Goal: Task Accomplishment & Management: Manage account settings

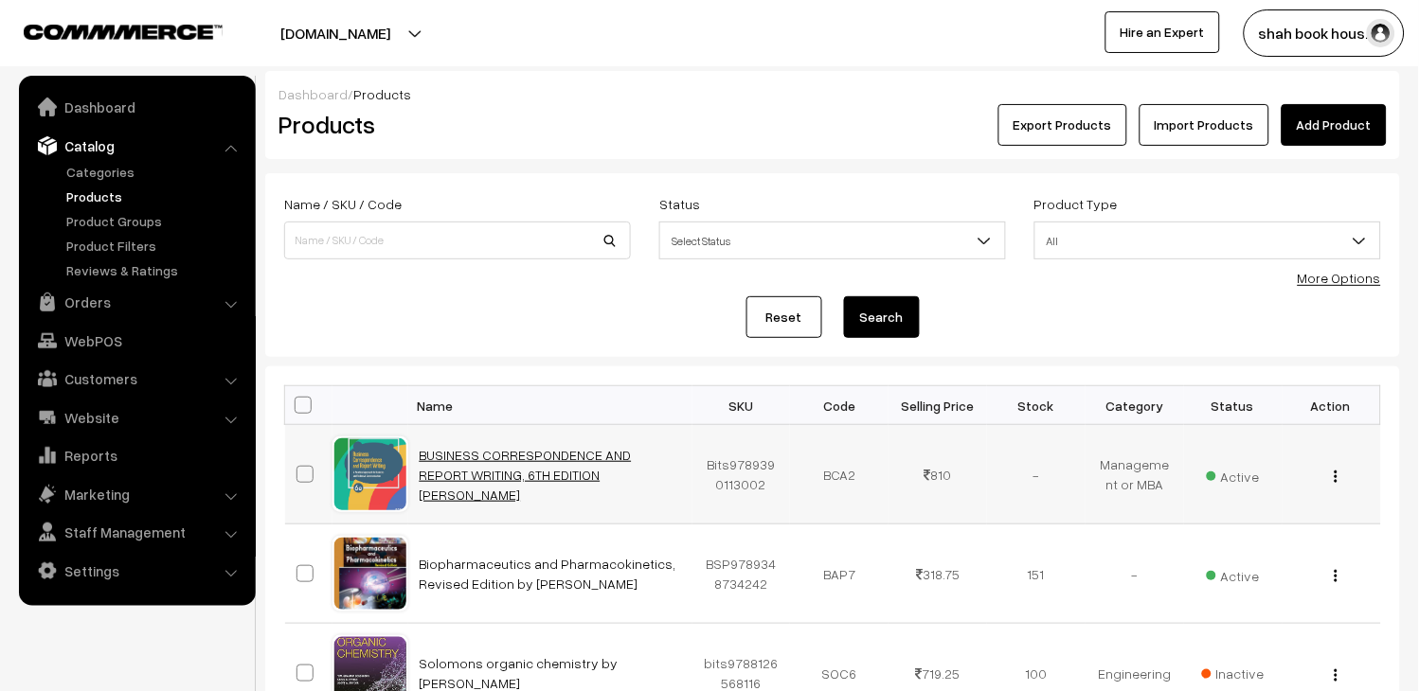
click at [495, 462] on link "BUSINESS CORRESPONDENCE AND REPORT WRITING, 6TH EDITION [PERSON_NAME]" at bounding box center [526, 475] width 212 height 56
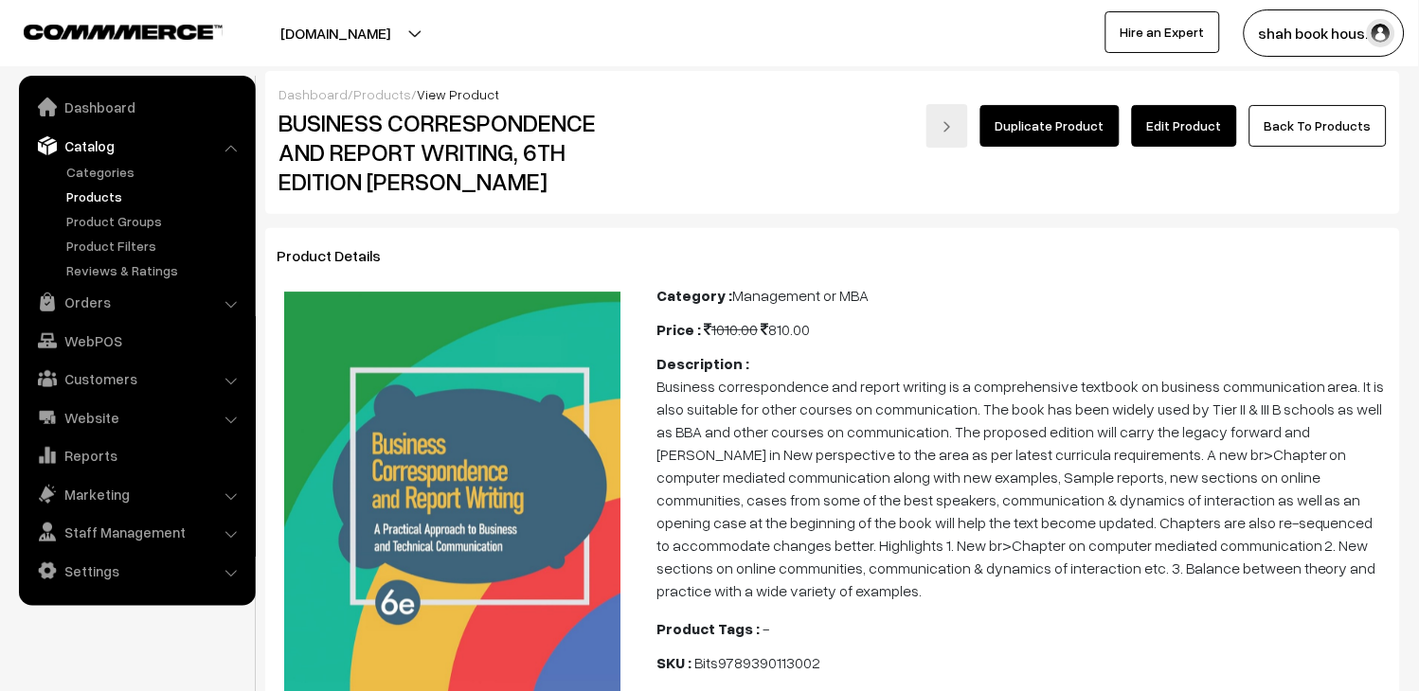
click at [1153, 140] on link "Edit Product" at bounding box center [1184, 126] width 105 height 42
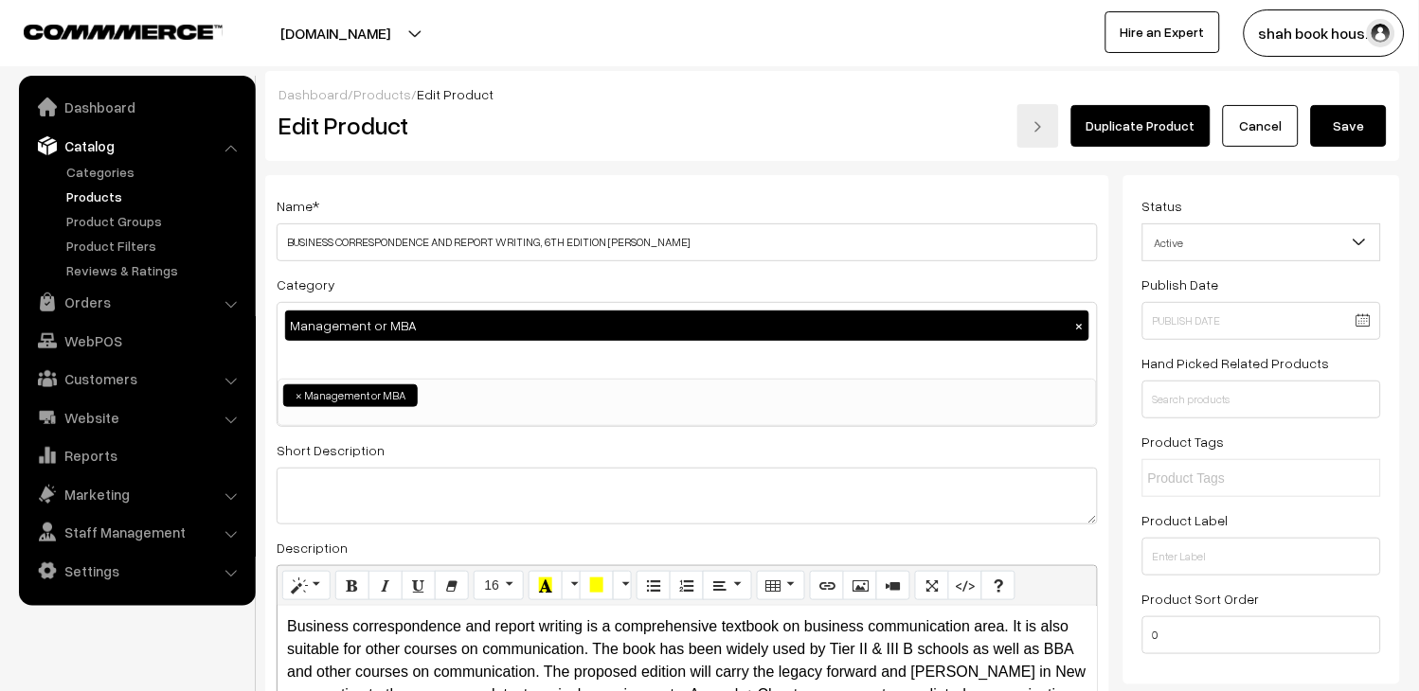
click at [1361, 134] on button "Save" at bounding box center [1349, 126] width 76 height 42
click at [1332, 120] on button "Save" at bounding box center [1349, 126] width 76 height 42
click at [1360, 55] on div "Error ×" at bounding box center [1307, 49] width 165 height 41
click at [62, 195] on link "Products" at bounding box center [156, 197] width 188 height 20
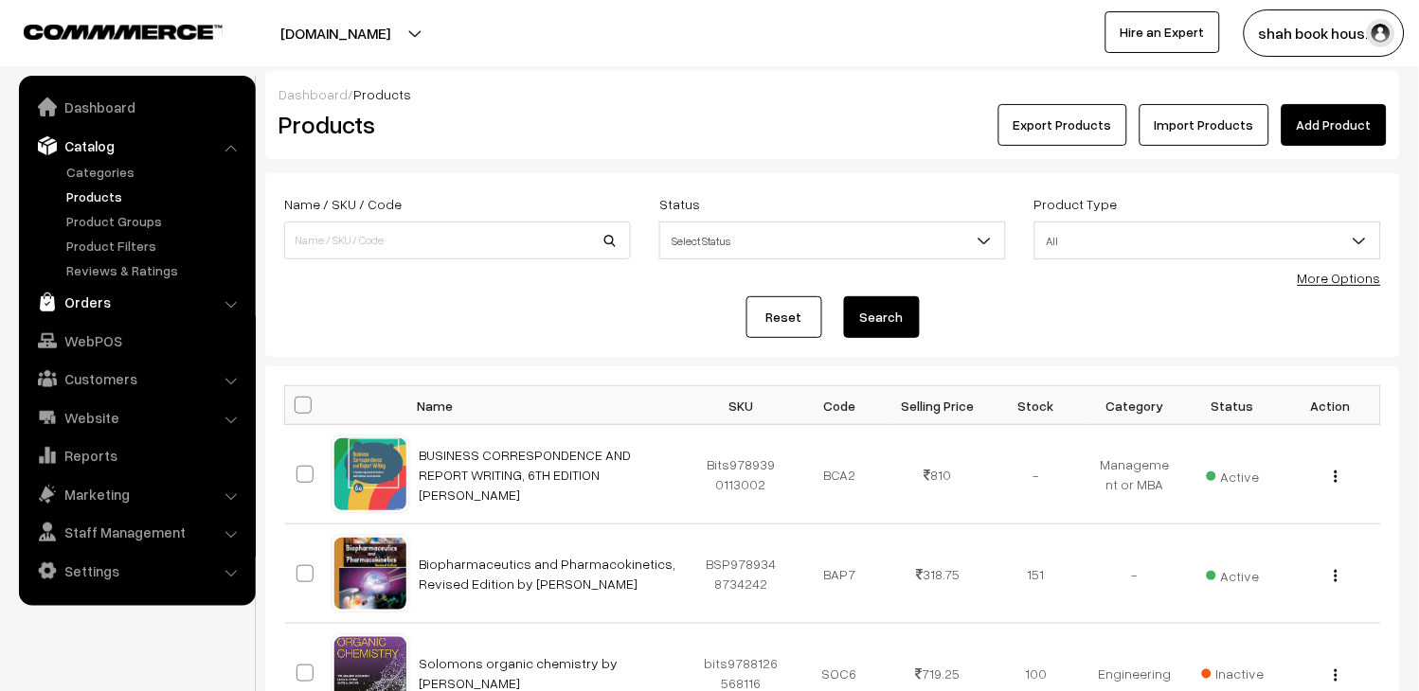
click at [88, 306] on link "Orders" at bounding box center [136, 302] width 225 height 34
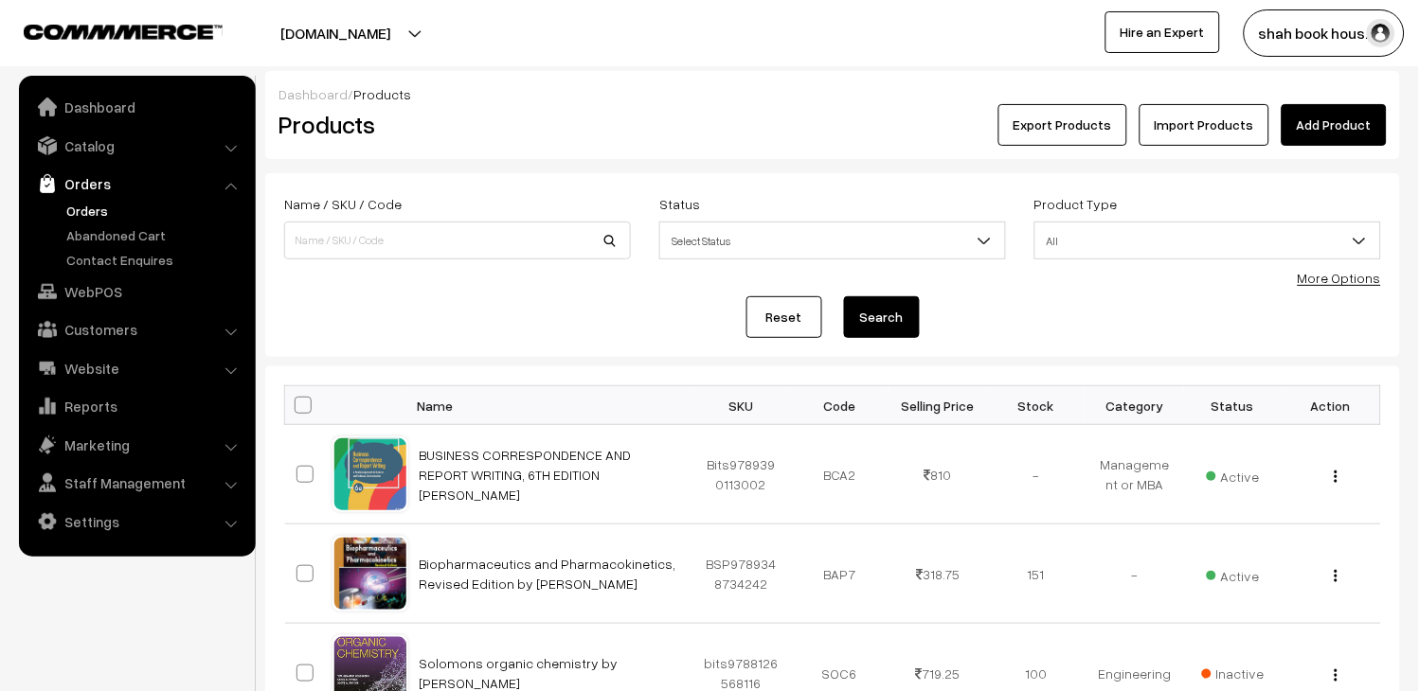
click at [110, 211] on link "Orders" at bounding box center [156, 211] width 188 height 20
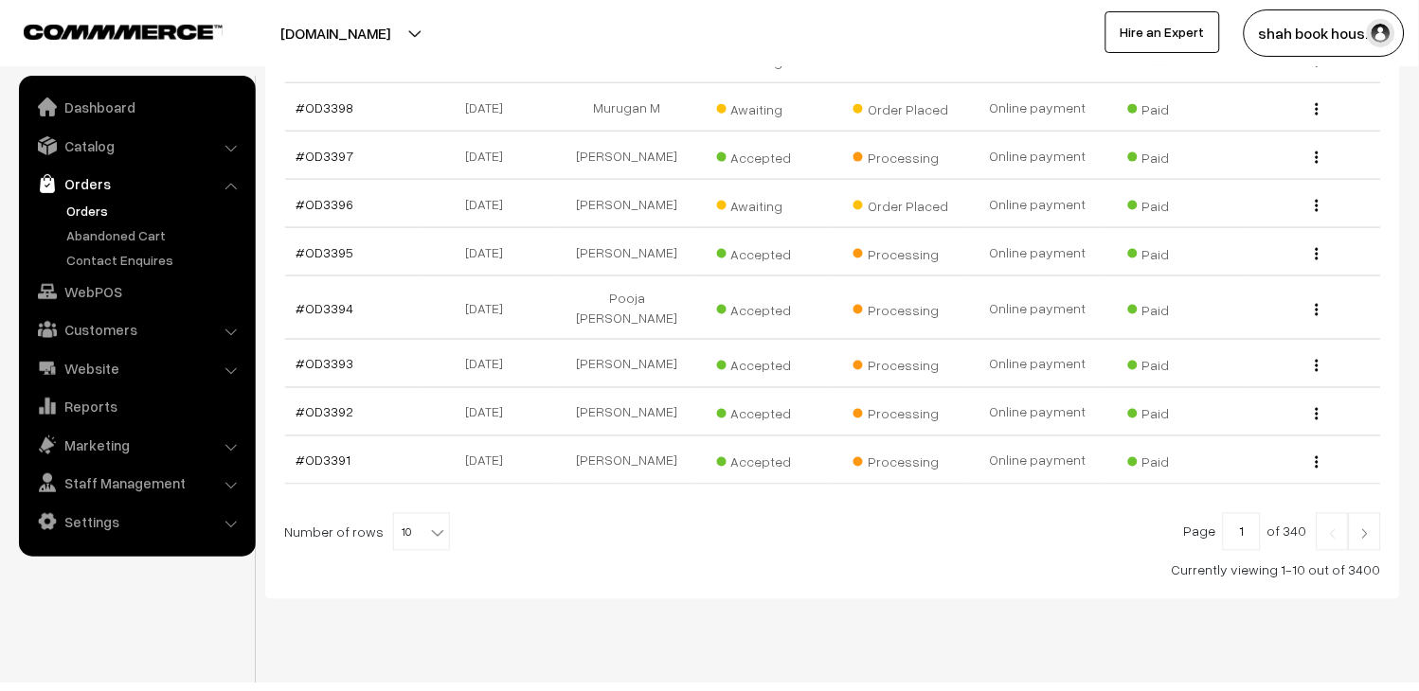
scroll to position [476, 0]
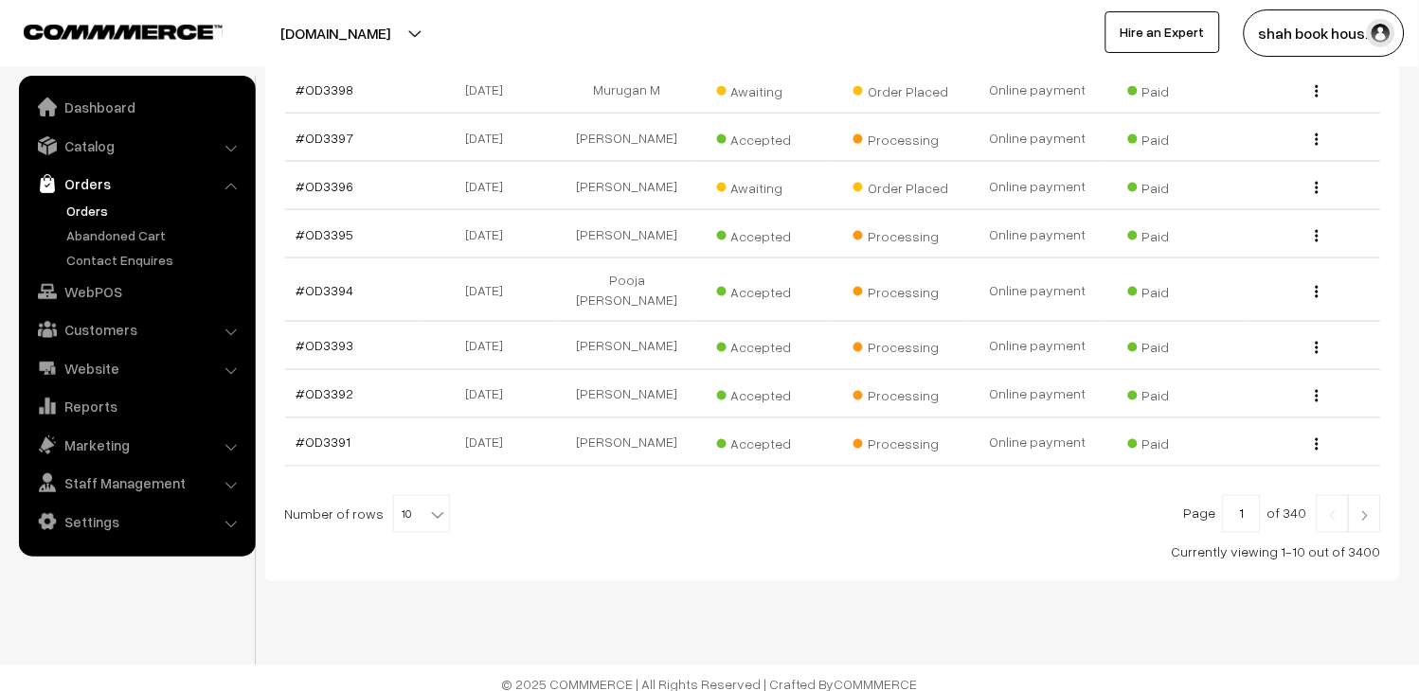
click at [1368, 510] on img at bounding box center [1364, 515] width 17 height 11
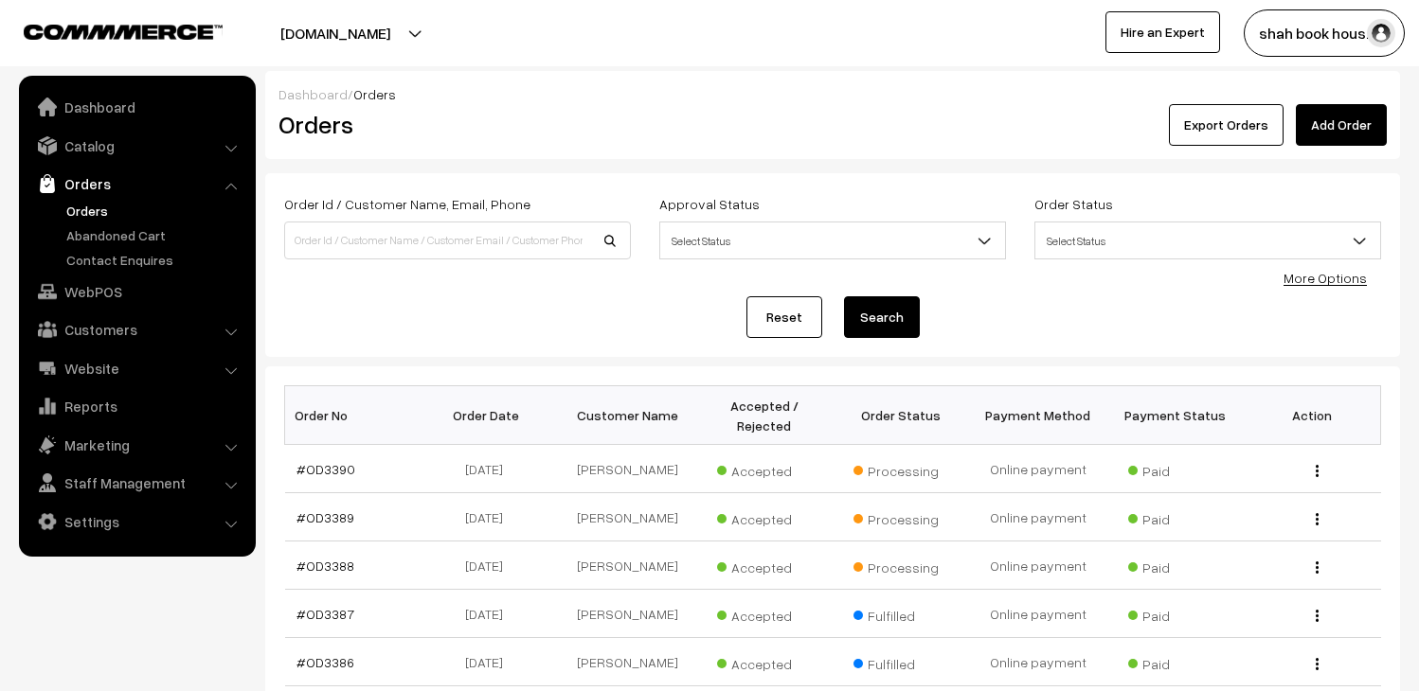
scroll to position [210, 0]
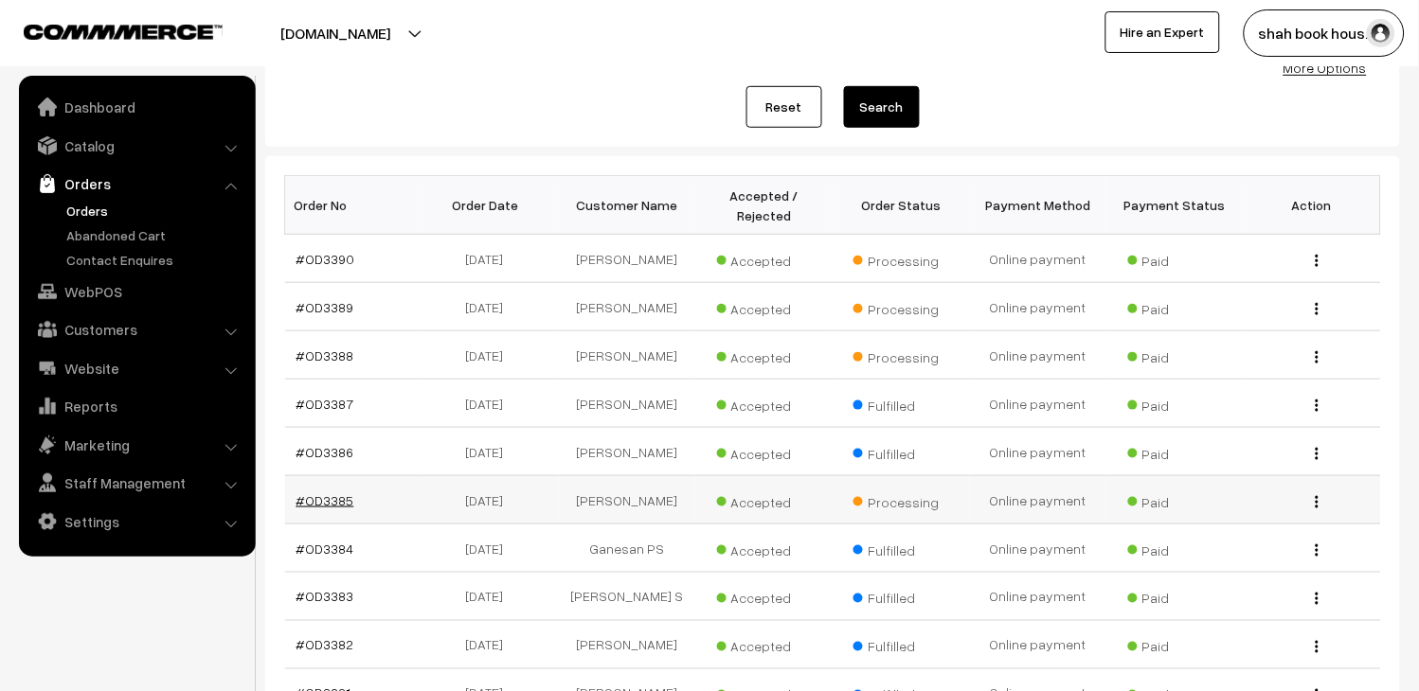
click at [331, 509] on link "#OD3385" at bounding box center [325, 500] width 58 height 16
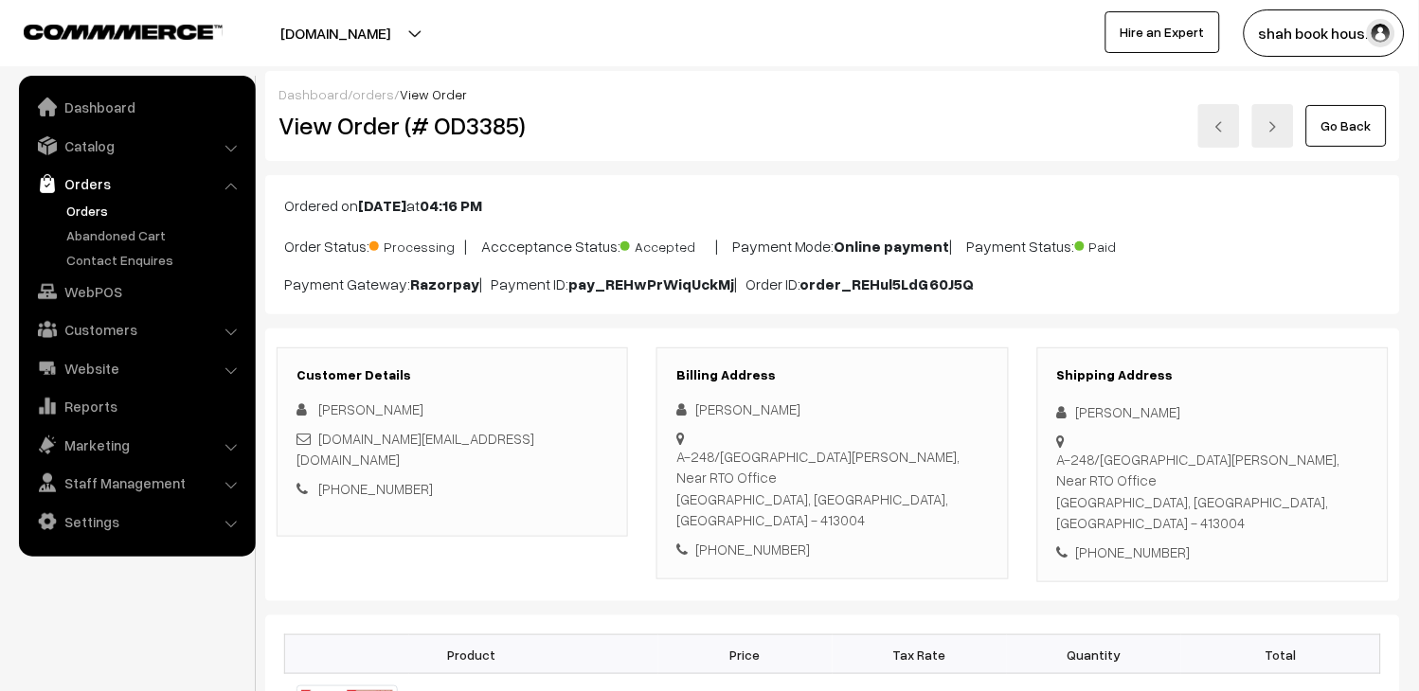
click at [469, 134] on h2 "View Order (# OD3385)" at bounding box center [453, 125] width 350 height 29
copy h2 "OD3385"
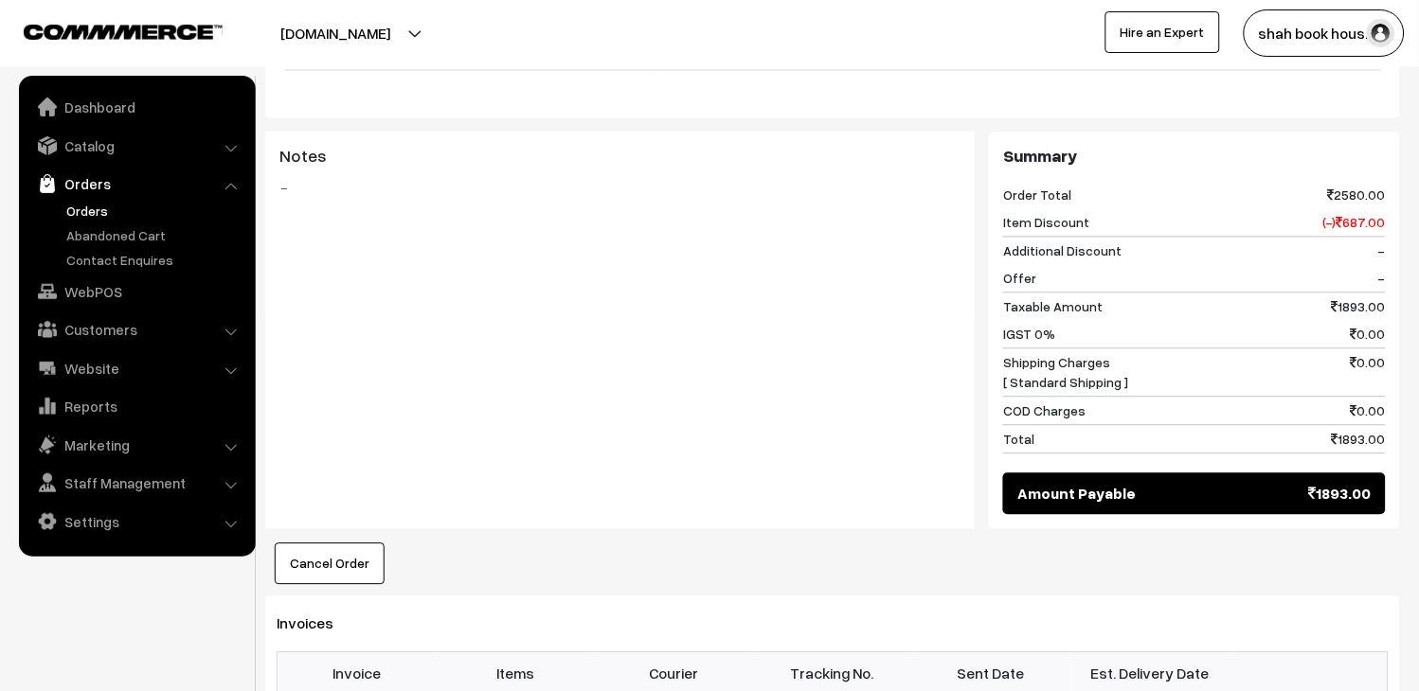
scroll to position [947, 0]
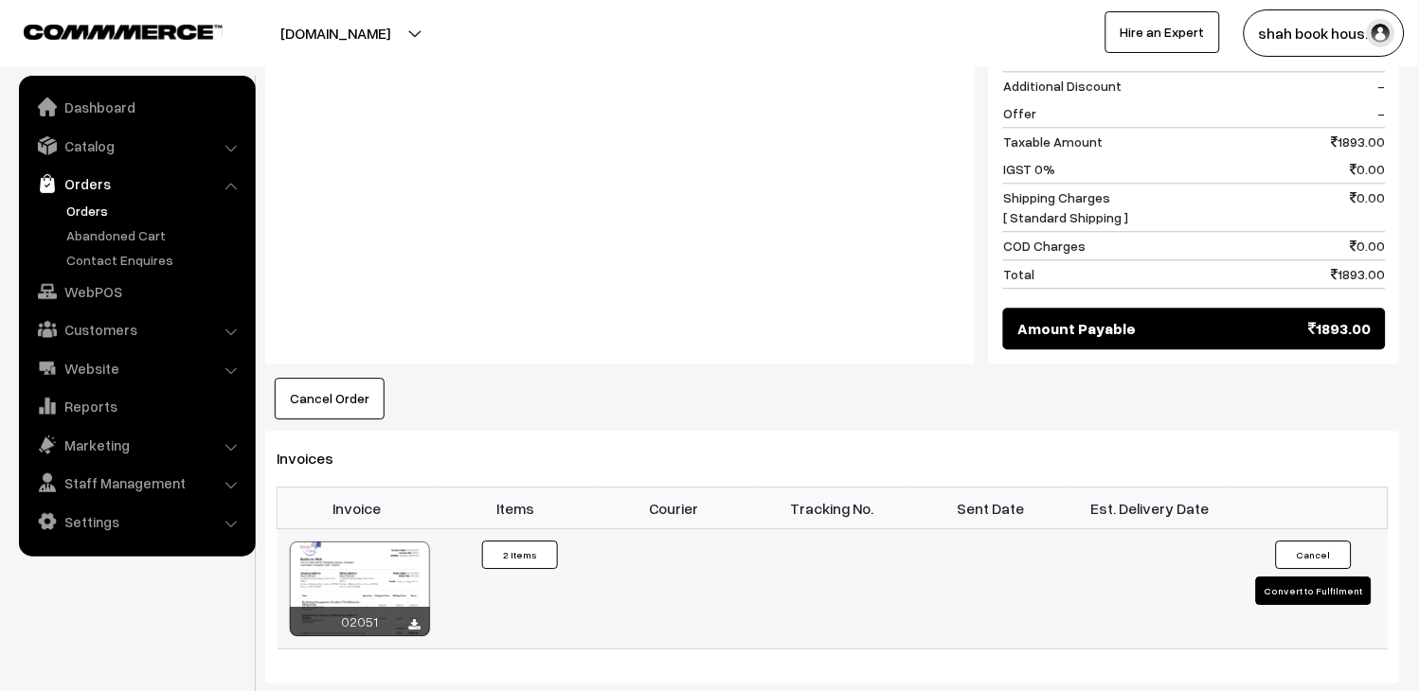
click at [1350, 577] on button "Convert to Fulfilment" at bounding box center [1314, 591] width 116 height 28
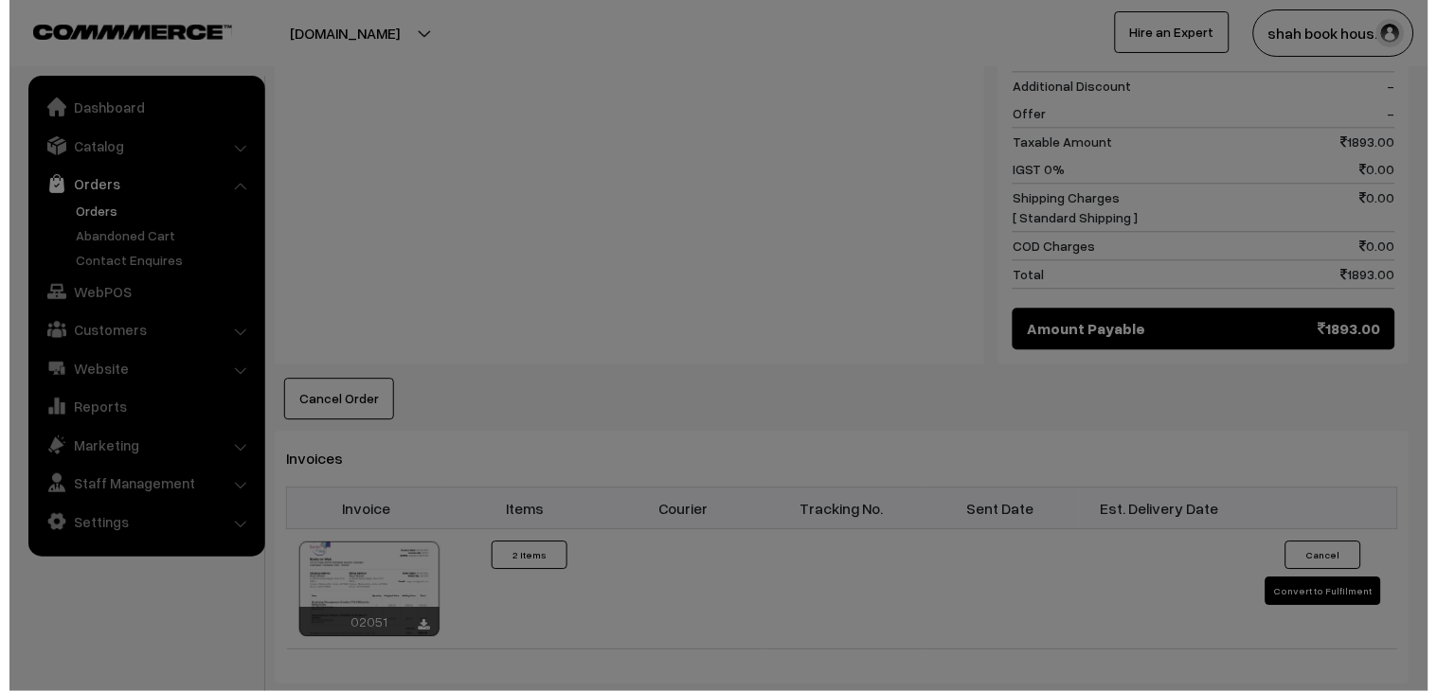
scroll to position [949, 0]
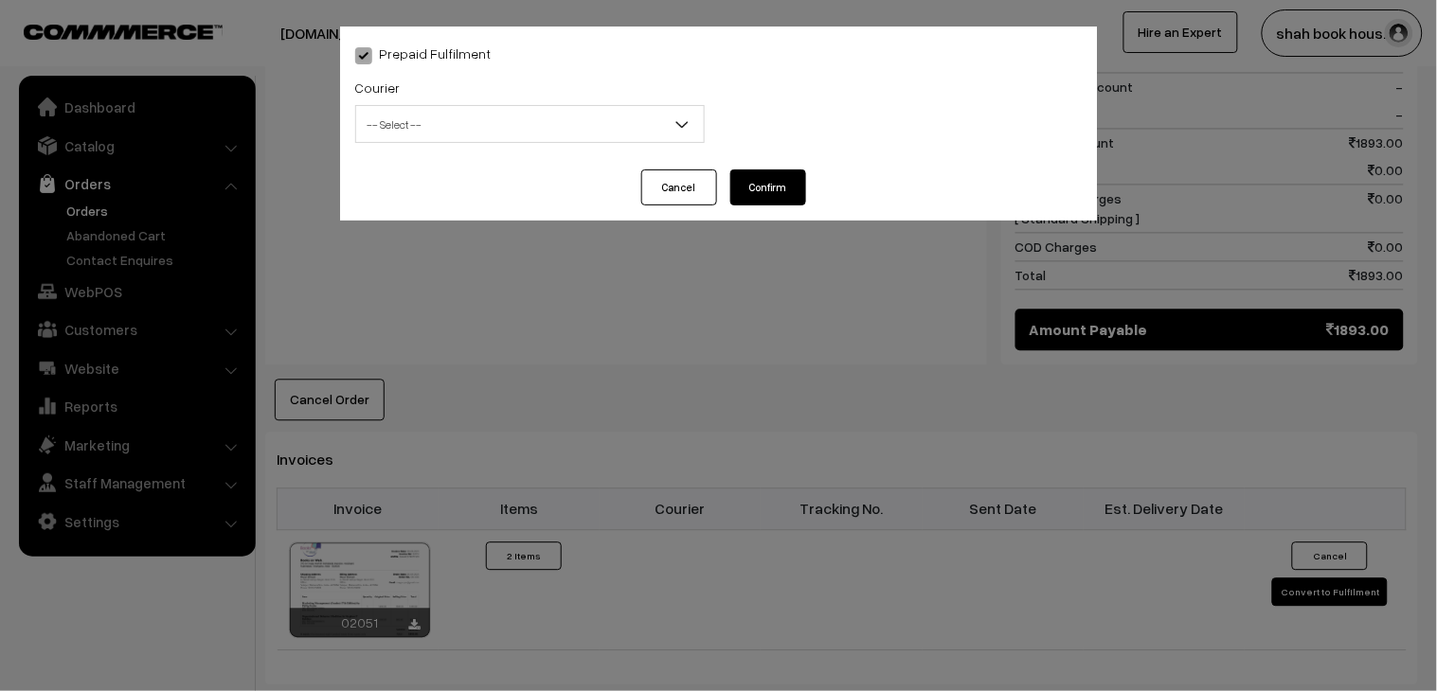
click at [598, 120] on span "-- Select --" at bounding box center [530, 124] width 348 height 33
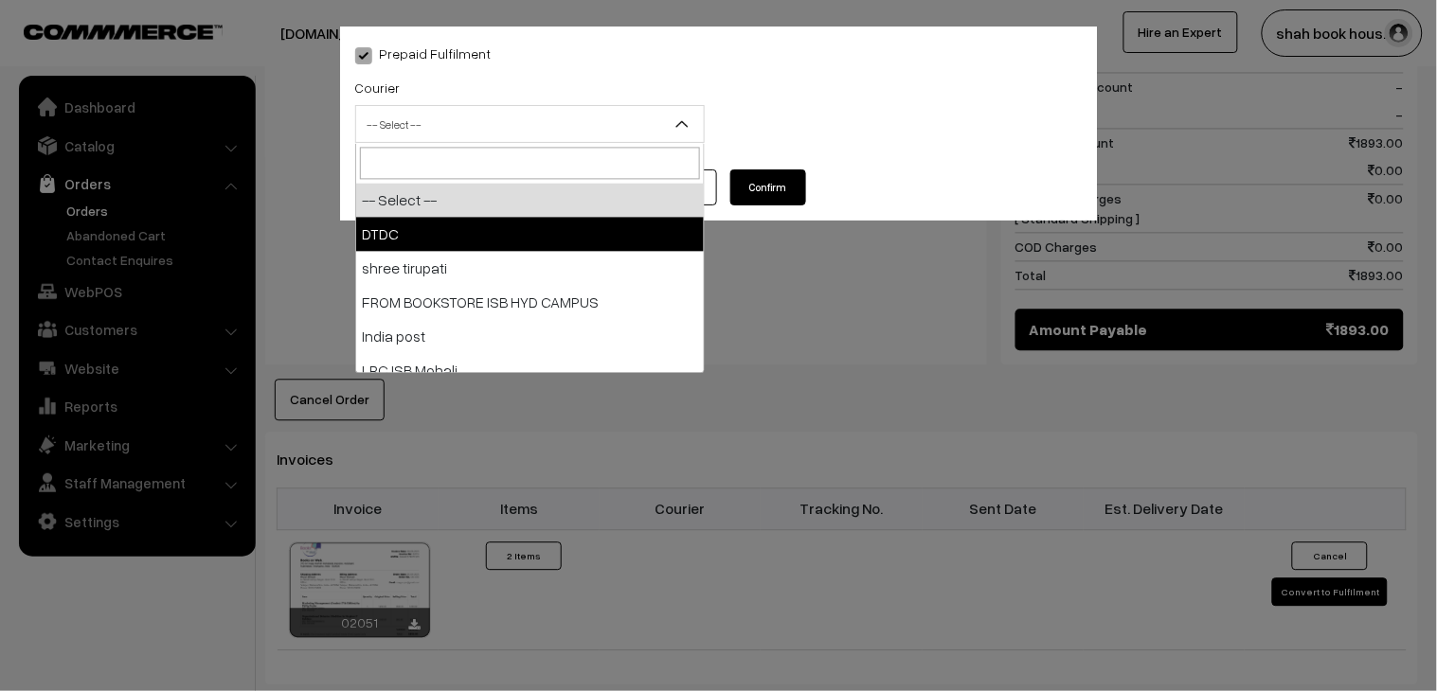
select select "1"
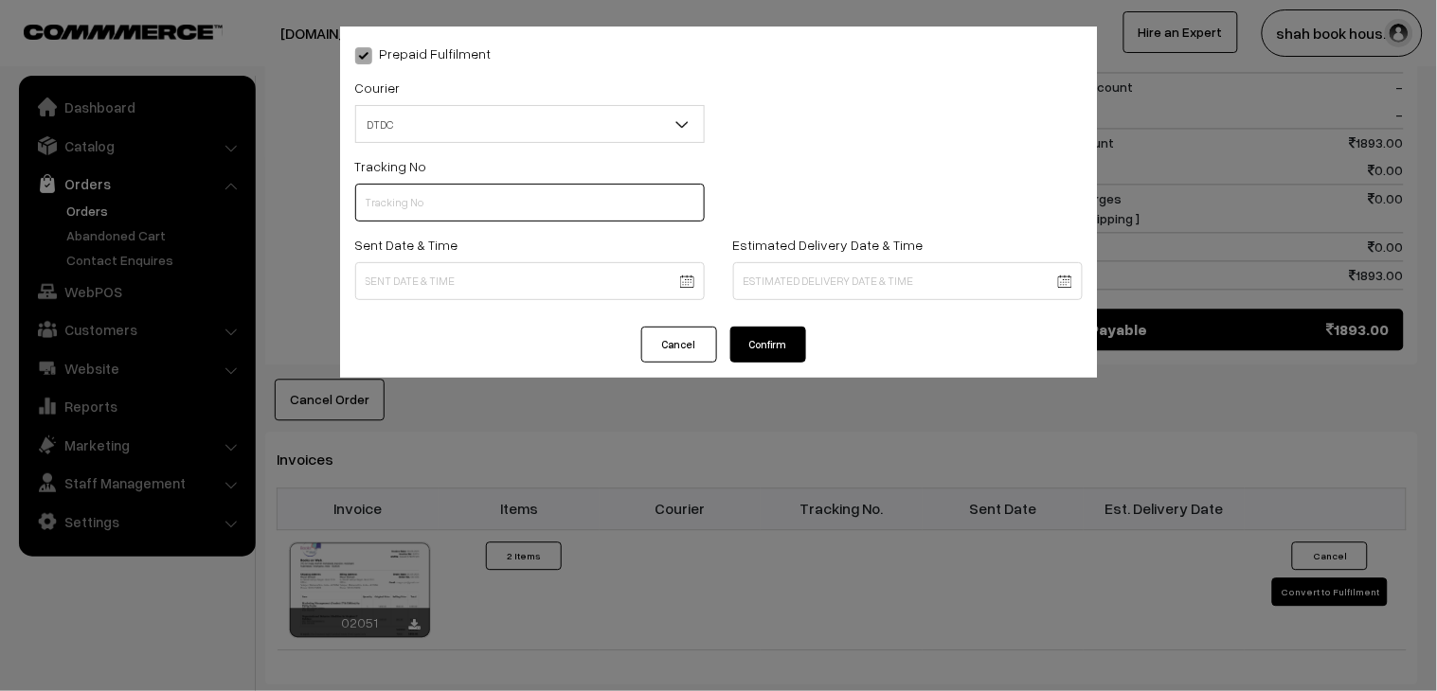
click at [434, 206] on input "text" at bounding box center [529, 203] width 349 height 38
paste input "H84036725"
type input "H84036725"
click at [398, 277] on body "Thank you for showing interest. Our team will call you shortly. Close booksonwe…" at bounding box center [718, 167] width 1437 height 2232
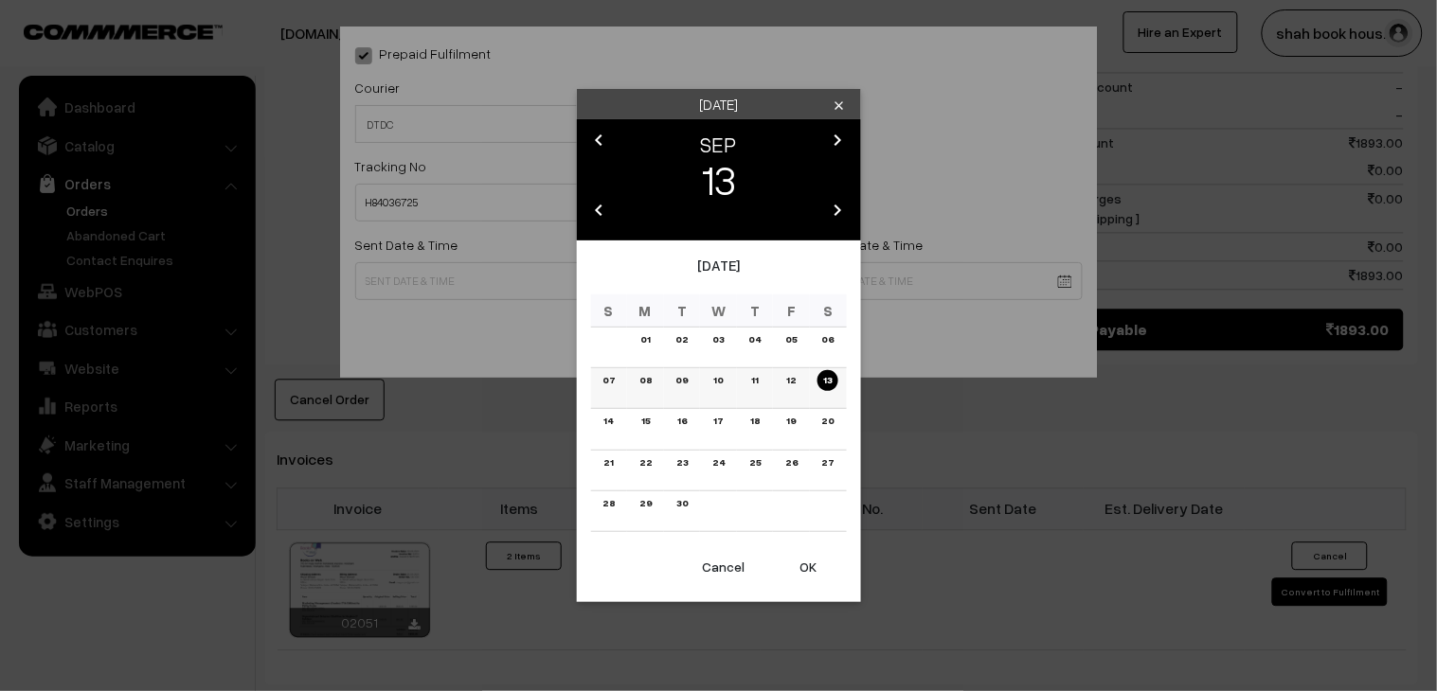
click at [637, 375] on link "08" at bounding box center [646, 380] width 24 height 20
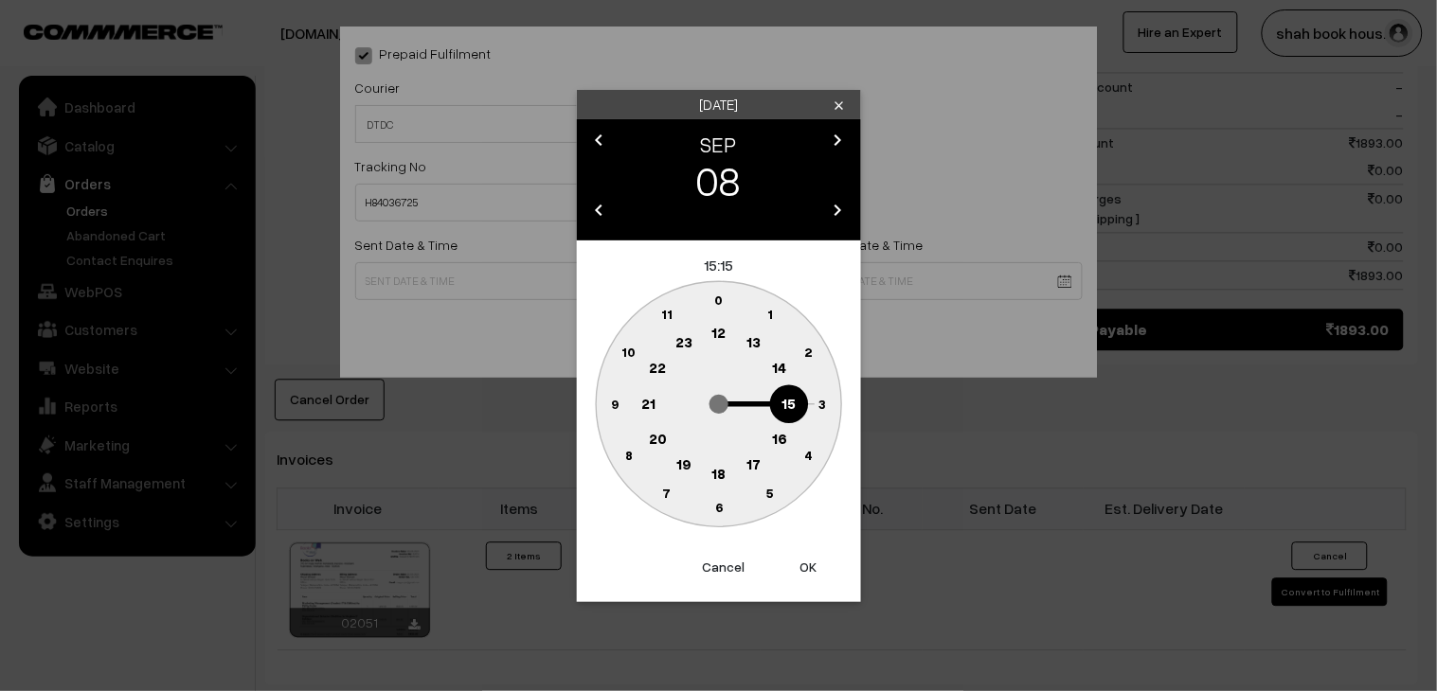
click at [722, 474] on text "18" at bounding box center [718, 472] width 14 height 17
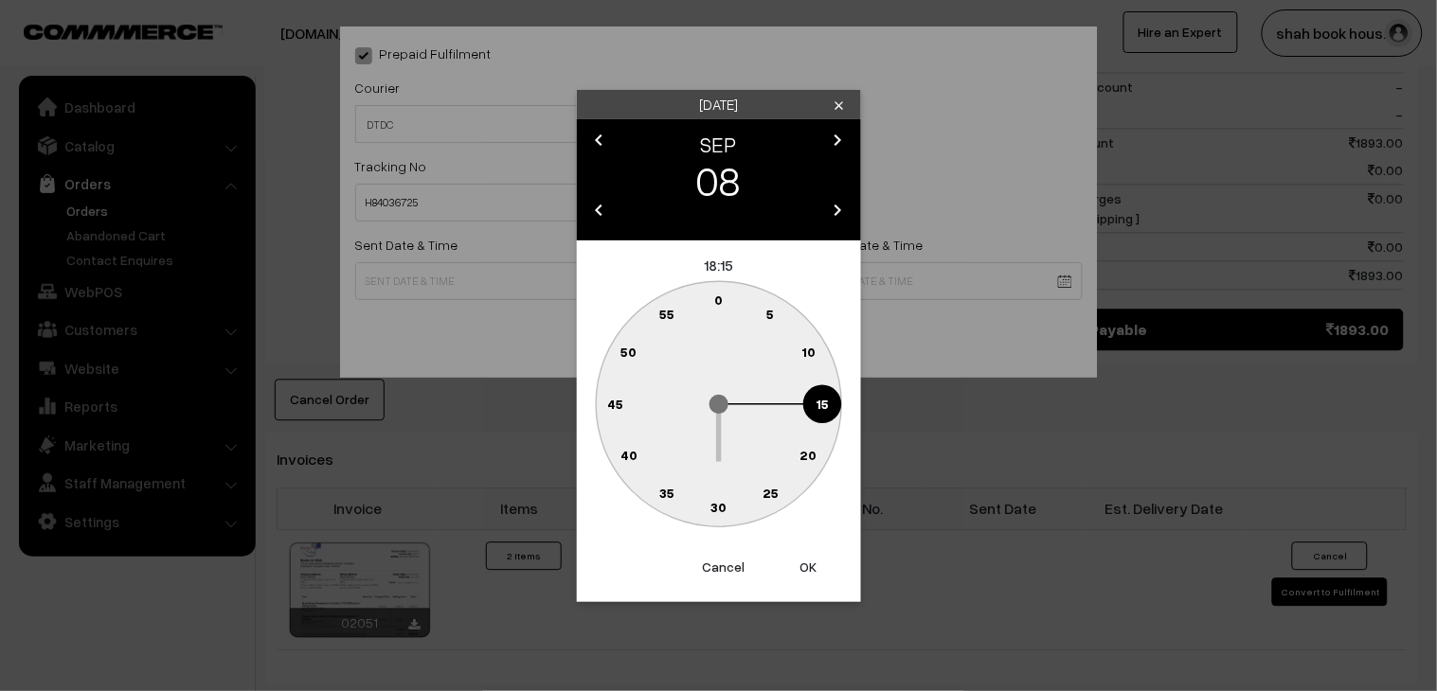
click at [768, 483] on circle at bounding box center [770, 493] width 39 height 39
type input "[DATE] 18:25"
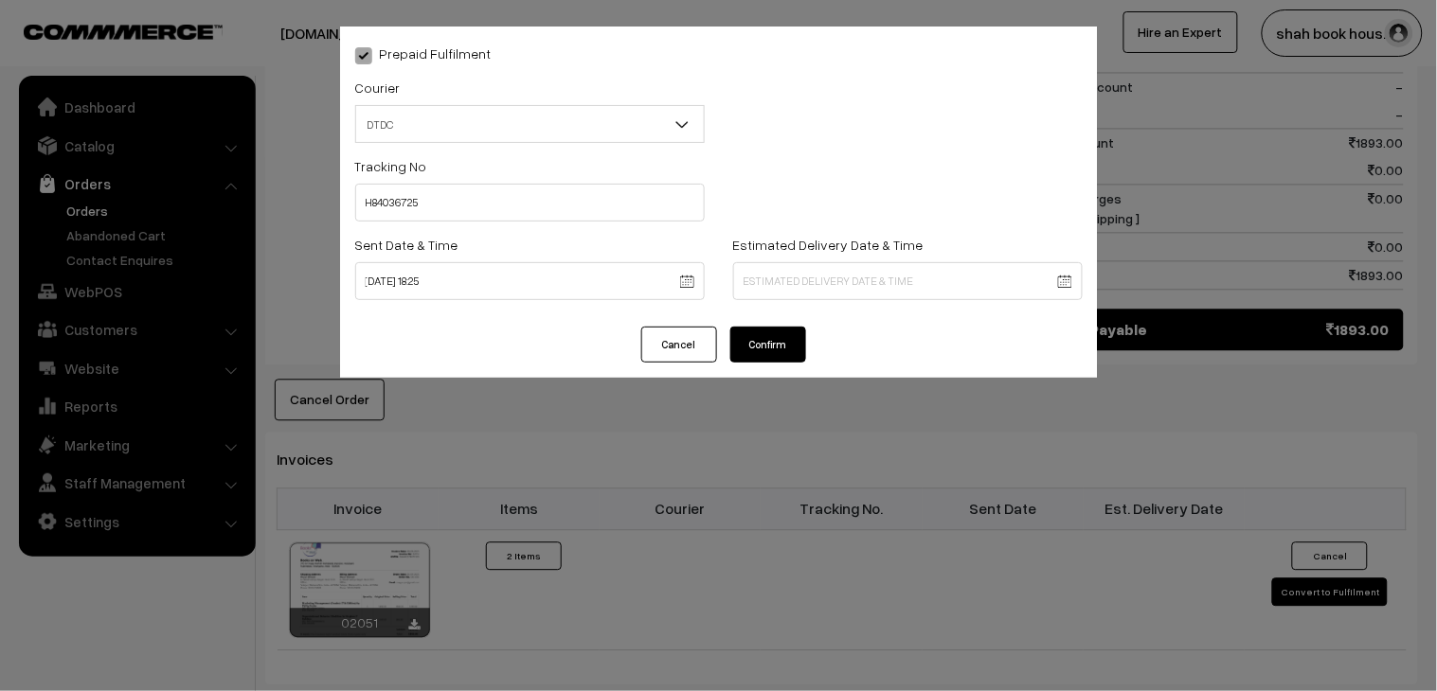
drag, startPoint x: 786, startPoint y: 342, endPoint x: 783, endPoint y: 380, distance: 38.0
click at [783, 342] on button "Confirm" at bounding box center [768, 345] width 76 height 36
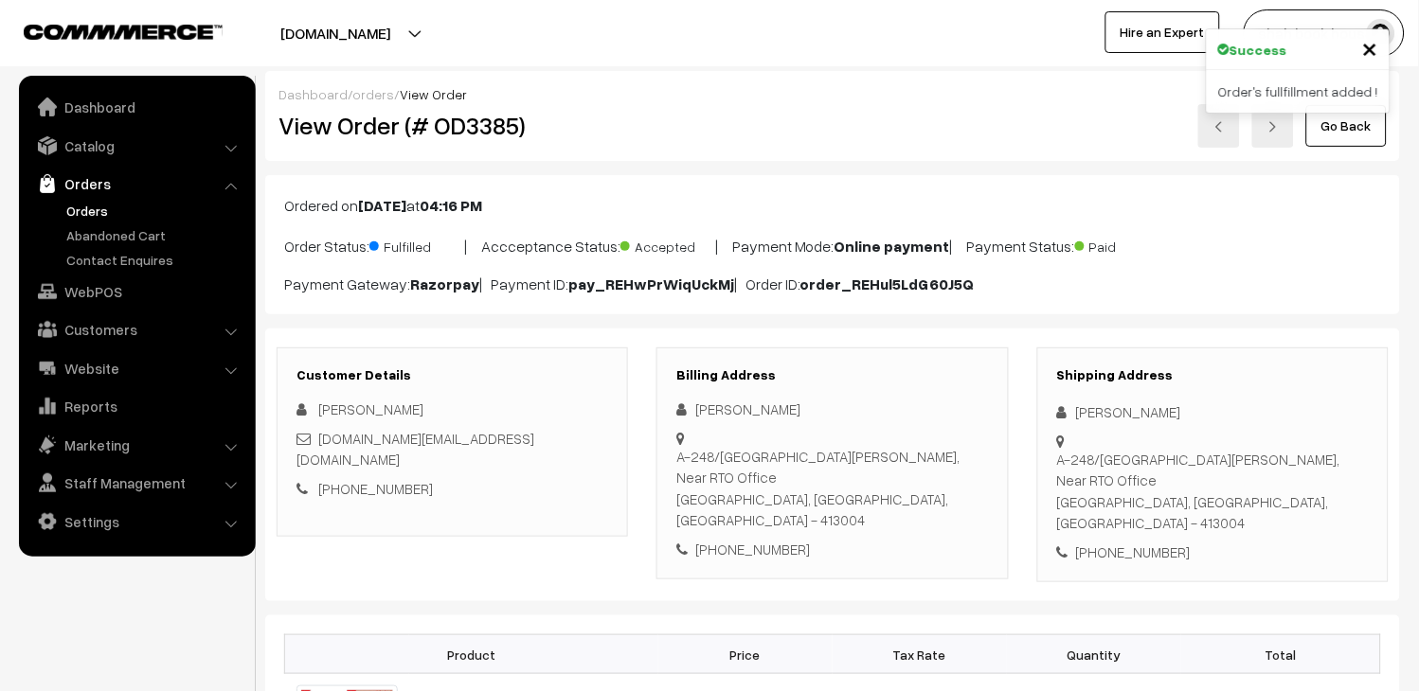
click at [1321, 127] on link "Go Back" at bounding box center [1346, 126] width 80 height 42
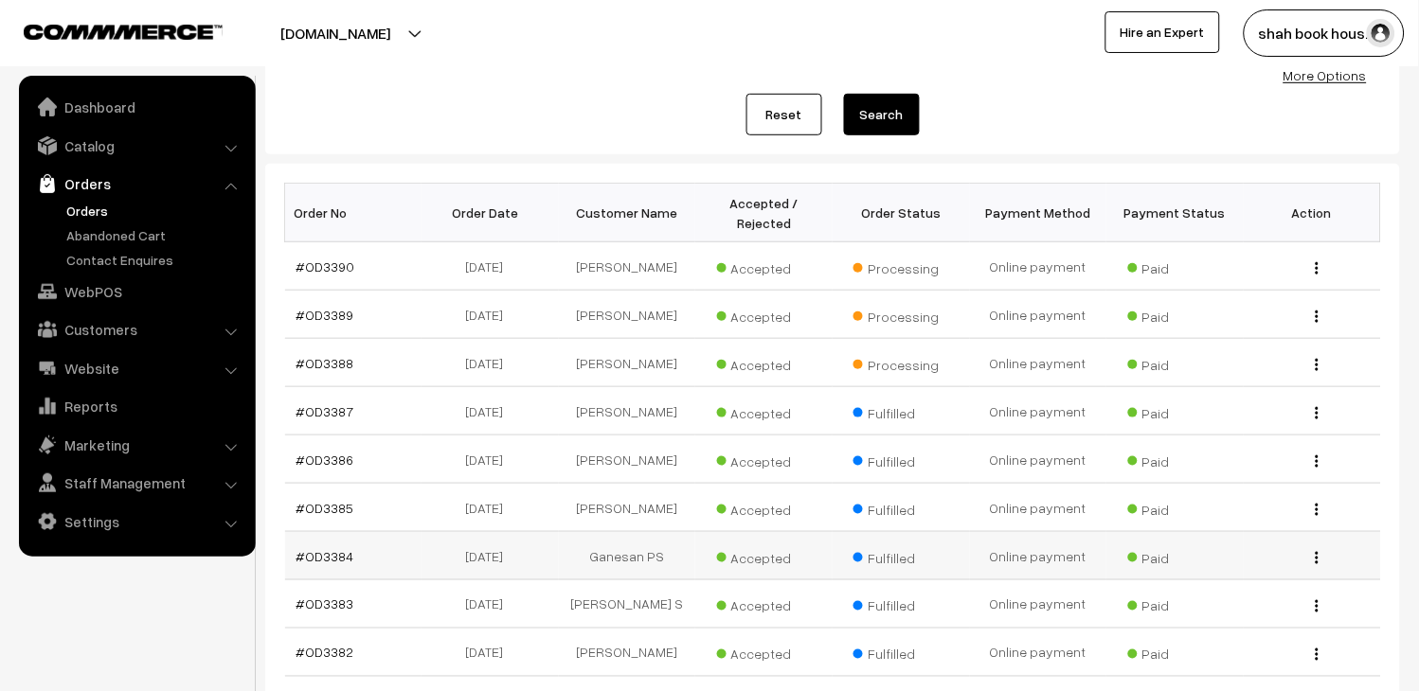
scroll to position [175, 0]
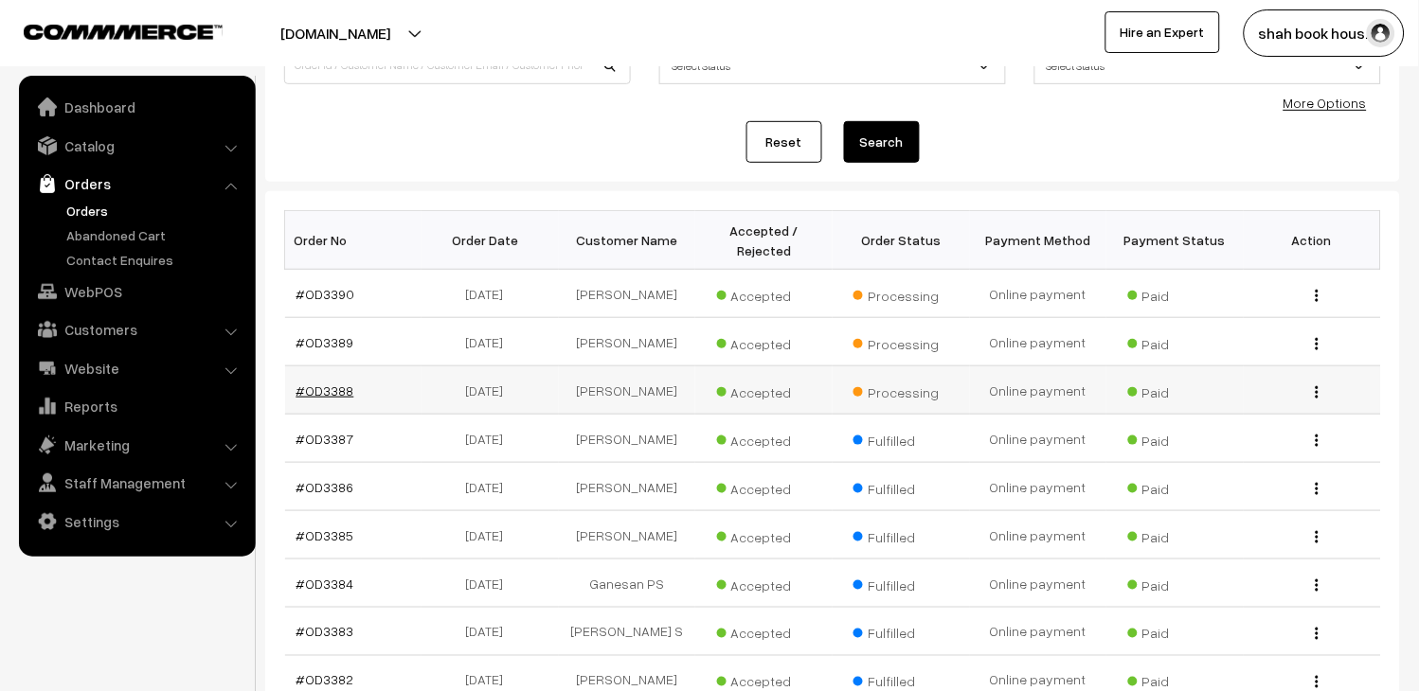
click at [337, 384] on link "#OD3388" at bounding box center [325, 391] width 58 height 16
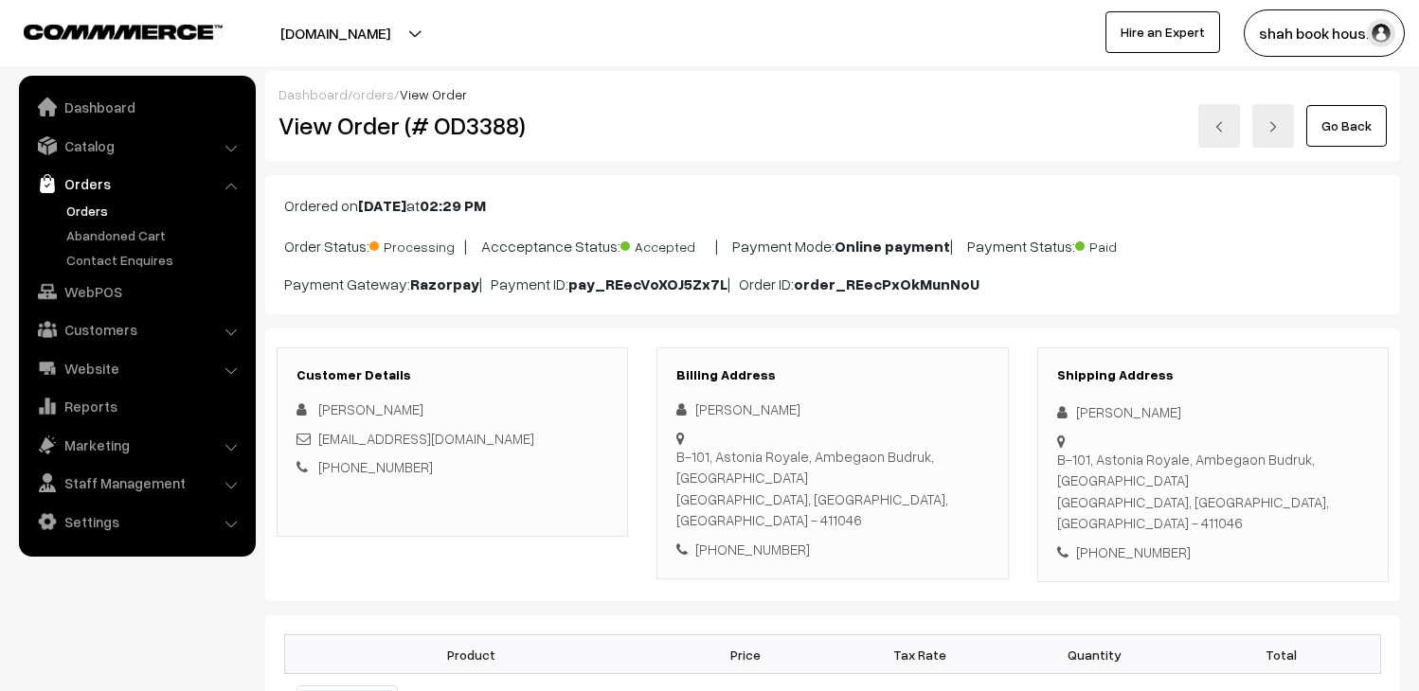
click at [474, 131] on h2 "View Order (# OD3388)" at bounding box center [453, 125] width 350 height 29
copy h2 "OD3388"
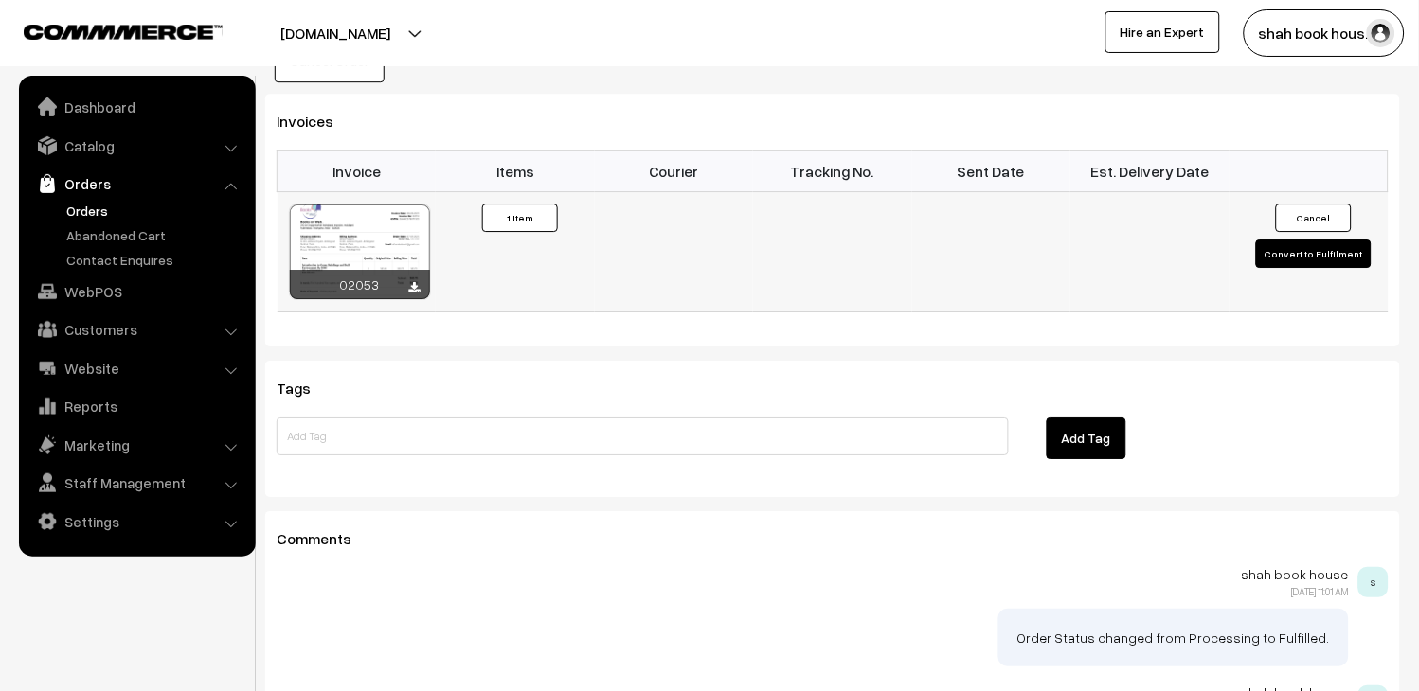
click at [1336, 240] on button "Convert to Fulfilment" at bounding box center [1314, 254] width 116 height 28
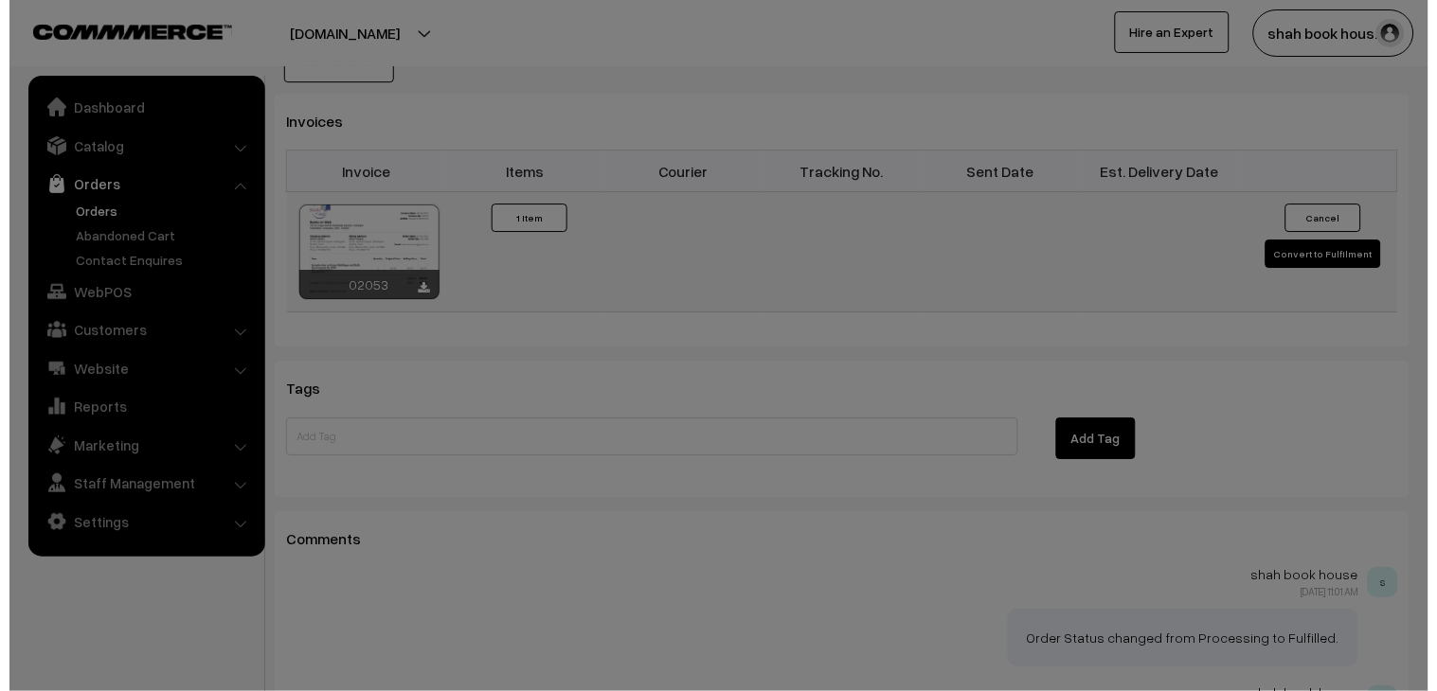
scroll to position [1264, 0]
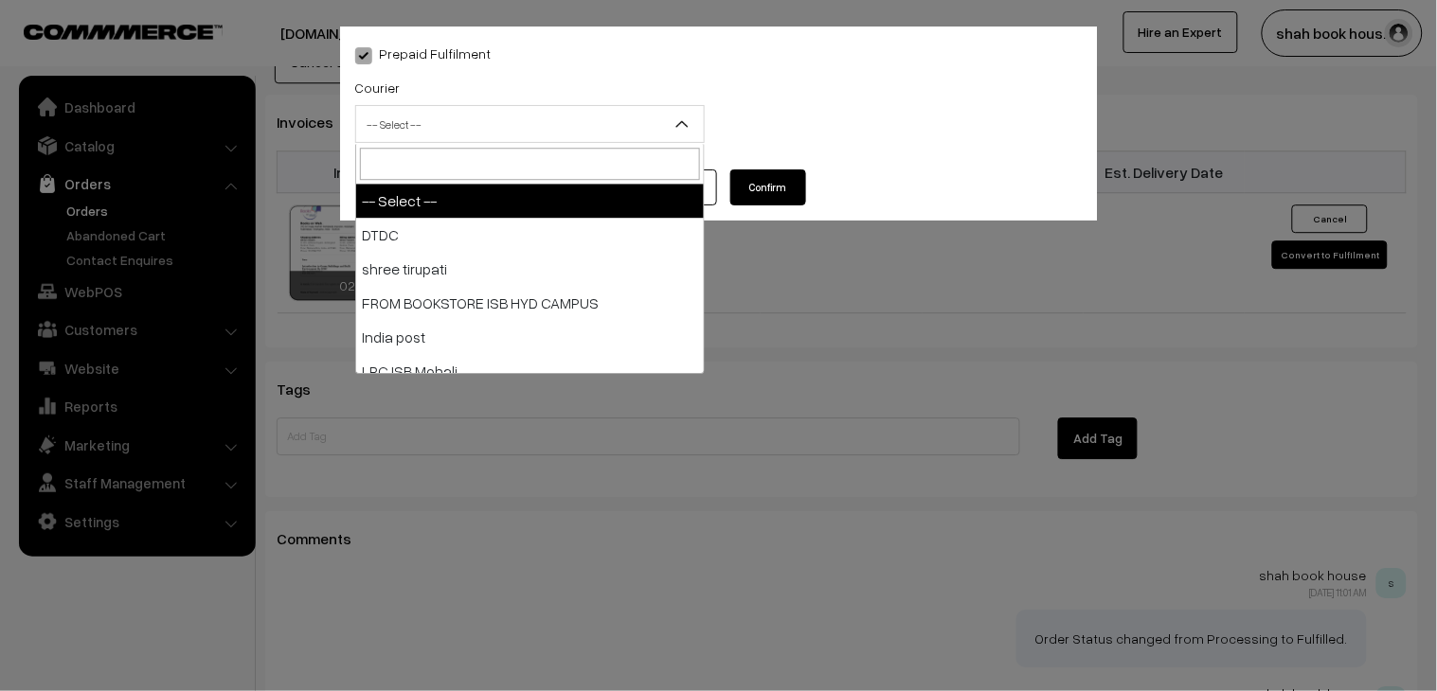
click at [627, 121] on span "-- Select --" at bounding box center [530, 124] width 348 height 33
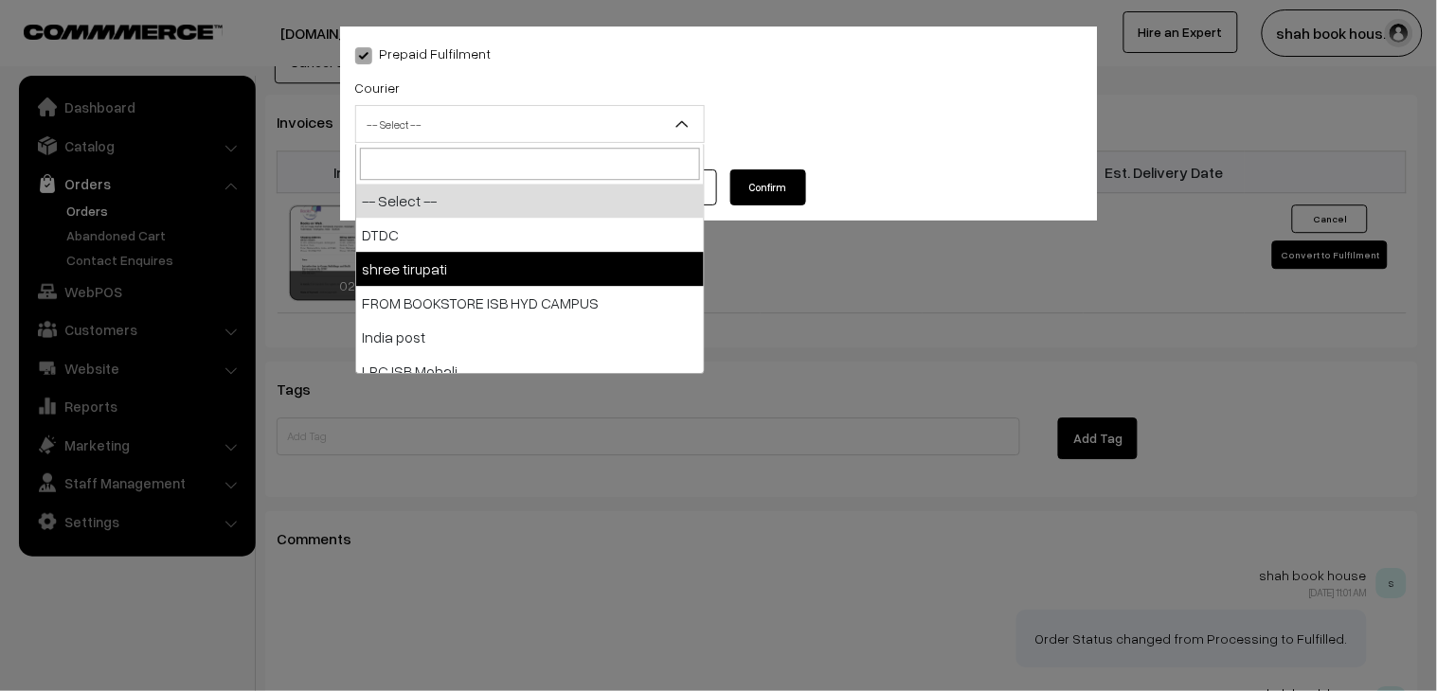
select select "2"
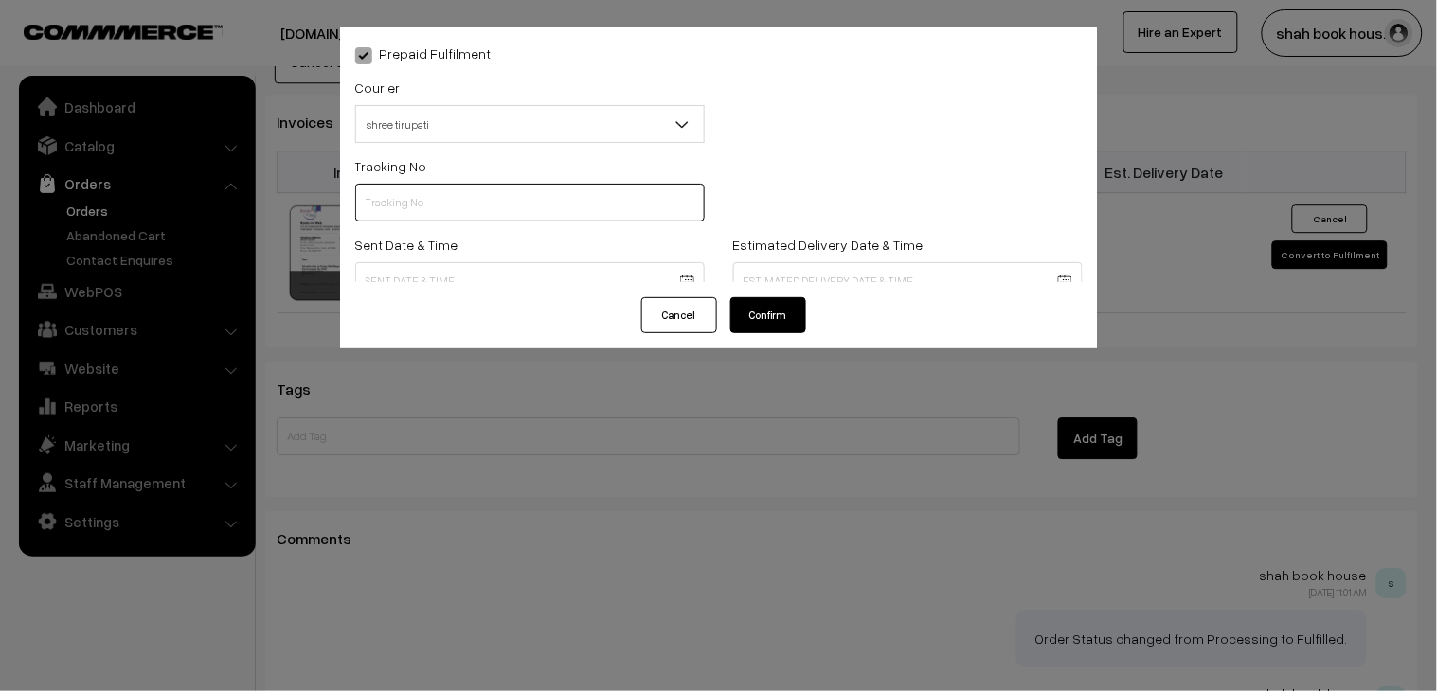
click at [499, 184] on input "text" at bounding box center [529, 203] width 349 height 38
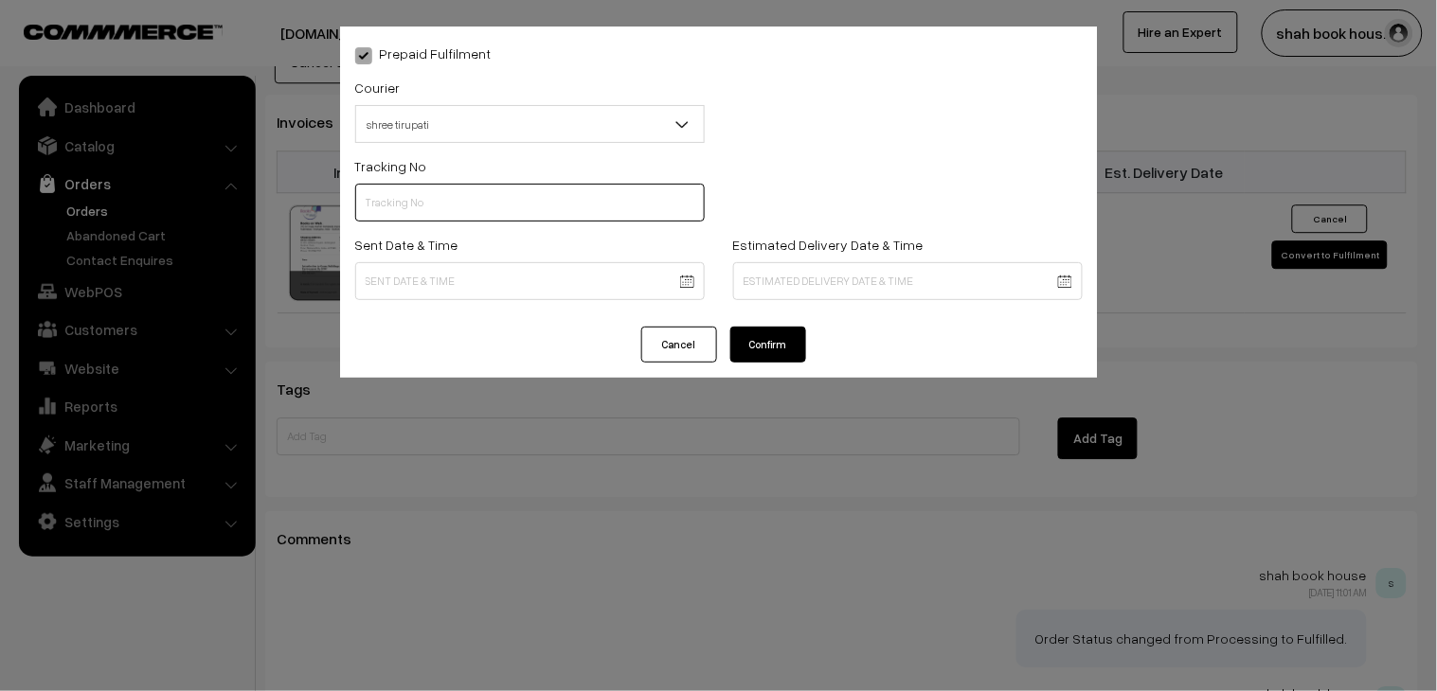
paste input "352900095813"
type input "352900095813"
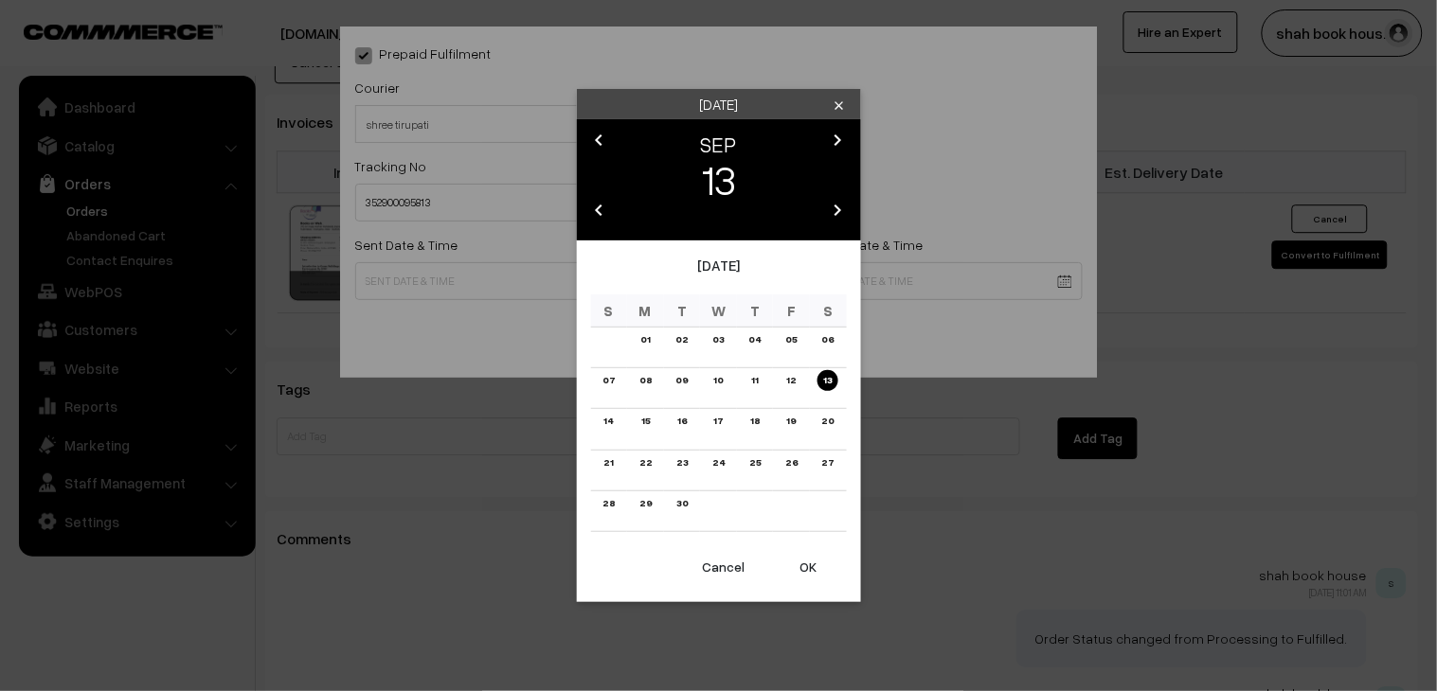
click at [650, 385] on link "08" at bounding box center [646, 380] width 24 height 20
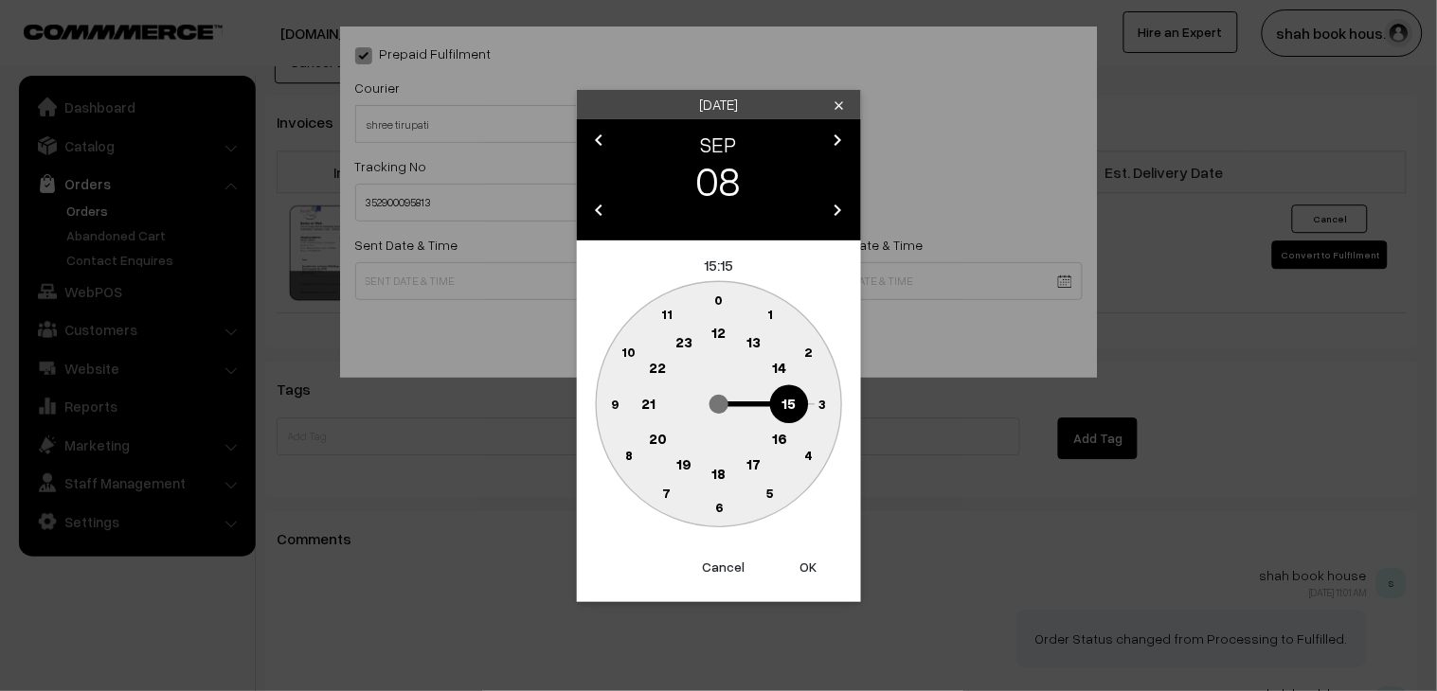
click at [720, 478] on text "18" at bounding box center [718, 472] width 14 height 17
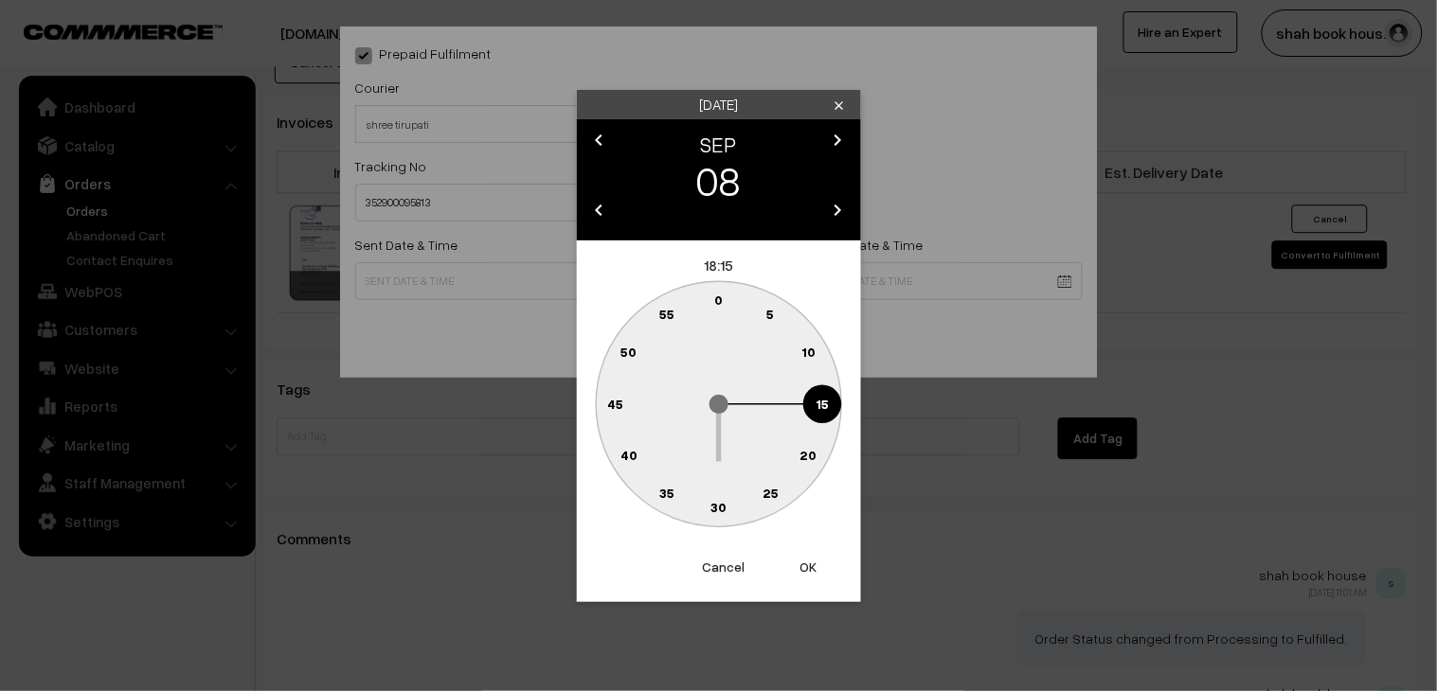
click at [775, 483] on circle at bounding box center [770, 493] width 39 height 39
type input "08-09-2025 18:25"
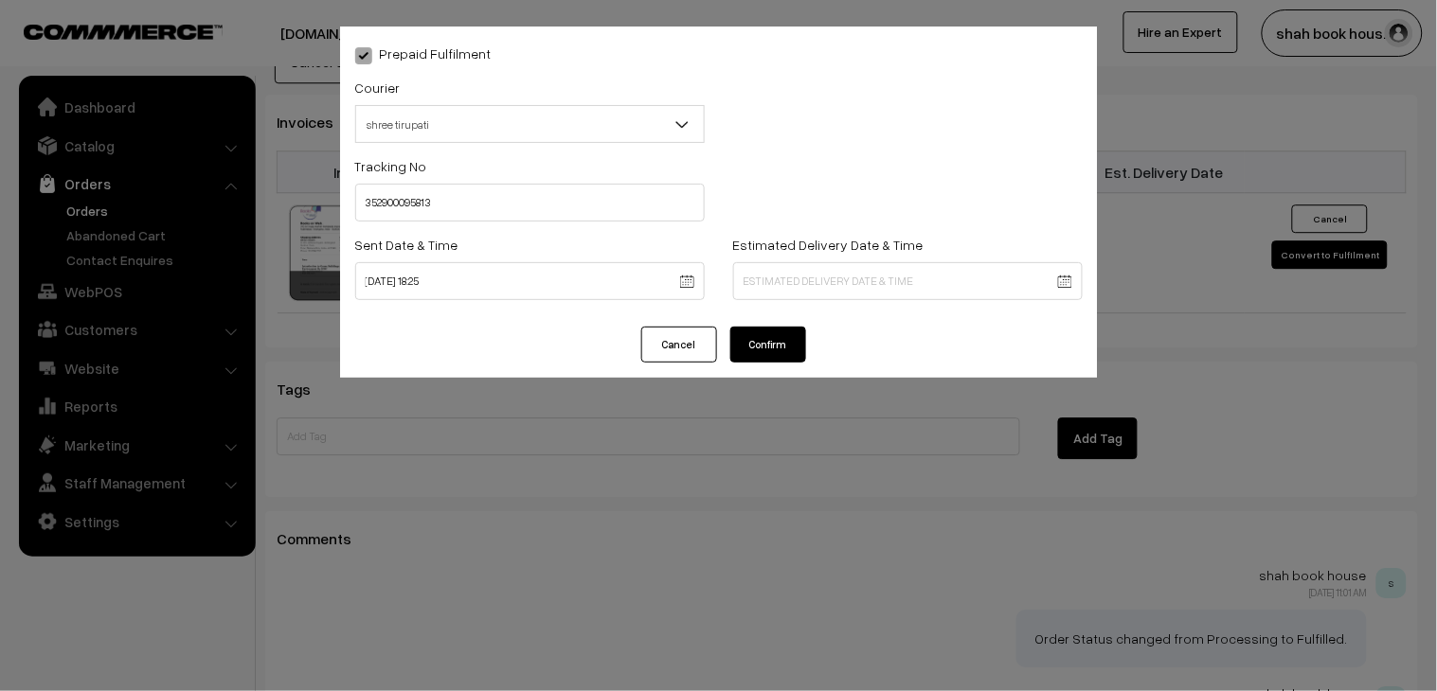
click at [775, 356] on button "Confirm" at bounding box center [768, 345] width 76 height 36
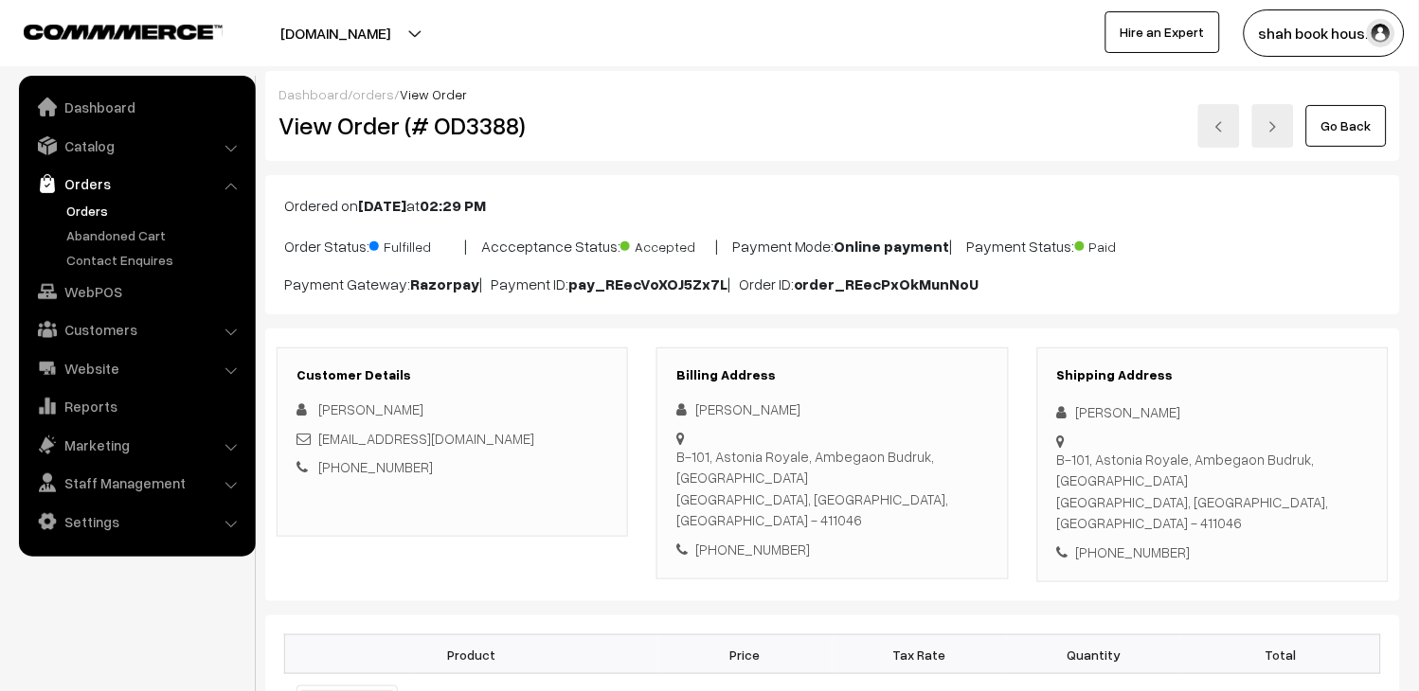
click at [1217, 129] on img at bounding box center [1218, 126] width 11 height 11
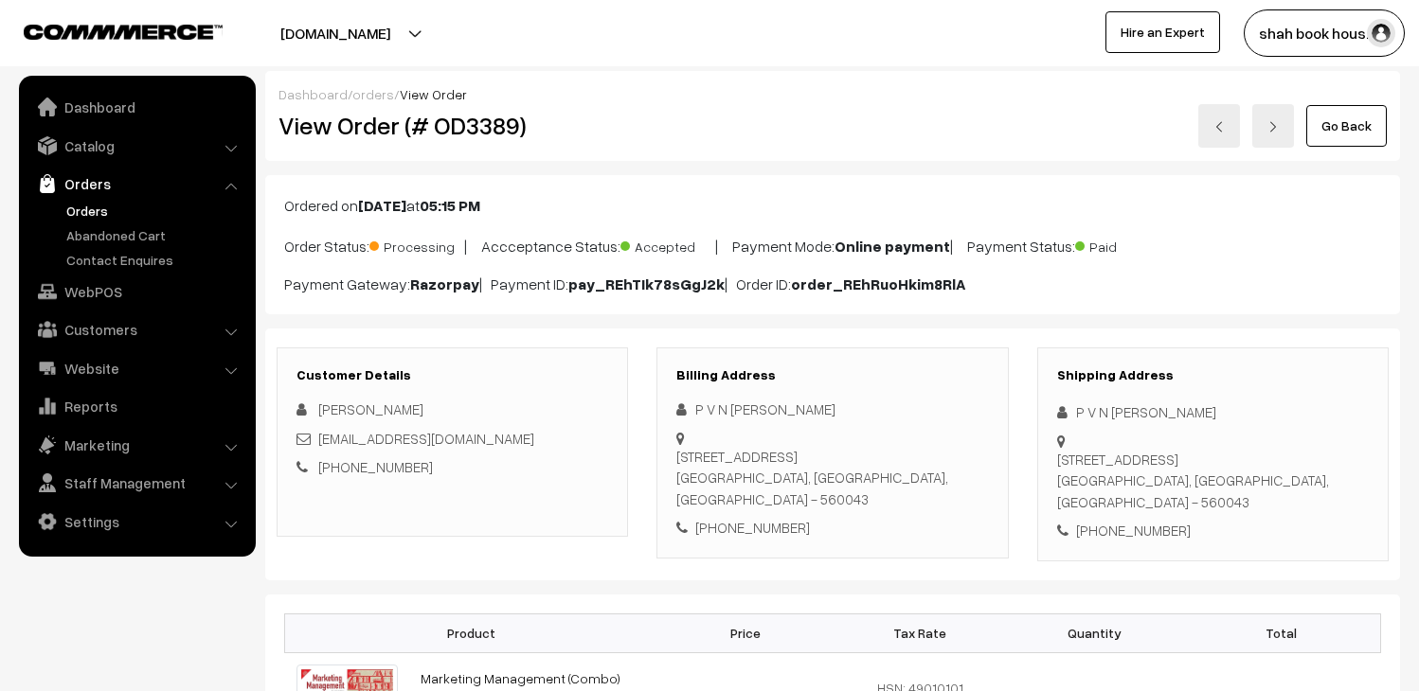
click at [474, 134] on h2 "View Order (# OD3389)" at bounding box center [453, 125] width 350 height 29
copy h2 "OD3389"
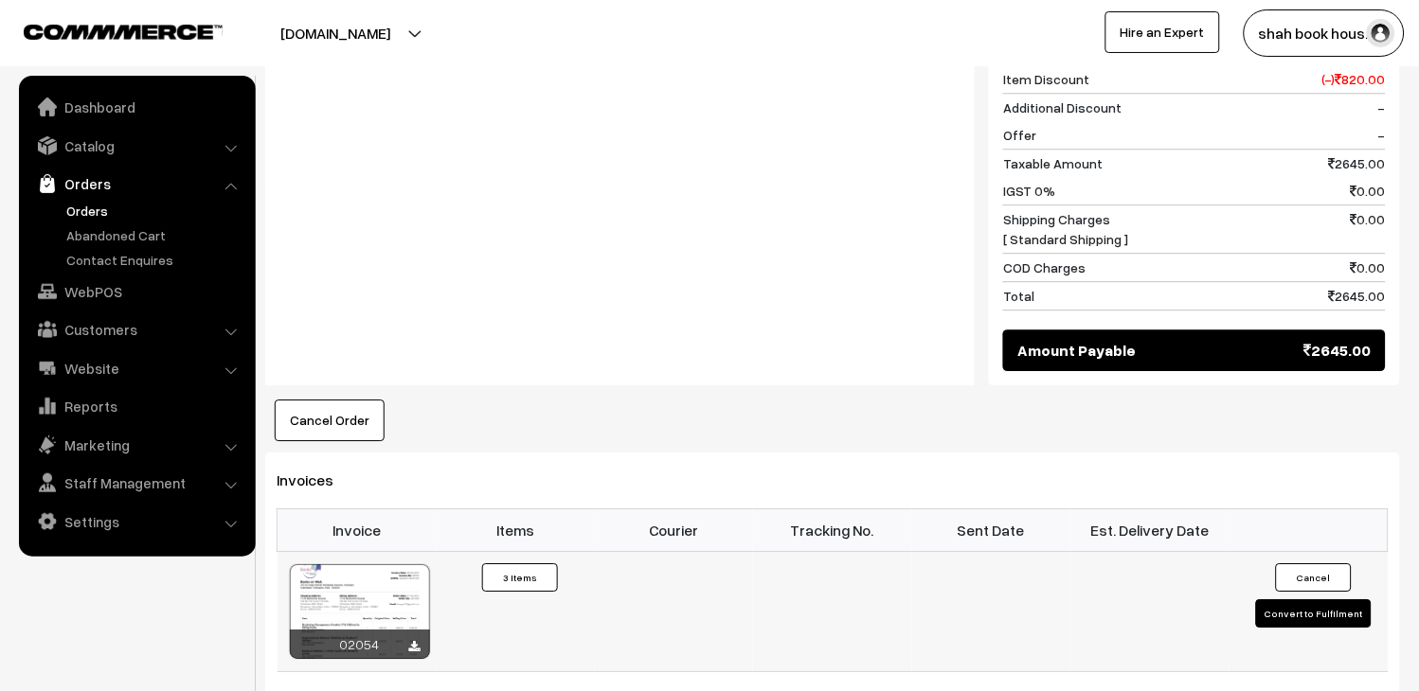
click at [1294, 599] on button "Convert to Fulfilment" at bounding box center [1314, 613] width 116 height 28
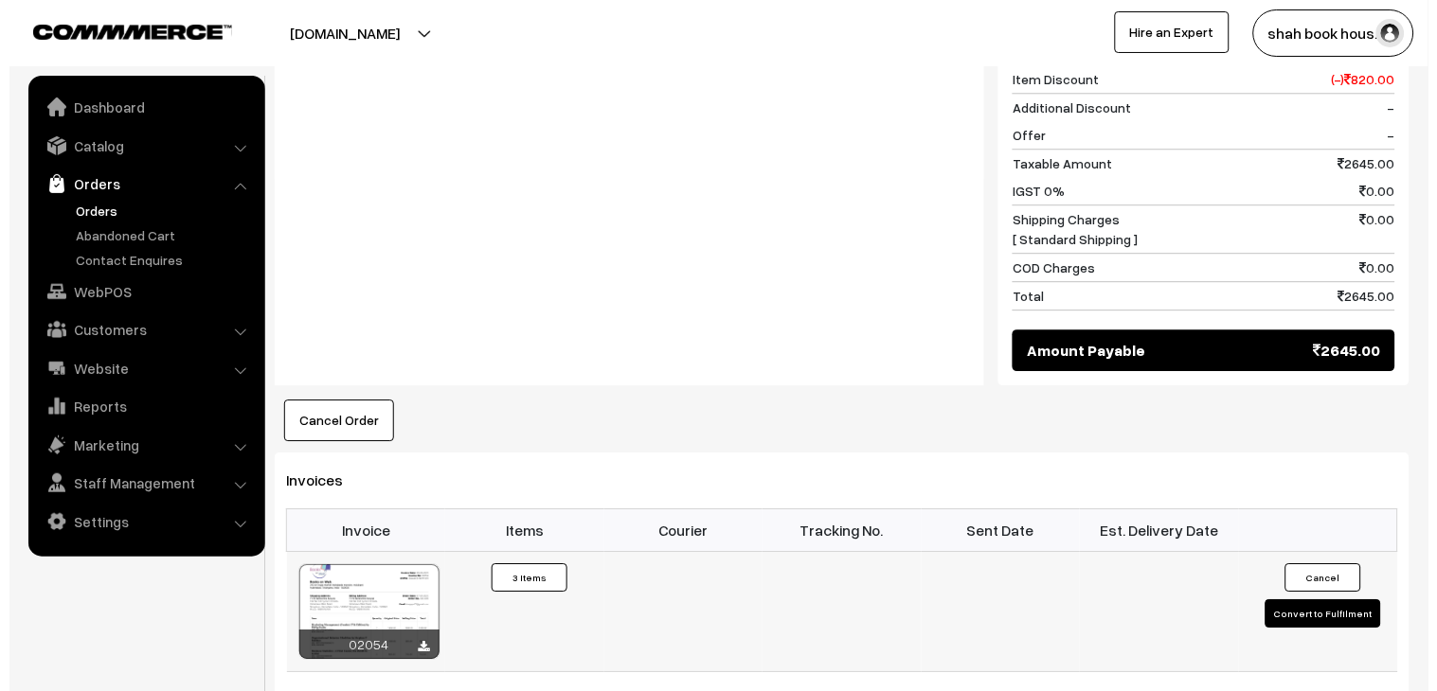
scroll to position [1057, 0]
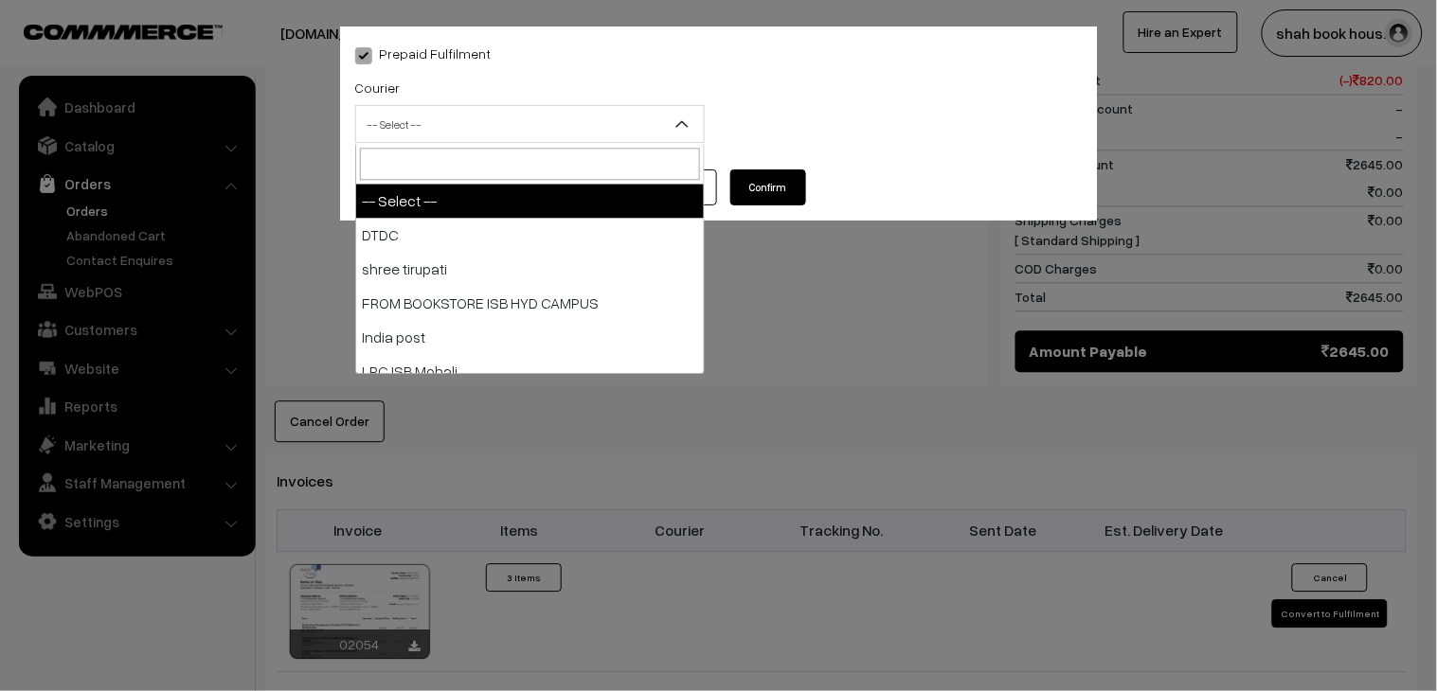
click at [509, 120] on span "-- Select --" at bounding box center [530, 124] width 348 height 33
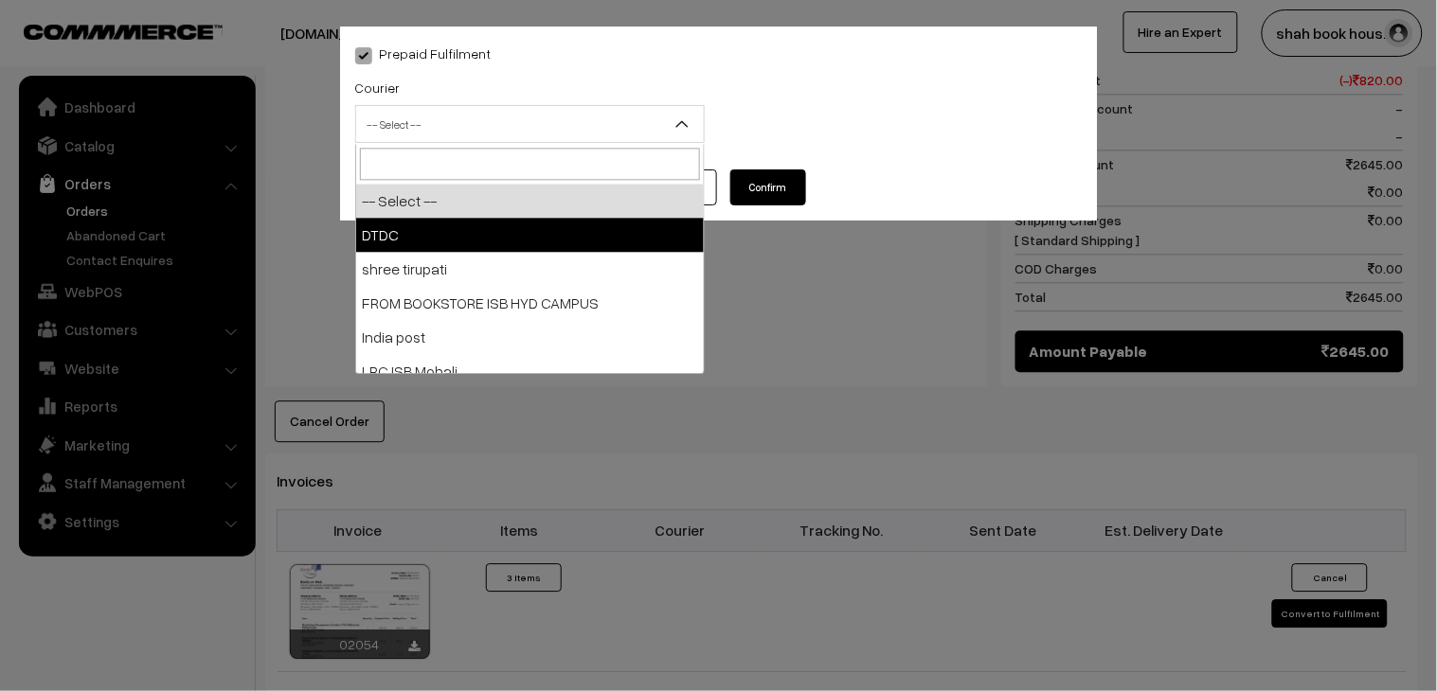
select select "1"
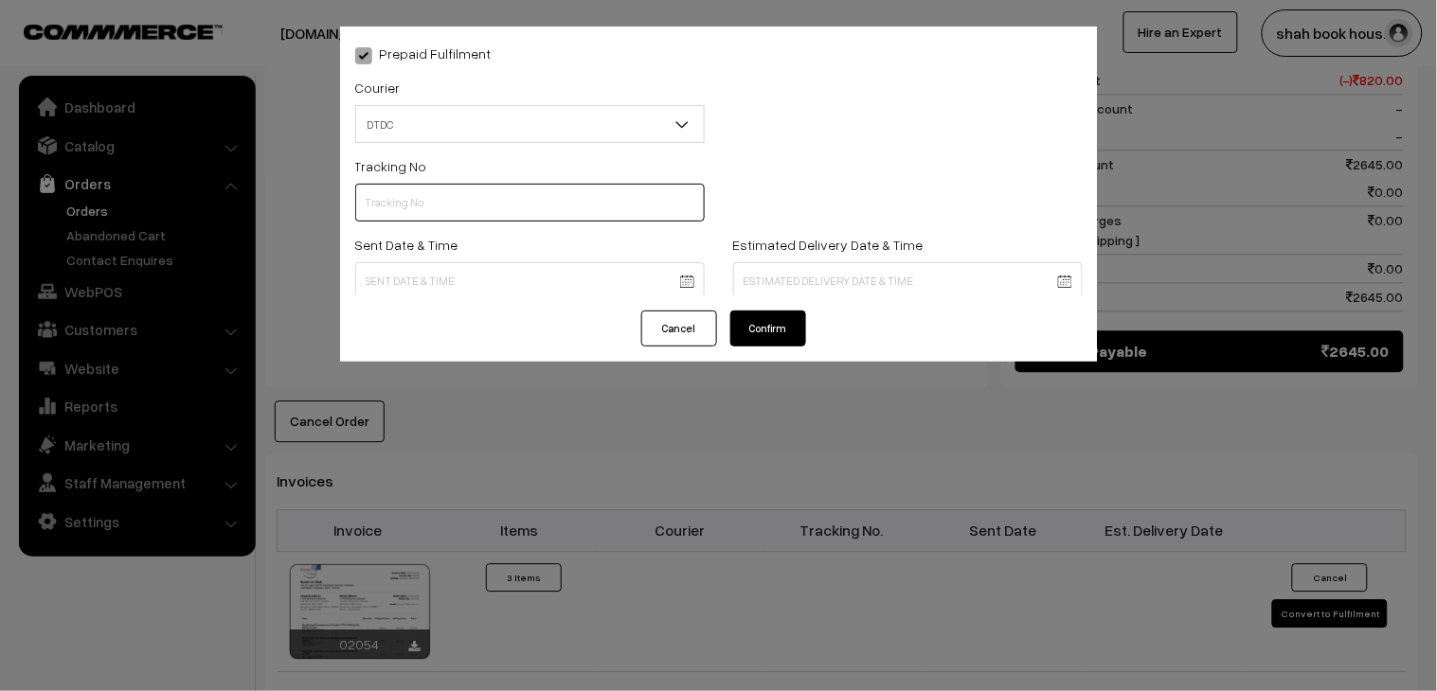
click at [513, 200] on input "text" at bounding box center [529, 203] width 349 height 38
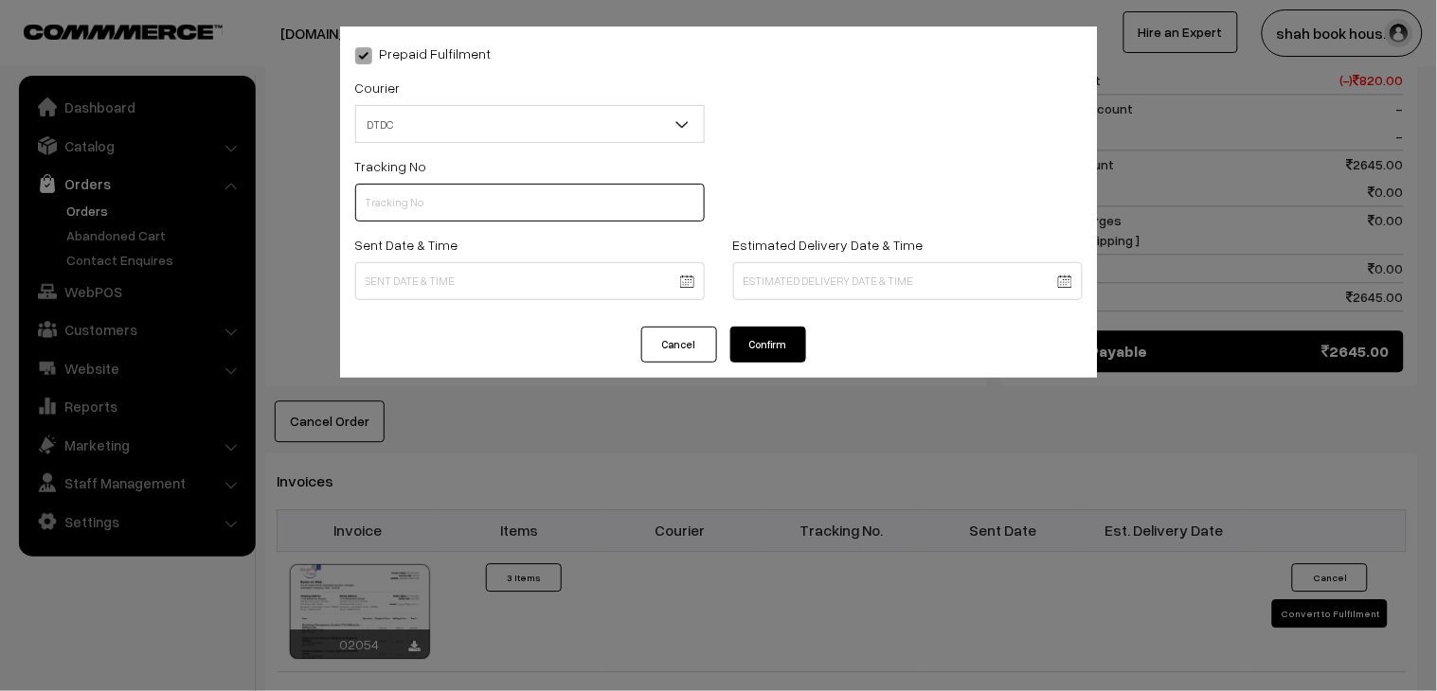
paste input "H84036723"
type input "H84036723"
click at [495, 285] on body "Thank you for showing interest. Our team will call you shortly. Close [DOMAIN_N…" at bounding box center [718, 124] width 1437 height 2362
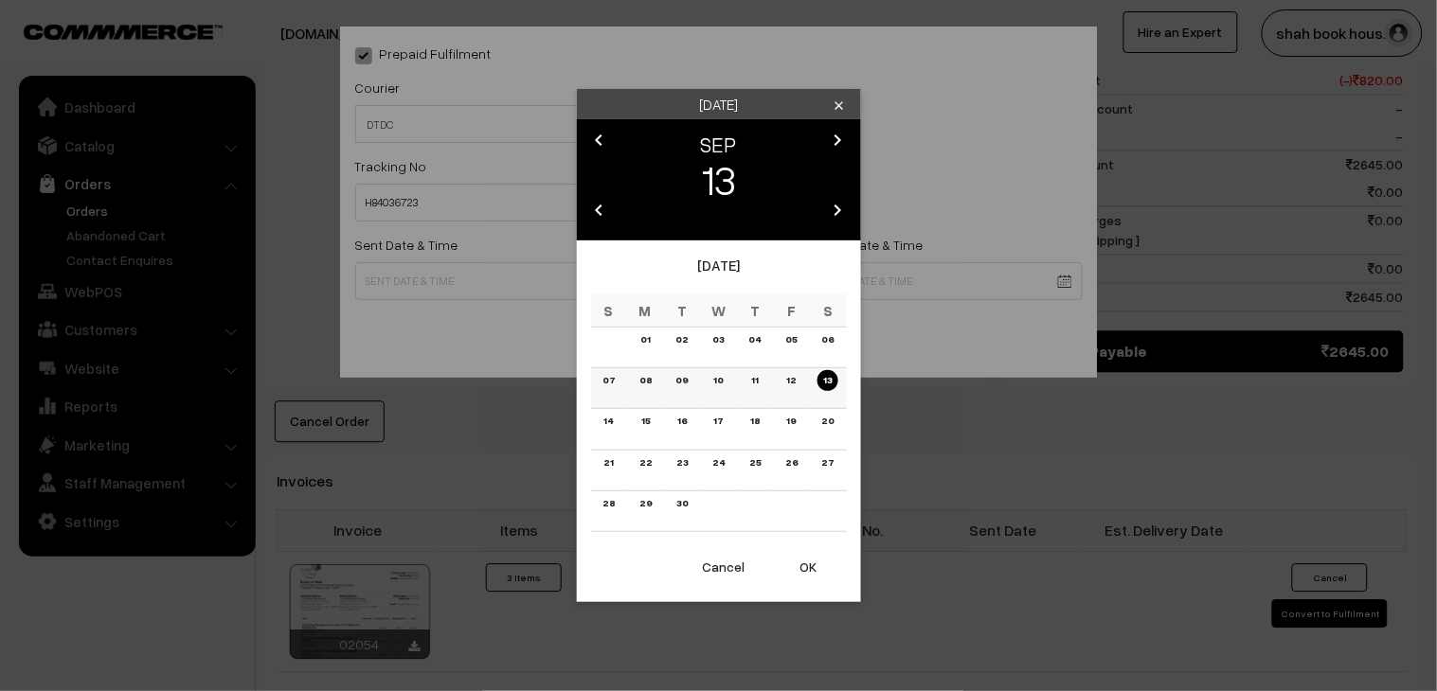
click at [645, 381] on link "08" at bounding box center [646, 380] width 24 height 20
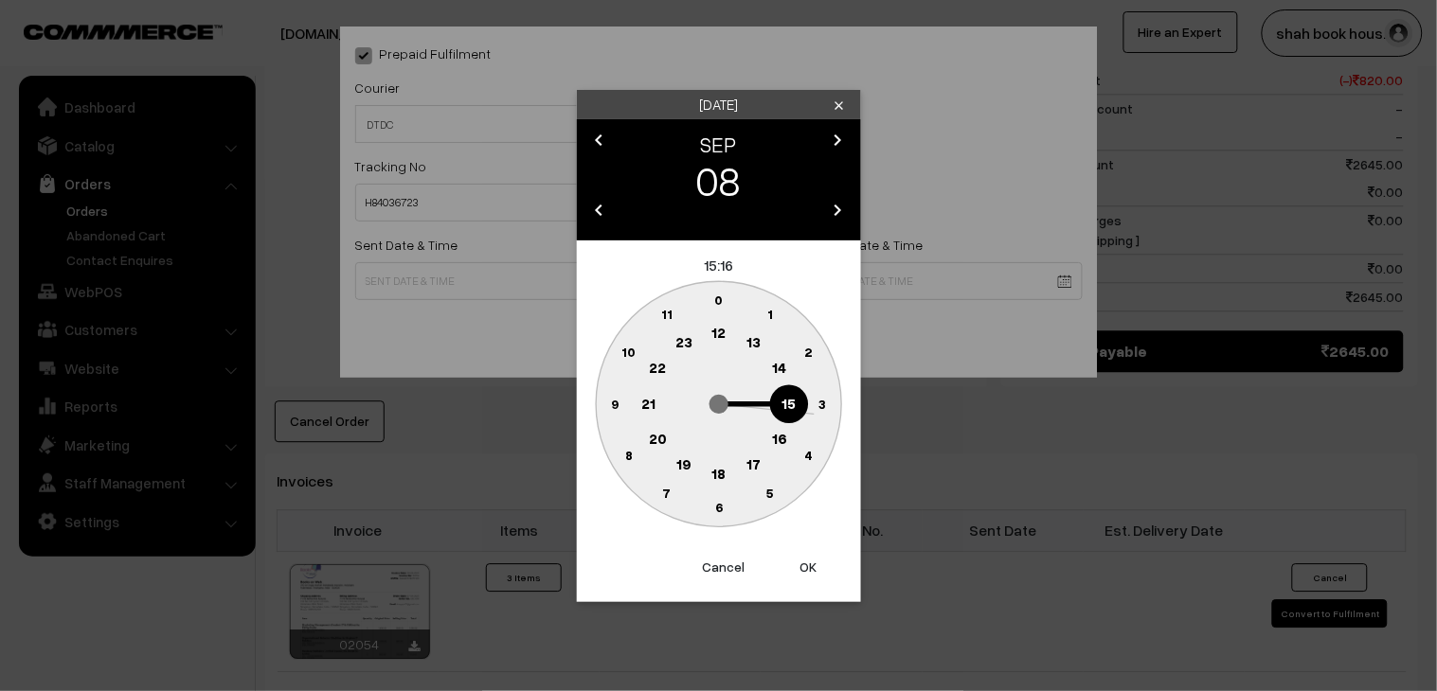
click at [713, 475] on text "18" at bounding box center [718, 472] width 14 height 17
click at [771, 485] on text "25" at bounding box center [770, 493] width 16 height 16
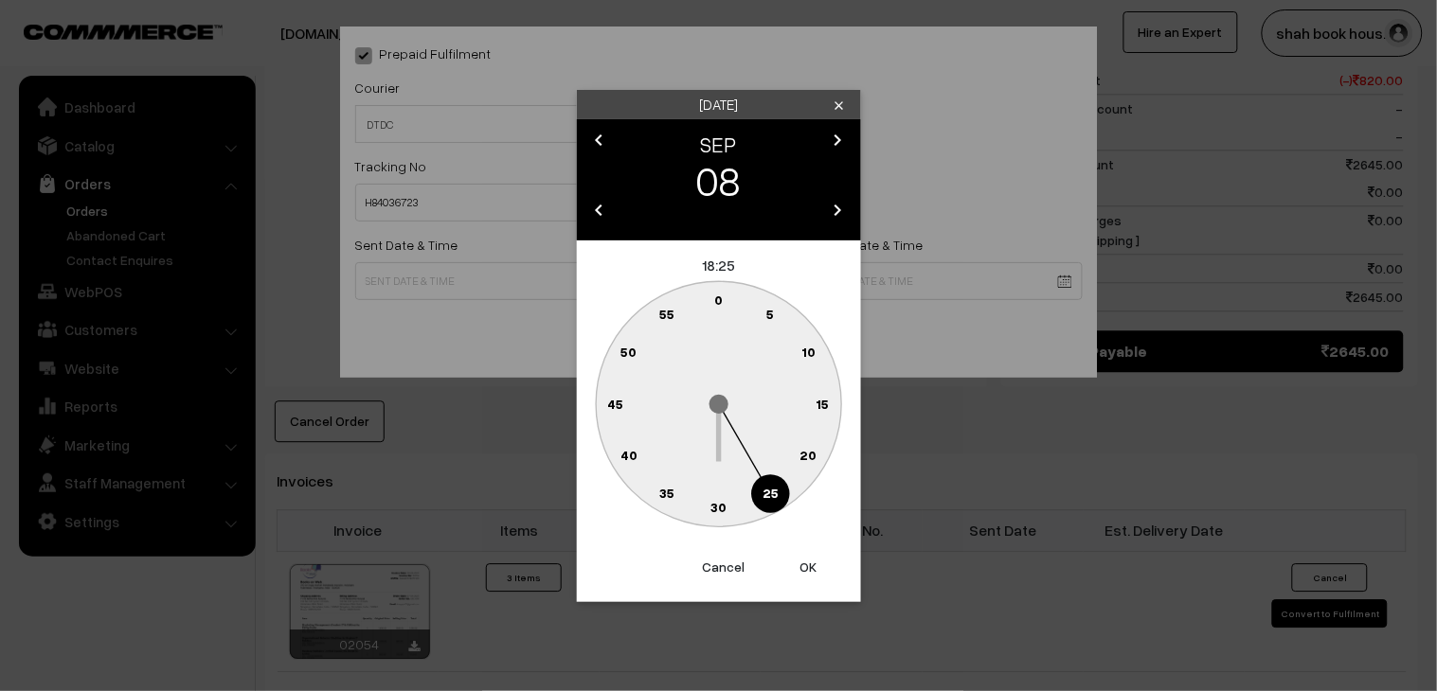
type input "[DATE] 18:25"
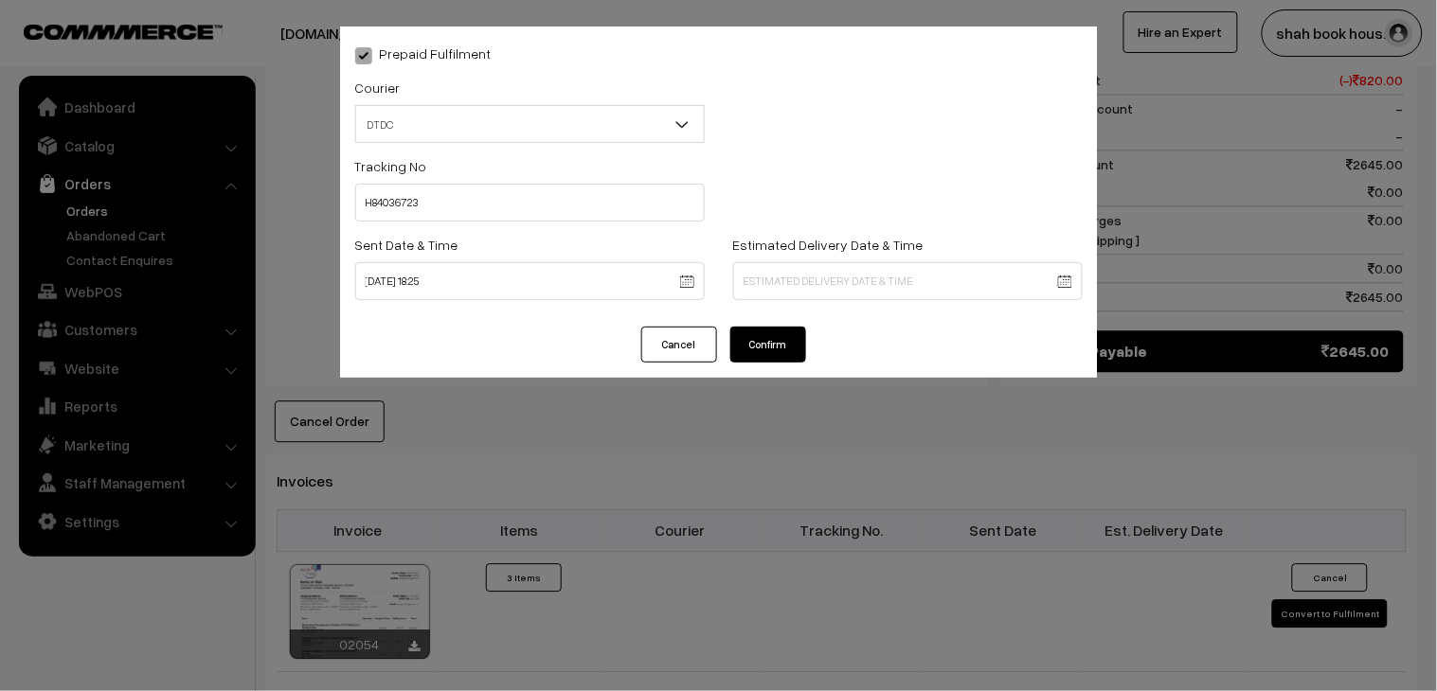
click at [778, 342] on button "Confirm" at bounding box center [768, 345] width 76 height 36
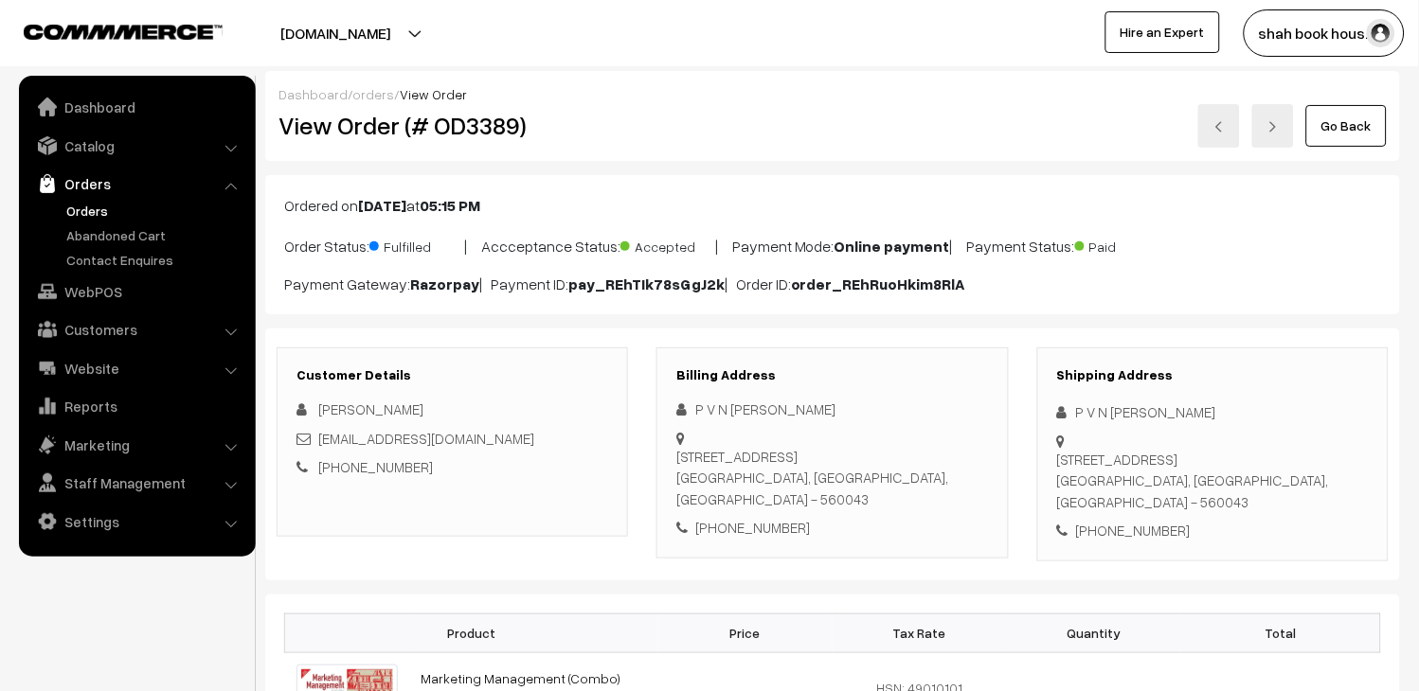
click at [1226, 112] on link at bounding box center [1219, 126] width 42 height 44
click at [497, 135] on h2 "View Order (# OD3390)" at bounding box center [453, 125] width 350 height 29
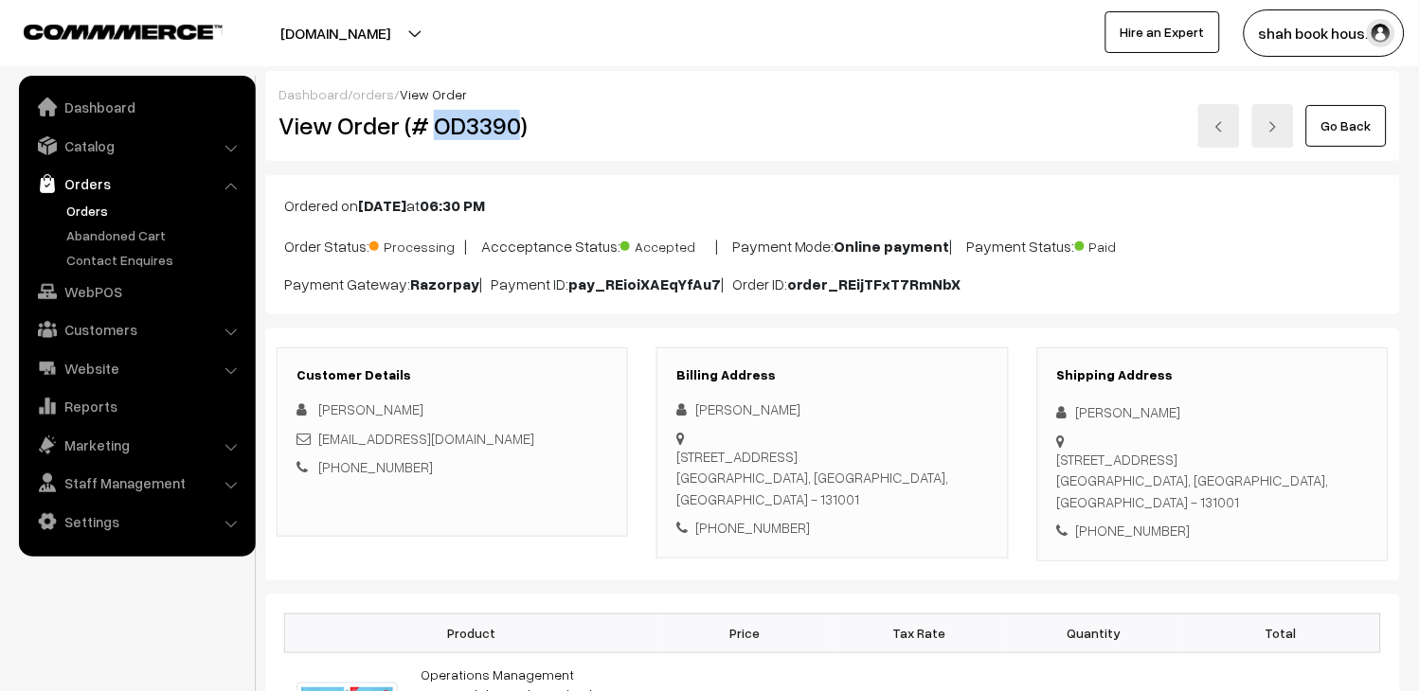
click at [497, 135] on h2 "View Order (# OD3390)" at bounding box center [453, 125] width 350 height 29
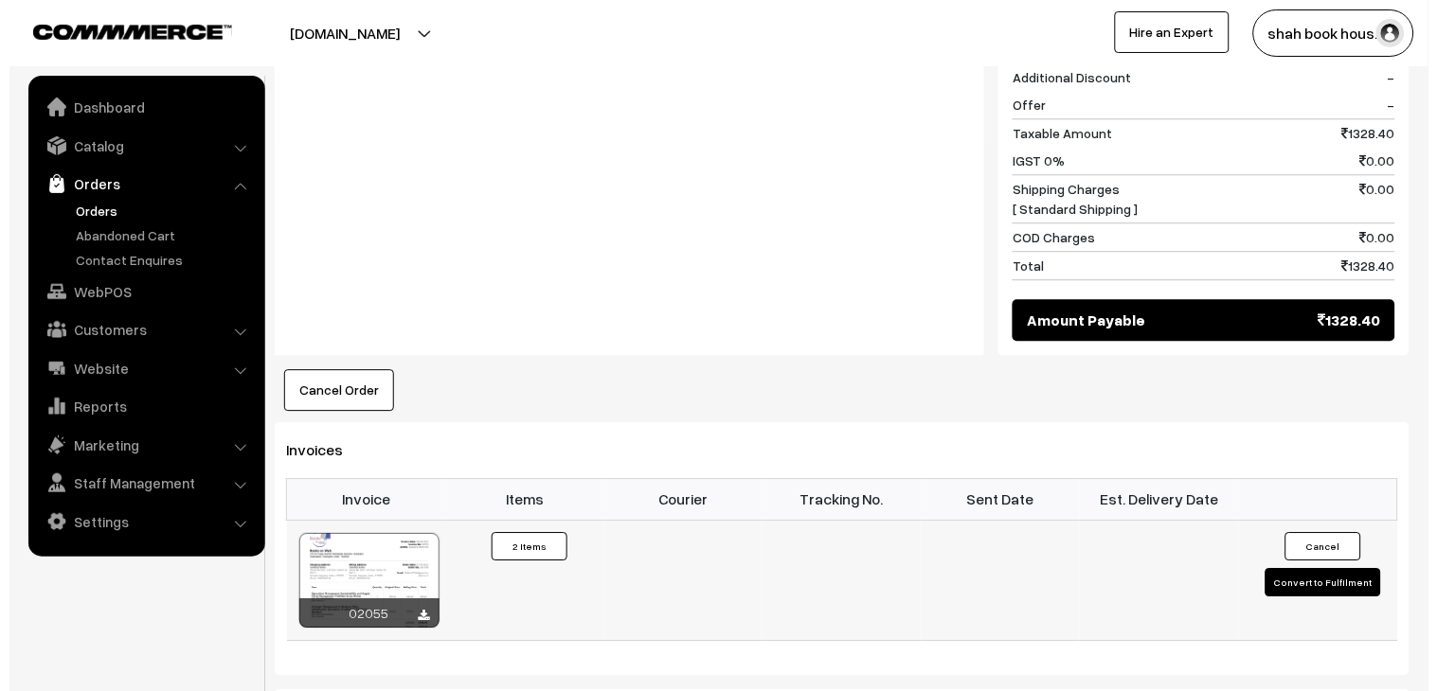
scroll to position [1052, 0]
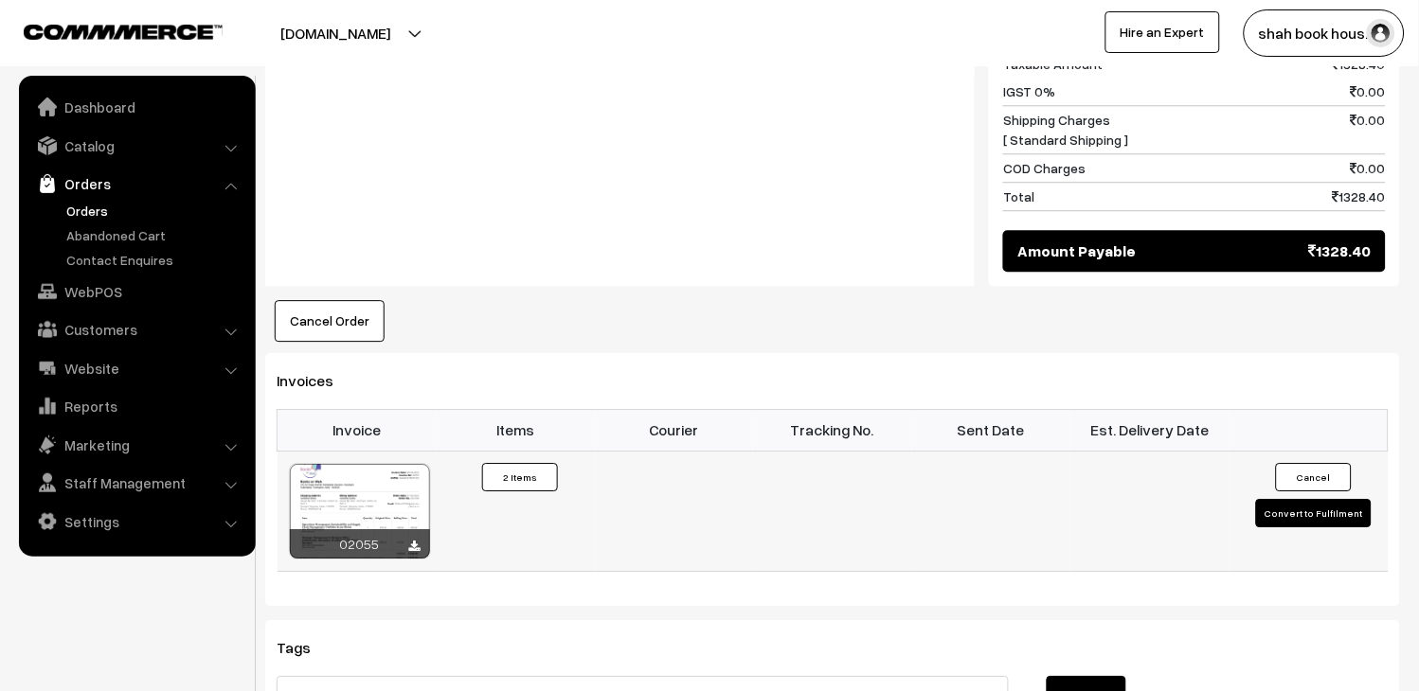
click at [1305, 499] on button "Convert to Fulfilment" at bounding box center [1314, 513] width 116 height 28
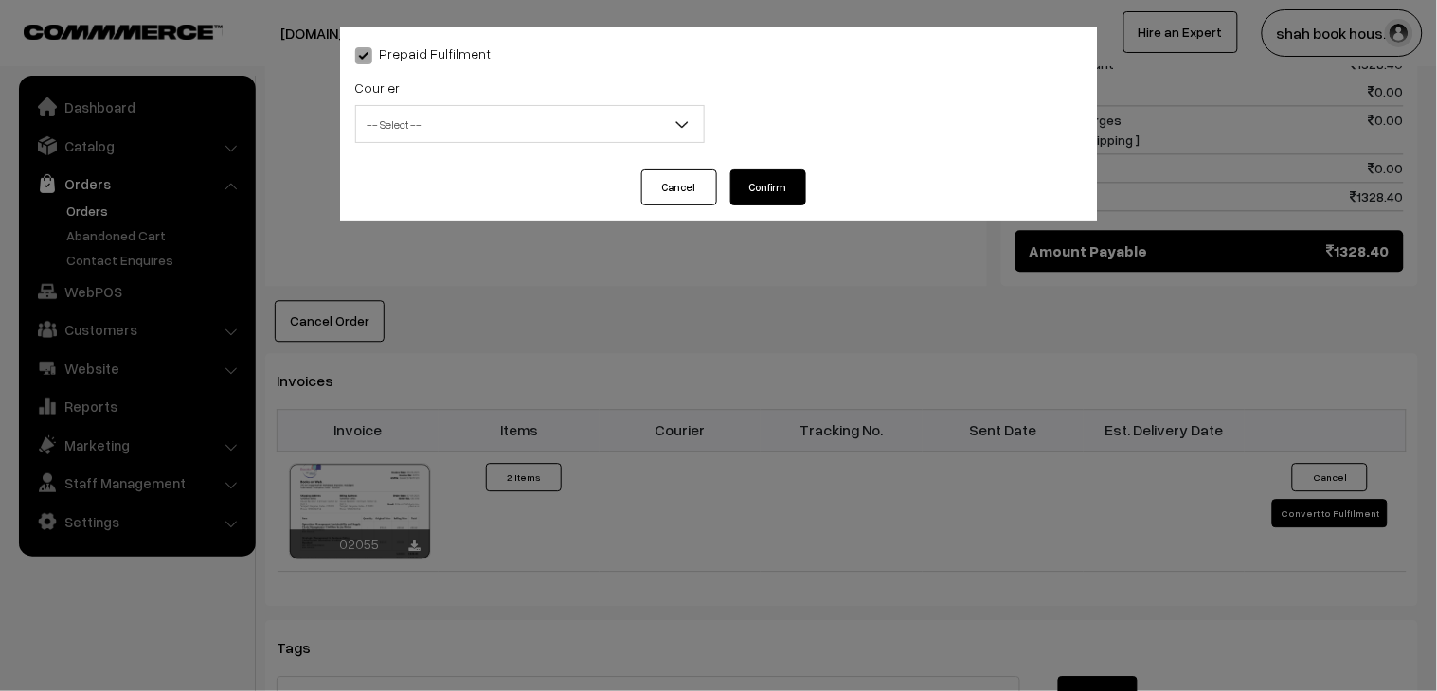
click at [467, 123] on span "-- Select --" at bounding box center [530, 124] width 348 height 33
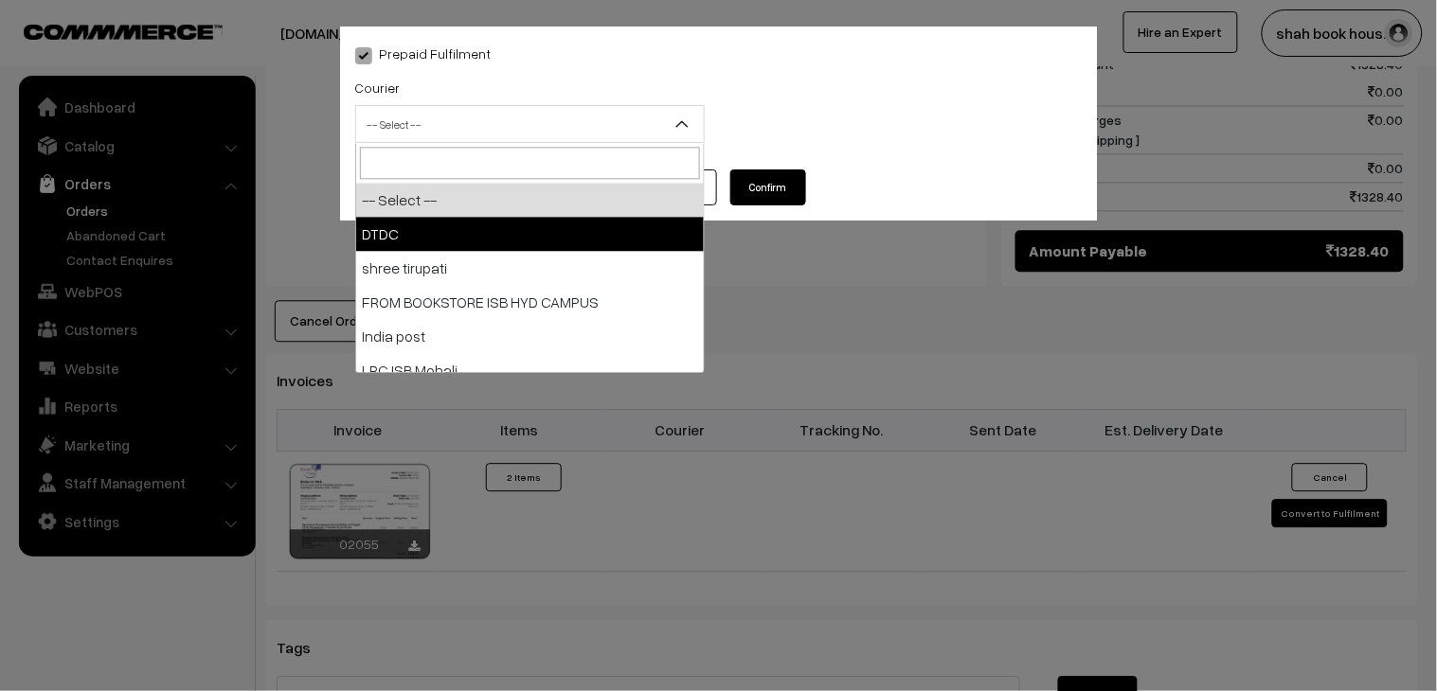
select select "1"
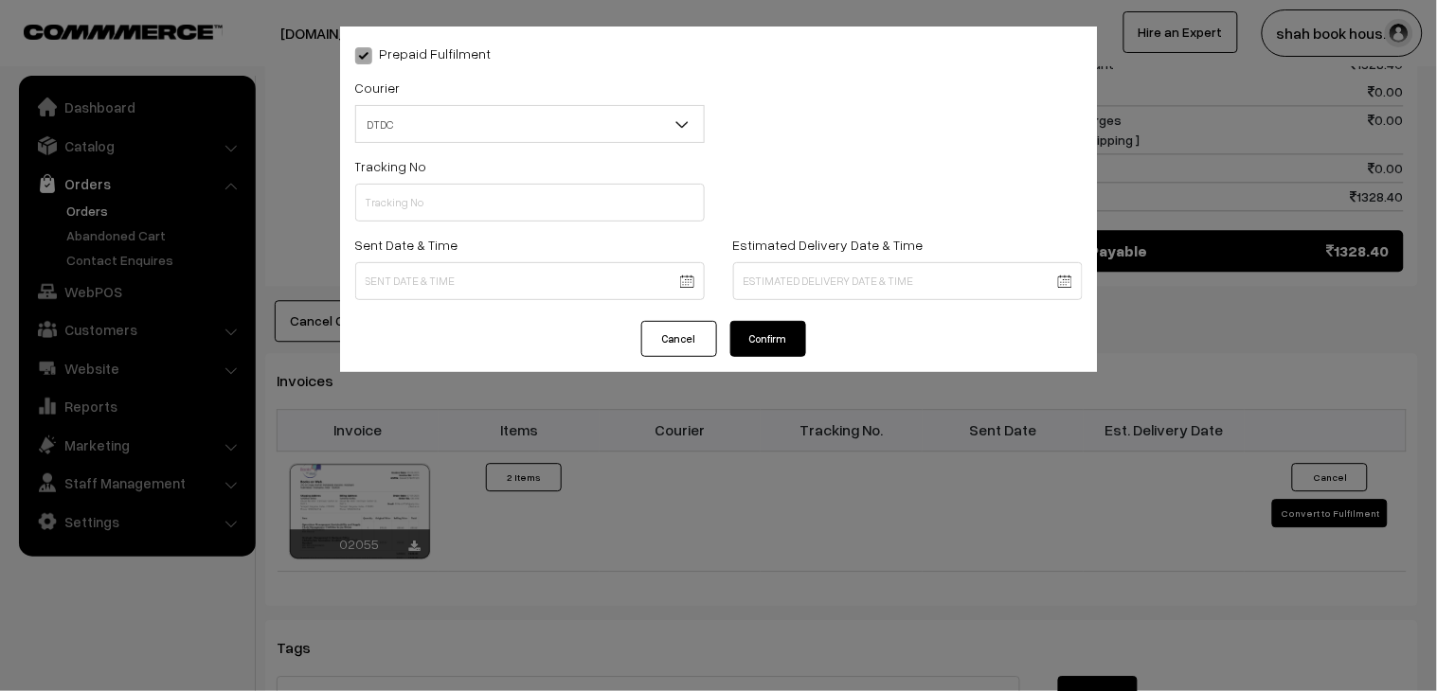
click at [504, 175] on div "Tracking No" at bounding box center [529, 187] width 349 height 67
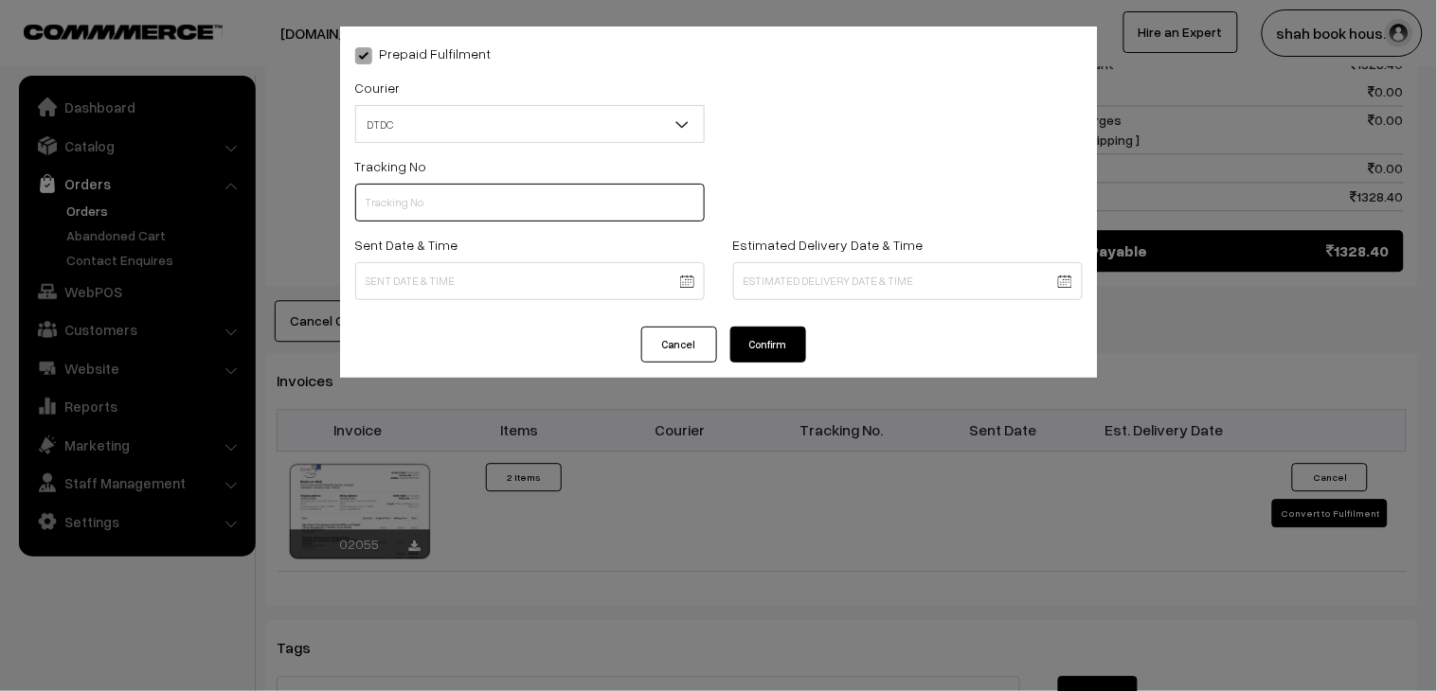
click at [496, 193] on input "text" at bounding box center [529, 203] width 349 height 38
paste input "H84036722"
type input "H84036722"
click at [418, 282] on body "Thank you for showing interest. Our team will call you shortly. Close booksonwe…" at bounding box center [718, 76] width 1437 height 2257
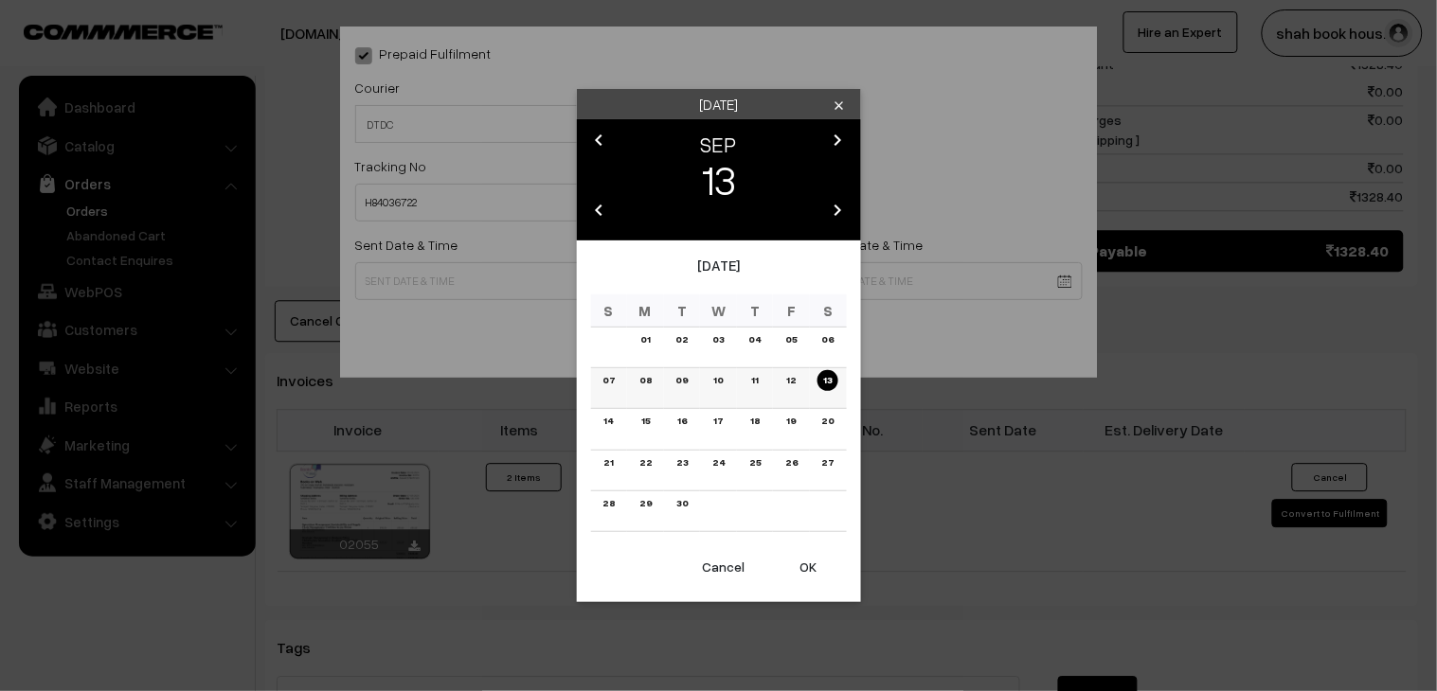
click at [651, 381] on link "08" at bounding box center [646, 380] width 24 height 20
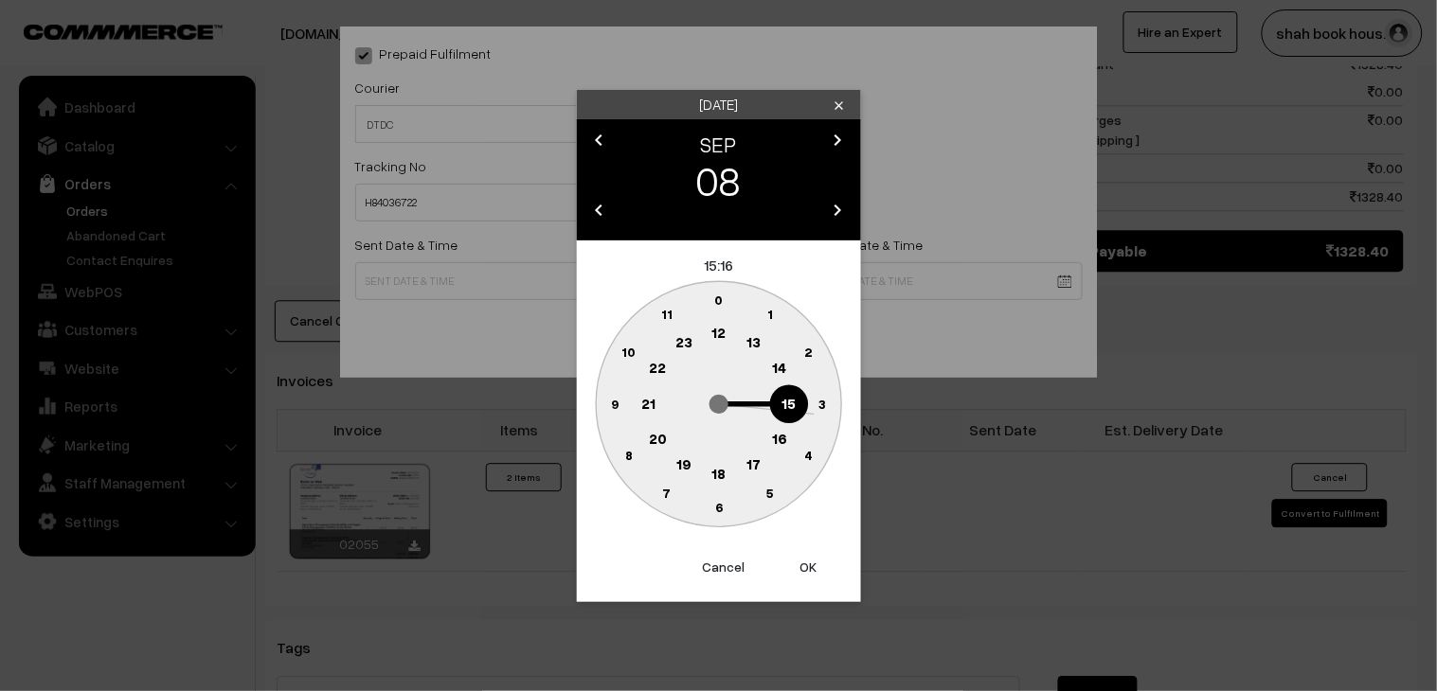
click at [730, 469] on circle at bounding box center [718, 475] width 39 height 39
click at [737, 502] on circle at bounding box center [729, 505] width 26 height 26
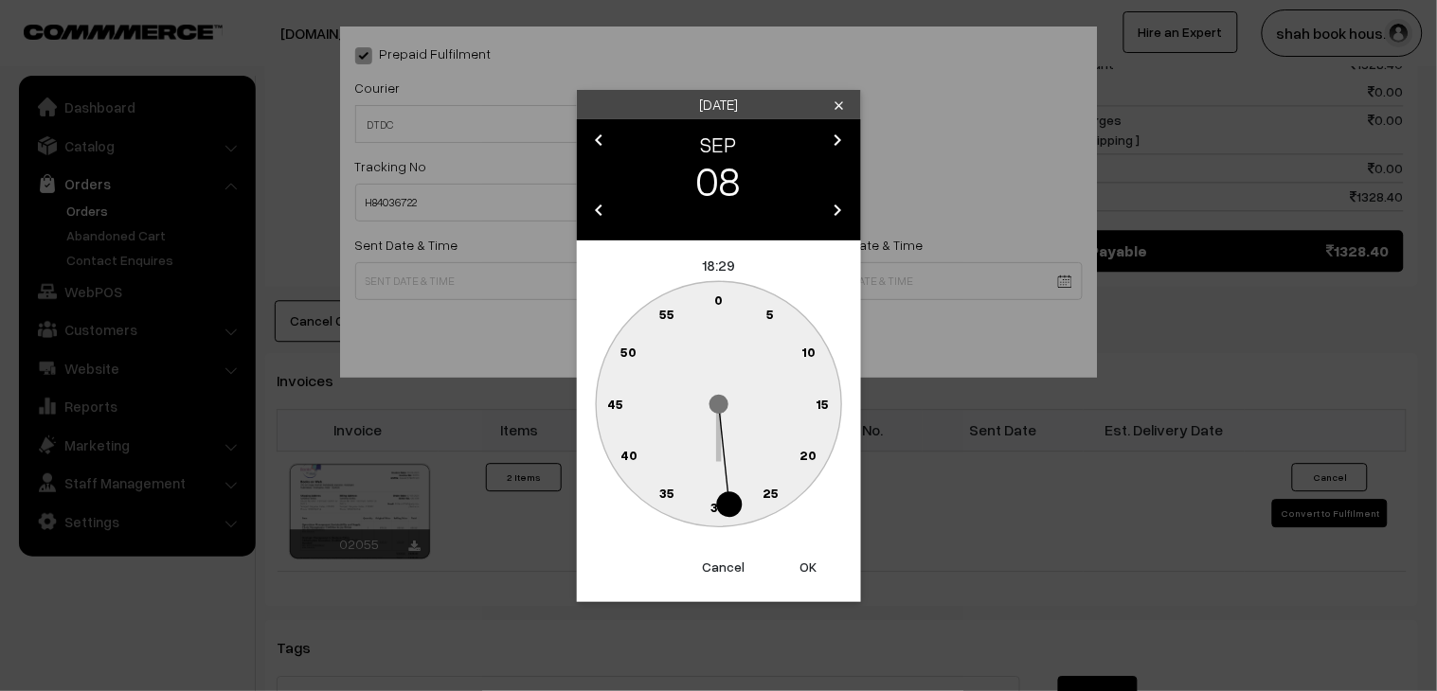
type input "08-09-2025 18:29"
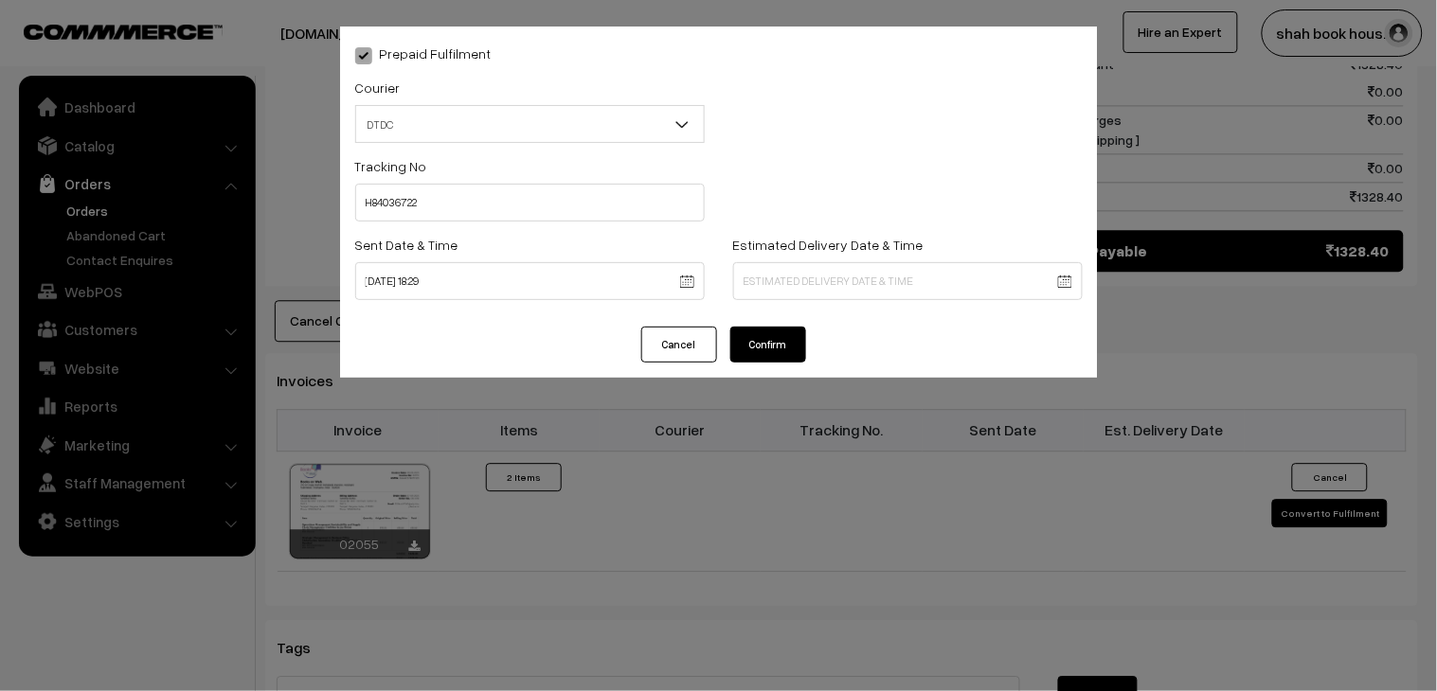
click at [780, 346] on button "Confirm" at bounding box center [768, 345] width 76 height 36
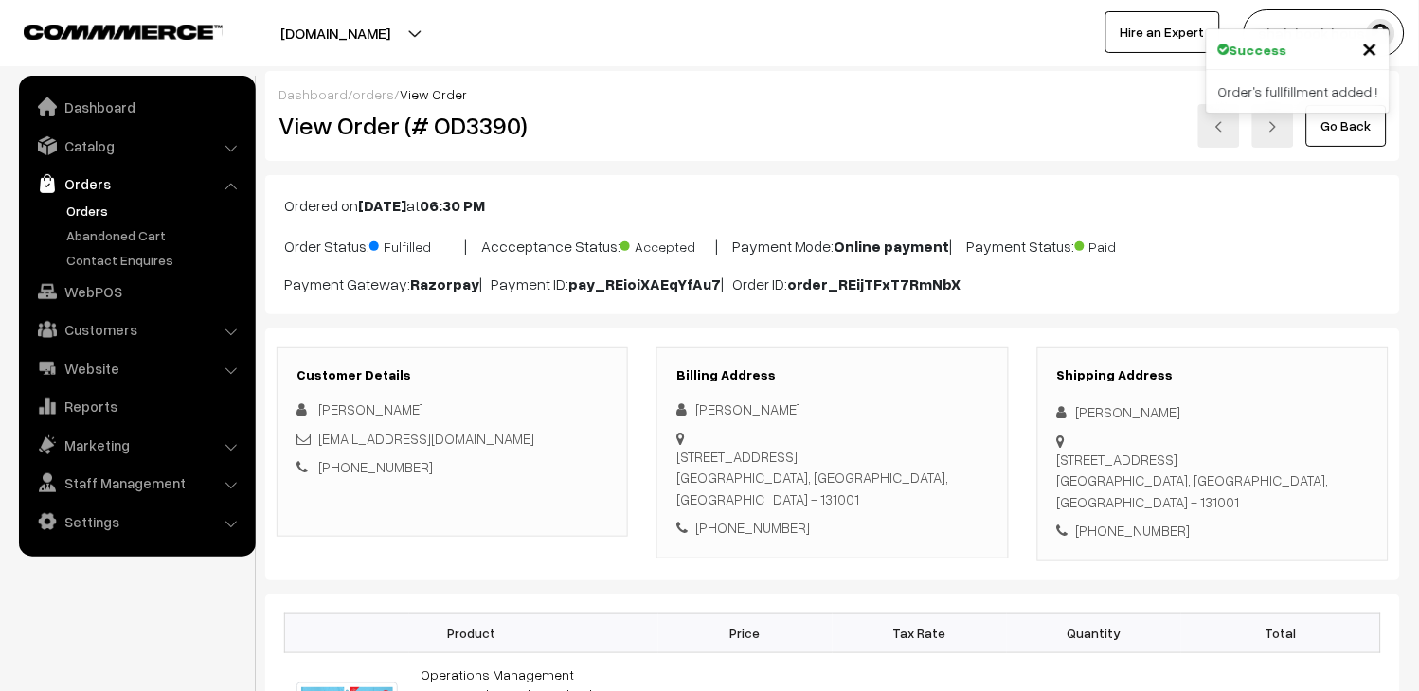
click at [1219, 129] on img at bounding box center [1218, 126] width 11 height 11
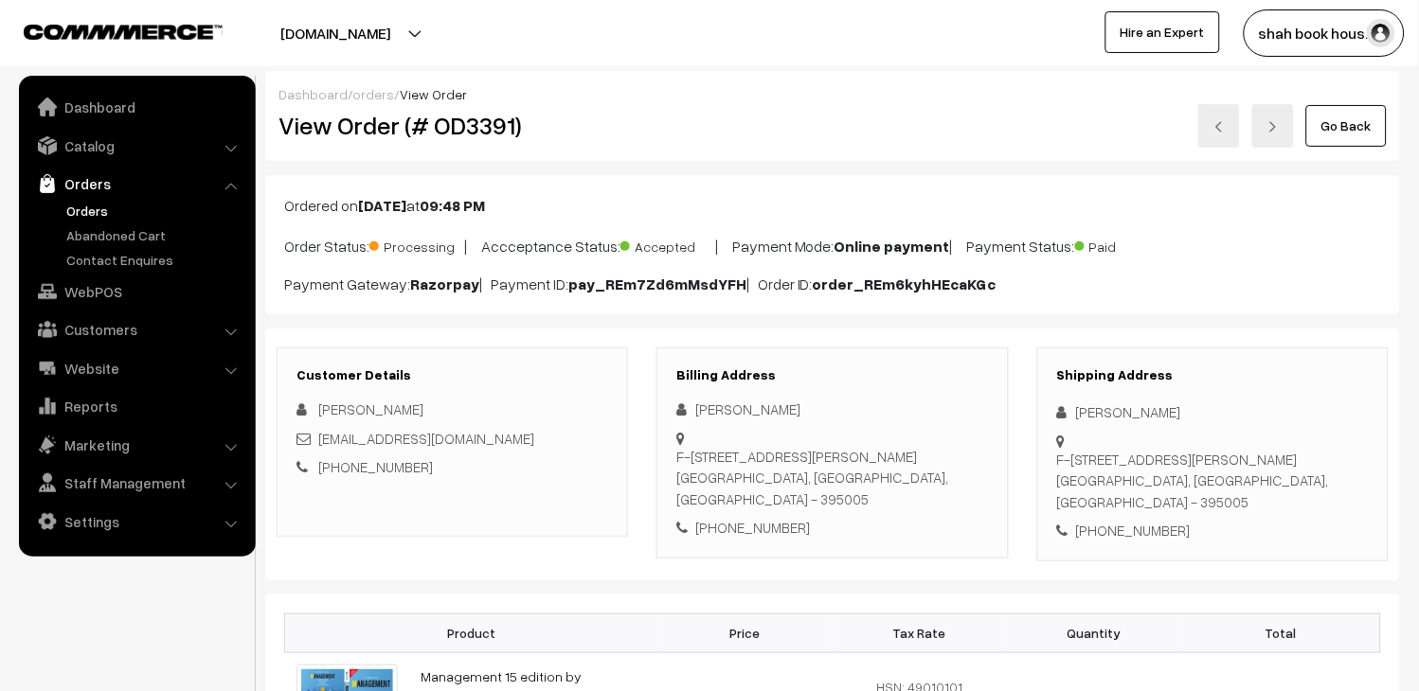
click at [486, 116] on h2 "View Order (# OD3391)" at bounding box center [453, 125] width 350 height 29
copy h2 "OD3391"
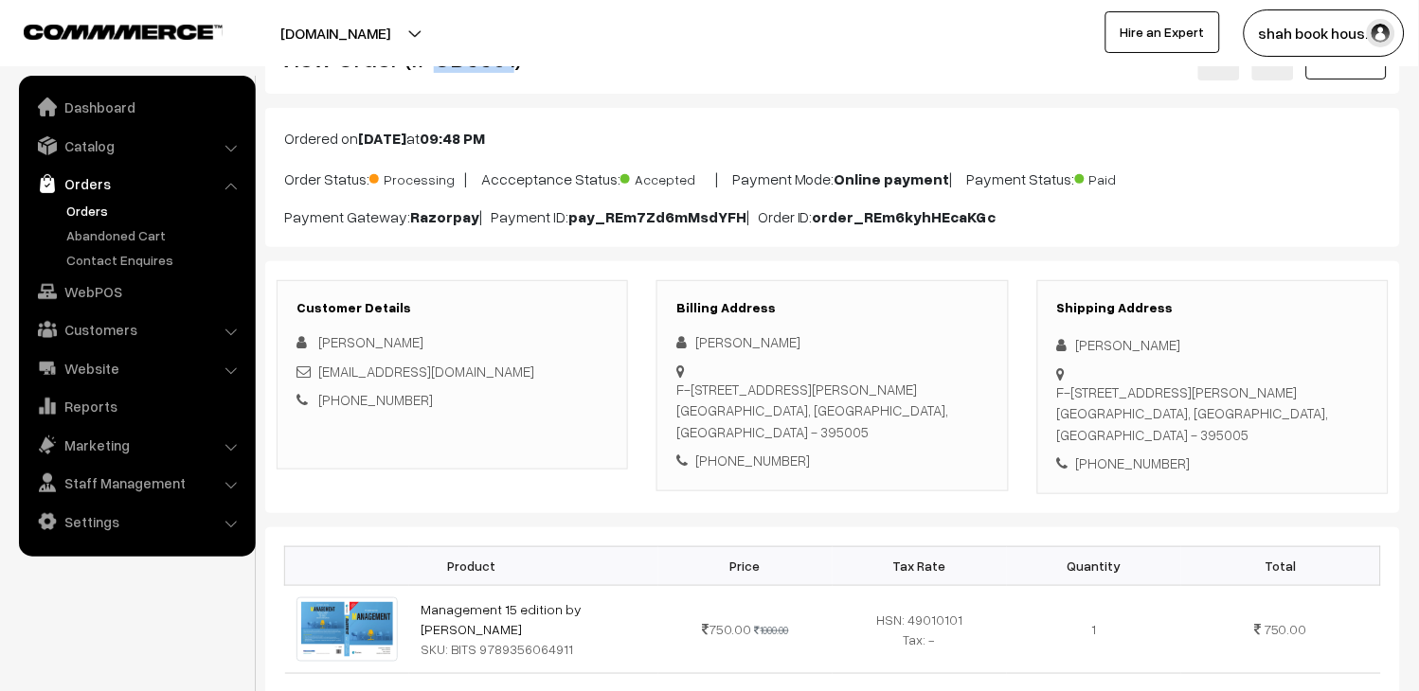
scroll to position [105, 0]
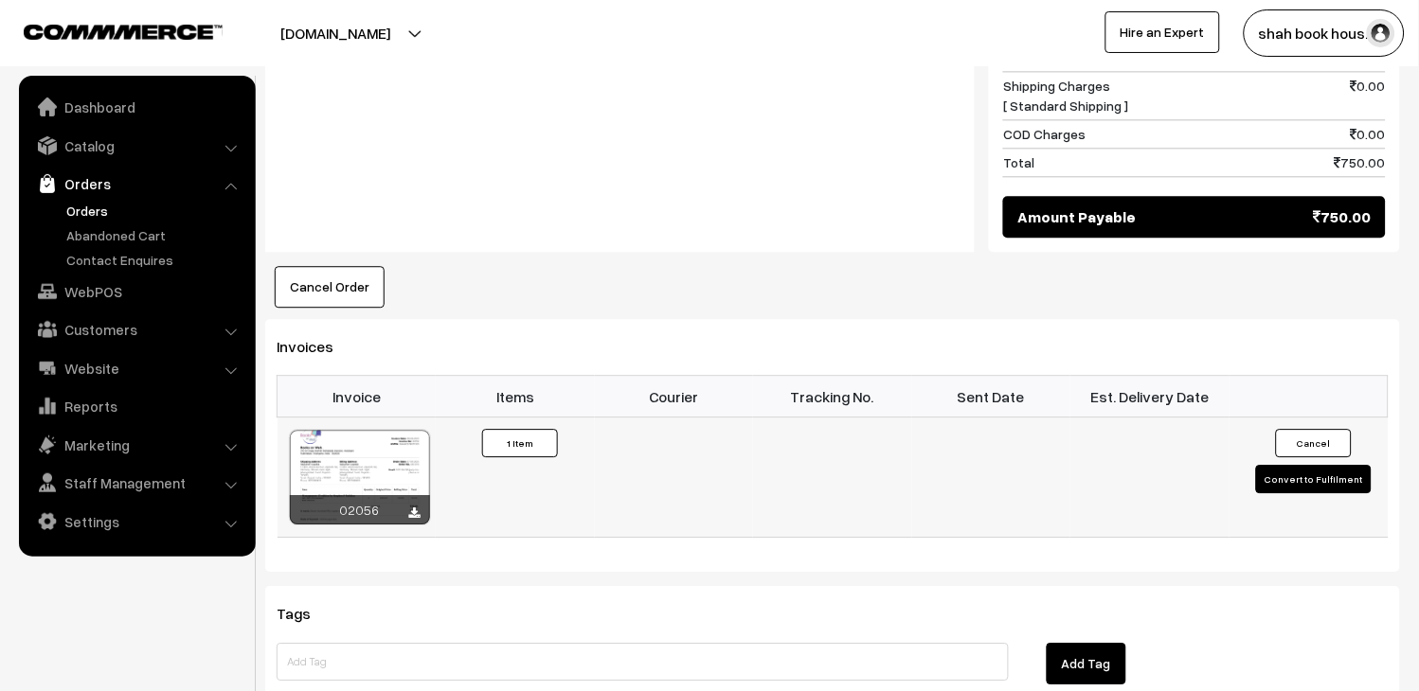
click at [1281, 493] on button "Convert to Fulfilment" at bounding box center [1314, 479] width 116 height 28
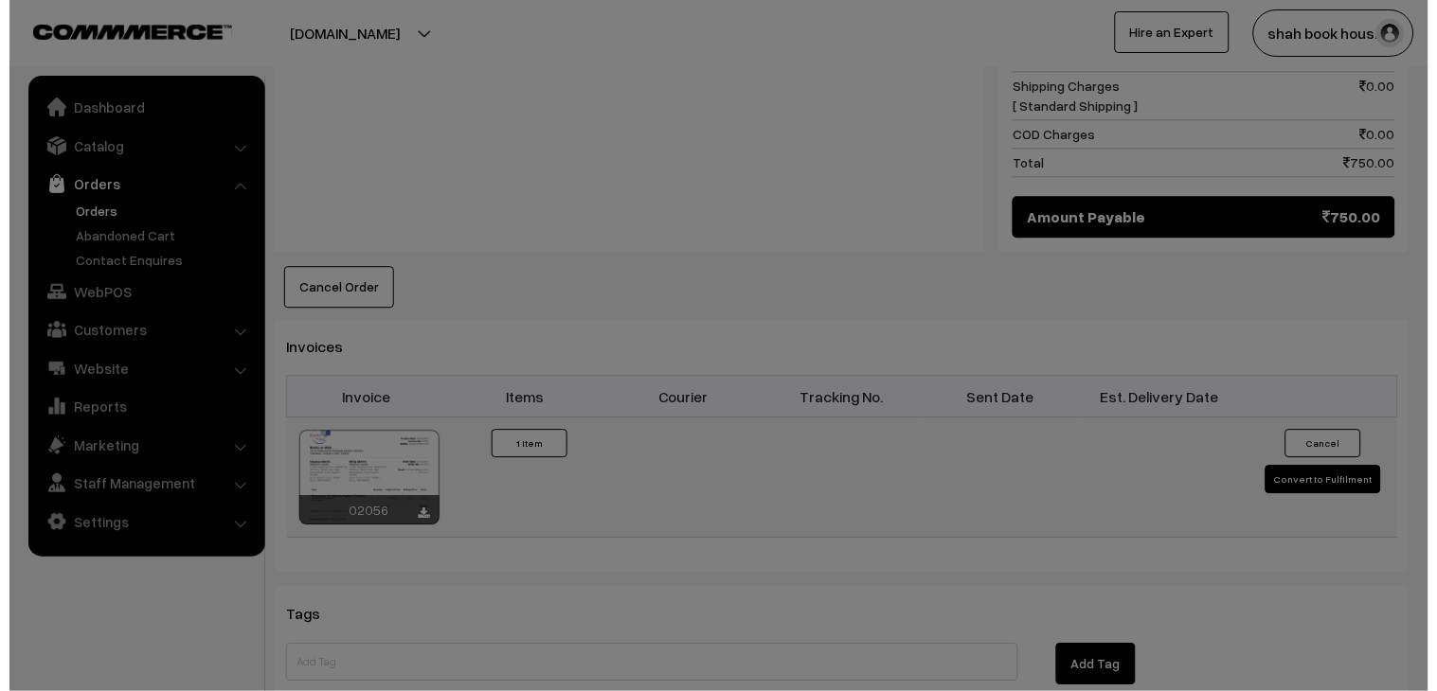
scroll to position [926, 0]
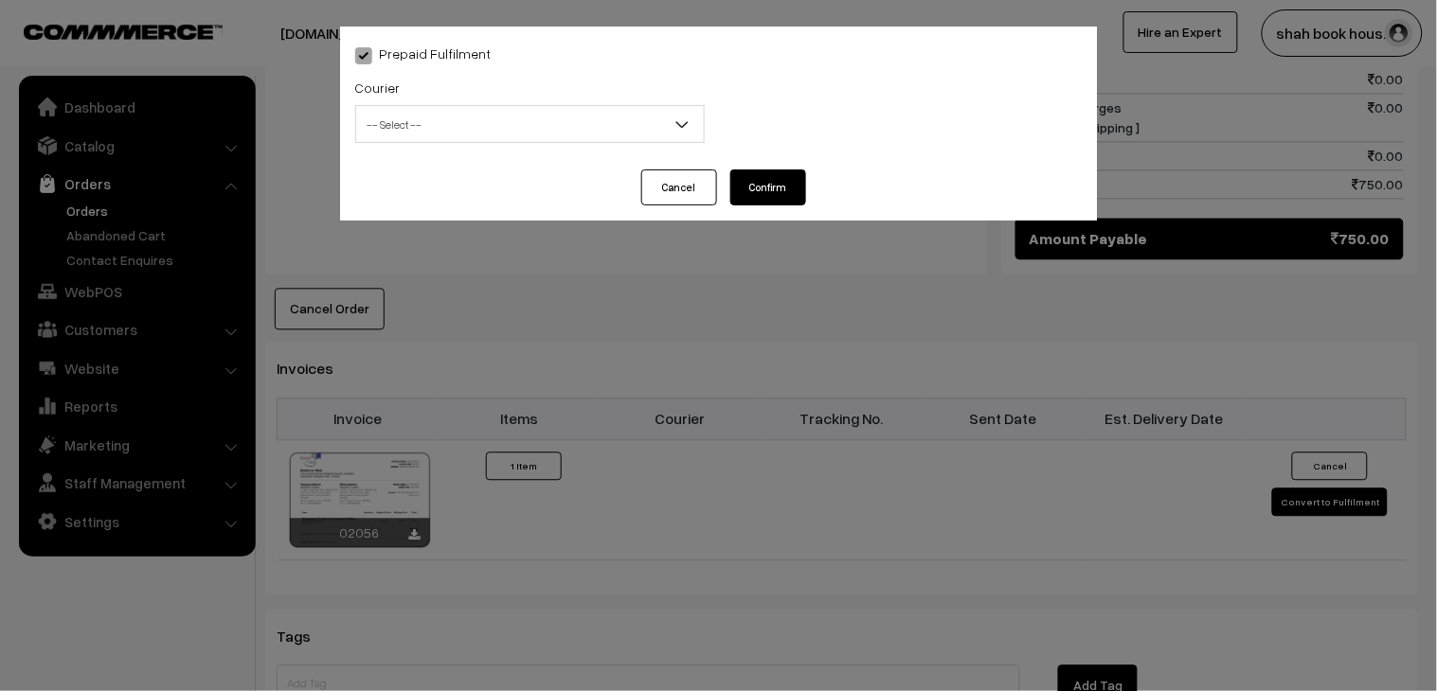
click at [441, 116] on span "-- Select --" at bounding box center [530, 124] width 348 height 33
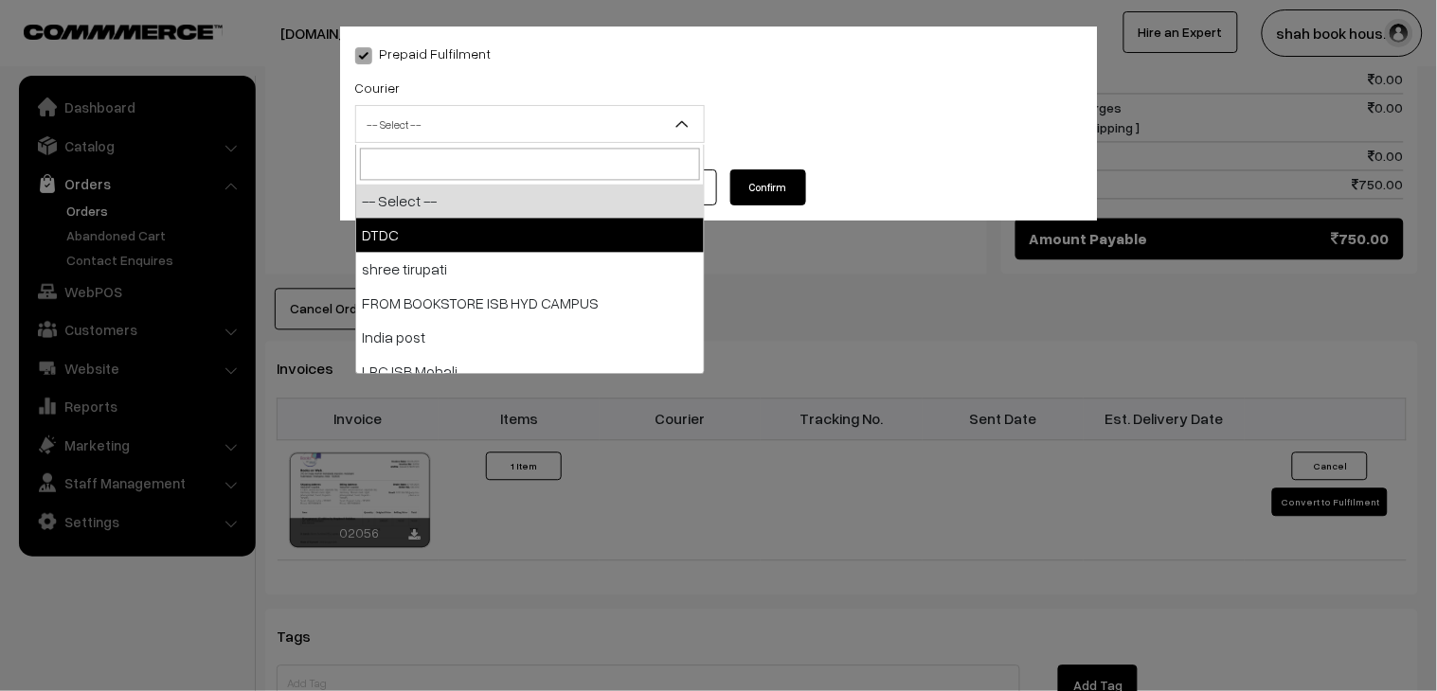
select select "1"
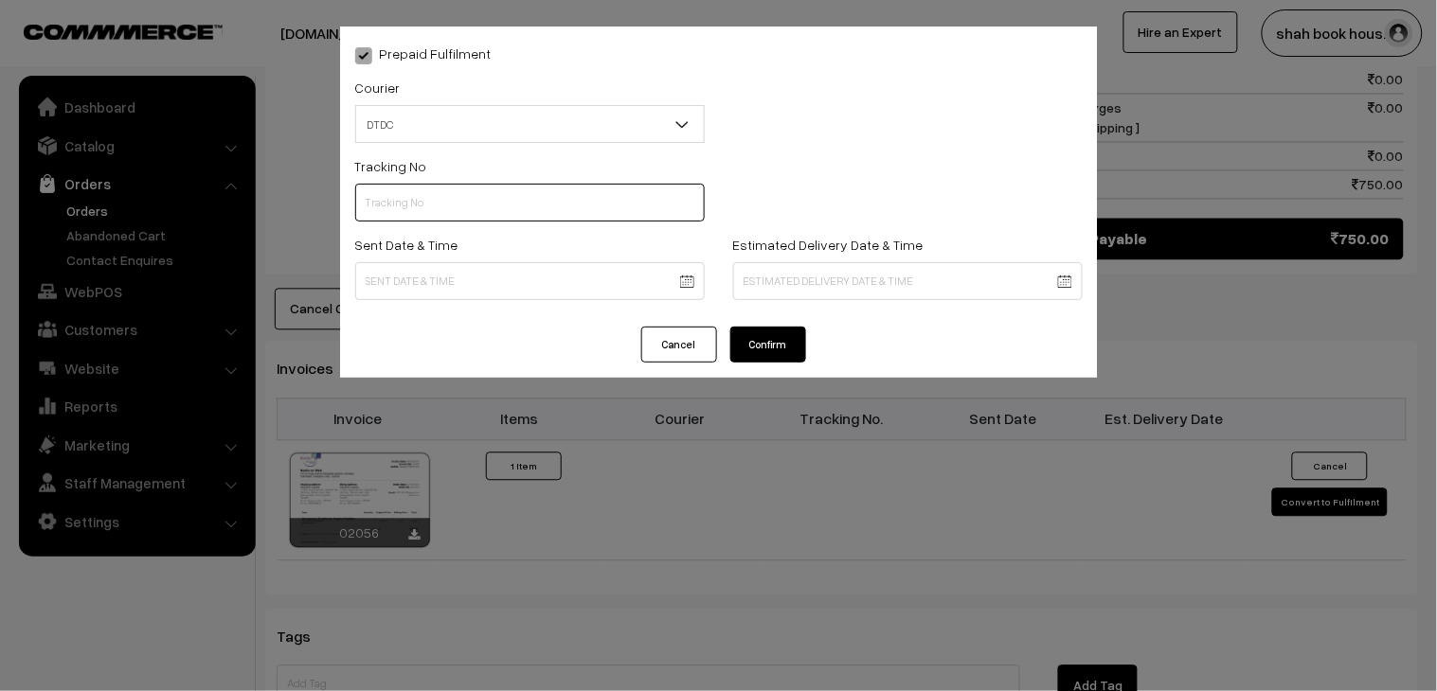
click at [440, 205] on input "text" at bounding box center [529, 203] width 349 height 38
paste input "H84036720"
type input "H84036720"
click at [420, 276] on body "Thank you for showing interest. Our team will call you shortly. Close booksonwe…" at bounding box center [718, 133] width 1437 height 2119
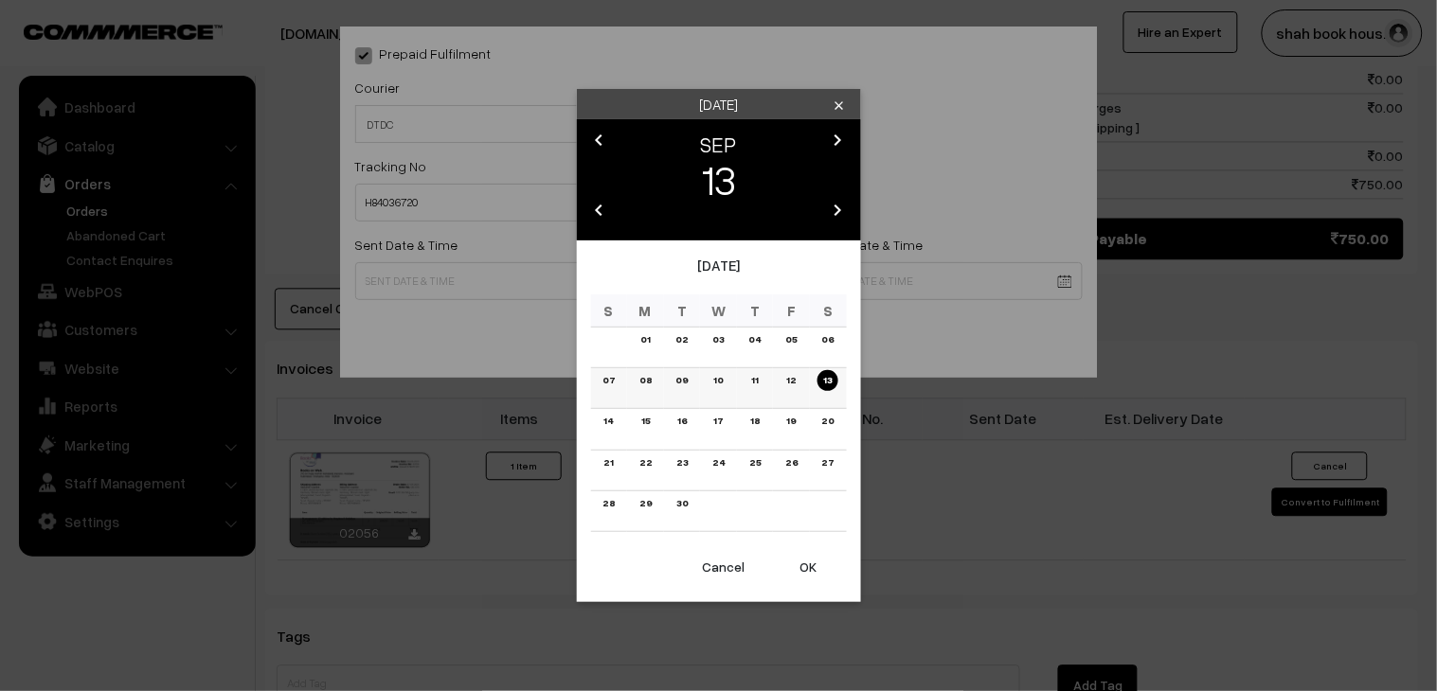
click at [635, 381] on link "08" at bounding box center [646, 380] width 24 height 20
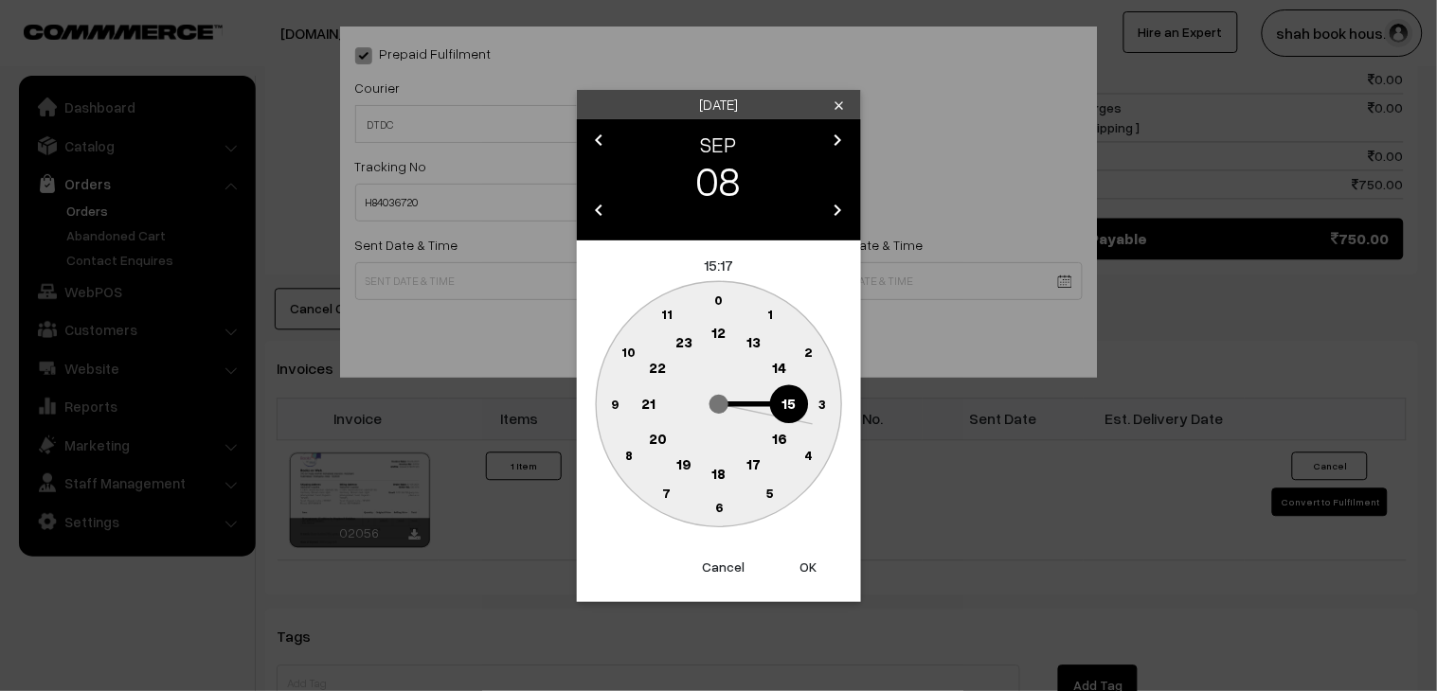
click at [724, 474] on text "18" at bounding box center [718, 472] width 14 height 17
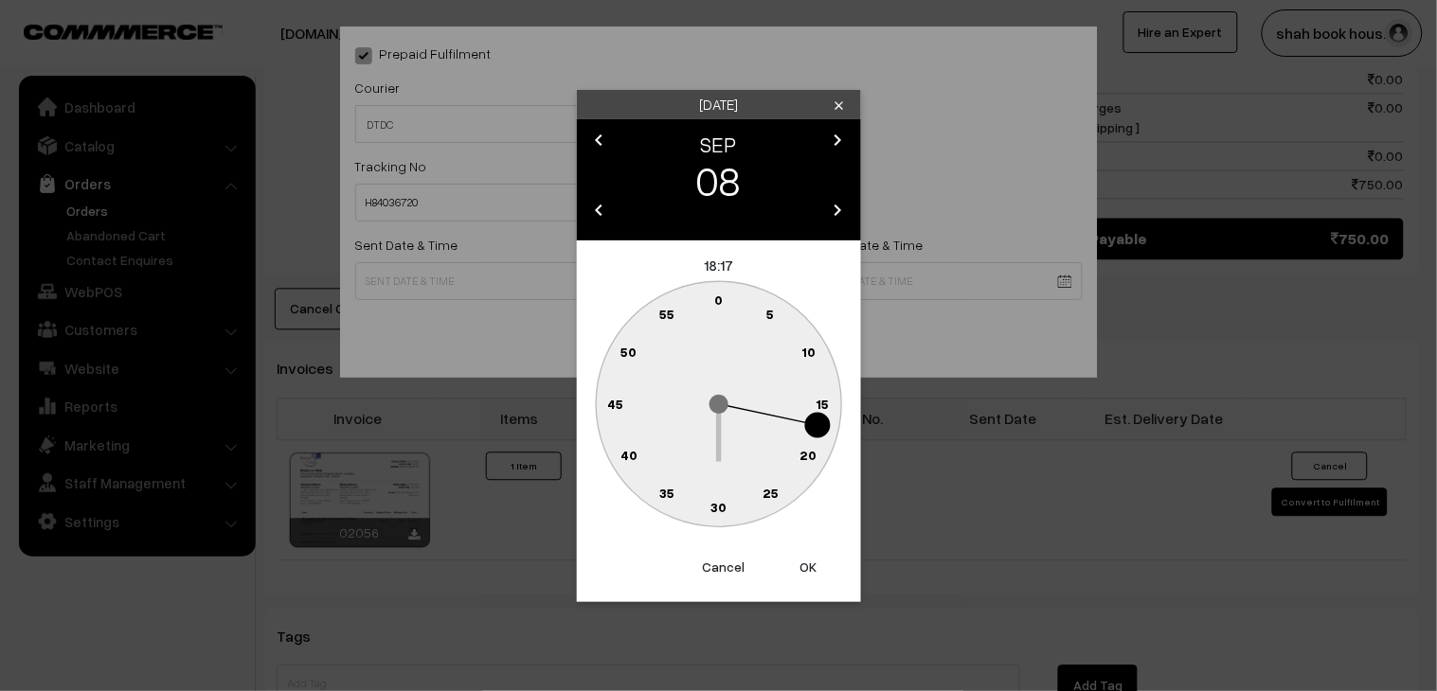
click at [780, 479] on circle at bounding box center [770, 493] width 39 height 39
type input "08-09-2025 18:25"
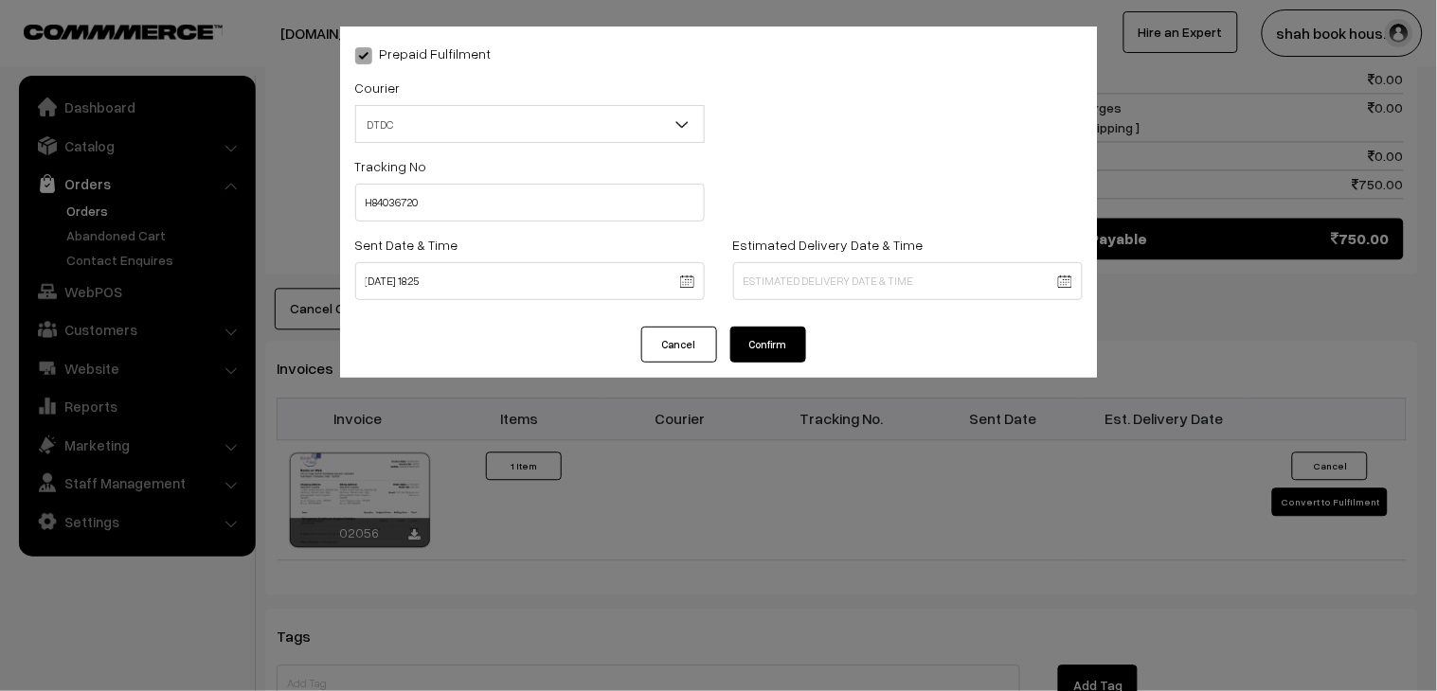
click at [796, 354] on button "Confirm" at bounding box center [768, 345] width 76 height 36
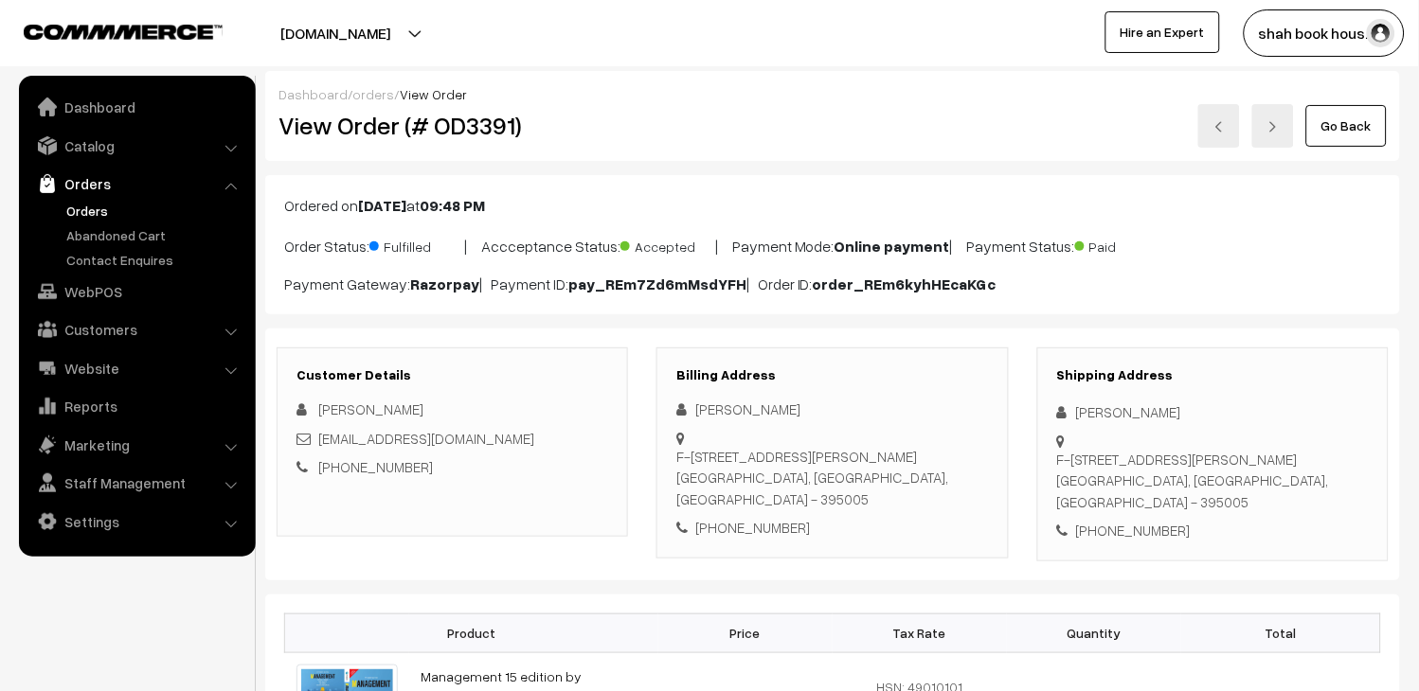
click at [1205, 123] on link at bounding box center [1219, 126] width 42 height 44
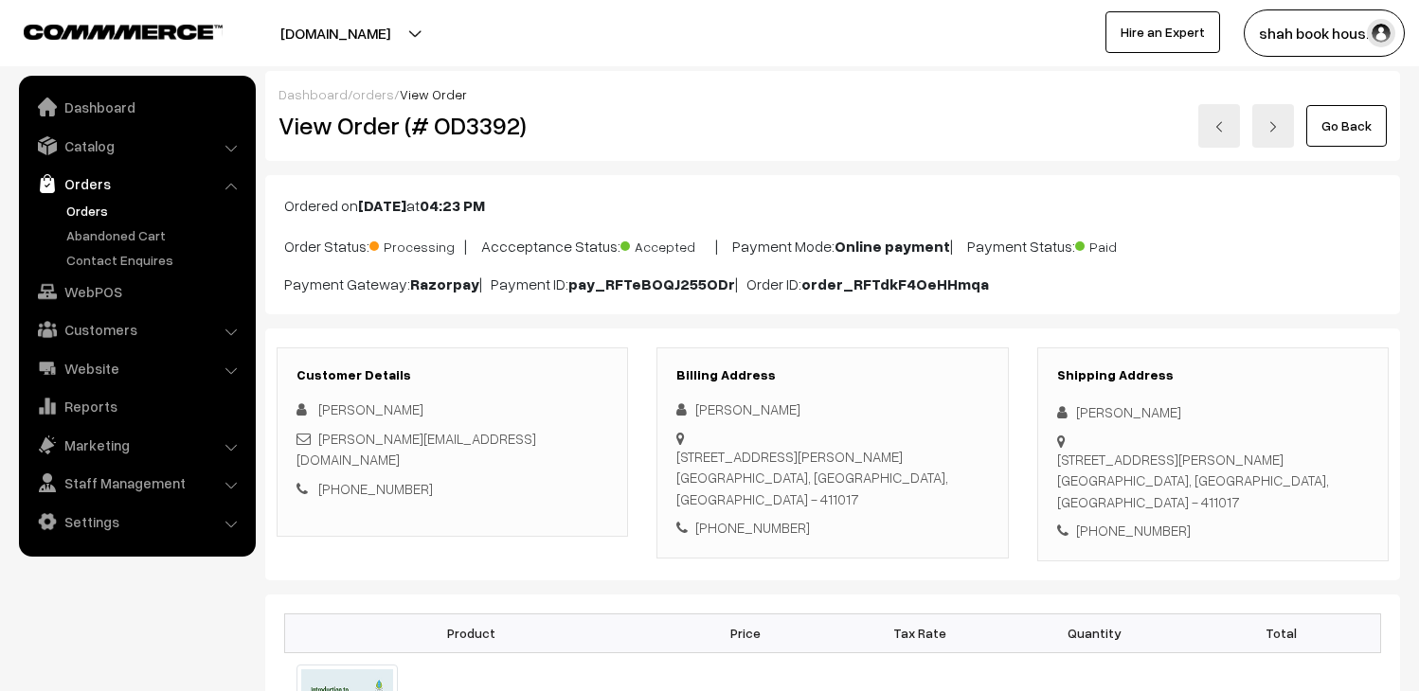
click at [475, 120] on h2 "View Order (# OD3392)" at bounding box center [453, 125] width 350 height 29
copy h2 "OD3392"
click at [89, 218] on link "Orders" at bounding box center [156, 211] width 188 height 20
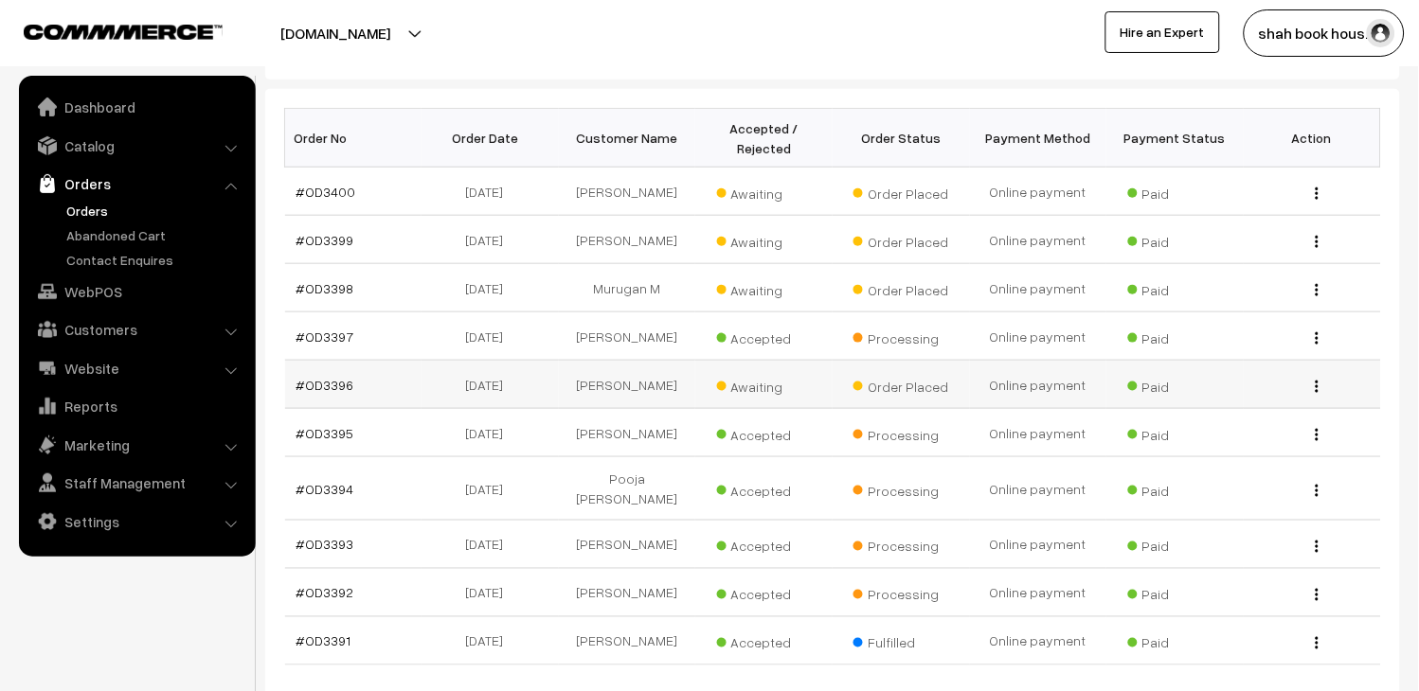
scroll to position [315, 0]
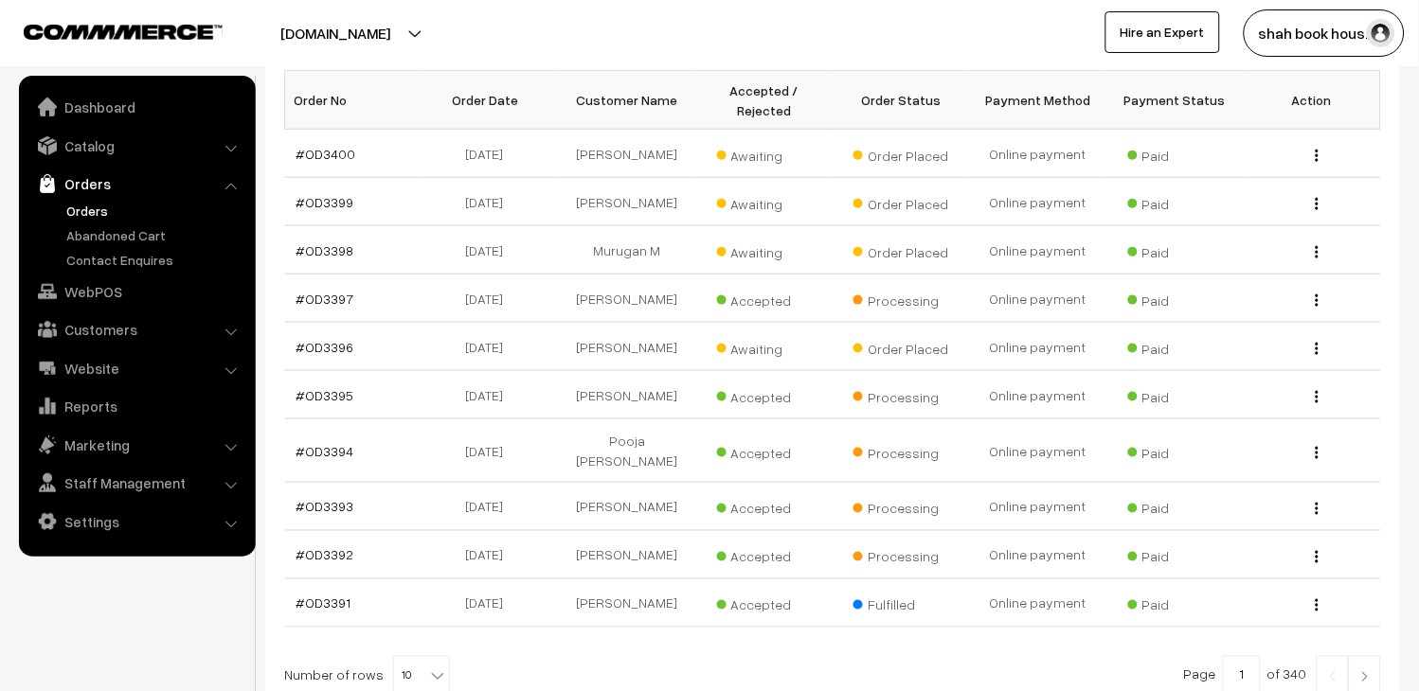
click at [97, 204] on link "Orders" at bounding box center [156, 211] width 188 height 20
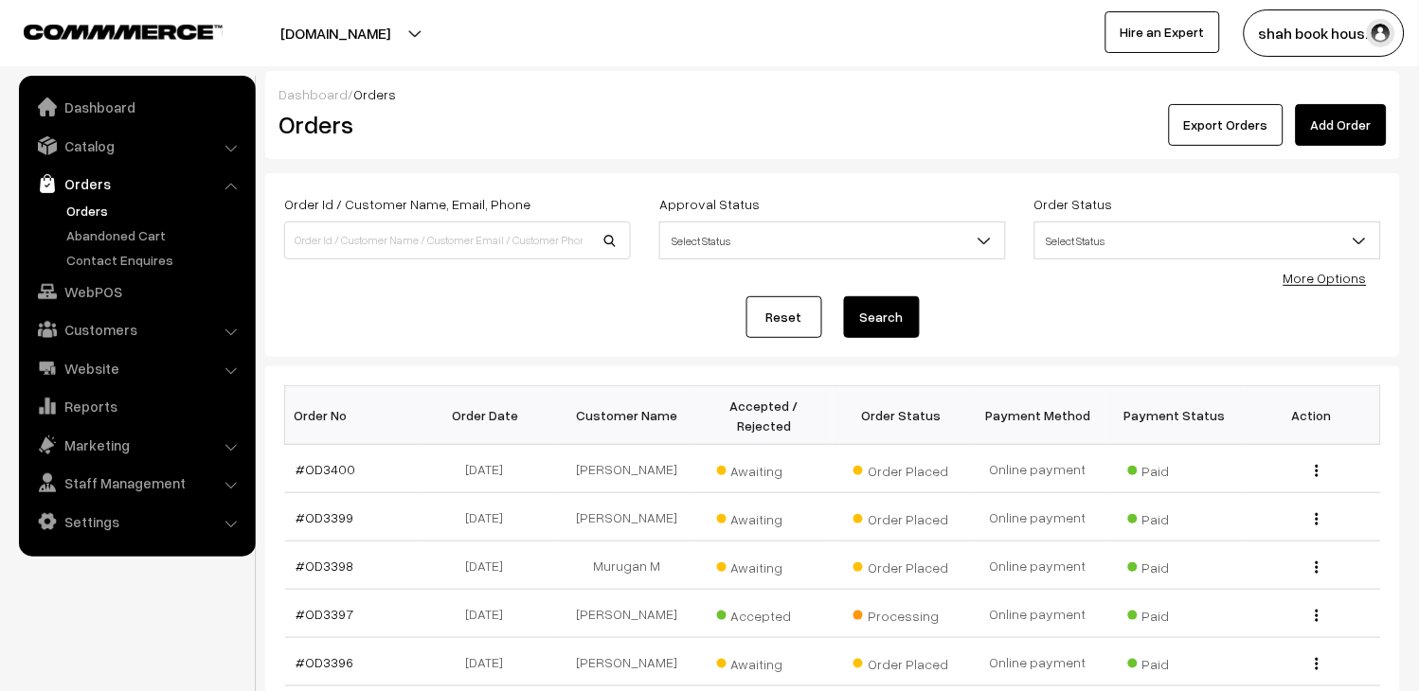
click at [86, 210] on link "Orders" at bounding box center [156, 211] width 188 height 20
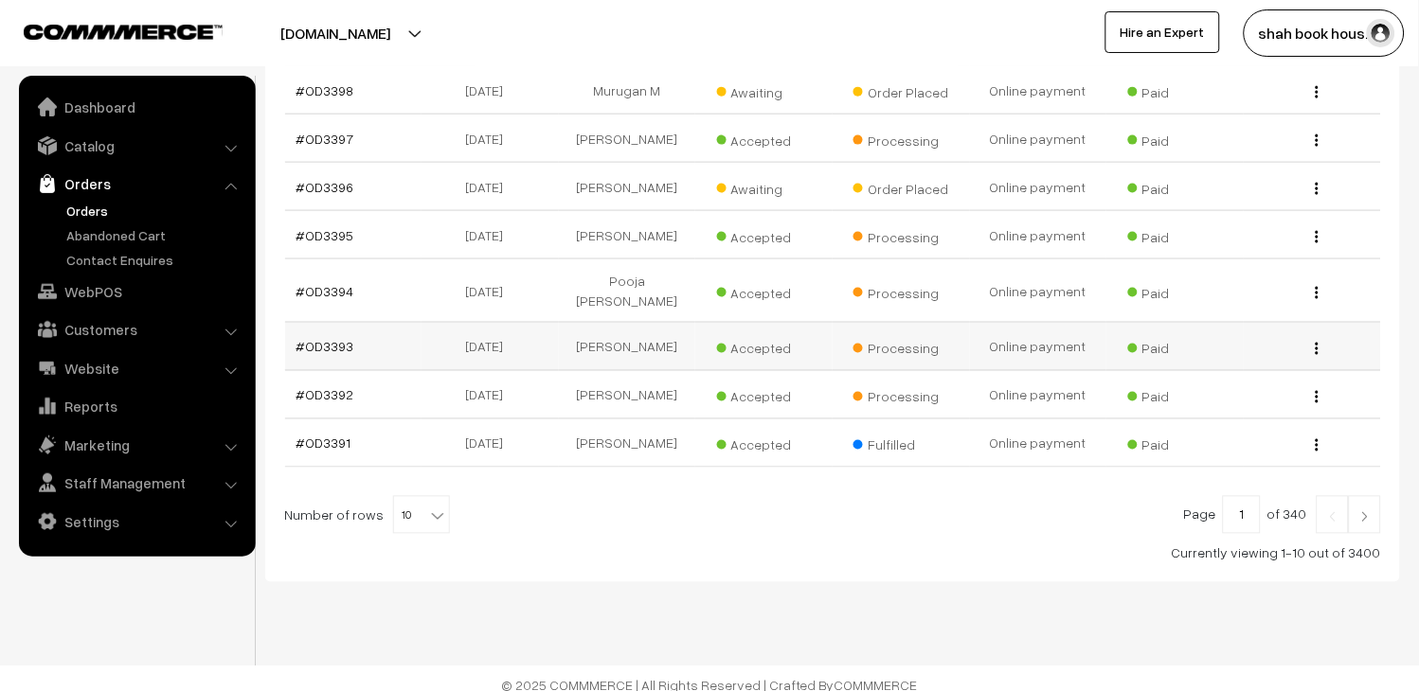
scroll to position [476, 0]
click at [85, 203] on link "Orders" at bounding box center [156, 211] width 188 height 20
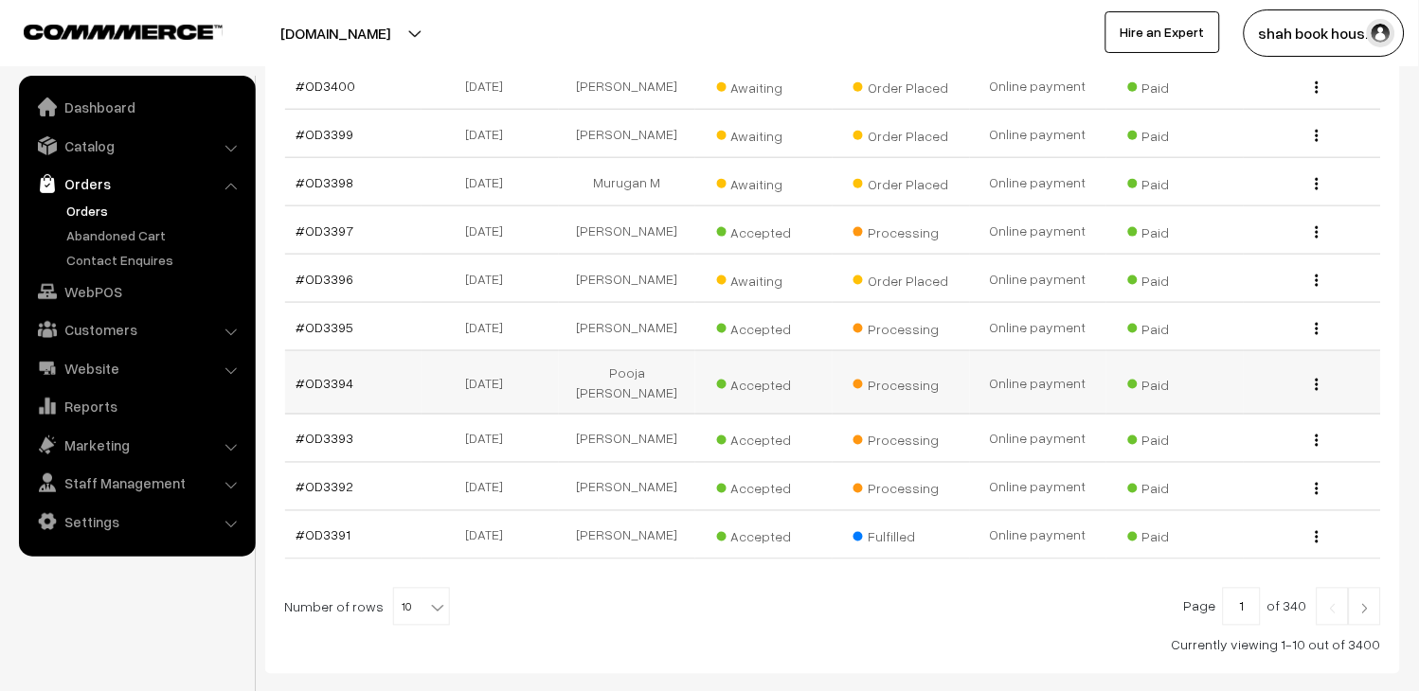
scroll to position [420, 0]
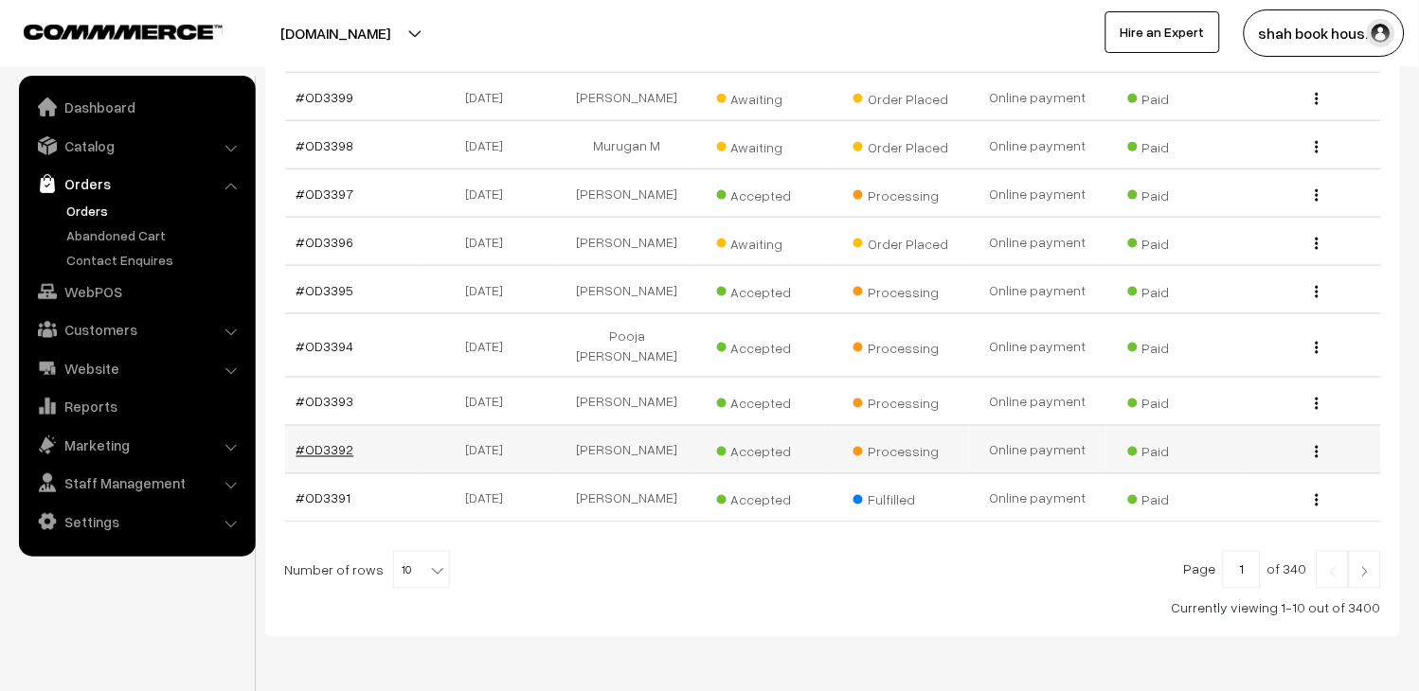
click at [322, 442] on link "#OD3392" at bounding box center [325, 450] width 58 height 16
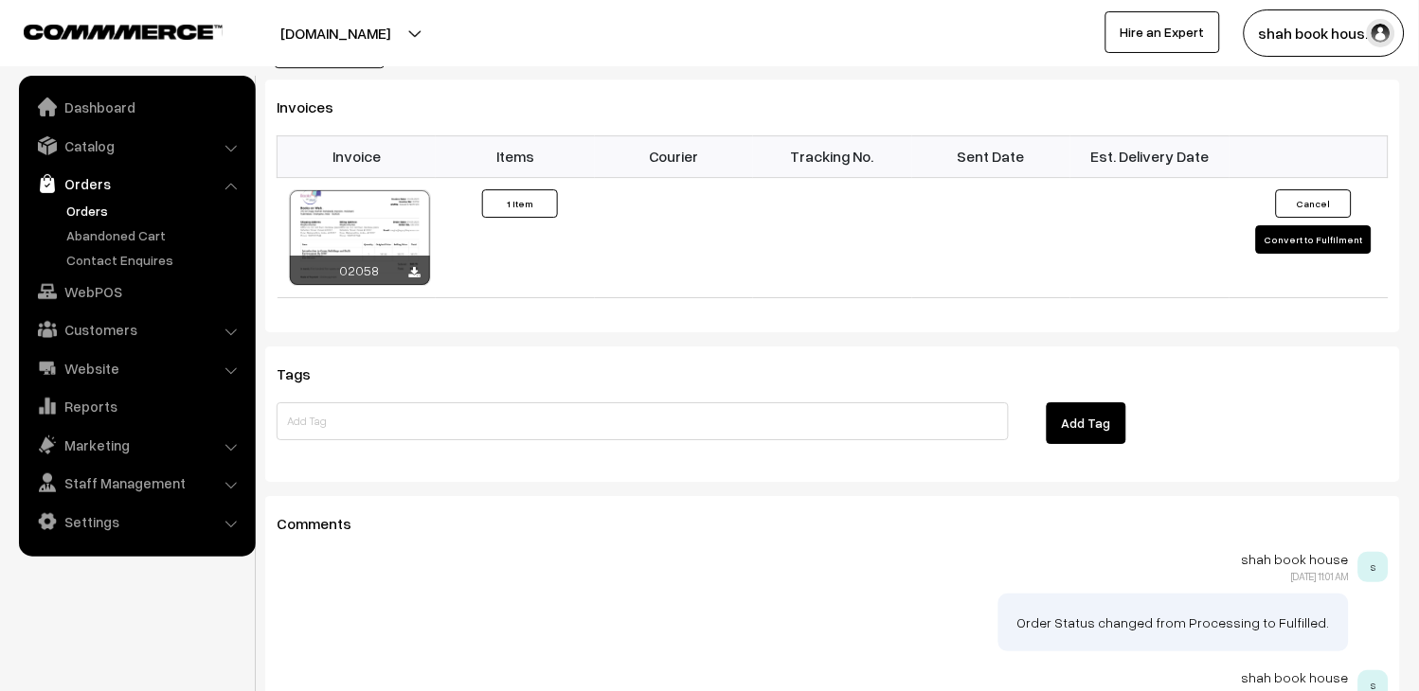
scroll to position [1494, 0]
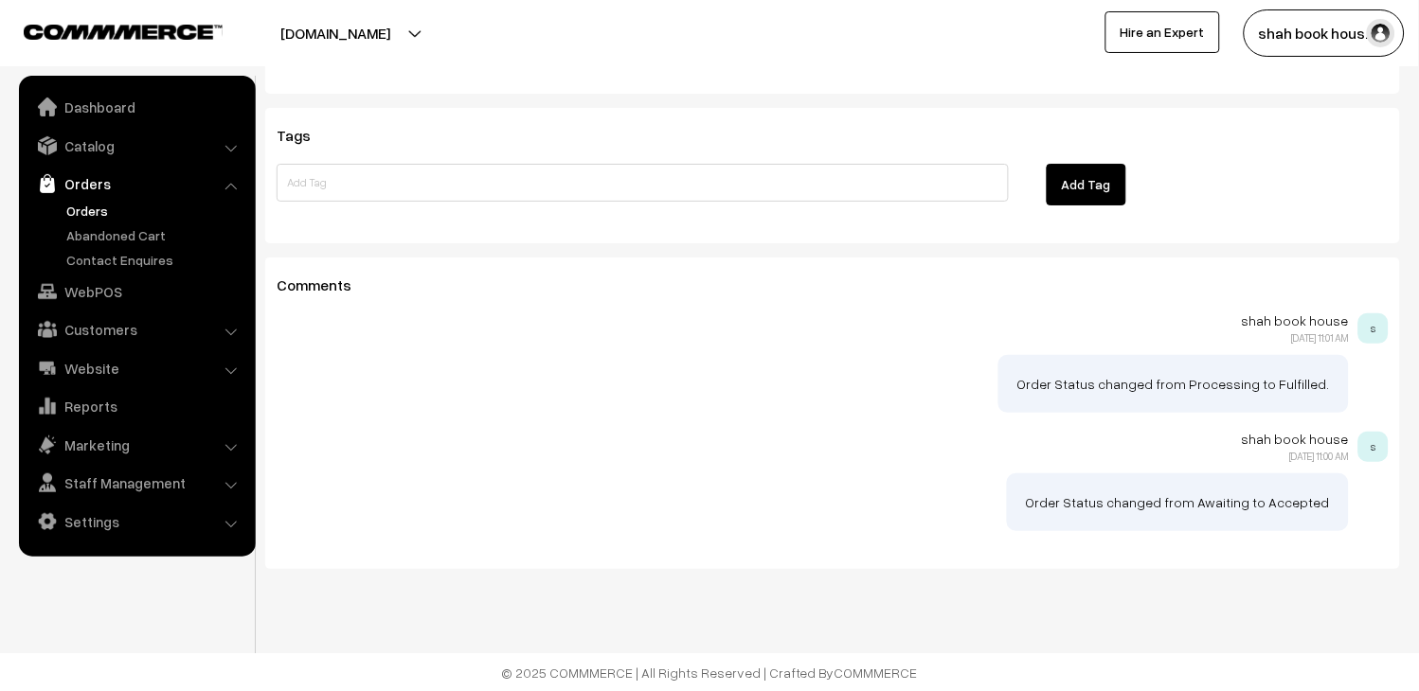
click at [71, 206] on link "Orders" at bounding box center [156, 211] width 188 height 20
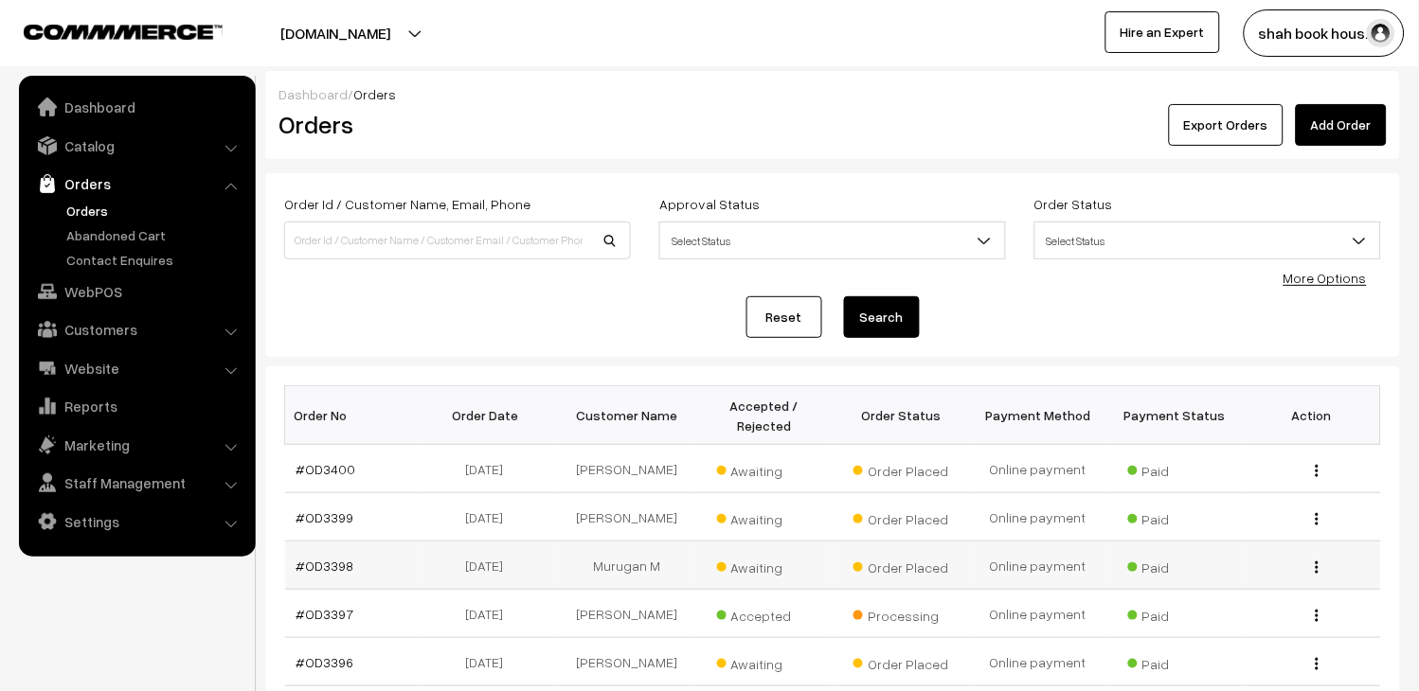
scroll to position [105, 0]
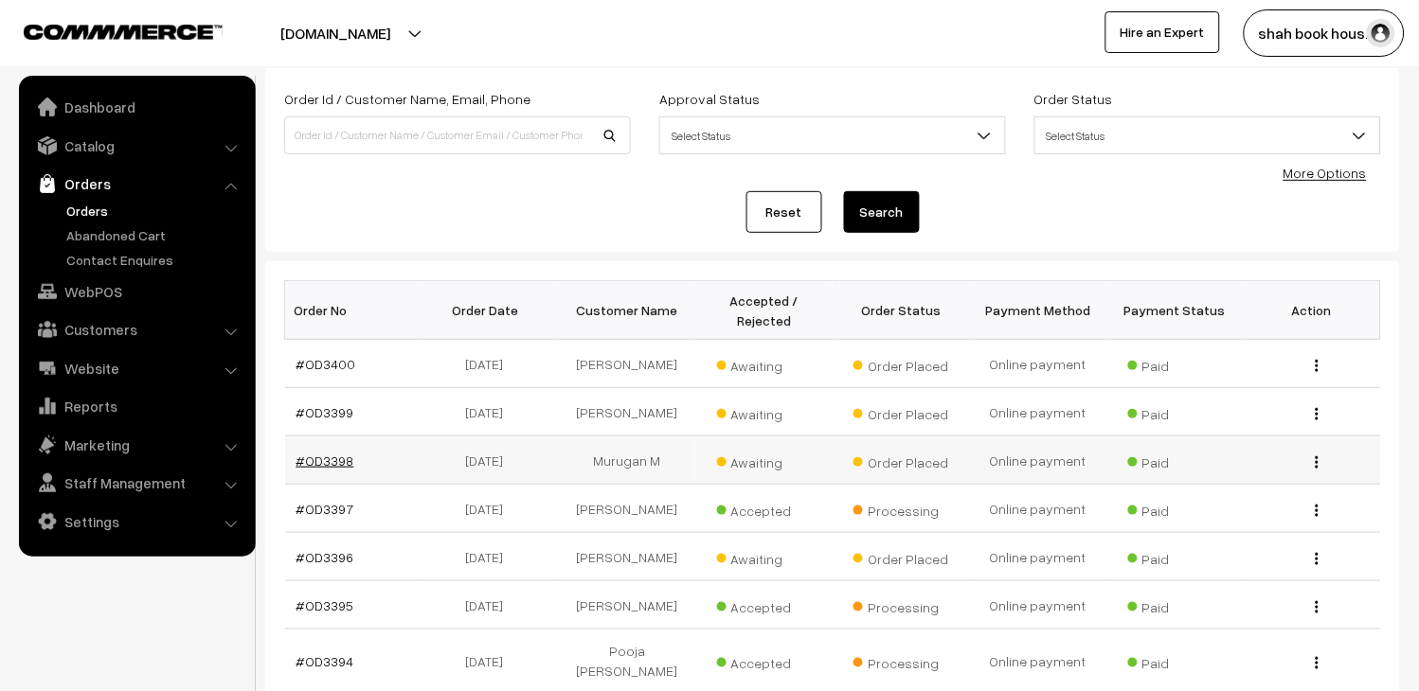
click at [331, 460] on link "#OD3398" at bounding box center [325, 461] width 58 height 16
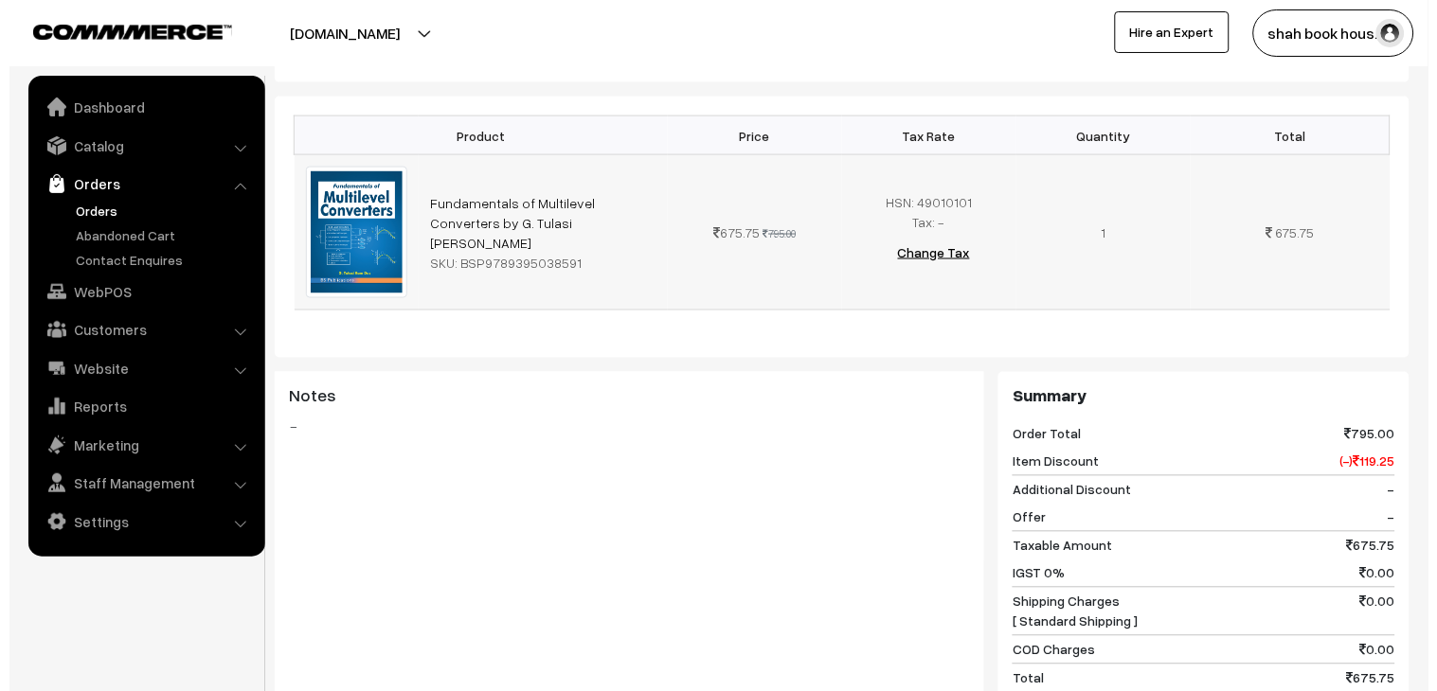
scroll to position [841, 0]
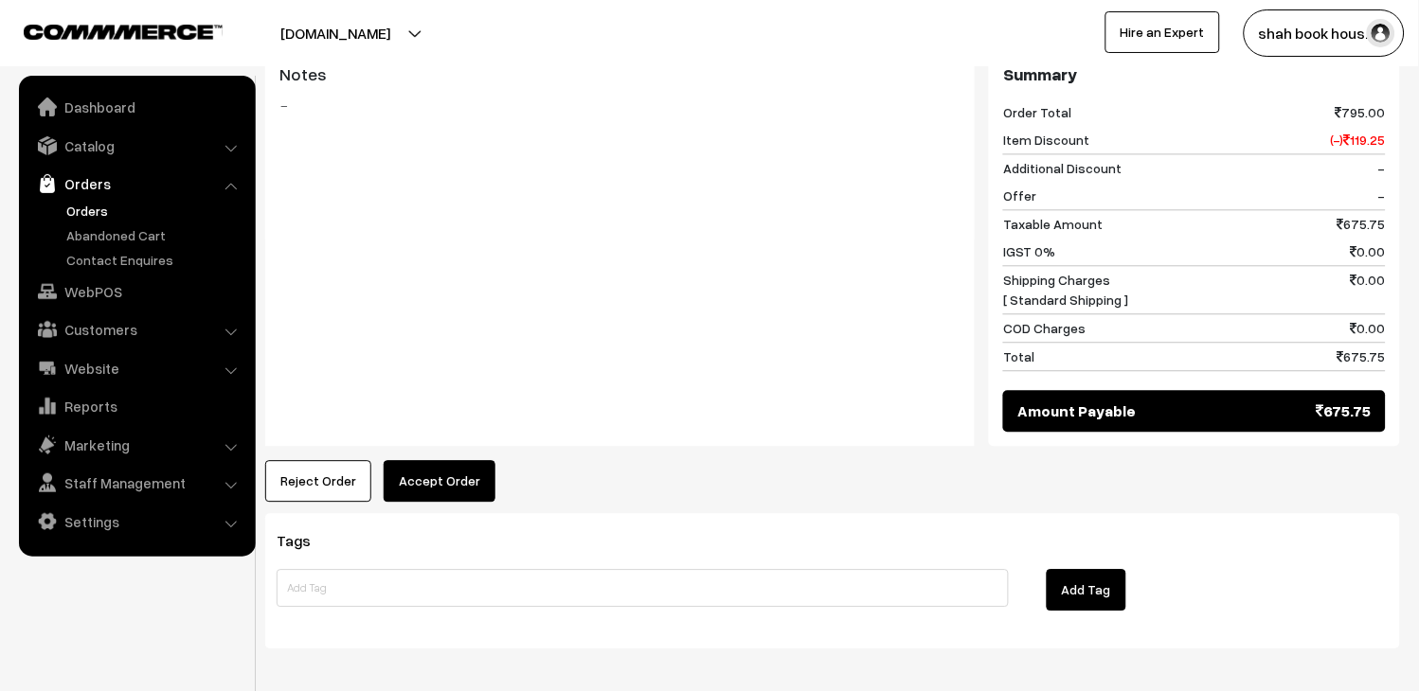
click at [448, 469] on button "Accept Order" at bounding box center [440, 481] width 112 height 42
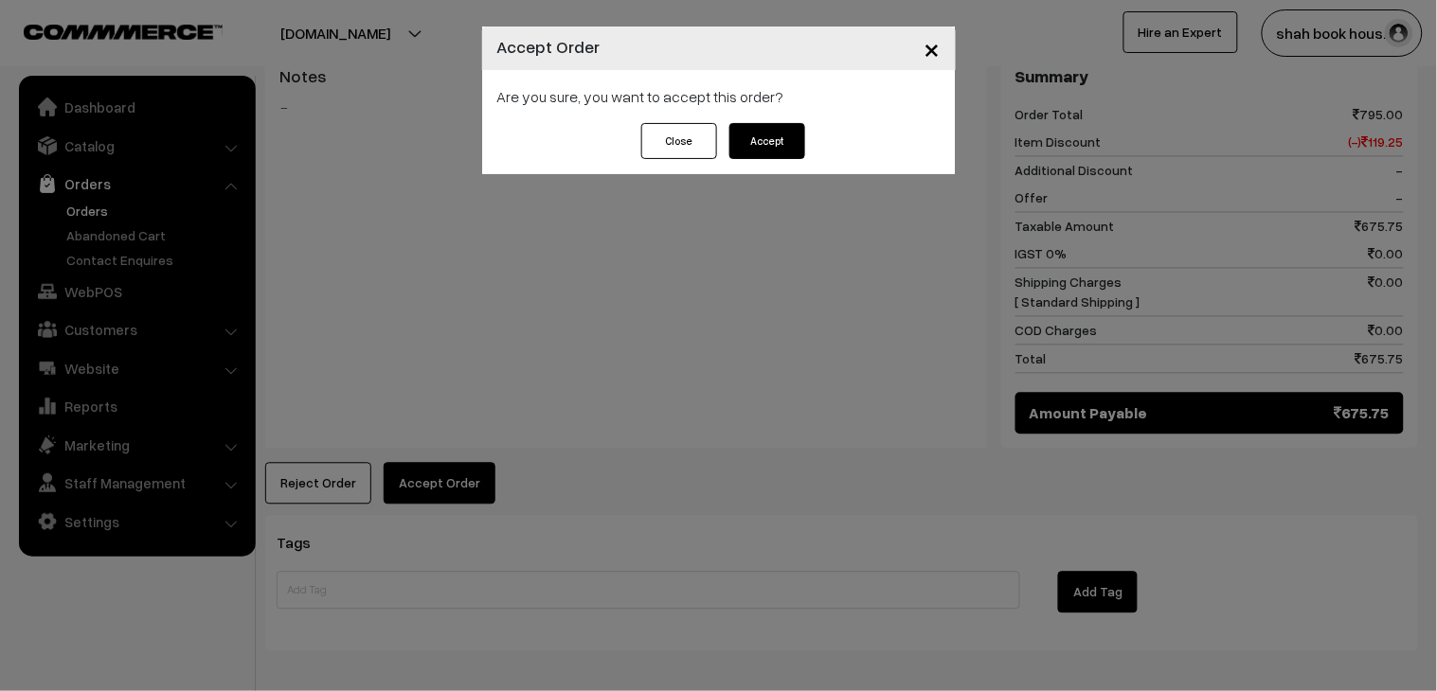
click at [756, 133] on button "Accept" at bounding box center [767, 141] width 76 height 36
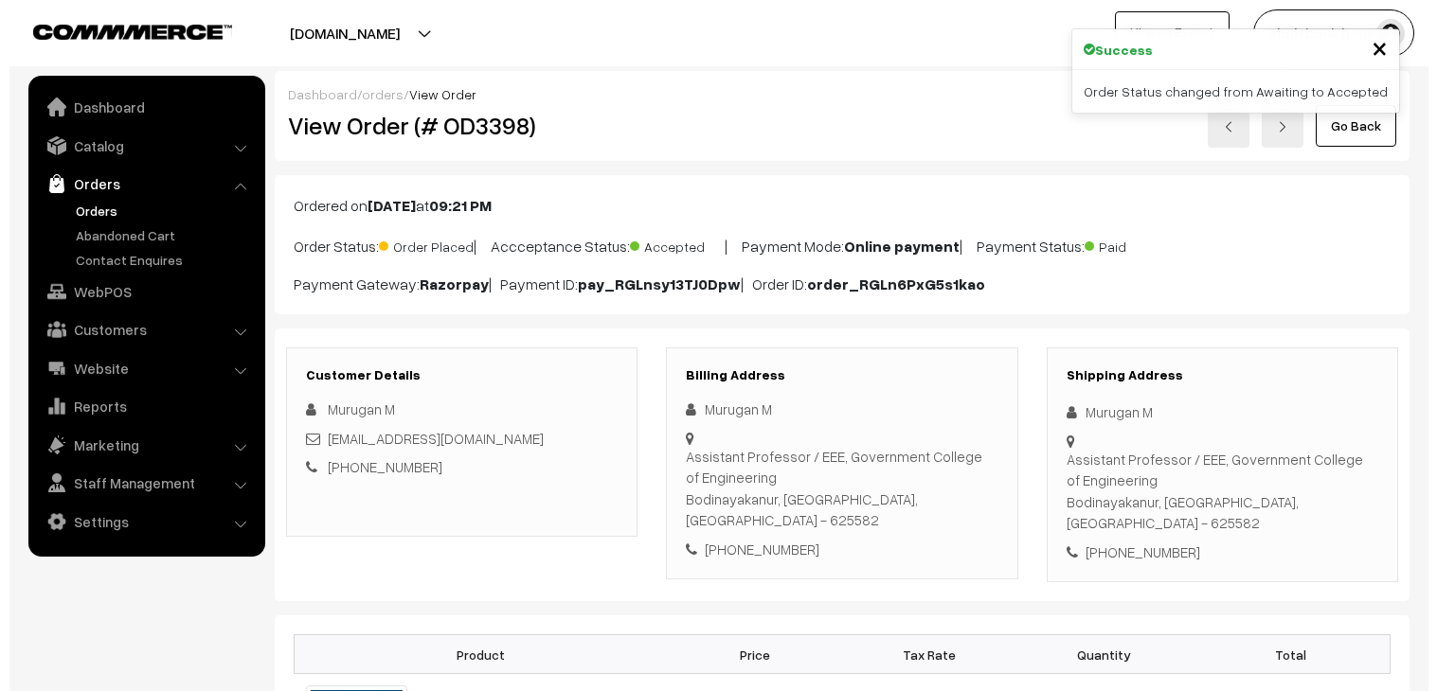
scroll to position [736, 0]
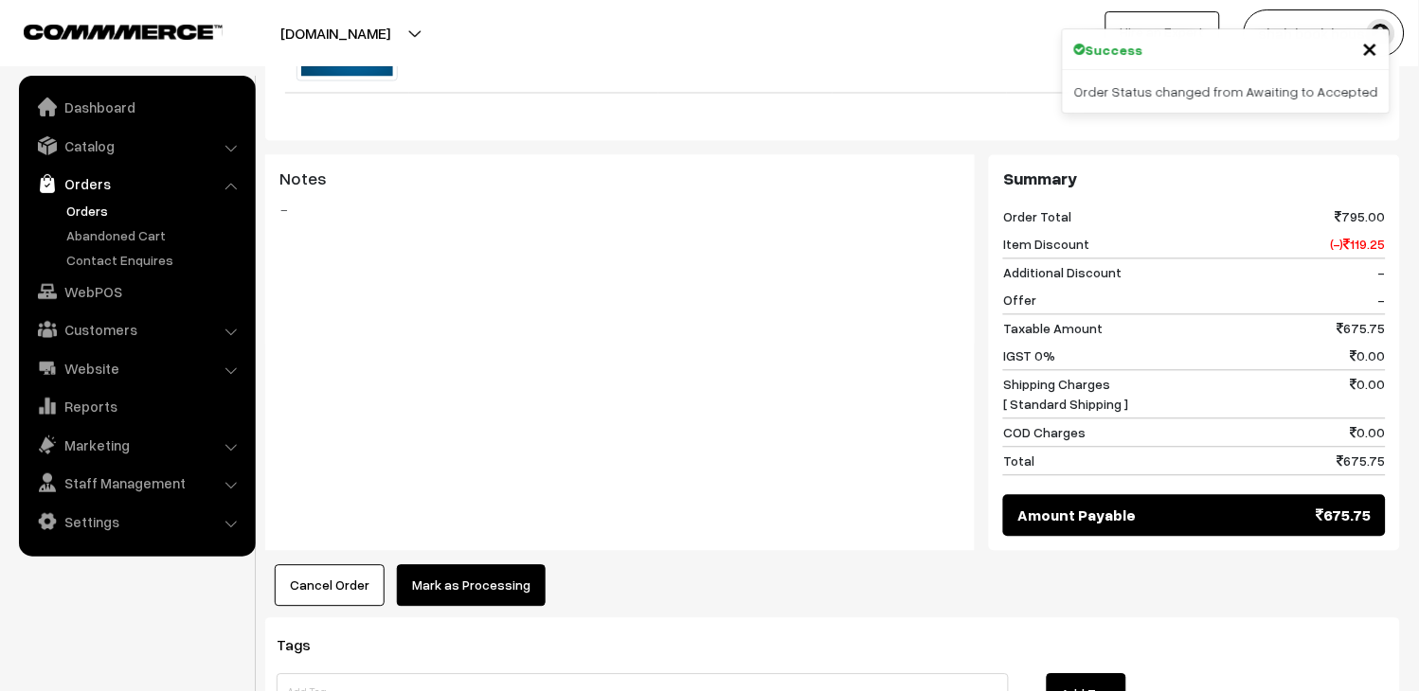
click at [477, 565] on button "Mark as Processing" at bounding box center [471, 586] width 149 height 42
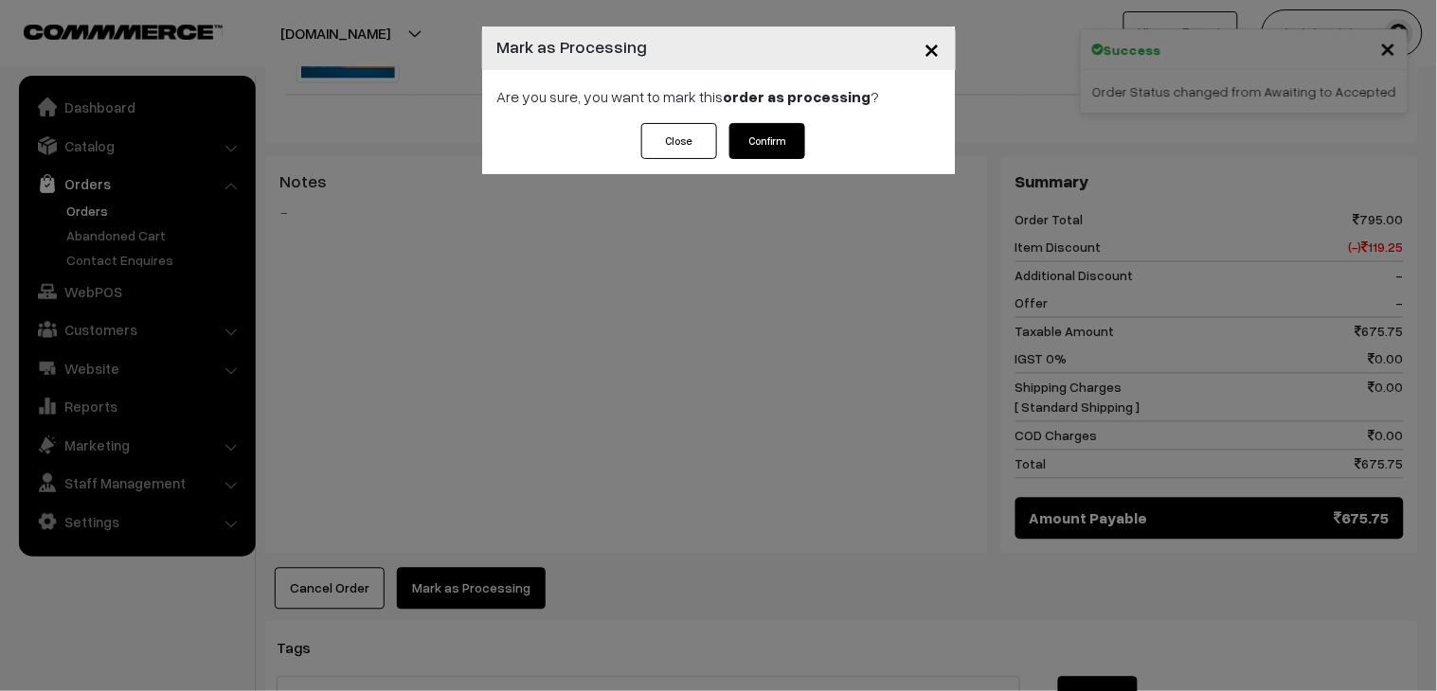
click at [789, 131] on button "Confirm" at bounding box center [767, 141] width 76 height 36
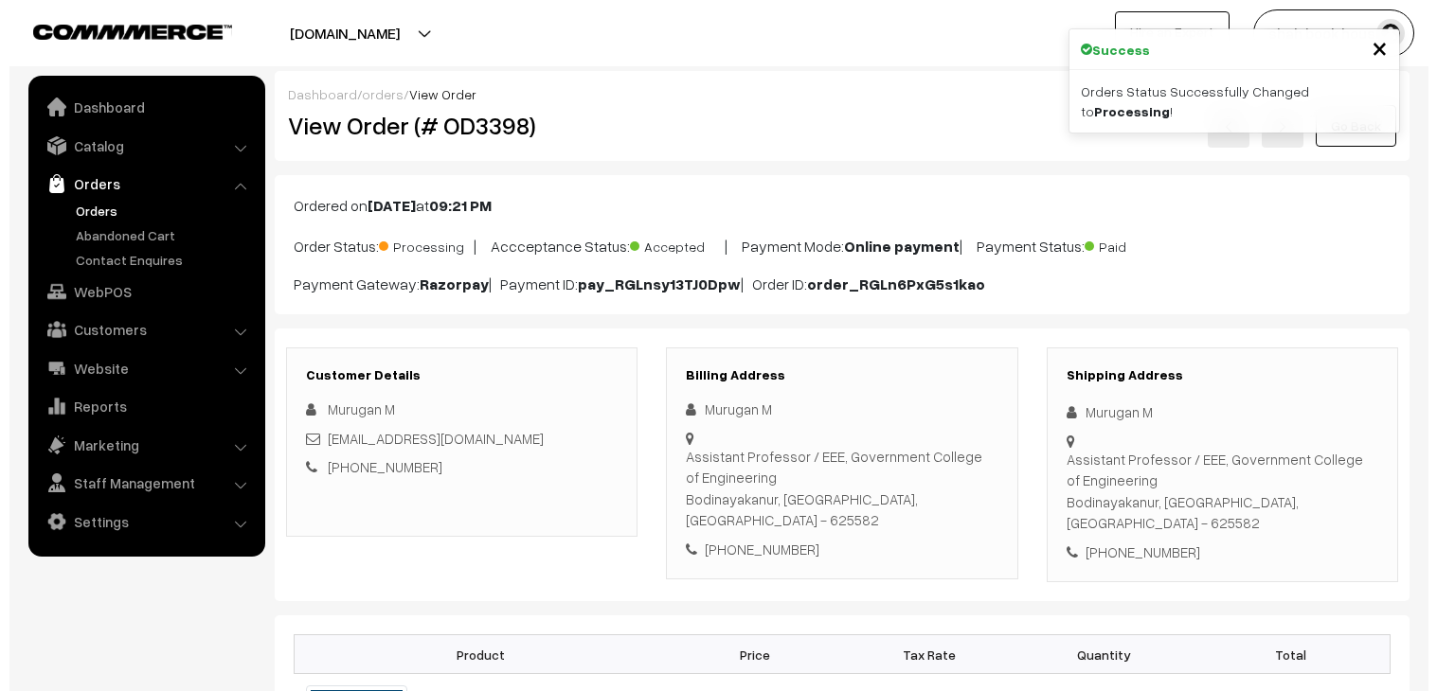
scroll to position [841, 0]
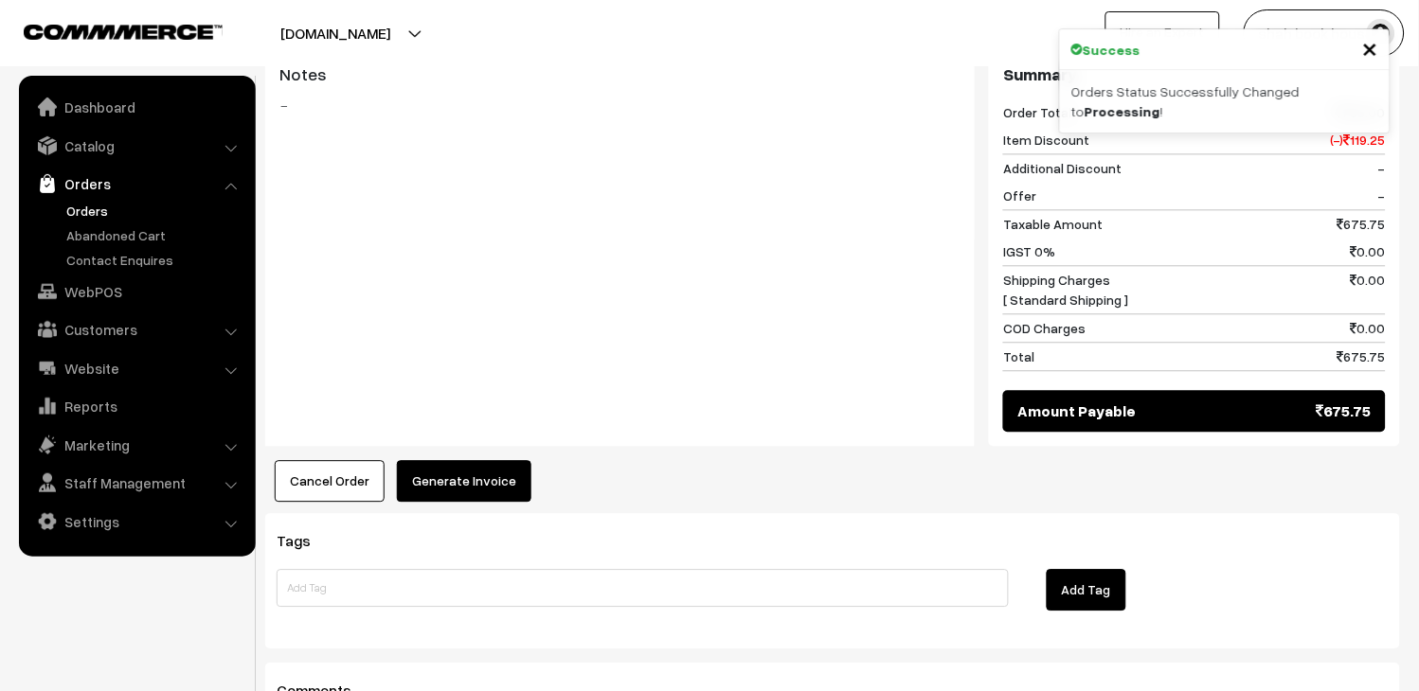
click at [485, 468] on button "Generate Invoice" at bounding box center [464, 481] width 134 height 42
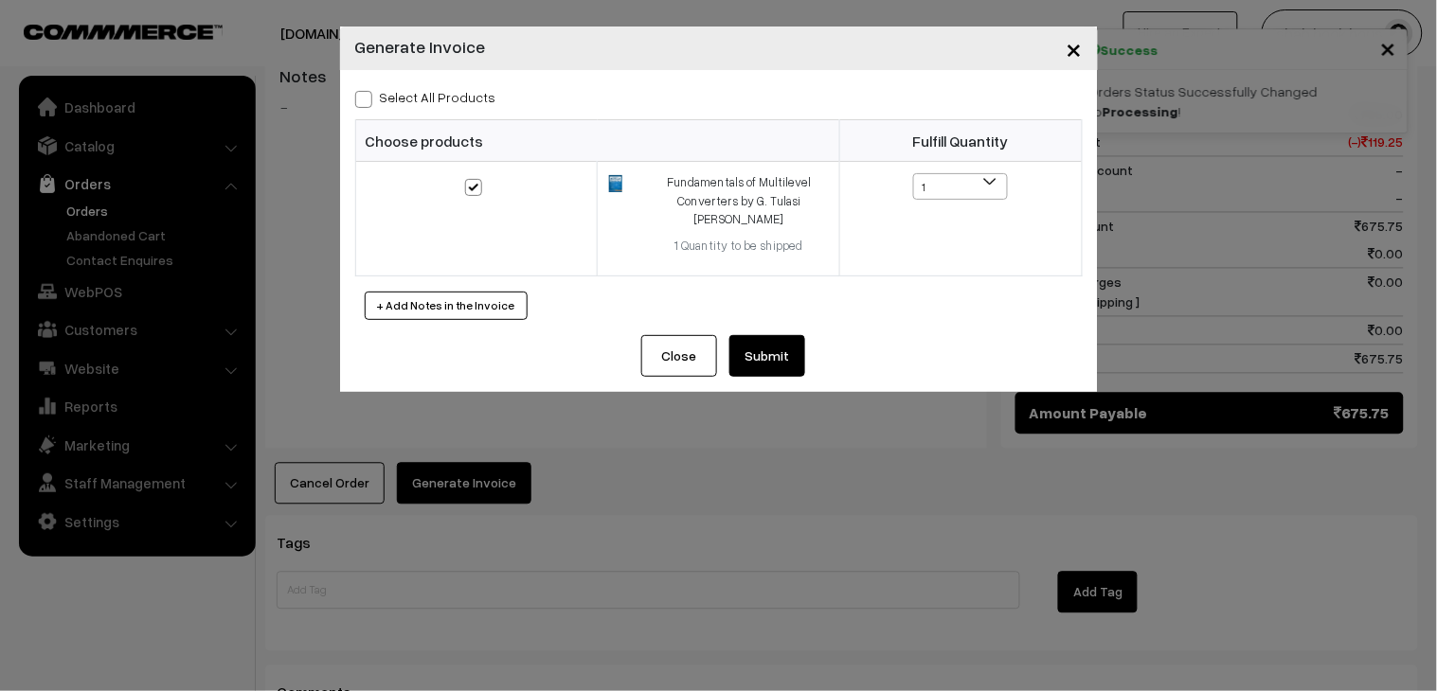
click at [780, 335] on button "Submit" at bounding box center [767, 356] width 76 height 42
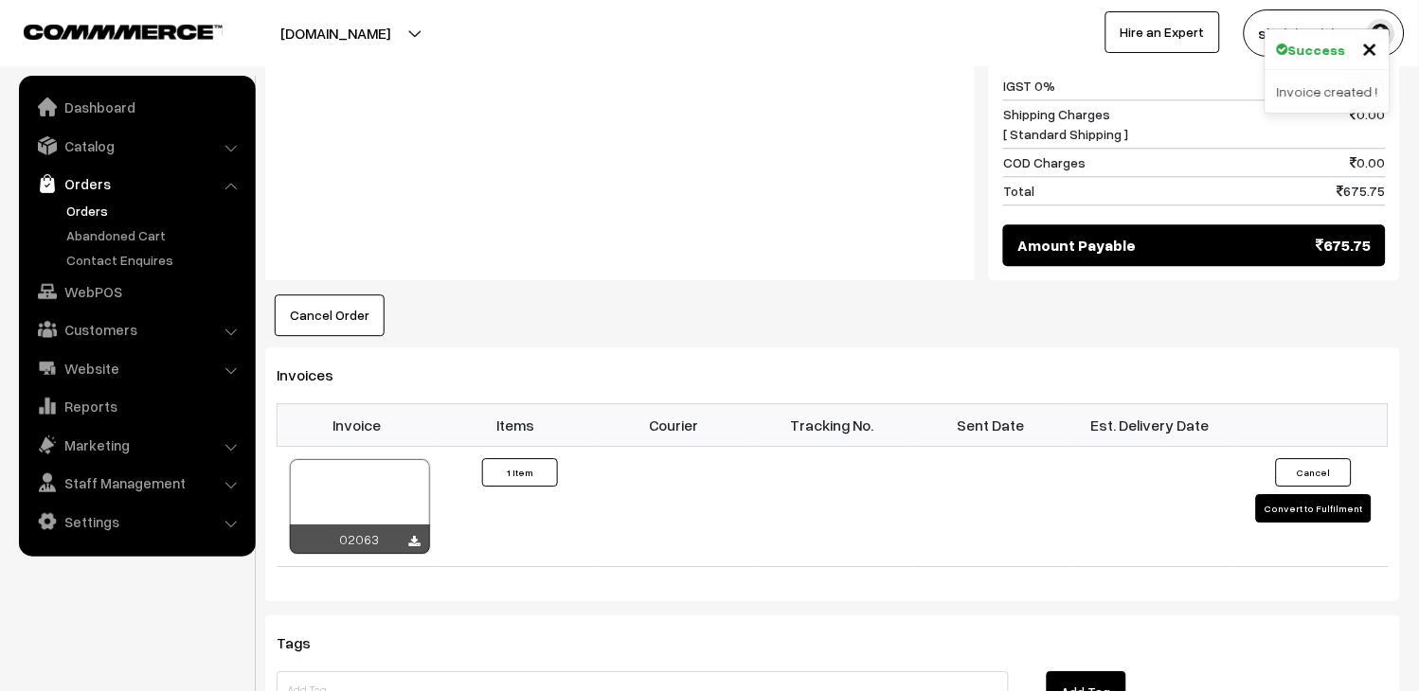
scroll to position [1052, 0]
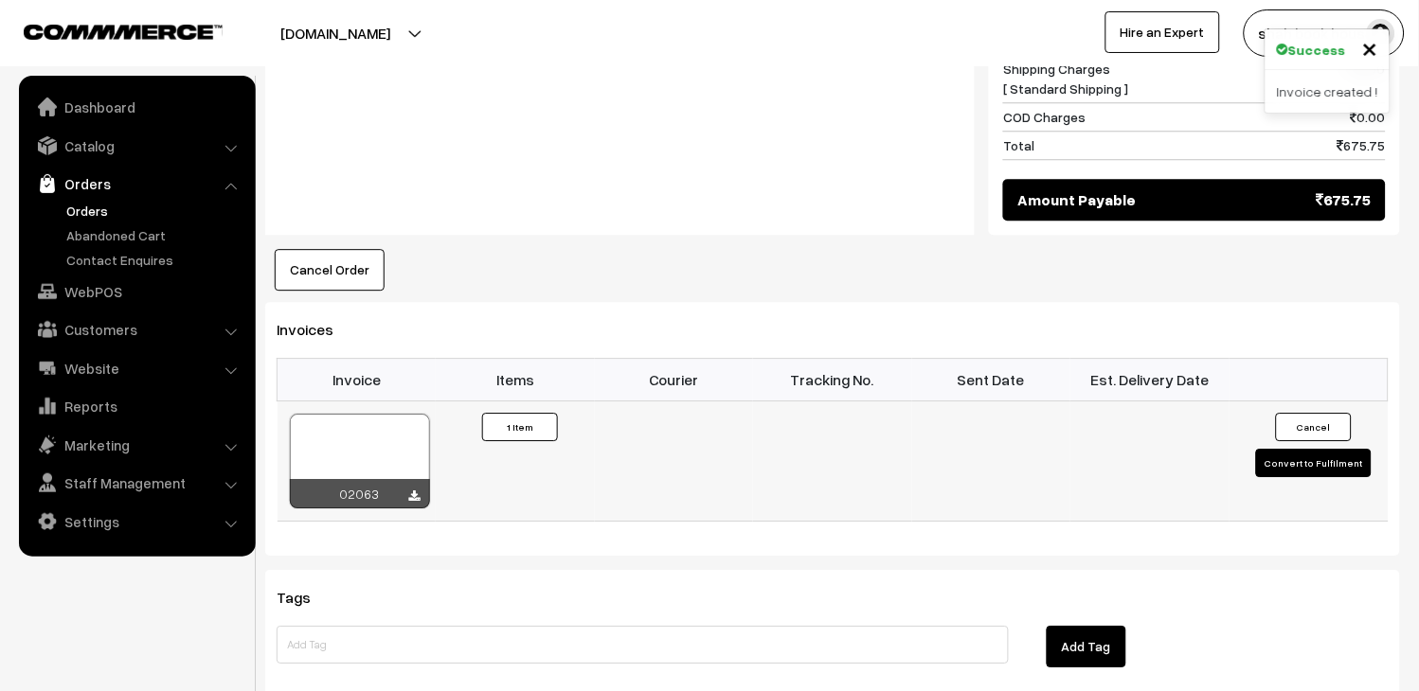
click at [342, 434] on div at bounding box center [360, 461] width 140 height 95
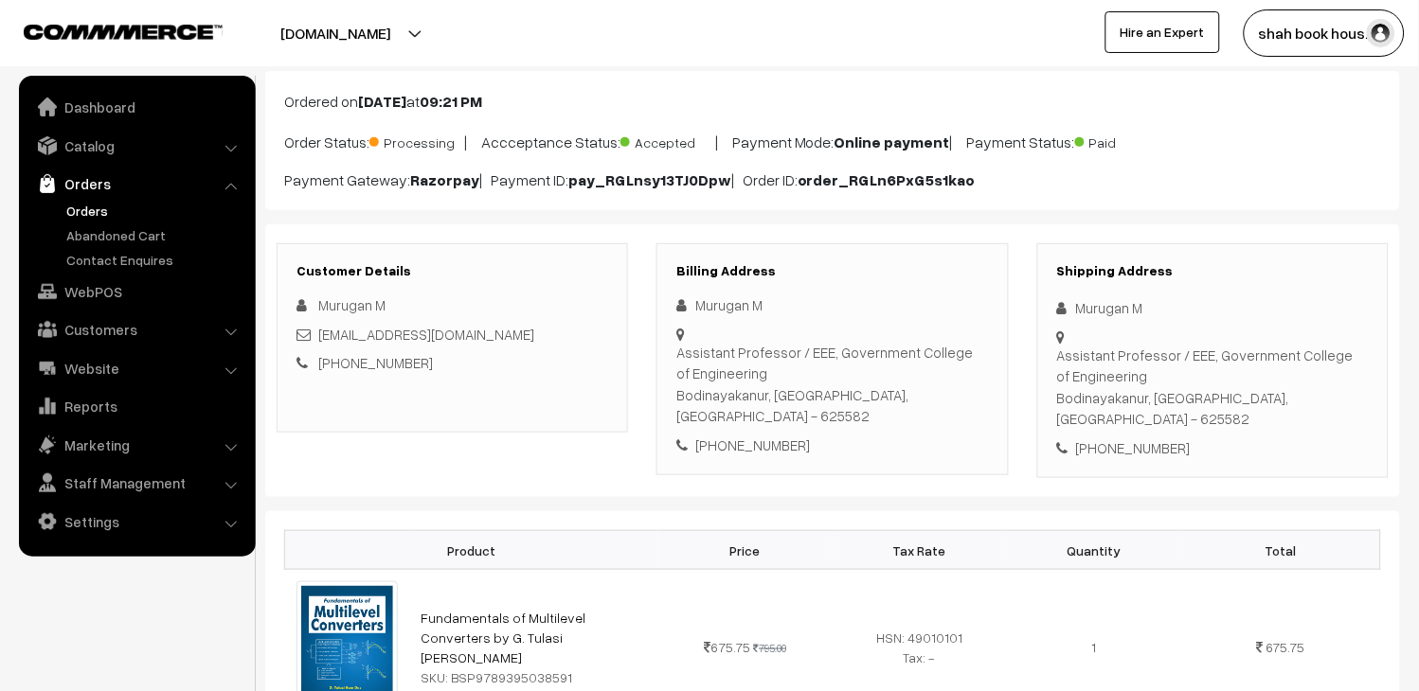
scroll to position [0, 0]
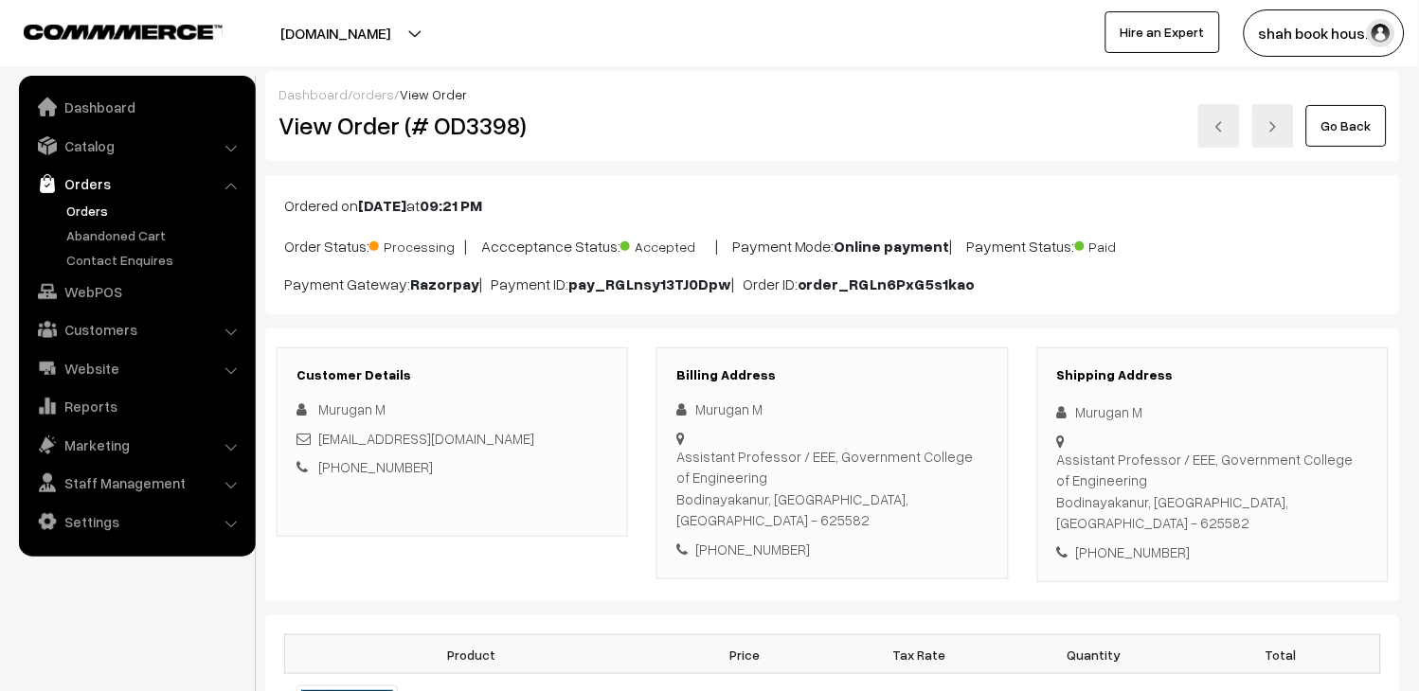
click at [108, 212] on link "Orders" at bounding box center [156, 211] width 188 height 20
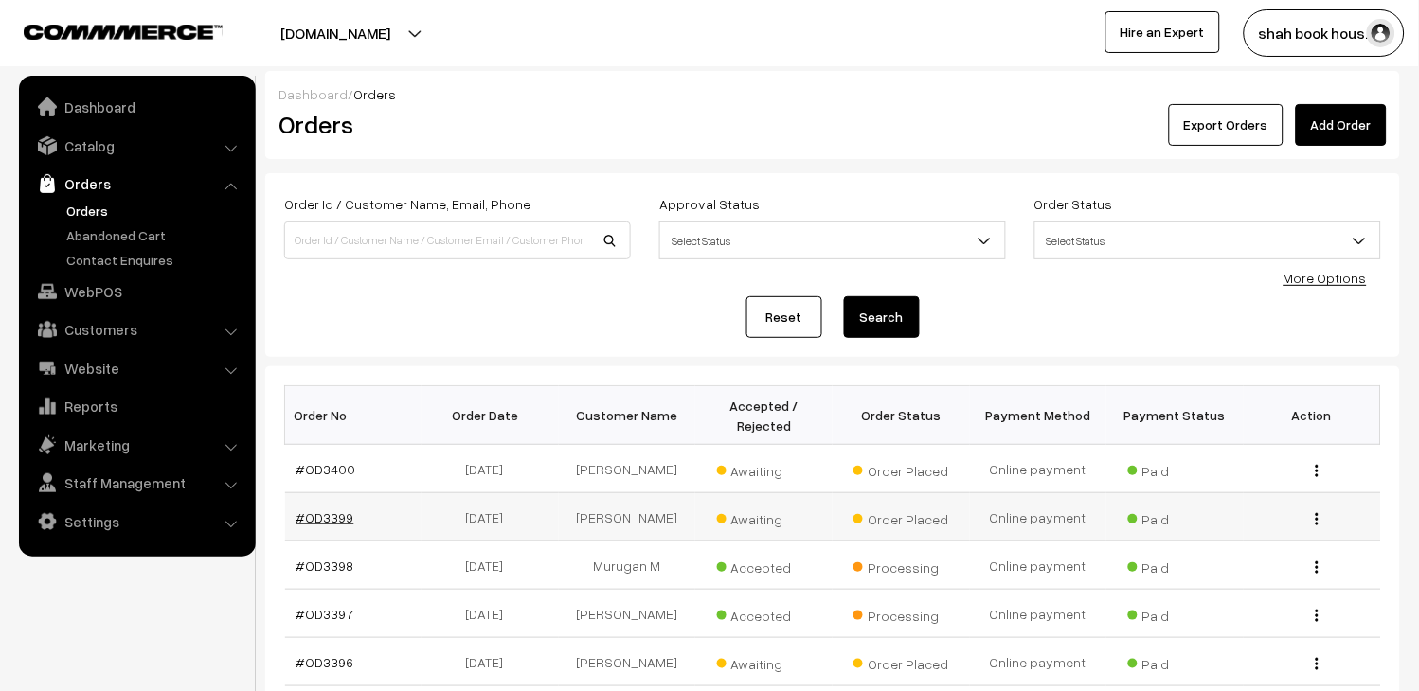
click at [334, 513] on link "#OD3399" at bounding box center [325, 517] width 58 height 16
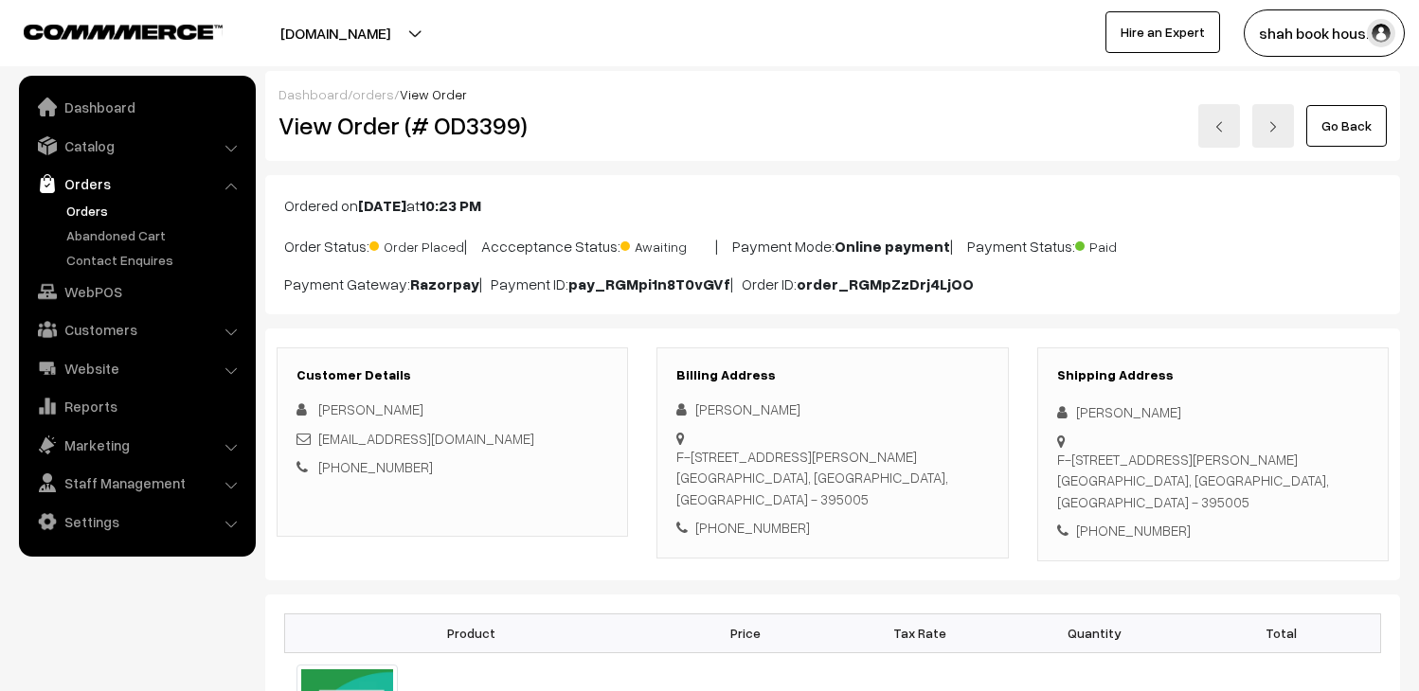
scroll to position [105, 0]
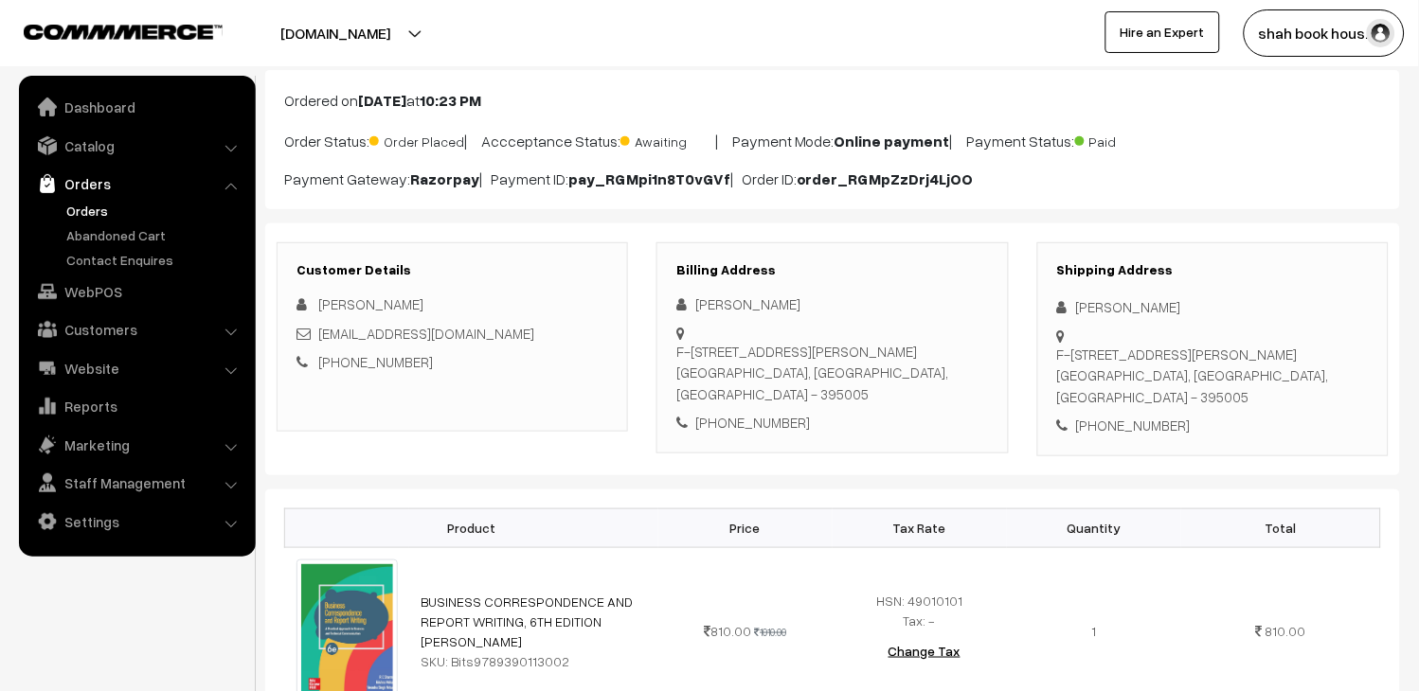
click at [550, 333] on div "[EMAIL_ADDRESS][DOMAIN_NAME]" at bounding box center [452, 334] width 312 height 22
copy div "[EMAIL_ADDRESS][DOMAIN_NAME]"
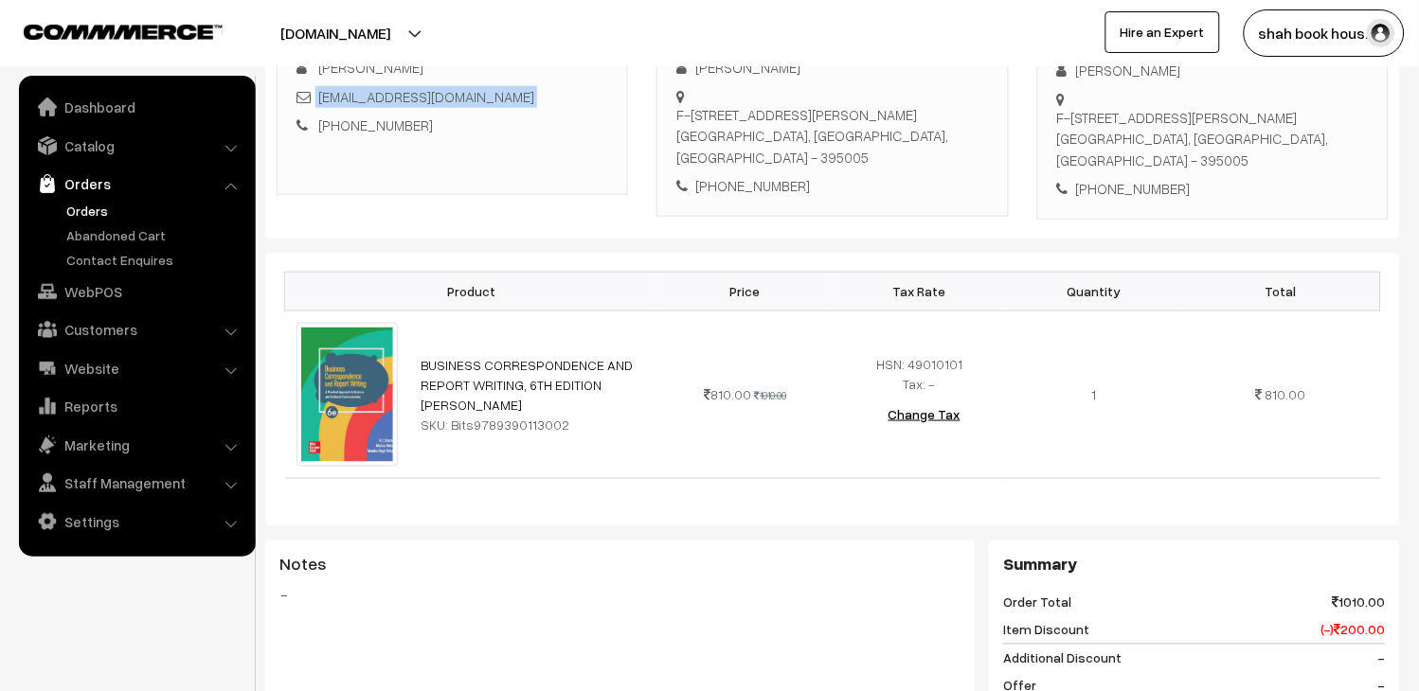
scroll to position [736, 0]
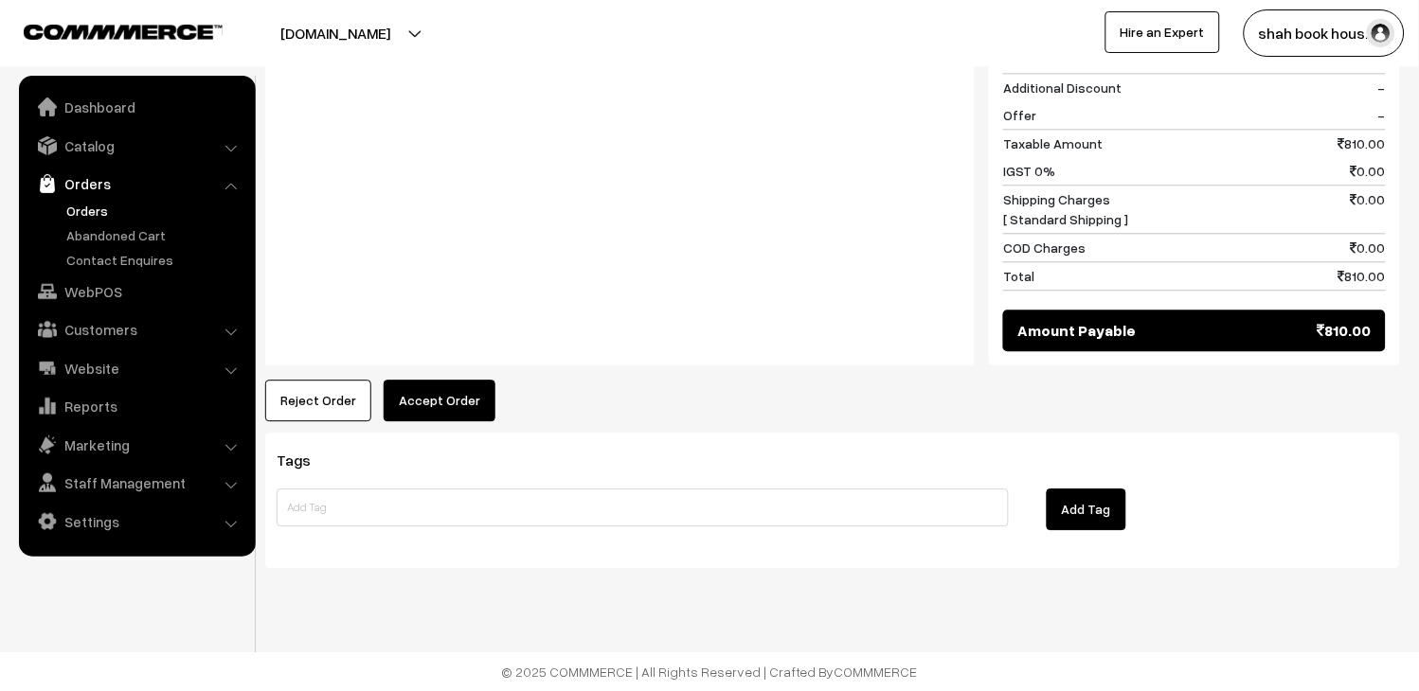
click at [464, 402] on button "Accept Order" at bounding box center [440, 401] width 112 height 42
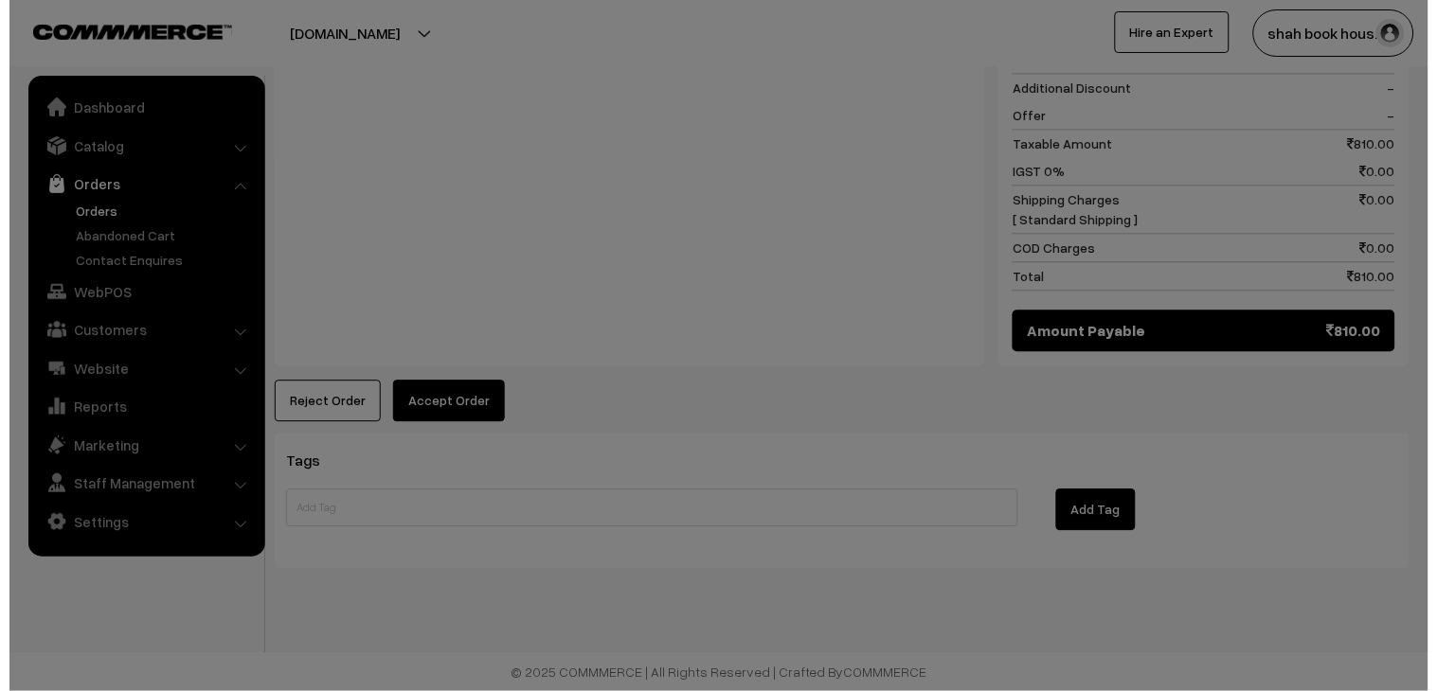
scroll to position [916, 0]
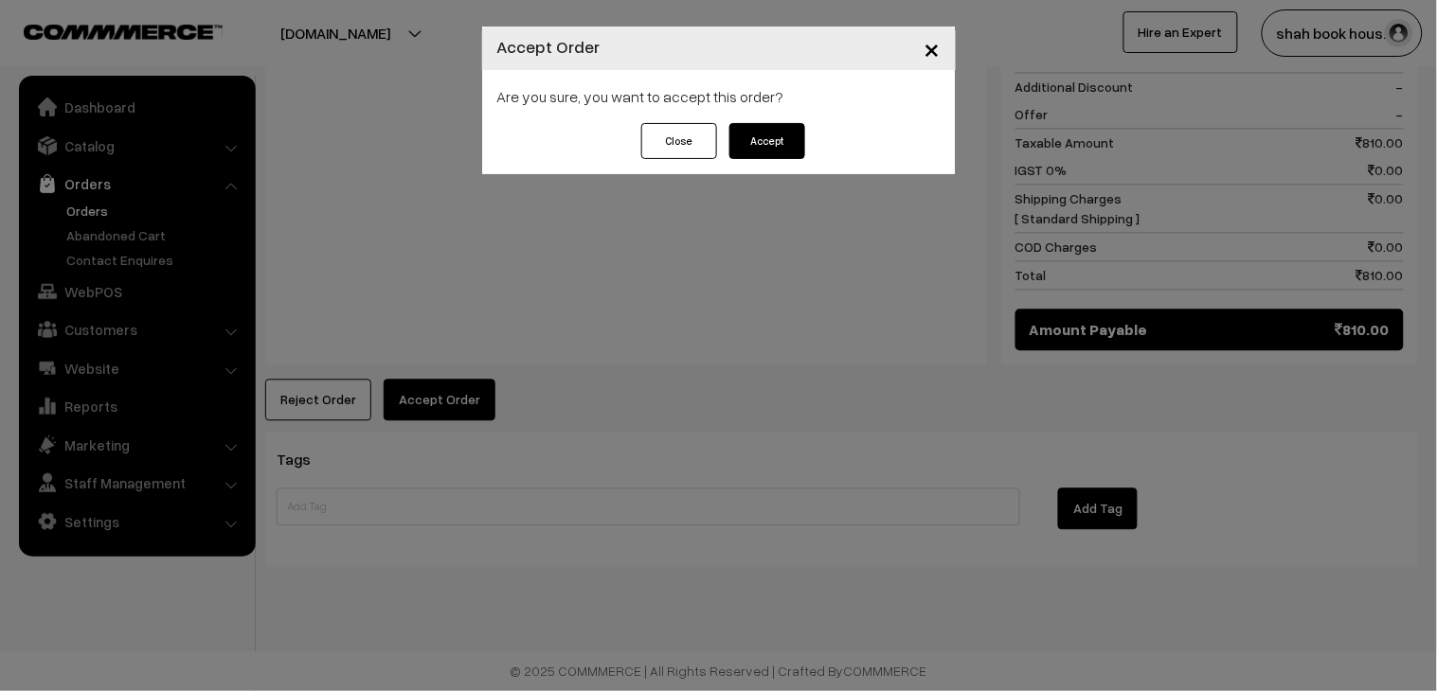
click at [820, 134] on div "Close Accept" at bounding box center [719, 148] width 474 height 51
click at [714, 138] on button "Close" at bounding box center [679, 141] width 76 height 36
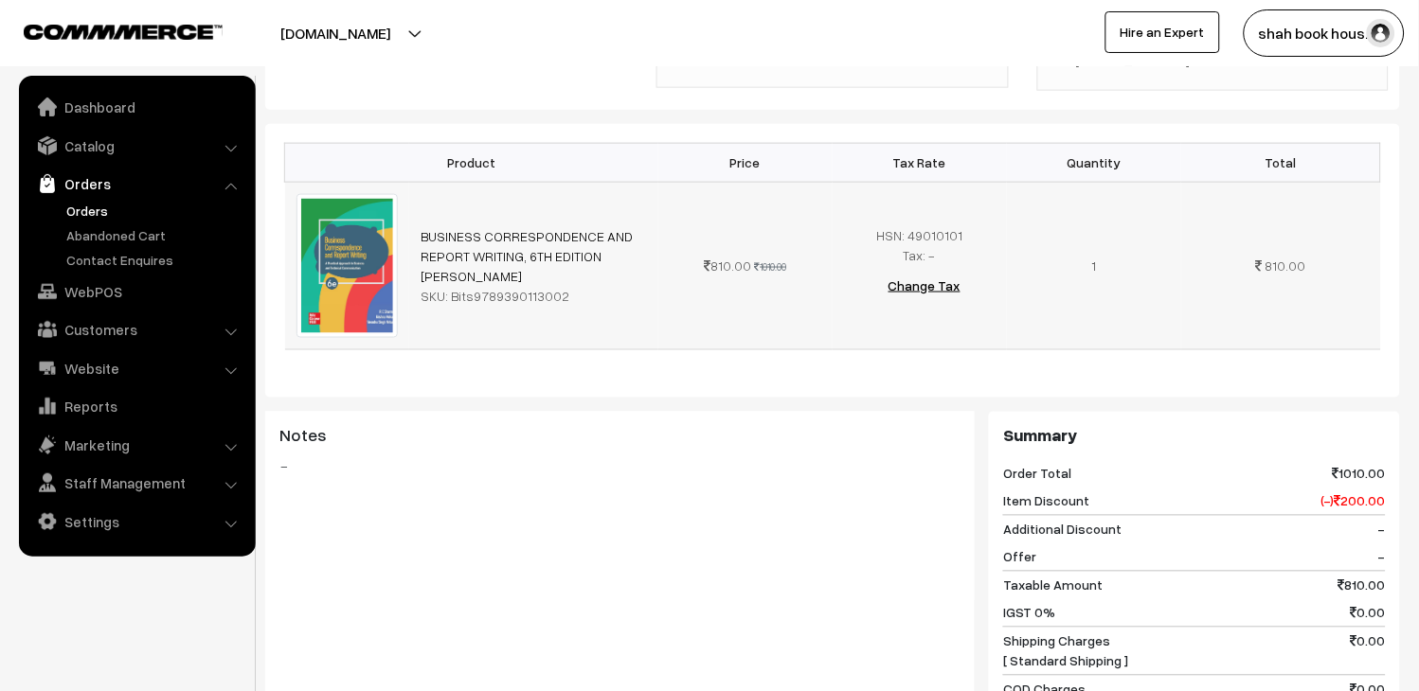
scroll to position [830, 0]
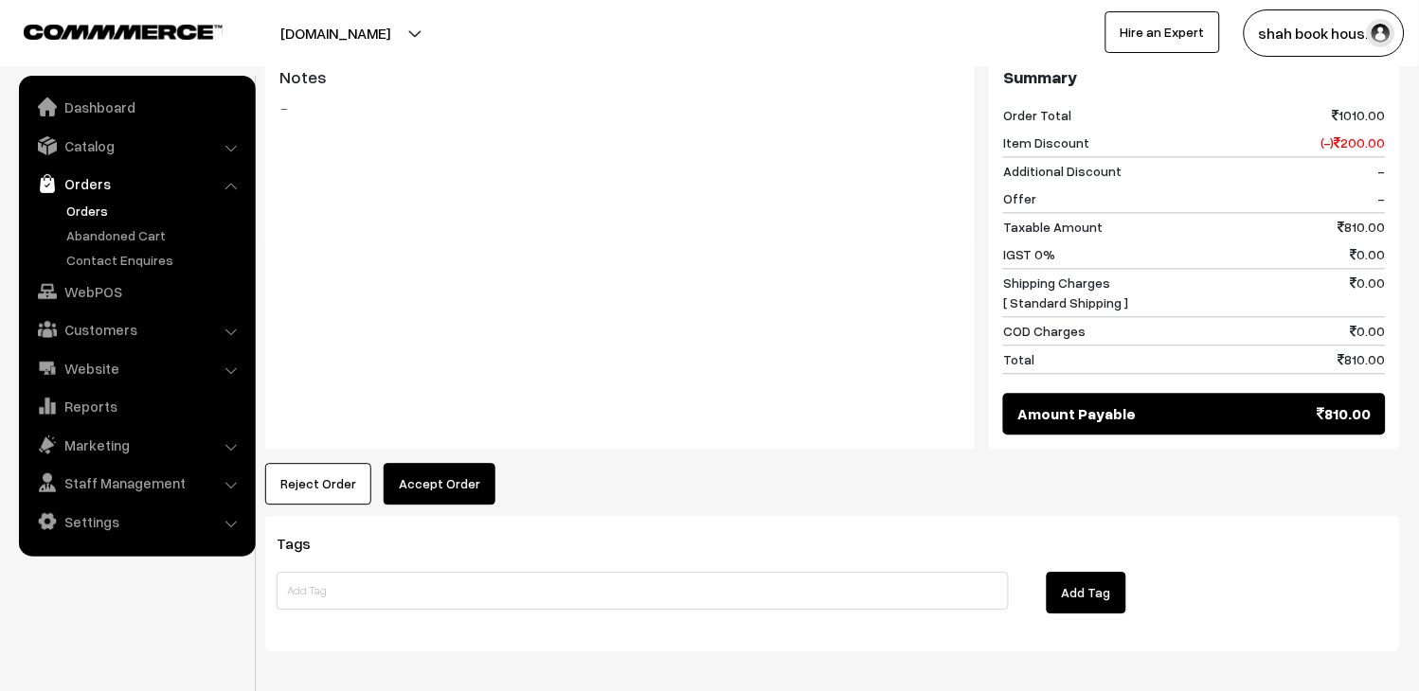
click at [453, 505] on button "Accept Order" at bounding box center [440, 484] width 112 height 42
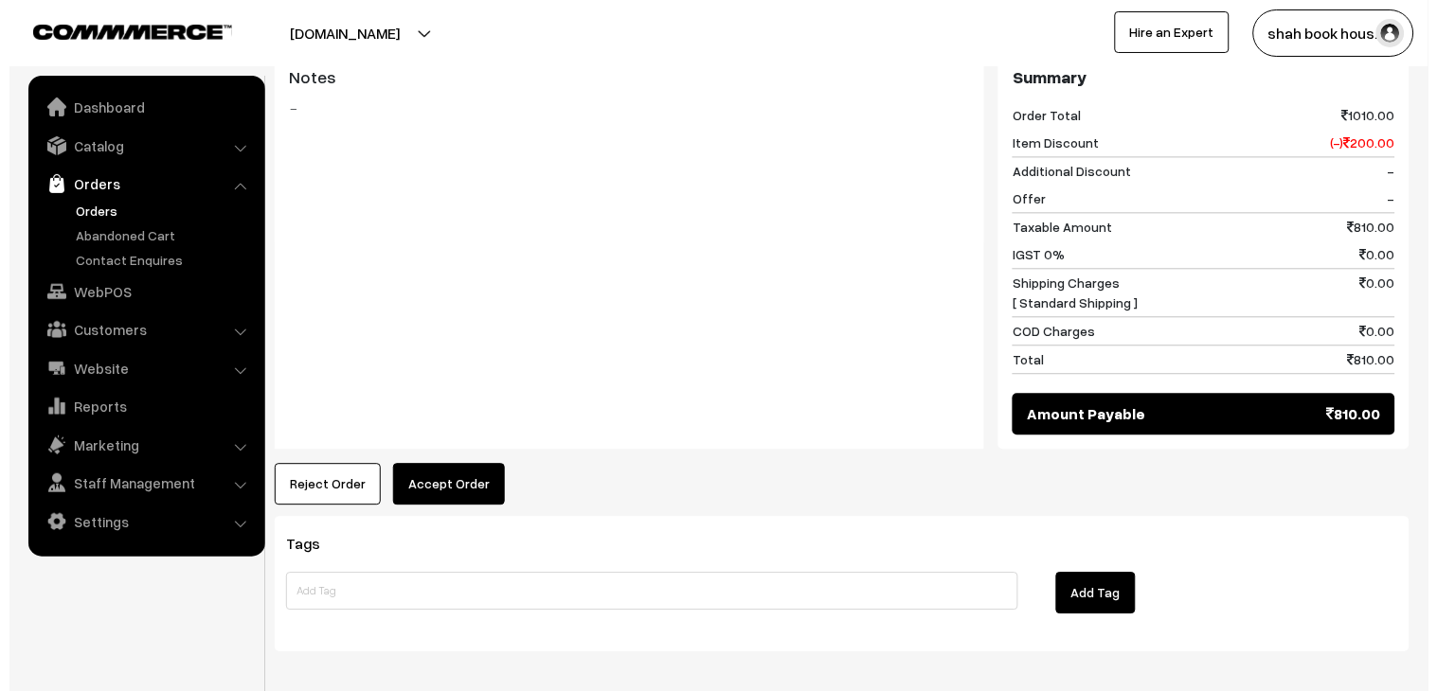
scroll to position [809, 0]
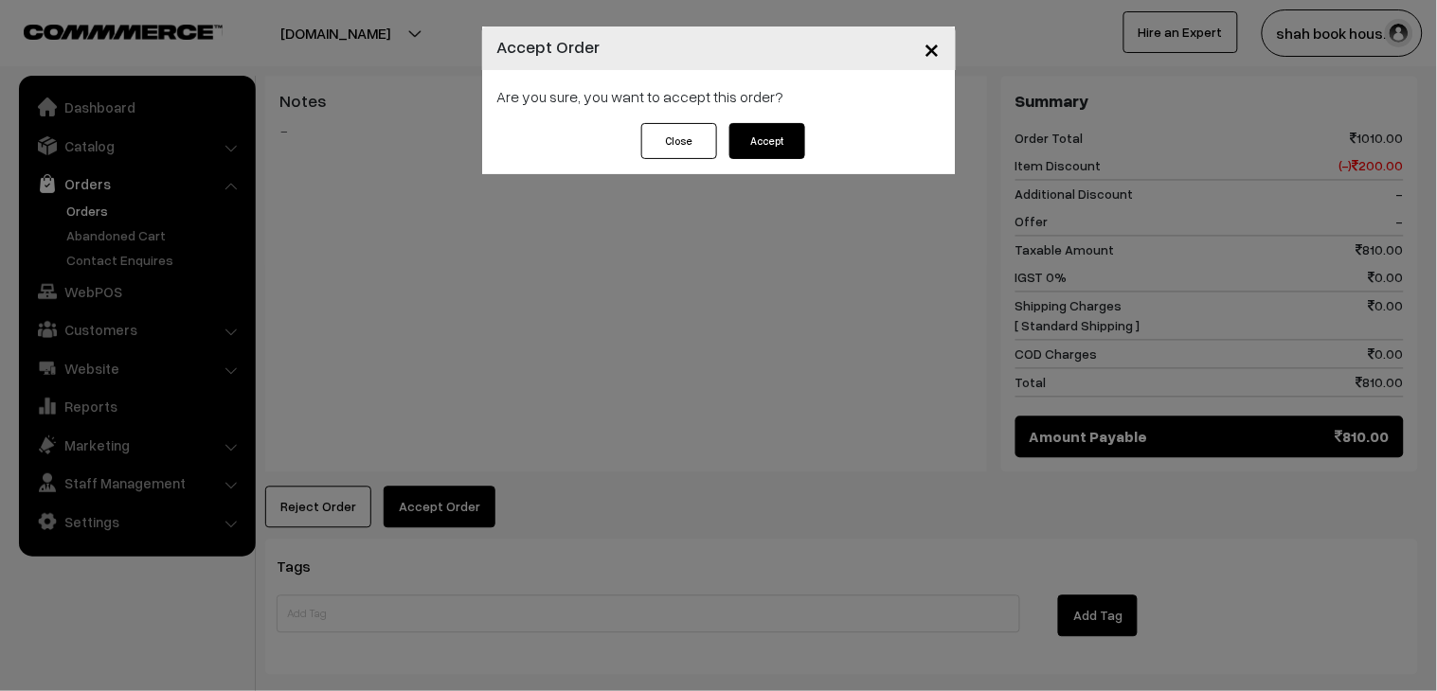
click at [801, 147] on button "Accept" at bounding box center [767, 141] width 76 height 36
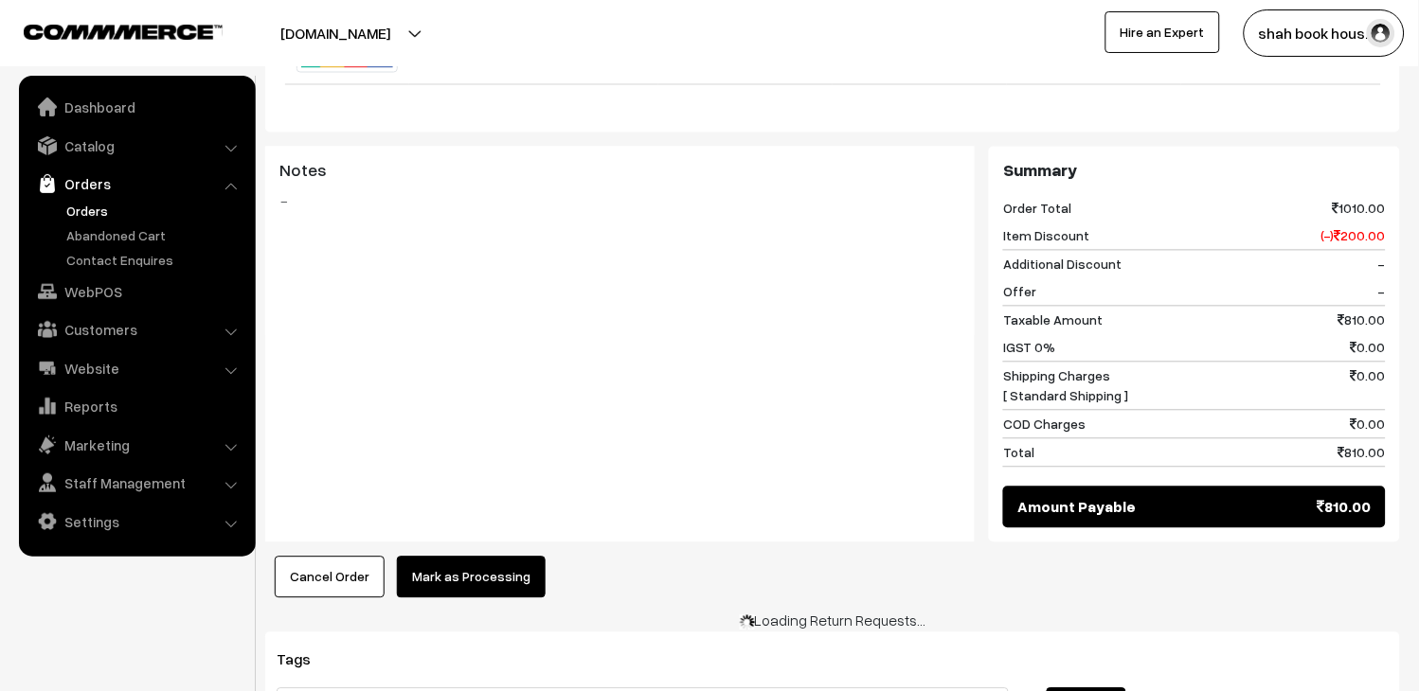
click at [480, 593] on button "Mark as Processing" at bounding box center [471, 578] width 149 height 42
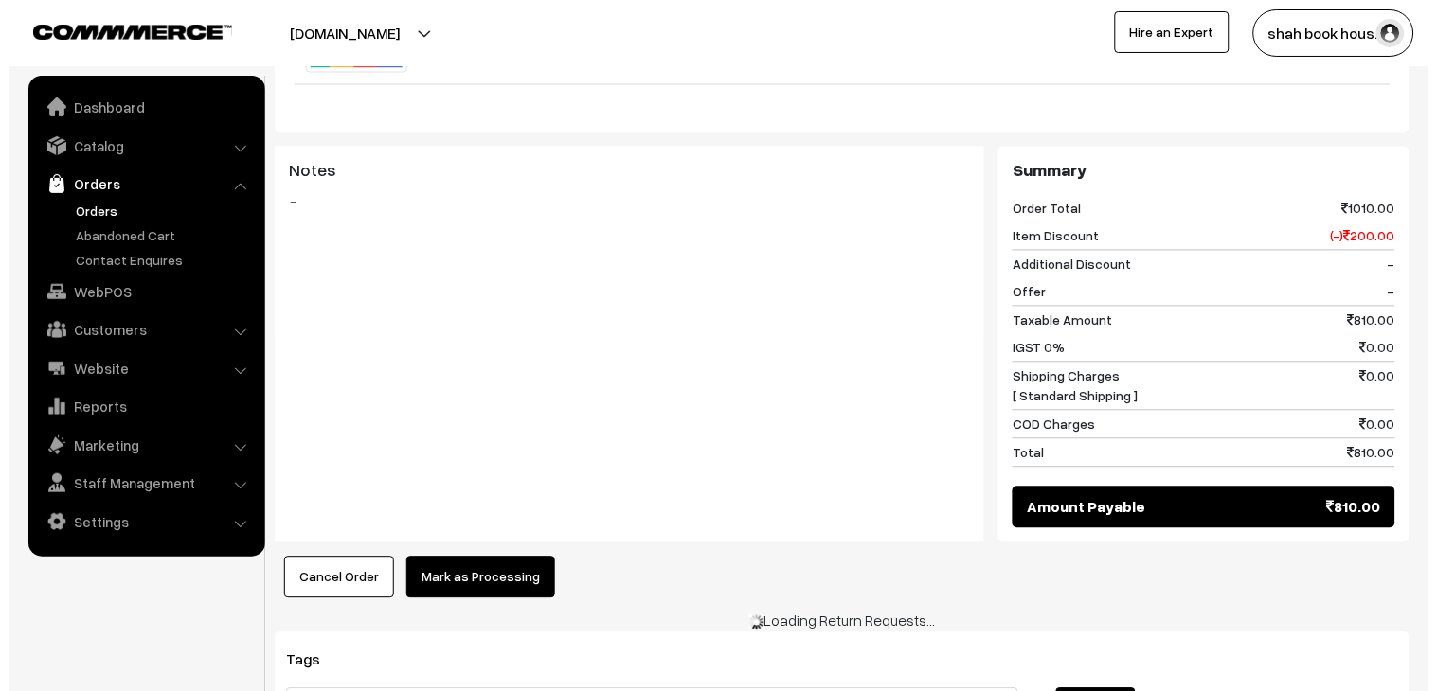
scroll to position [715, 0]
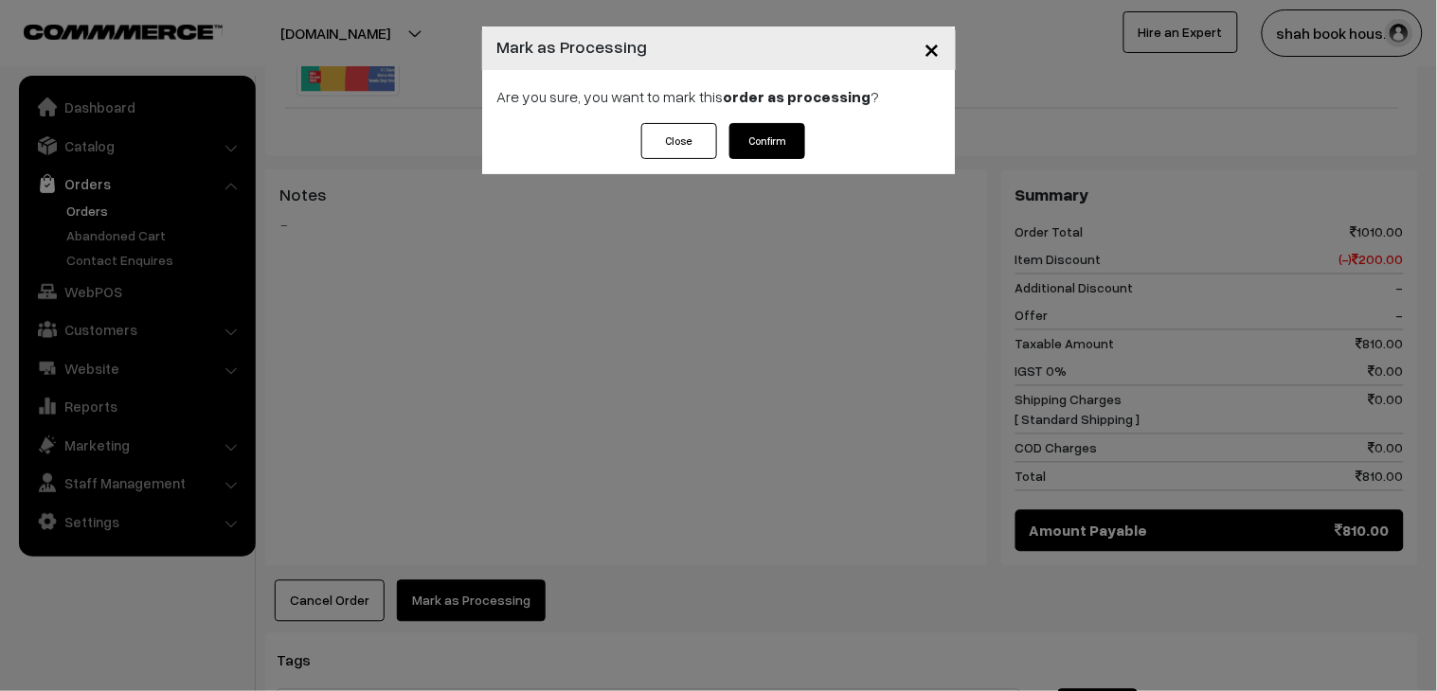
click at [765, 152] on button "Confirm" at bounding box center [767, 141] width 76 height 36
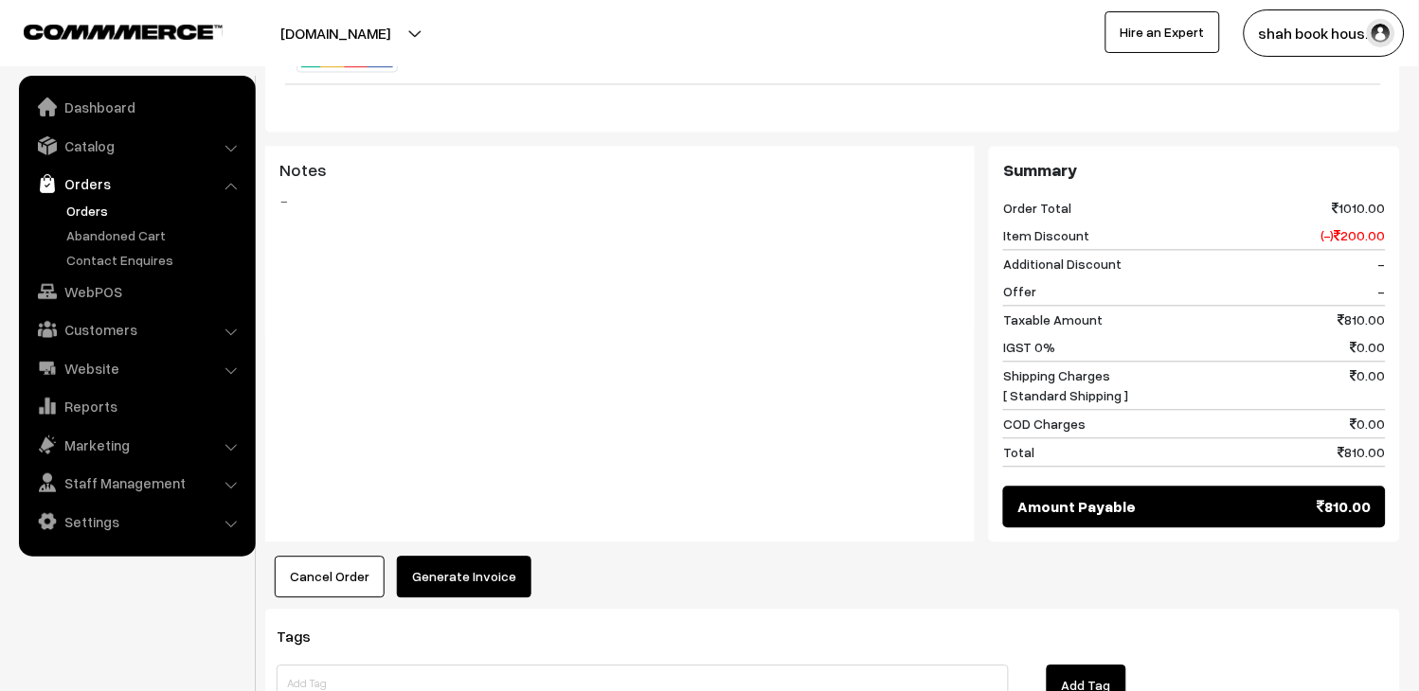
click at [519, 599] on button "Generate Invoice" at bounding box center [464, 578] width 134 height 42
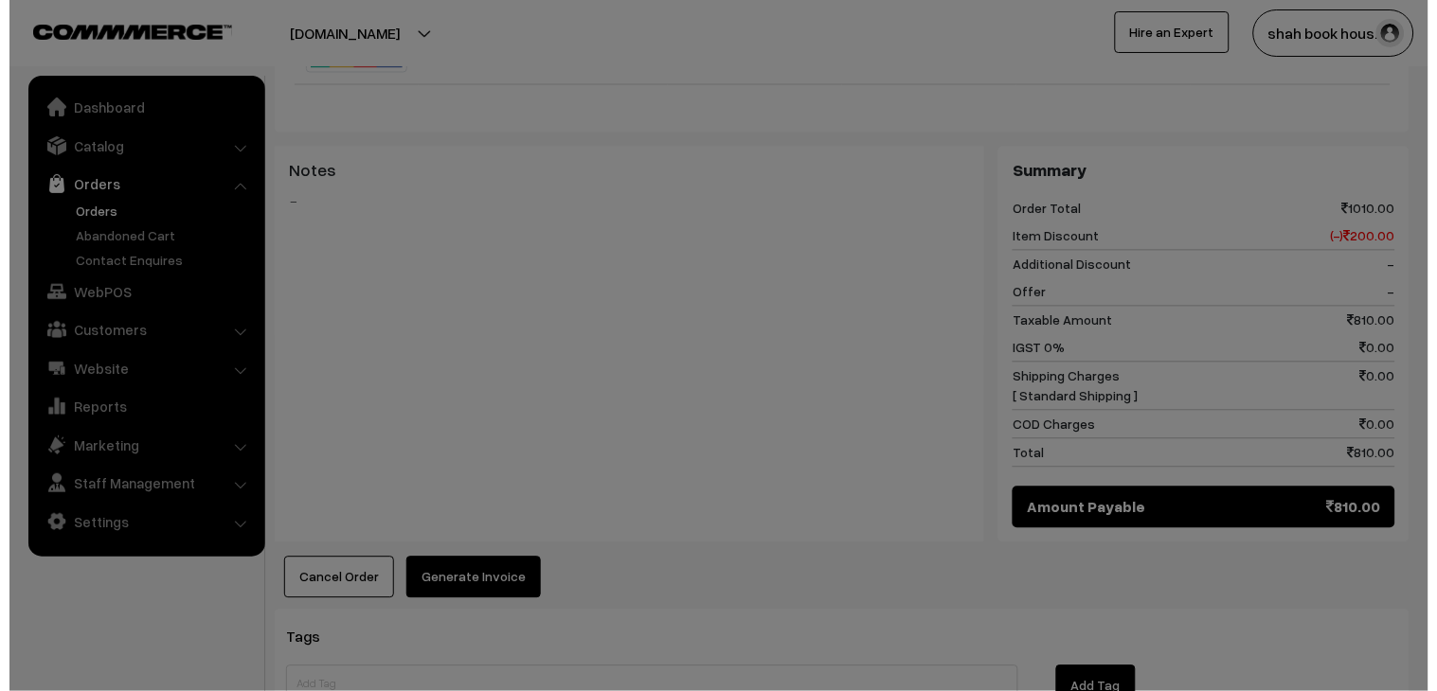
scroll to position [715, 0]
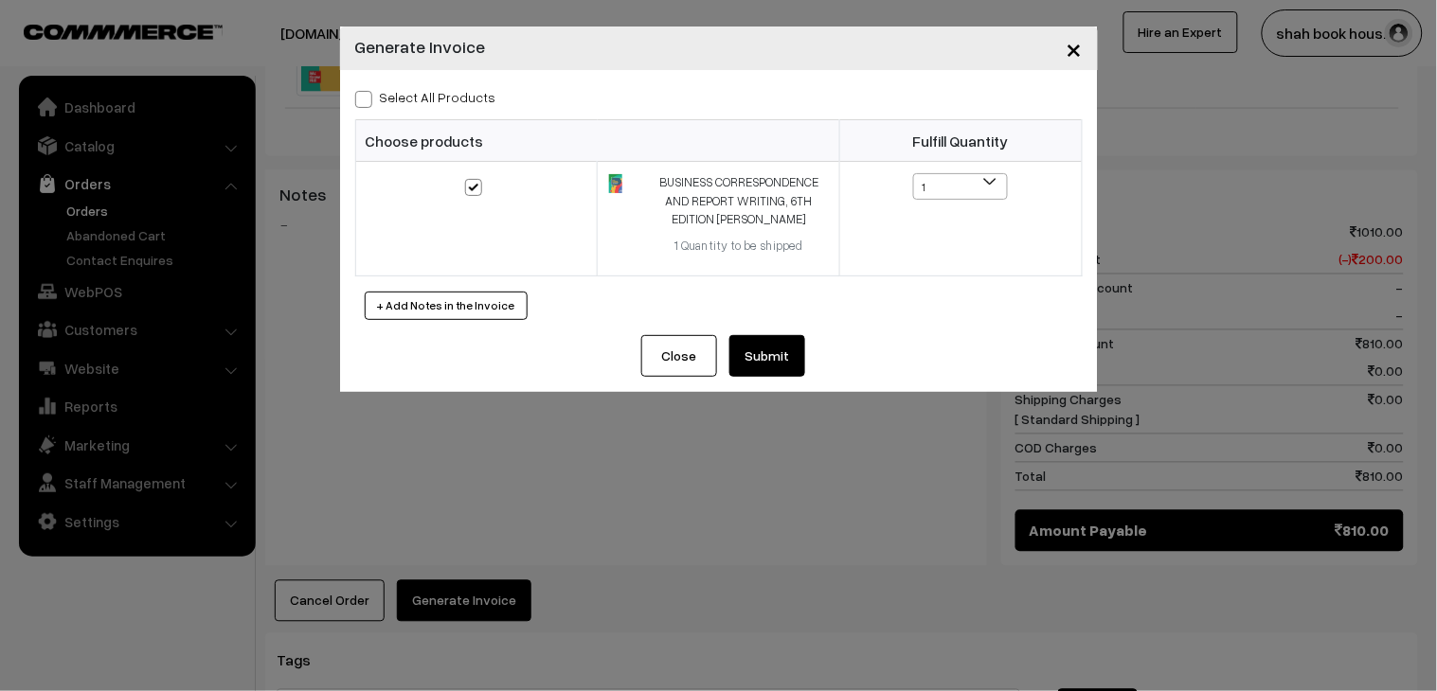
click at [793, 343] on button "Submit" at bounding box center [767, 356] width 76 height 42
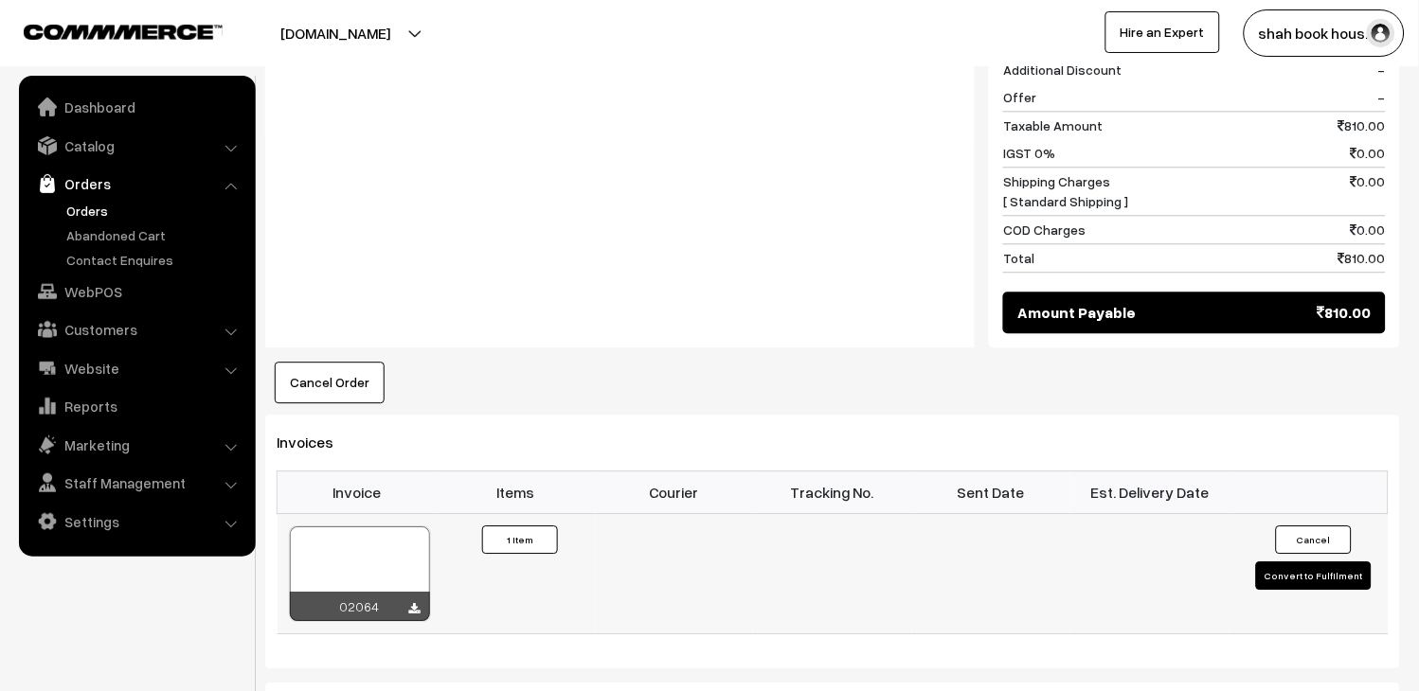
scroll to position [947, 0]
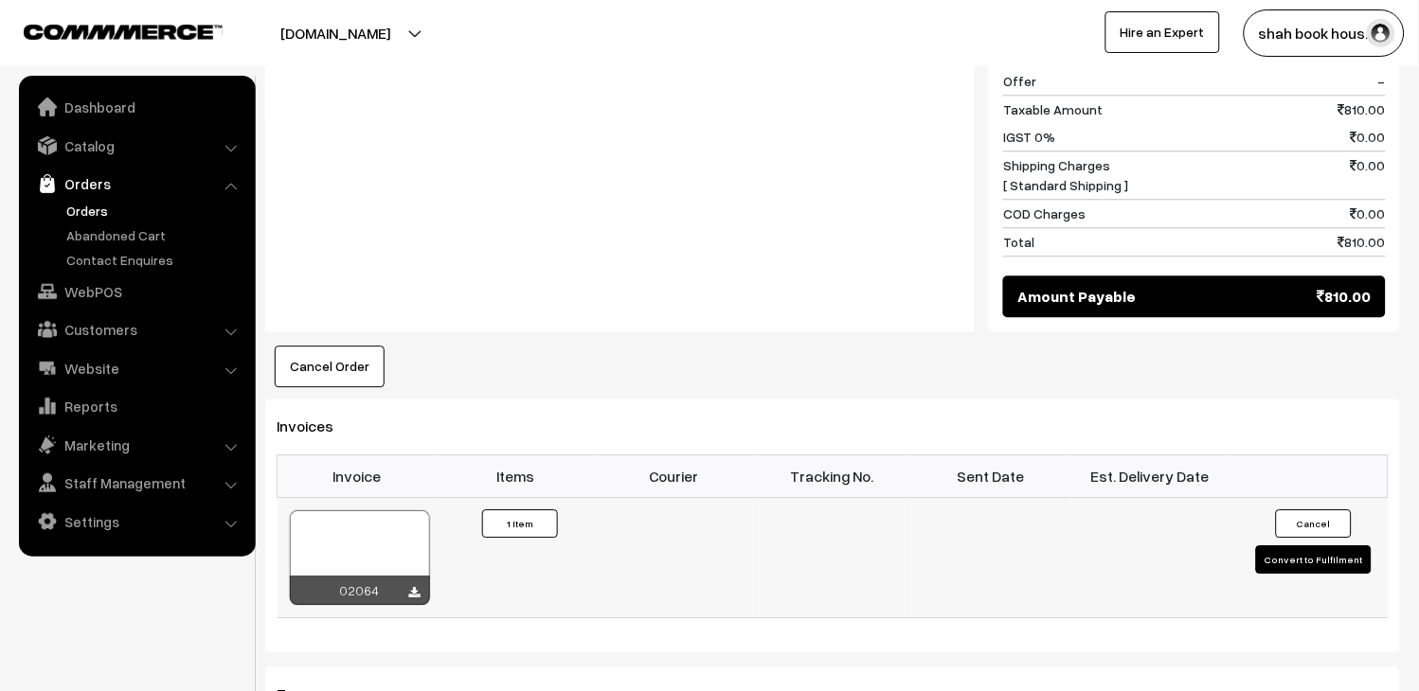
click at [384, 549] on div at bounding box center [360, 557] width 140 height 95
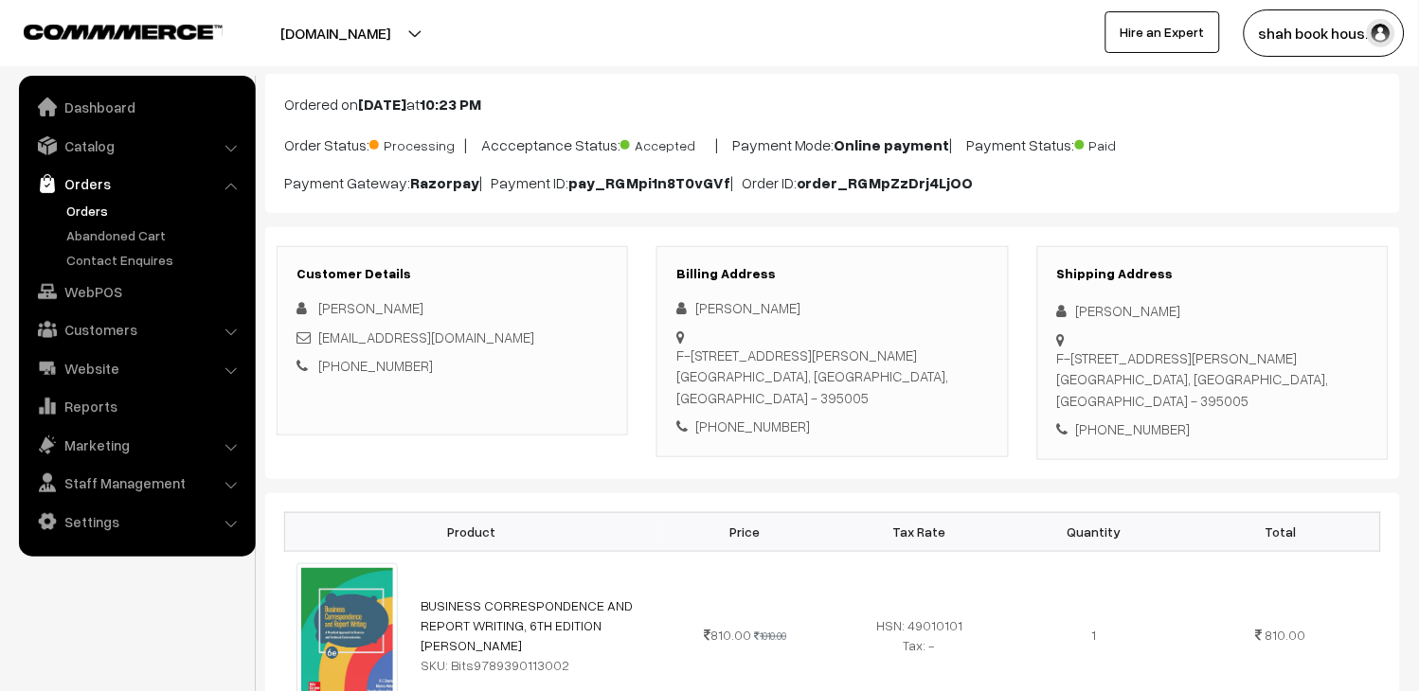
scroll to position [0, 0]
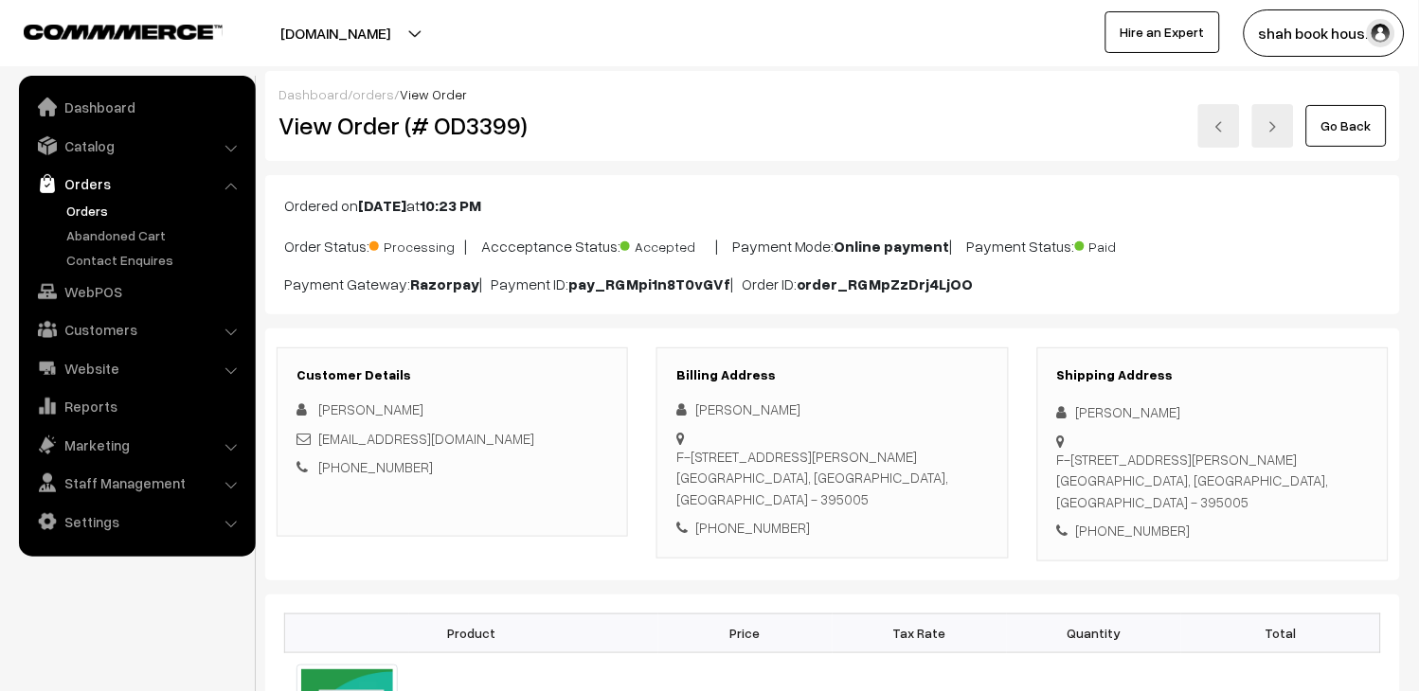
click at [114, 208] on link "Orders" at bounding box center [156, 211] width 188 height 20
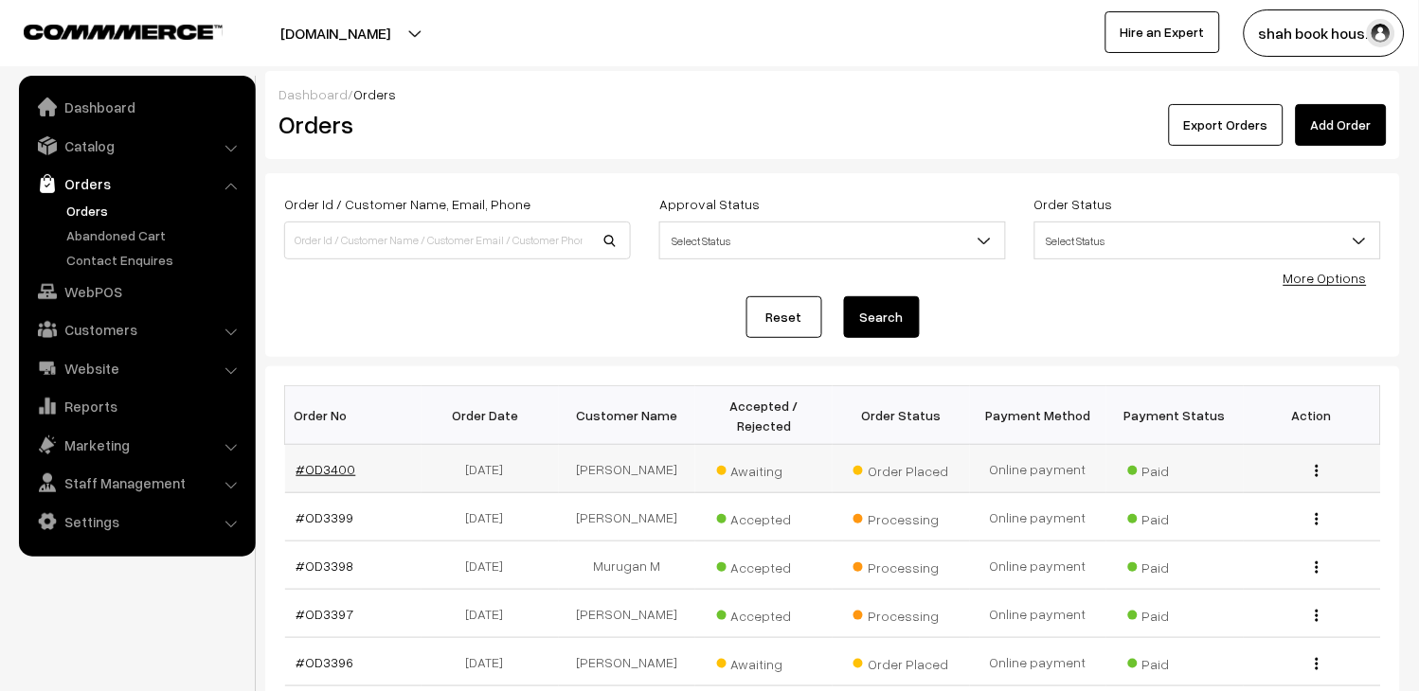
click at [330, 466] on link "#OD3400" at bounding box center [326, 469] width 60 height 16
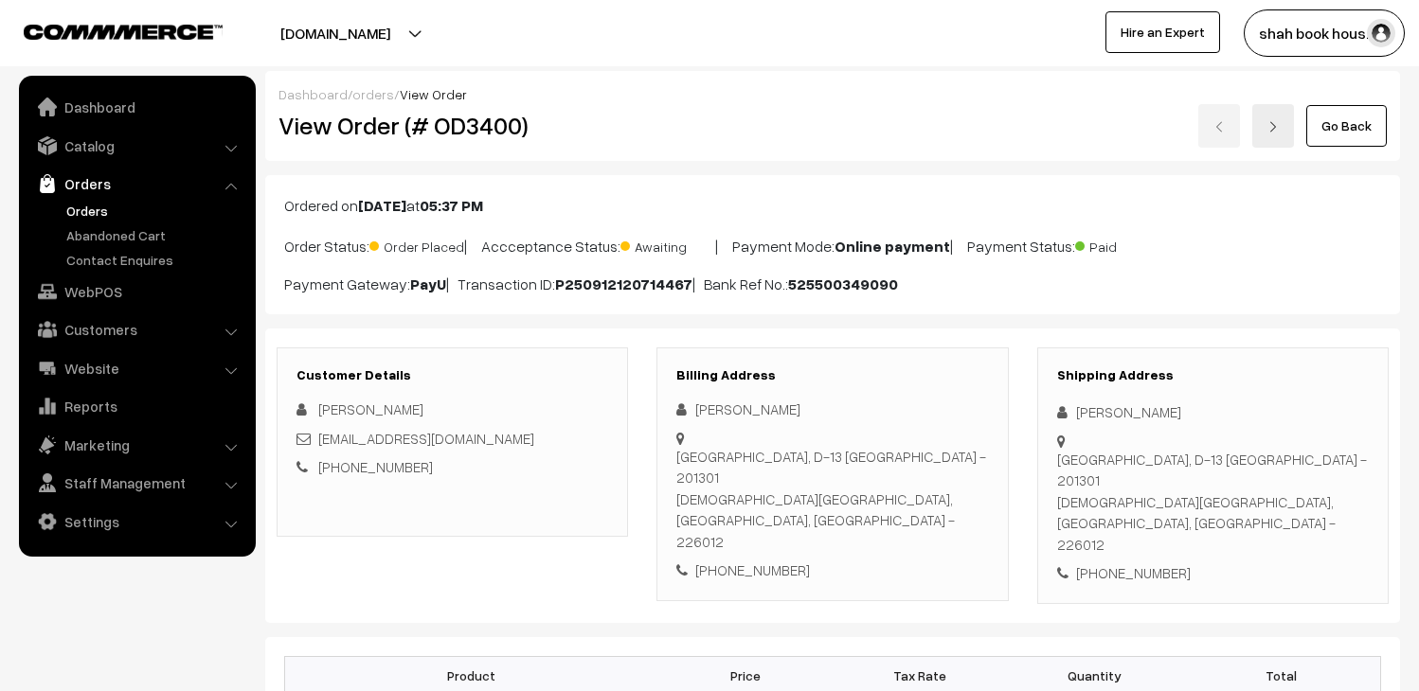
scroll to position [105, 0]
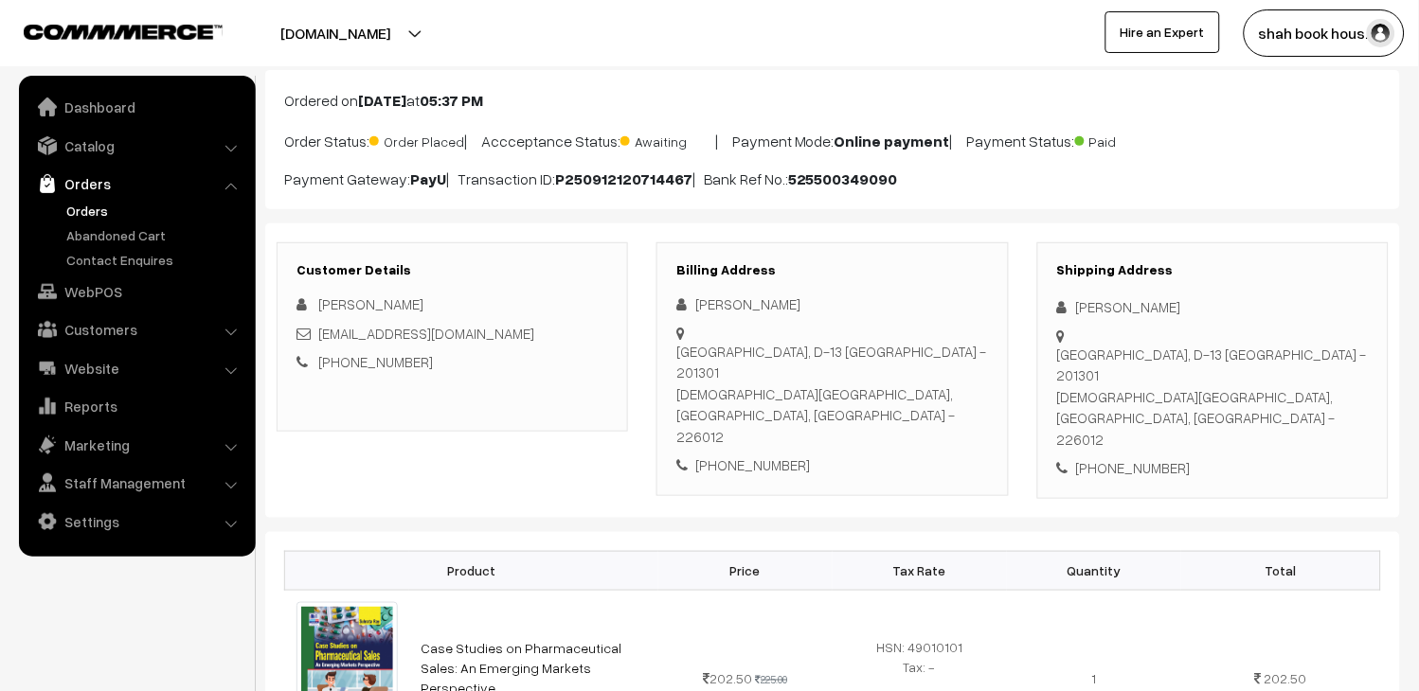
click at [538, 329] on div "kumarrohitbote1121@gmail.com" at bounding box center [452, 334] width 312 height 22
copy div "kumarrohitbote1121@gmail.com"
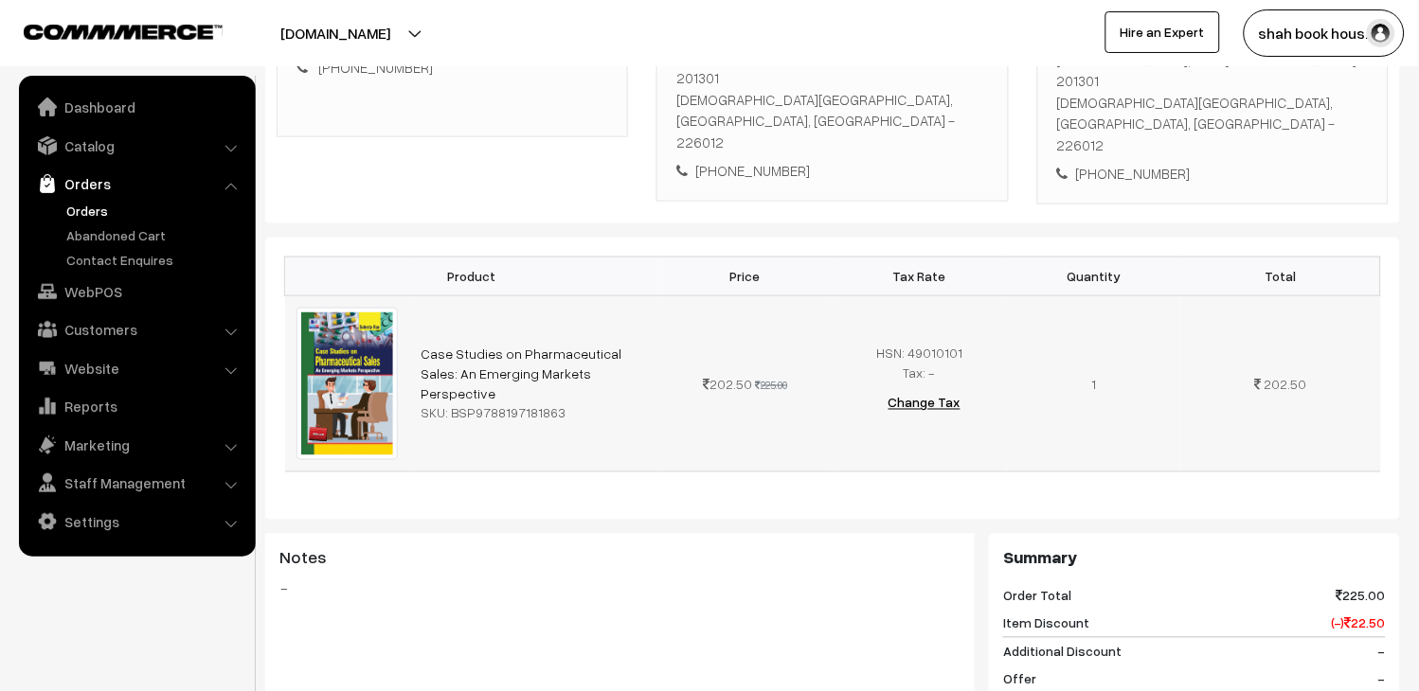
scroll to position [396, 0]
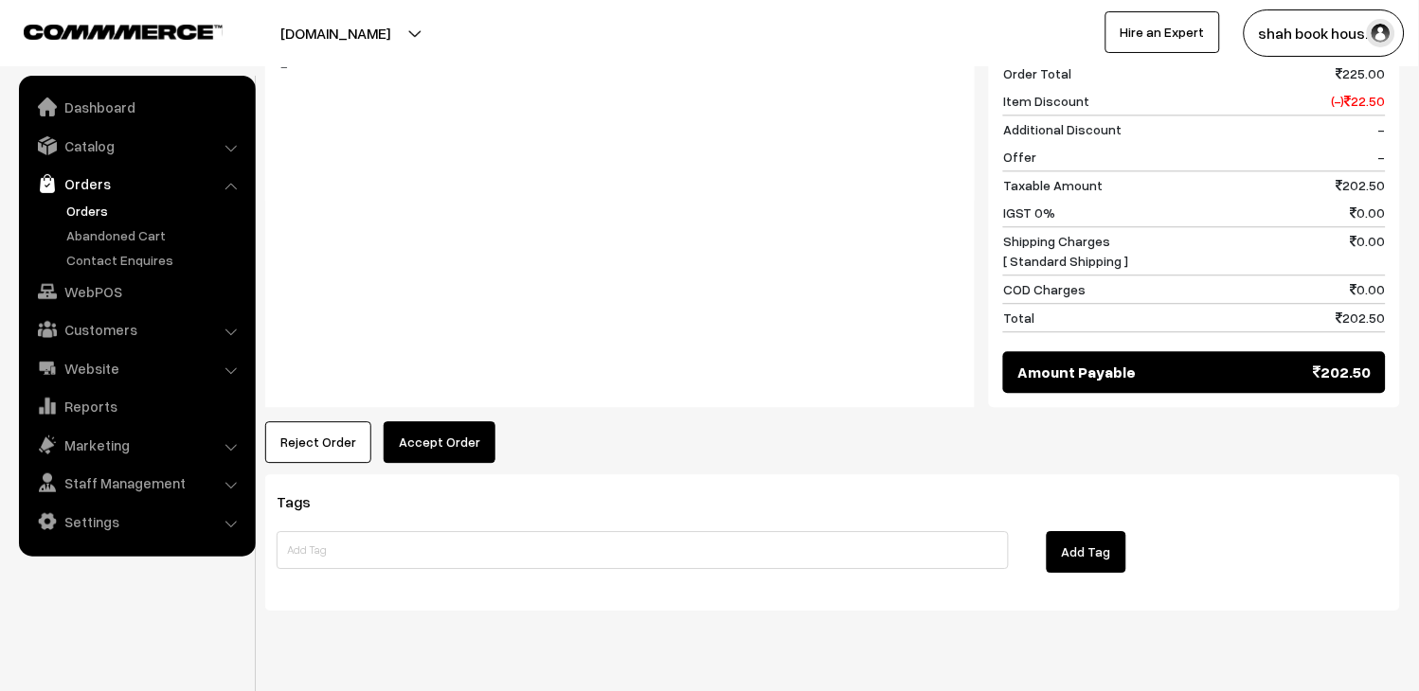
click at [474, 421] on button "Accept Order" at bounding box center [440, 442] width 112 height 42
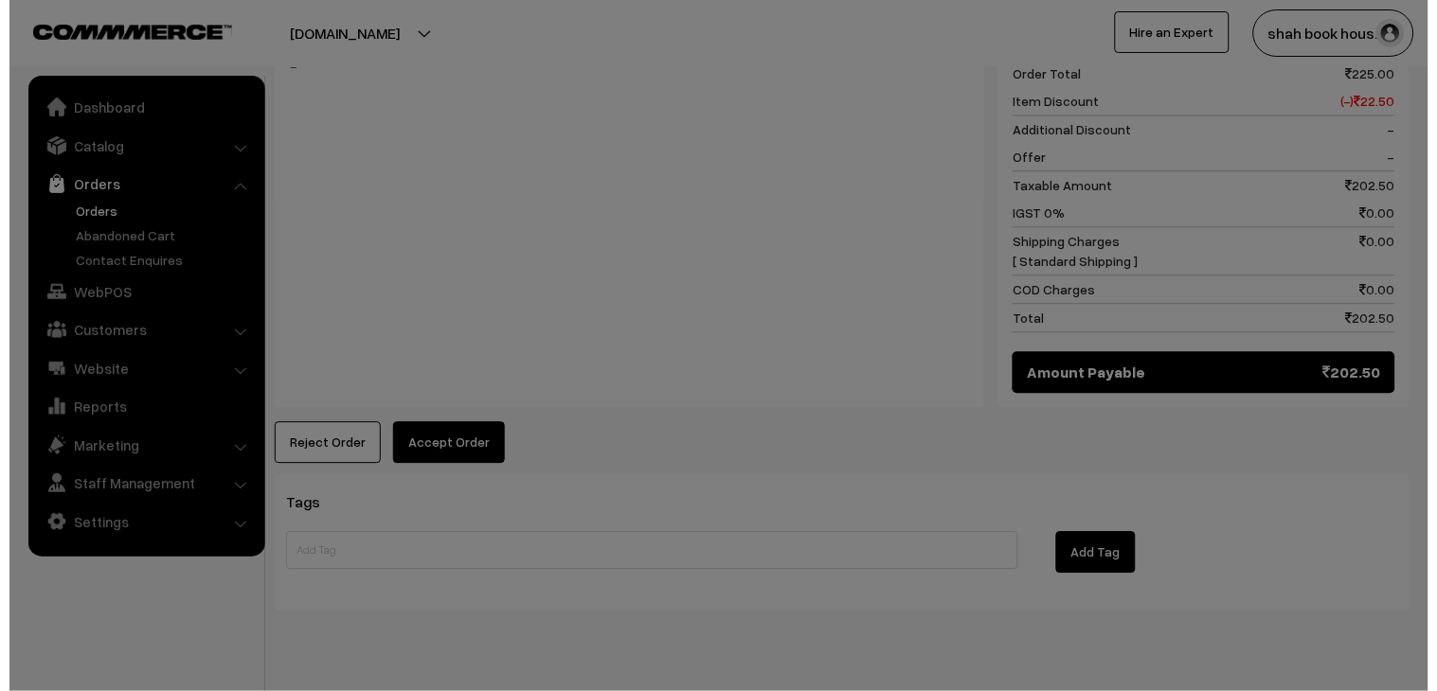
scroll to position [925, 0]
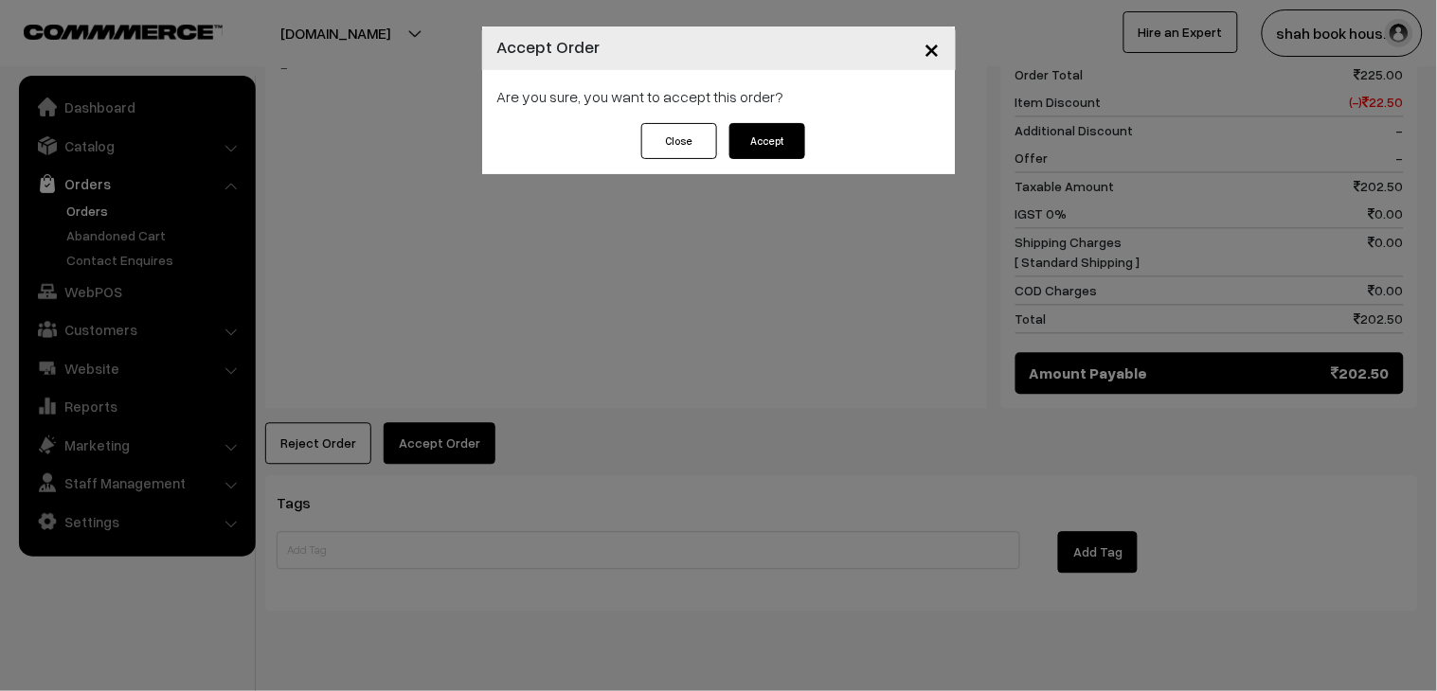
click at [782, 148] on button "Accept" at bounding box center [767, 141] width 76 height 36
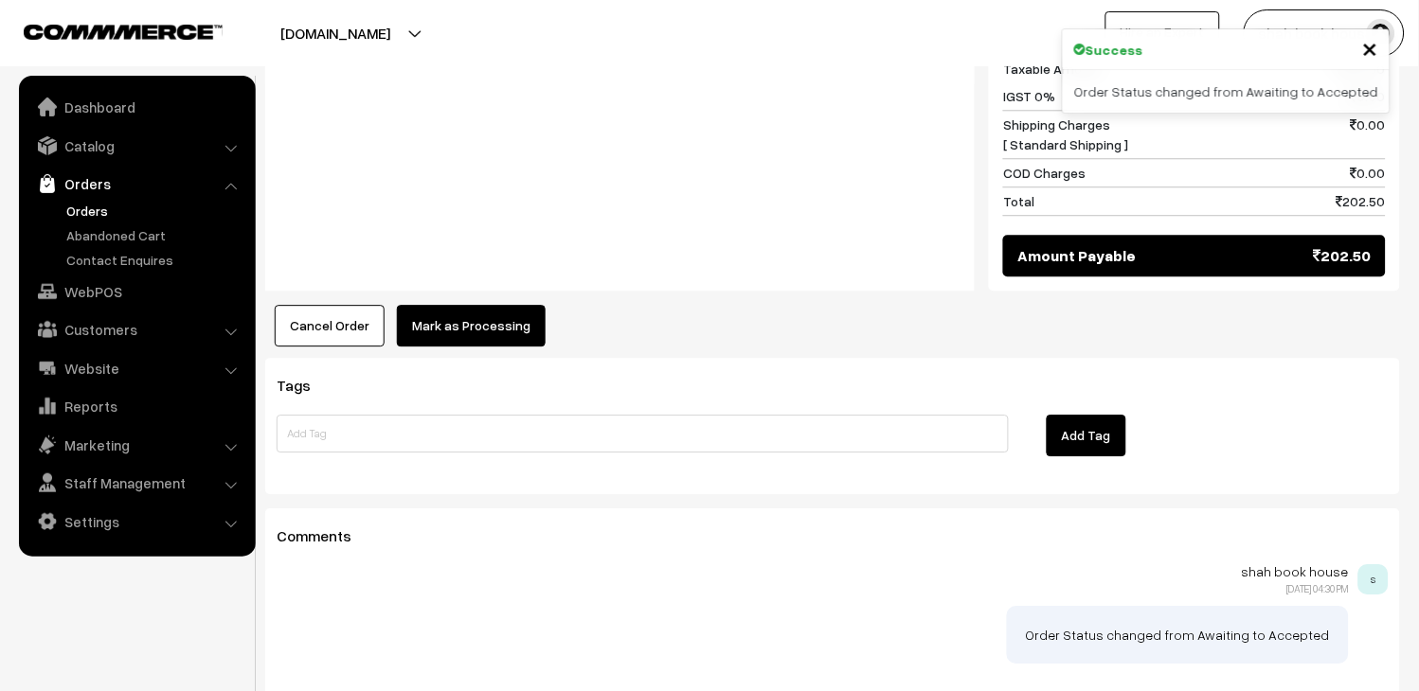
scroll to position [1052, 0]
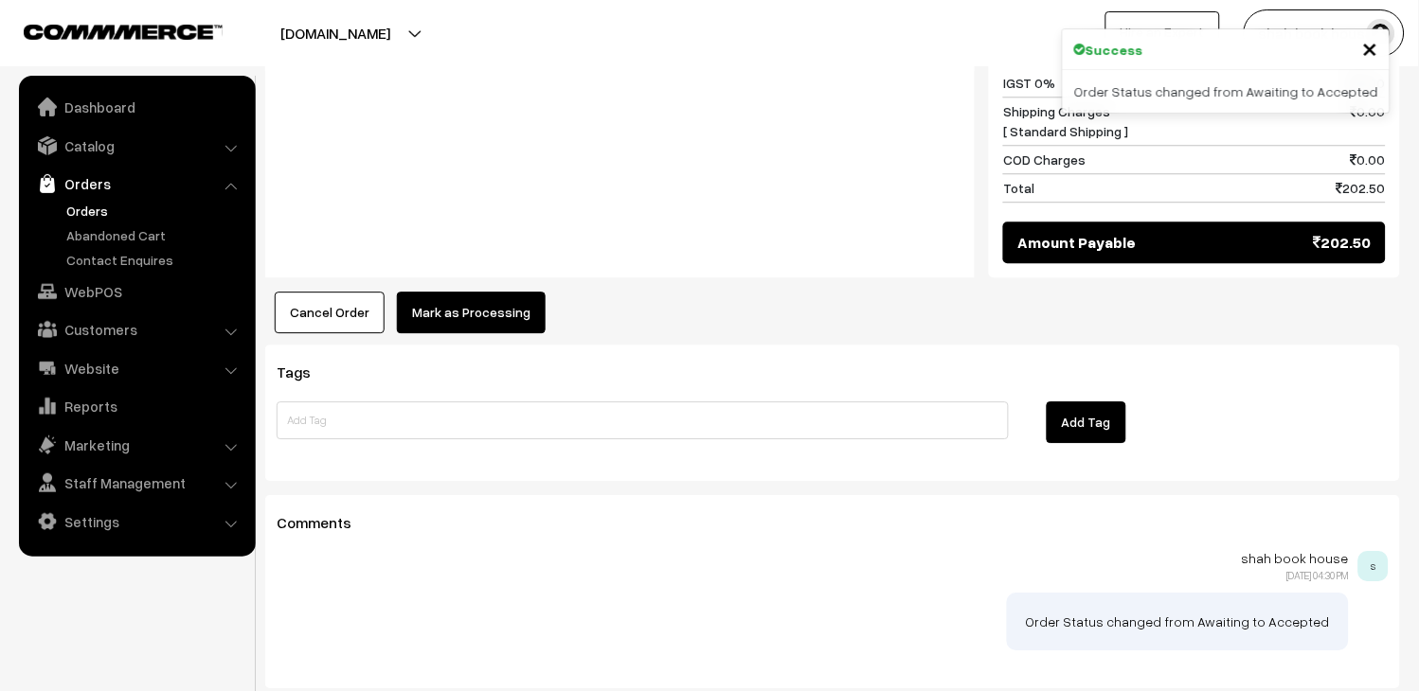
click at [438, 292] on button "Mark as Processing" at bounding box center [471, 313] width 149 height 42
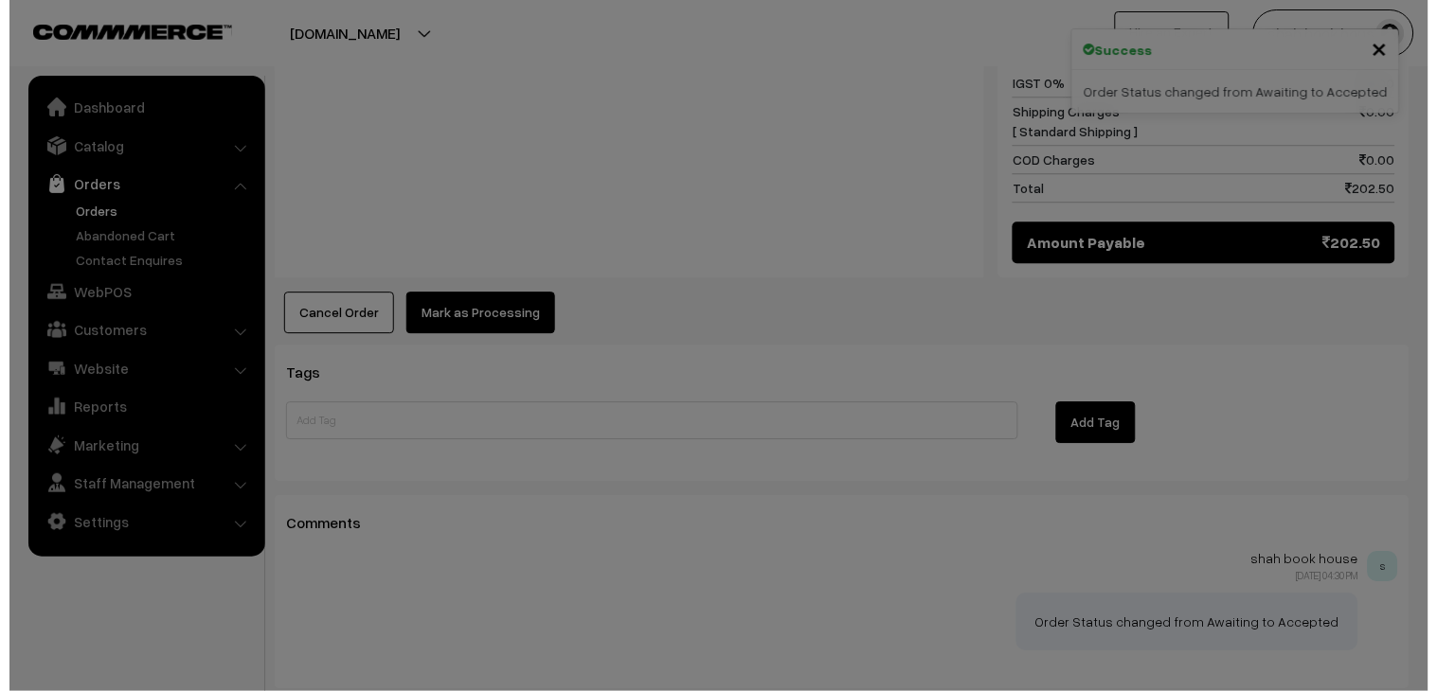
scroll to position [1055, 0]
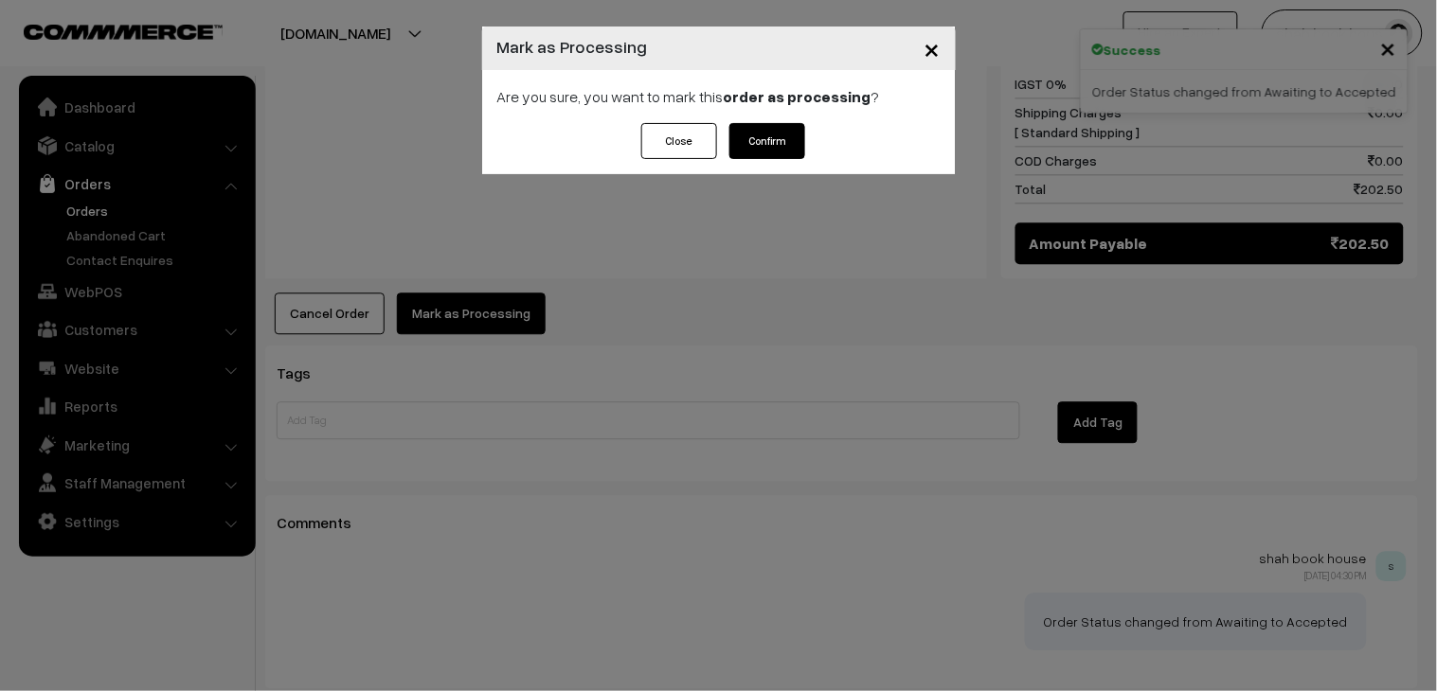
click at [781, 136] on button "Confirm" at bounding box center [767, 141] width 76 height 36
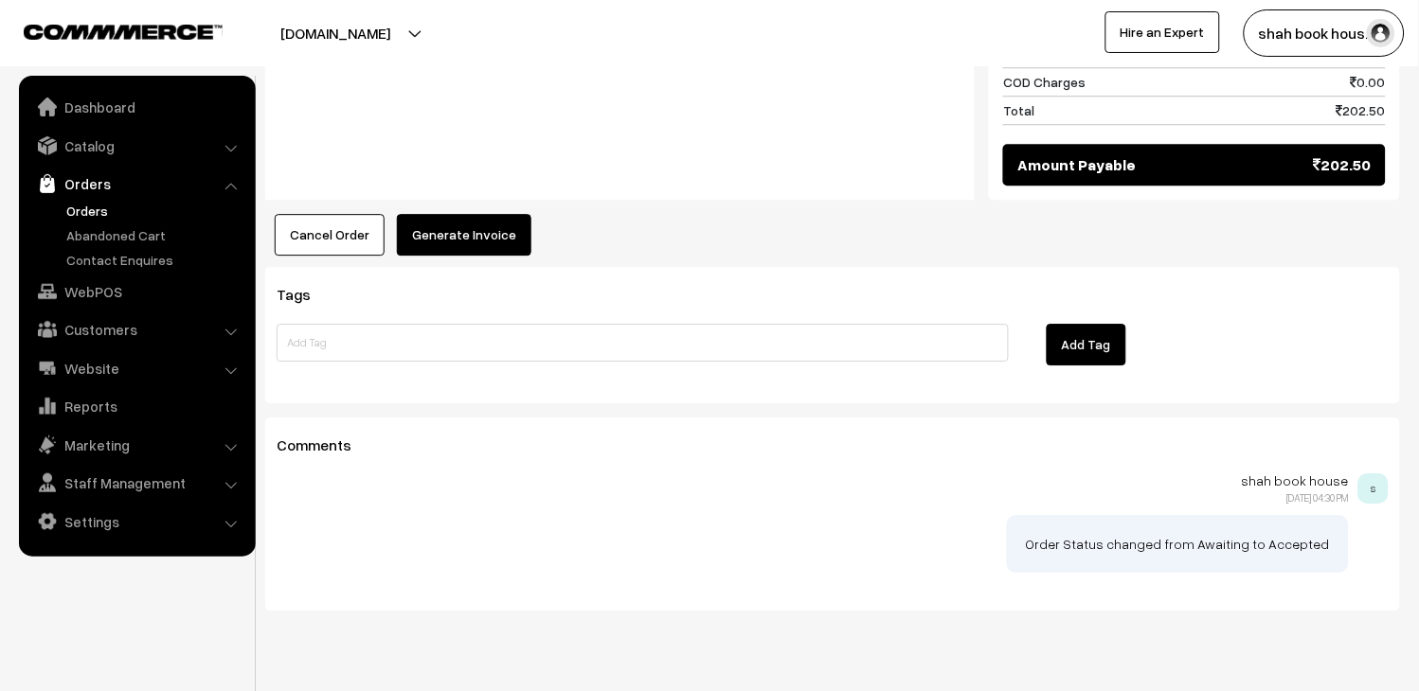
click at [467, 214] on button "Generate Invoice" at bounding box center [464, 235] width 134 height 42
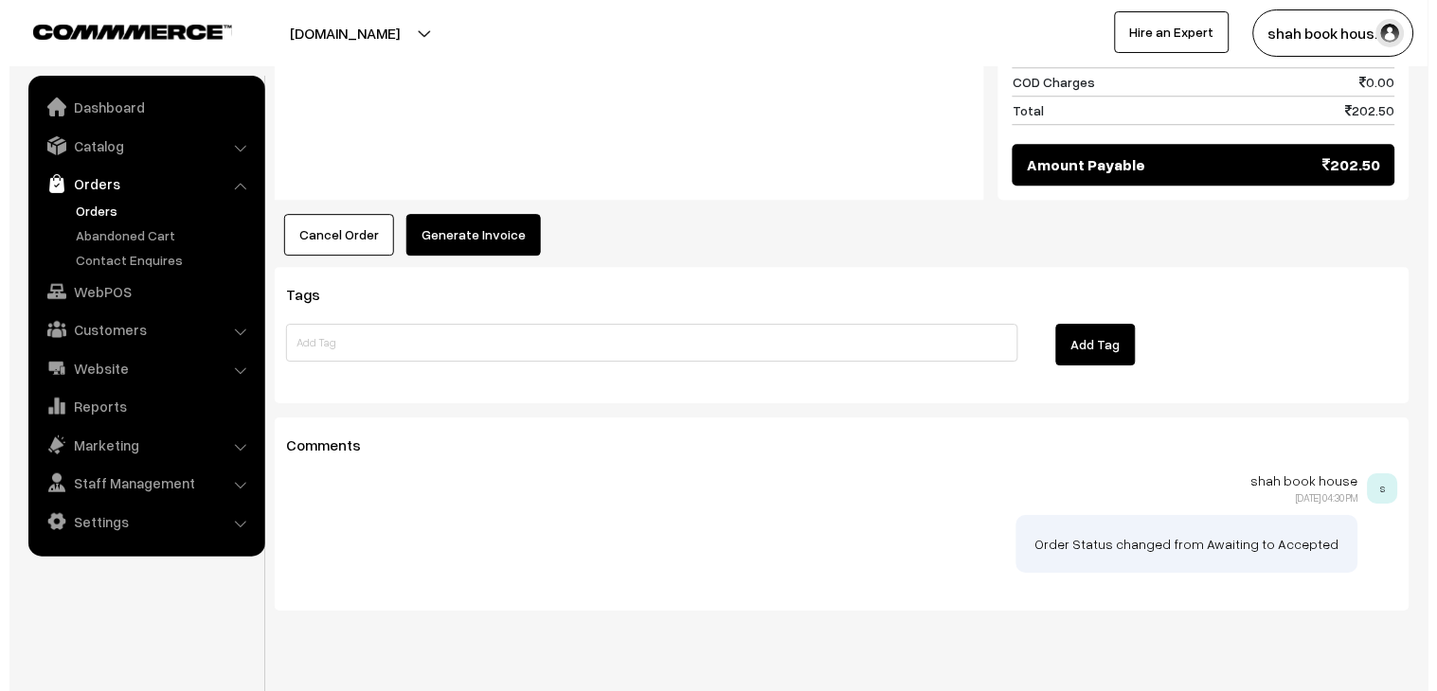
scroll to position [1133, 0]
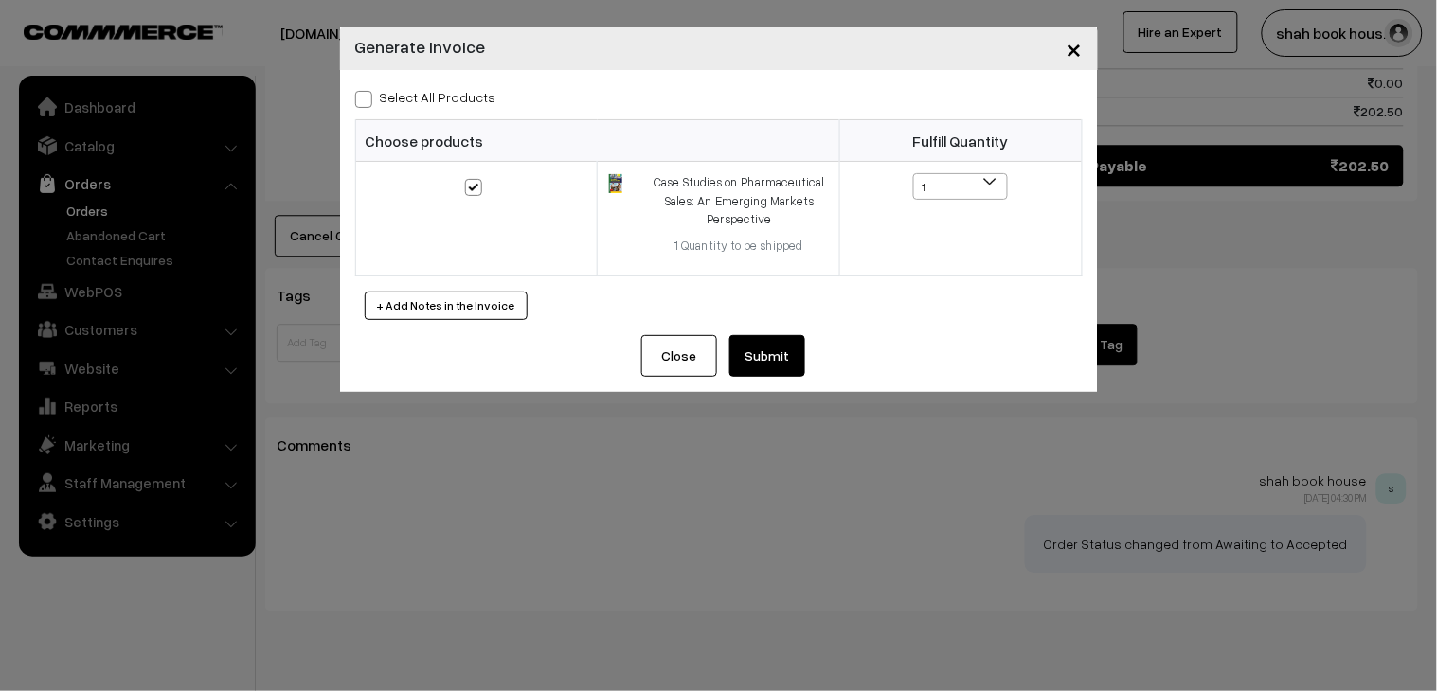
click at [796, 370] on button "Submit" at bounding box center [767, 356] width 76 height 42
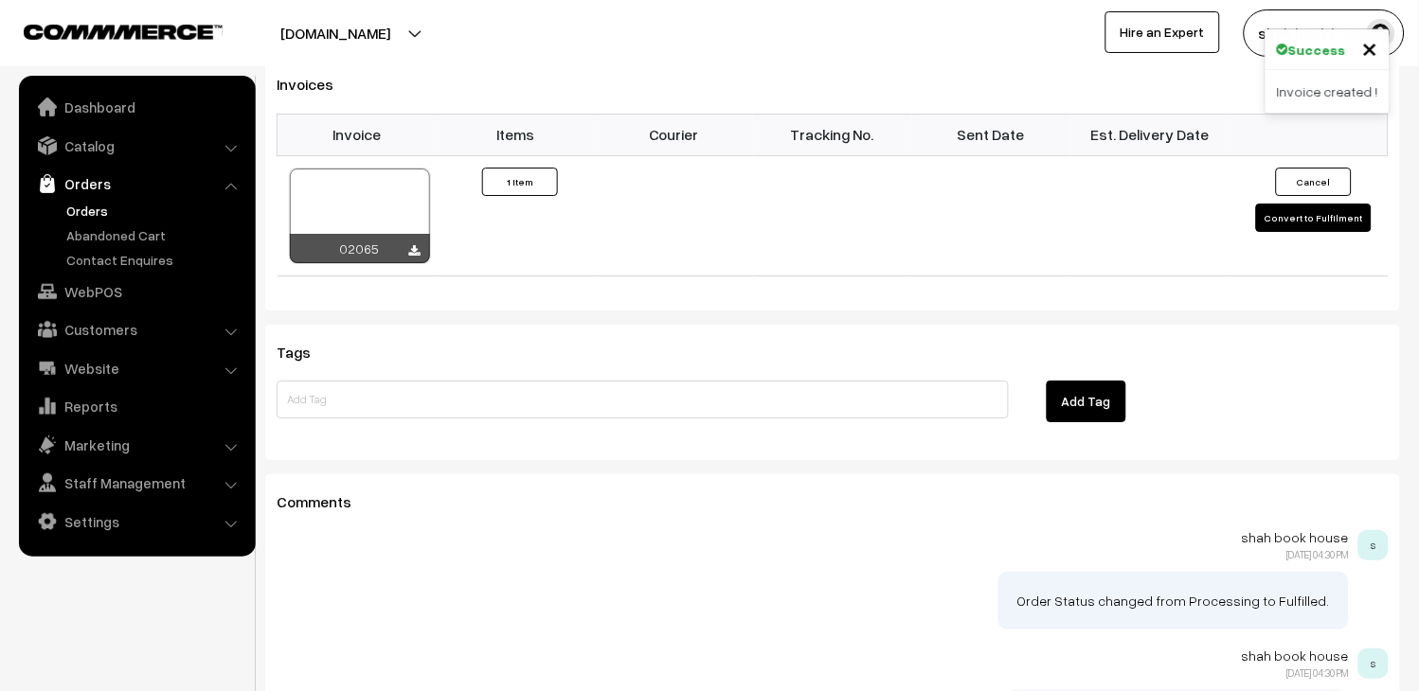
scroll to position [1340, 0]
click at [393, 169] on div at bounding box center [360, 216] width 140 height 95
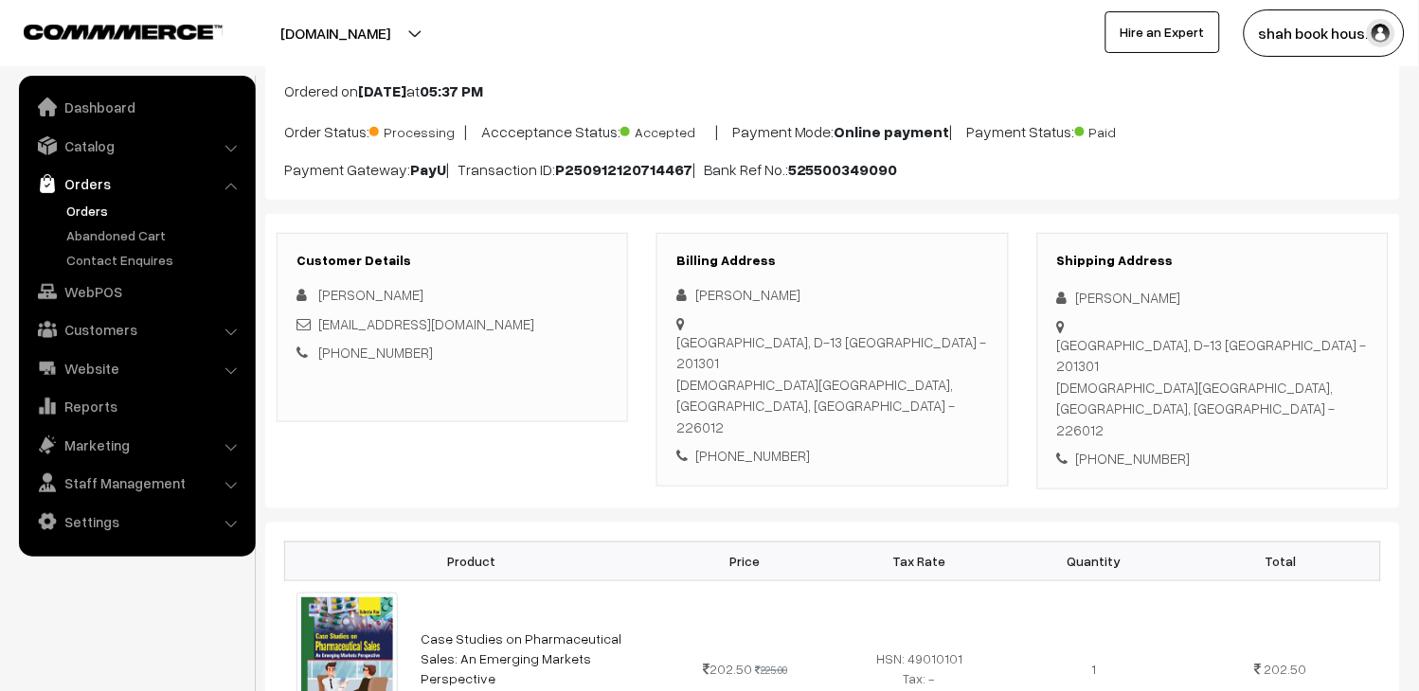
scroll to position [0, 0]
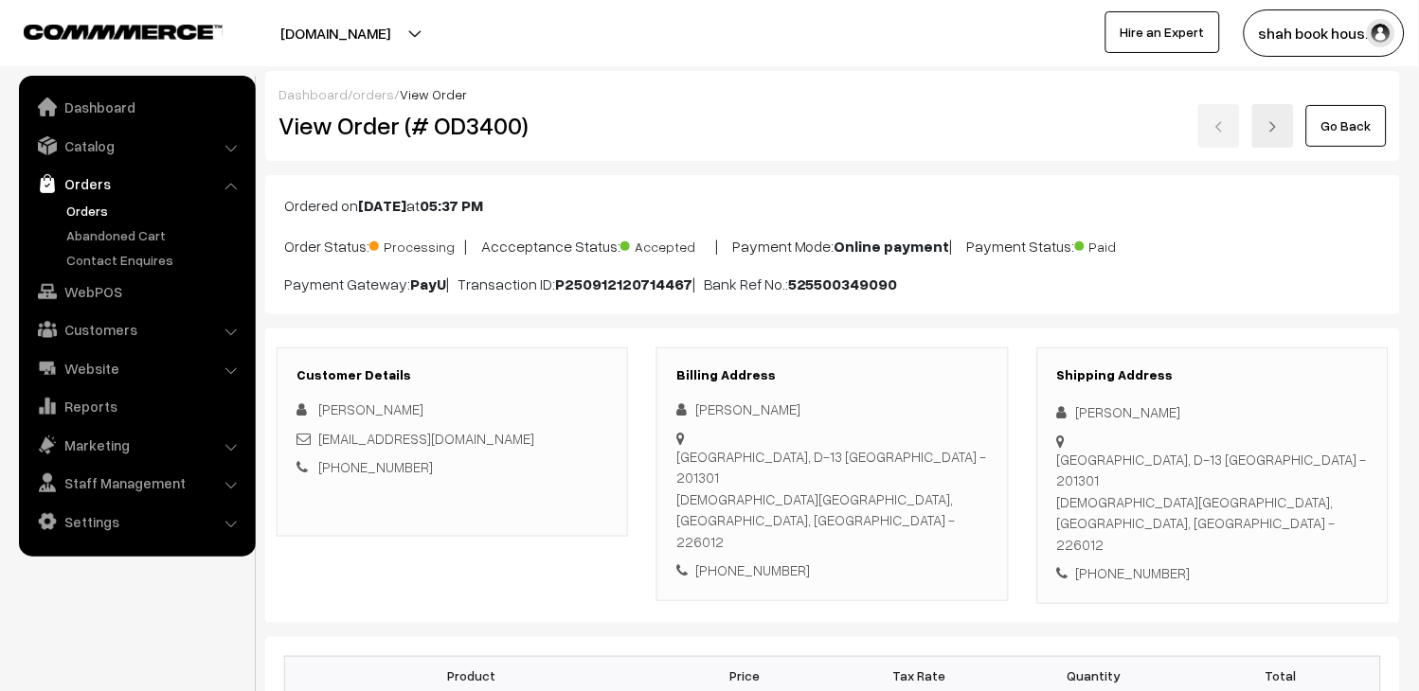
click at [92, 212] on link "Orders" at bounding box center [156, 211] width 188 height 20
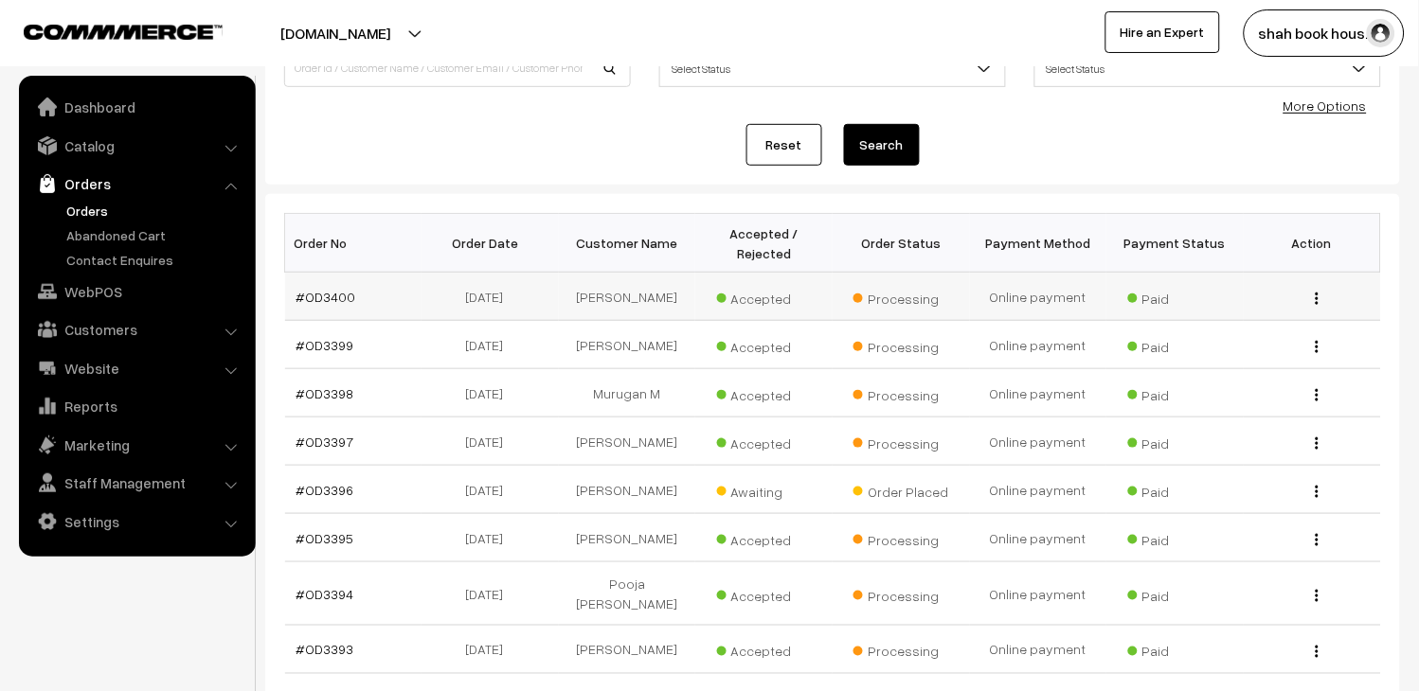
scroll to position [210, 0]
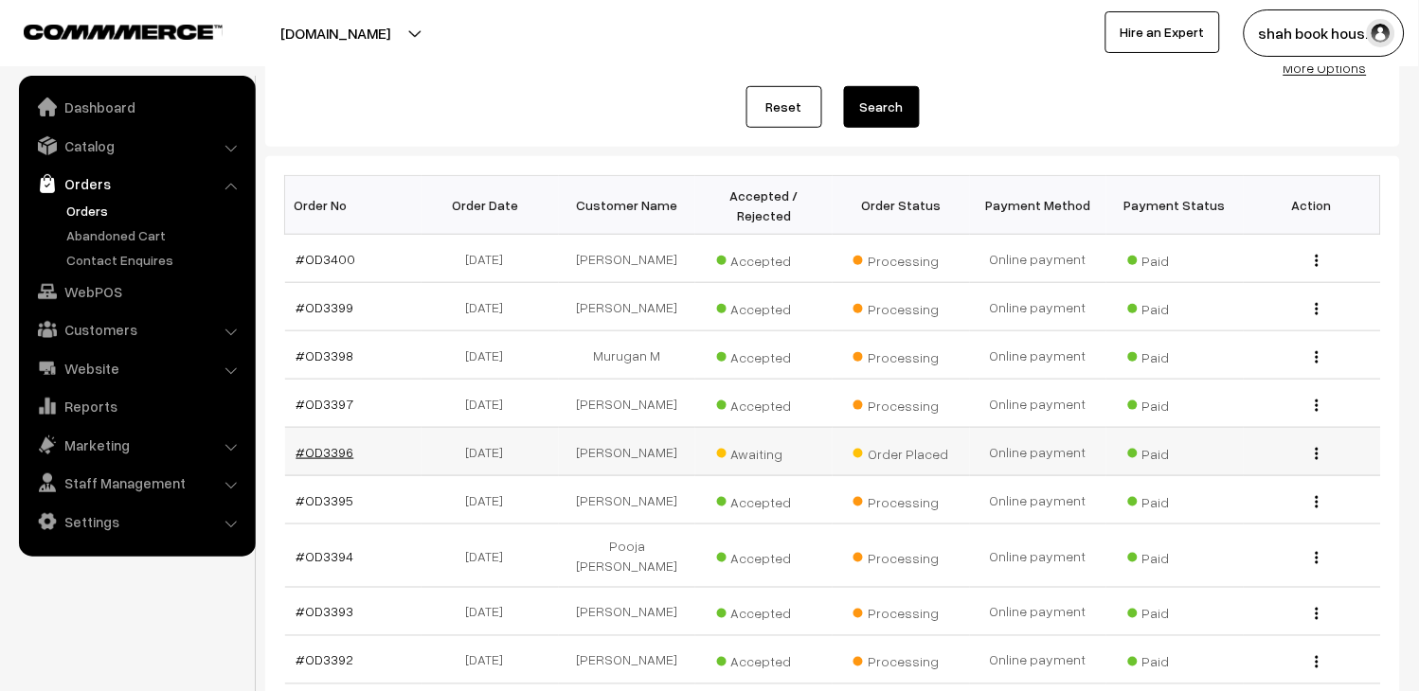
click at [341, 448] on link "#OD3396" at bounding box center [325, 452] width 58 height 16
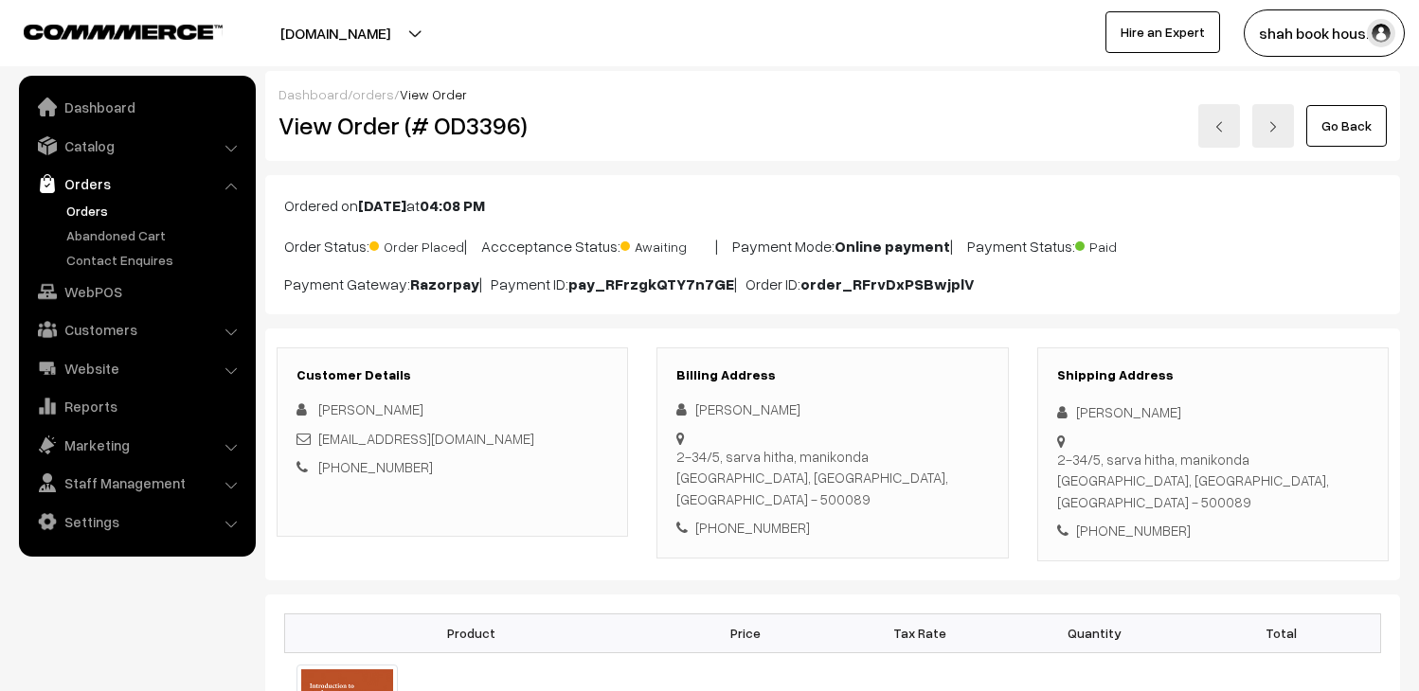
scroll to position [315, 0]
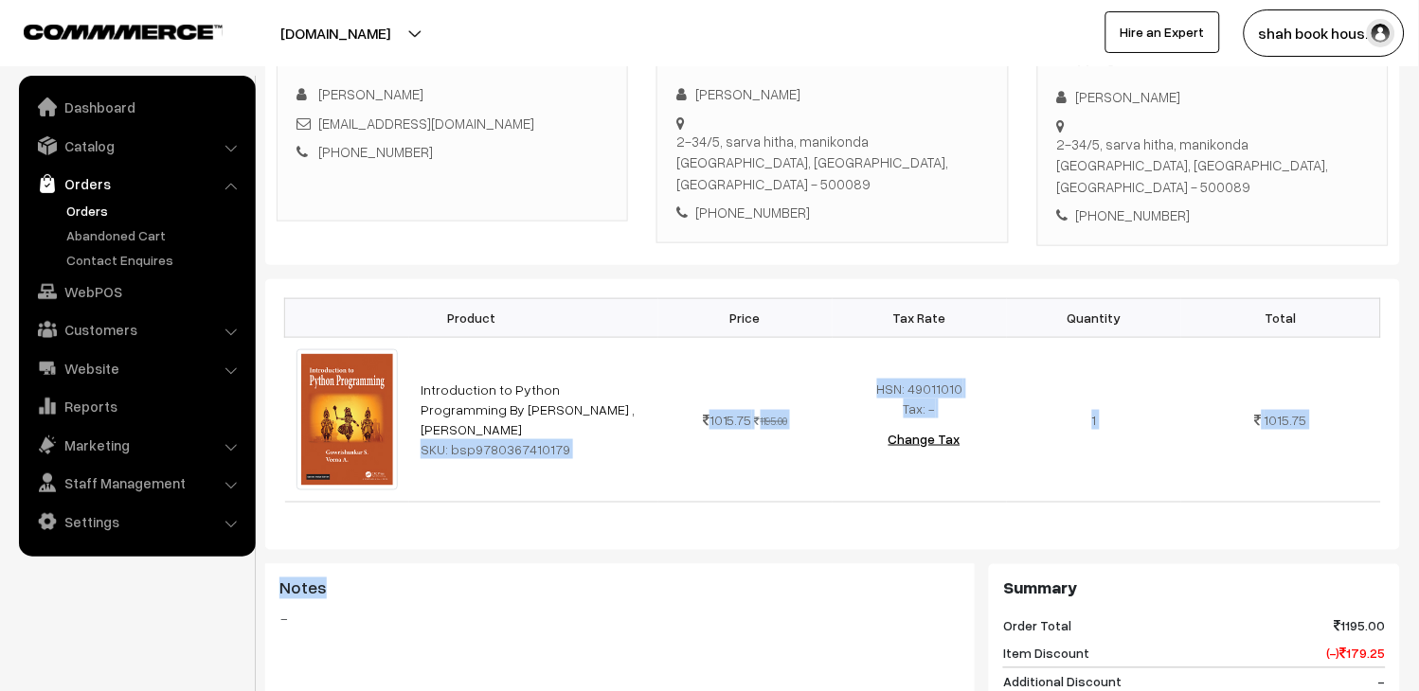
drag, startPoint x: 610, startPoint y: 402, endPoint x: 437, endPoint y: 537, distance: 219.9
click at [437, 537] on div "Product Price Tax Rate Quantity Total Introduction to Python Programming By Gow…" at bounding box center [832, 661] width 1135 height 764
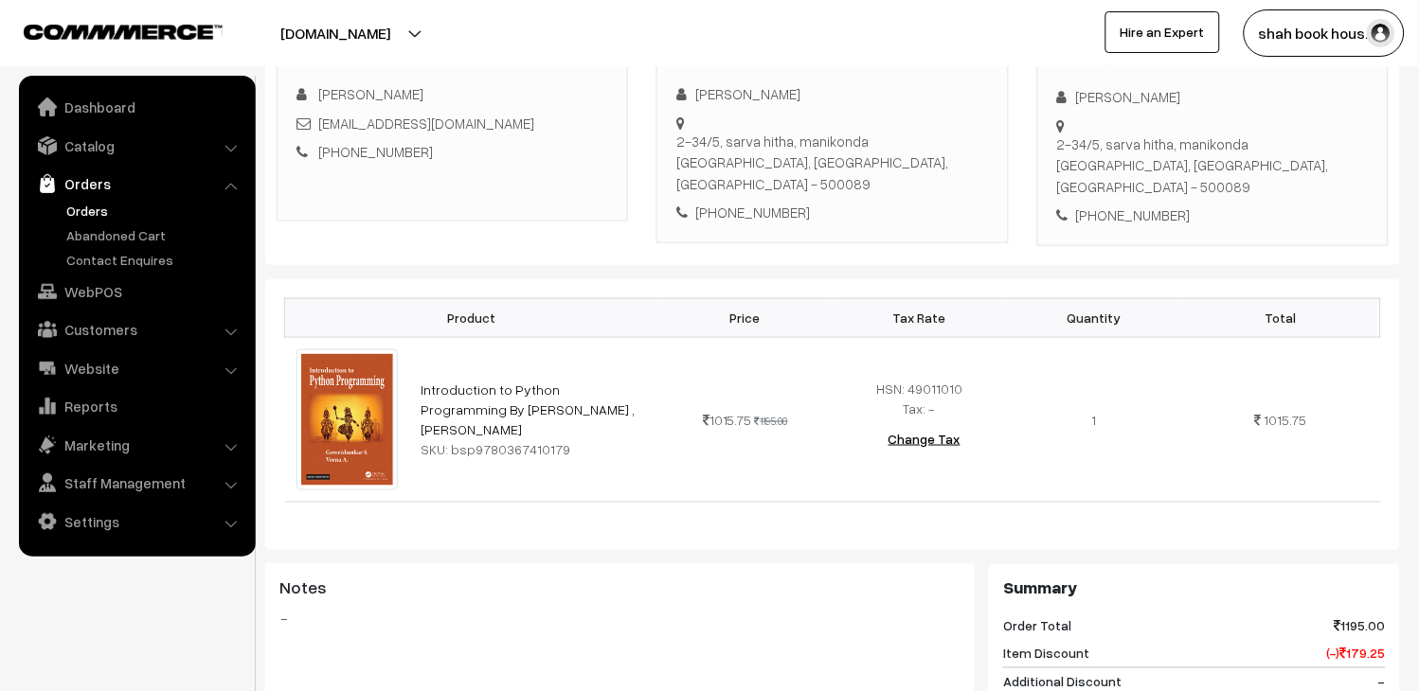
click at [480, 608] on blockquote "-" at bounding box center [619, 619] width 681 height 23
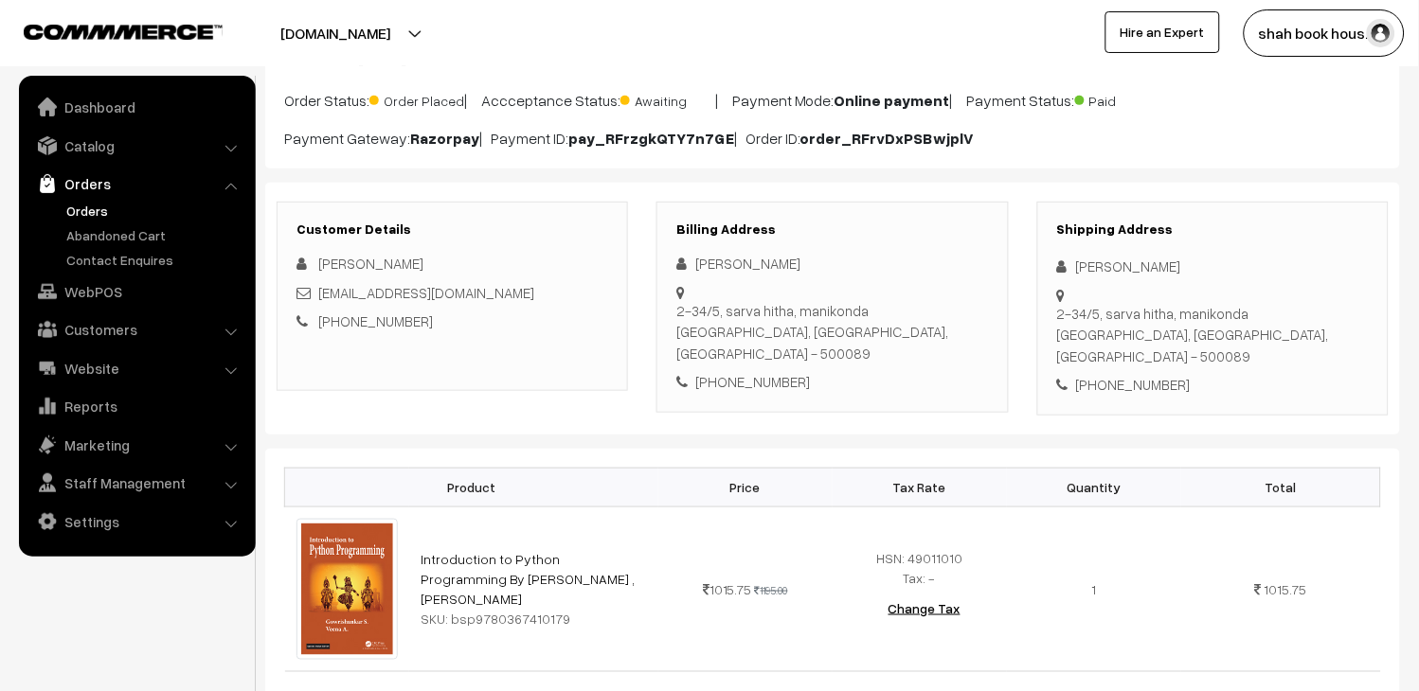
scroll to position [0, 0]
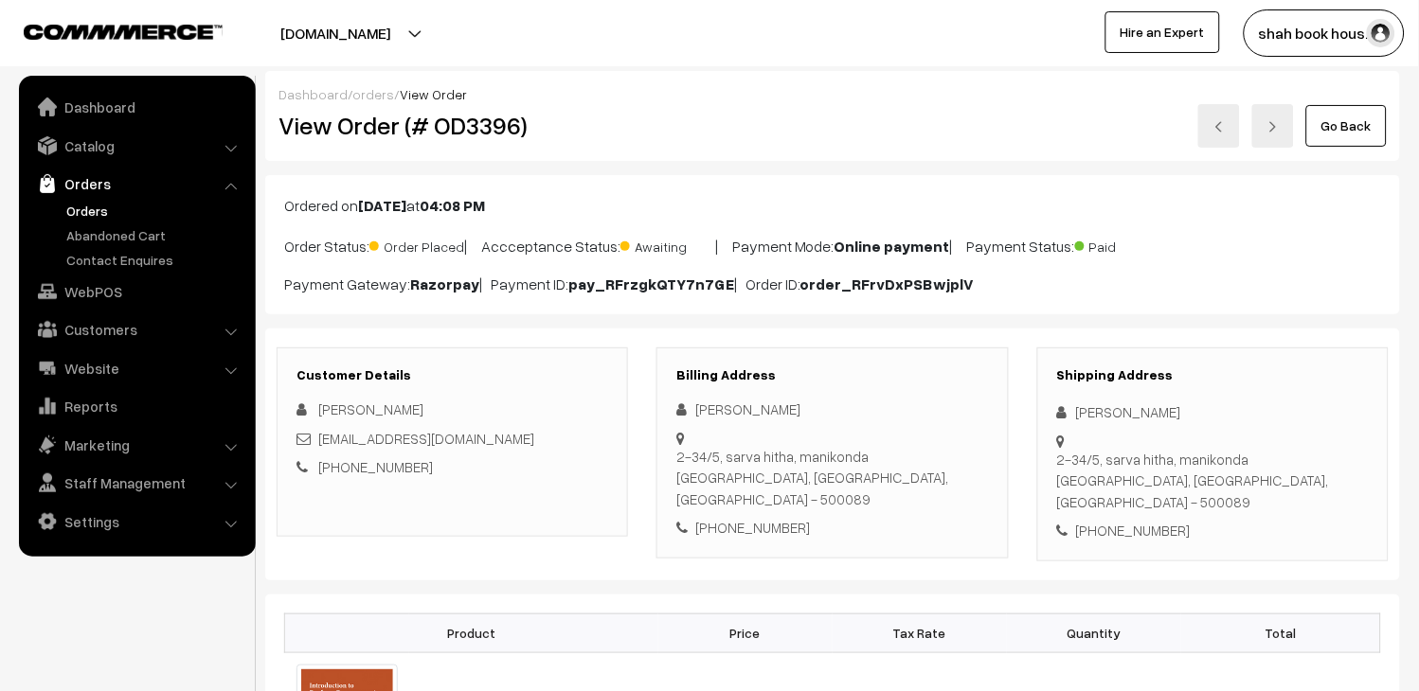
click at [64, 208] on link "Orders" at bounding box center [156, 211] width 188 height 20
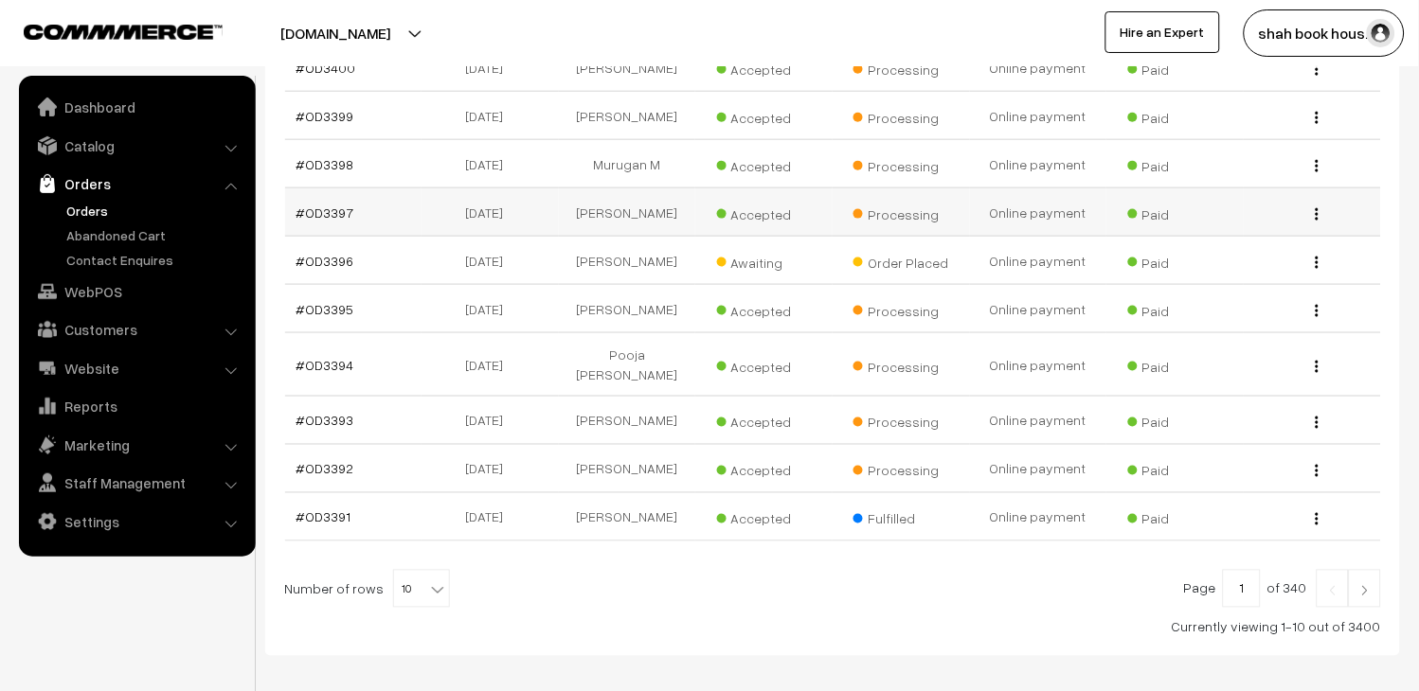
scroll to position [420, 0]
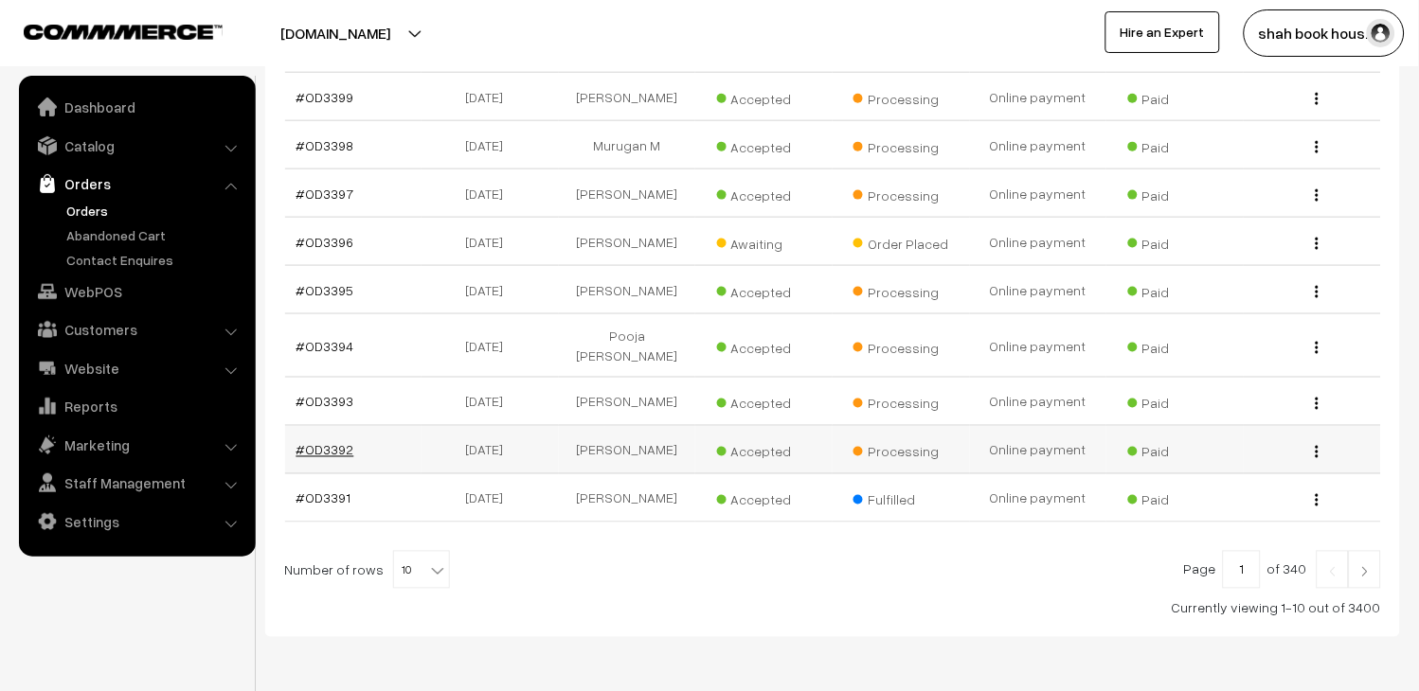
click at [309, 442] on link "#OD3392" at bounding box center [325, 450] width 58 height 16
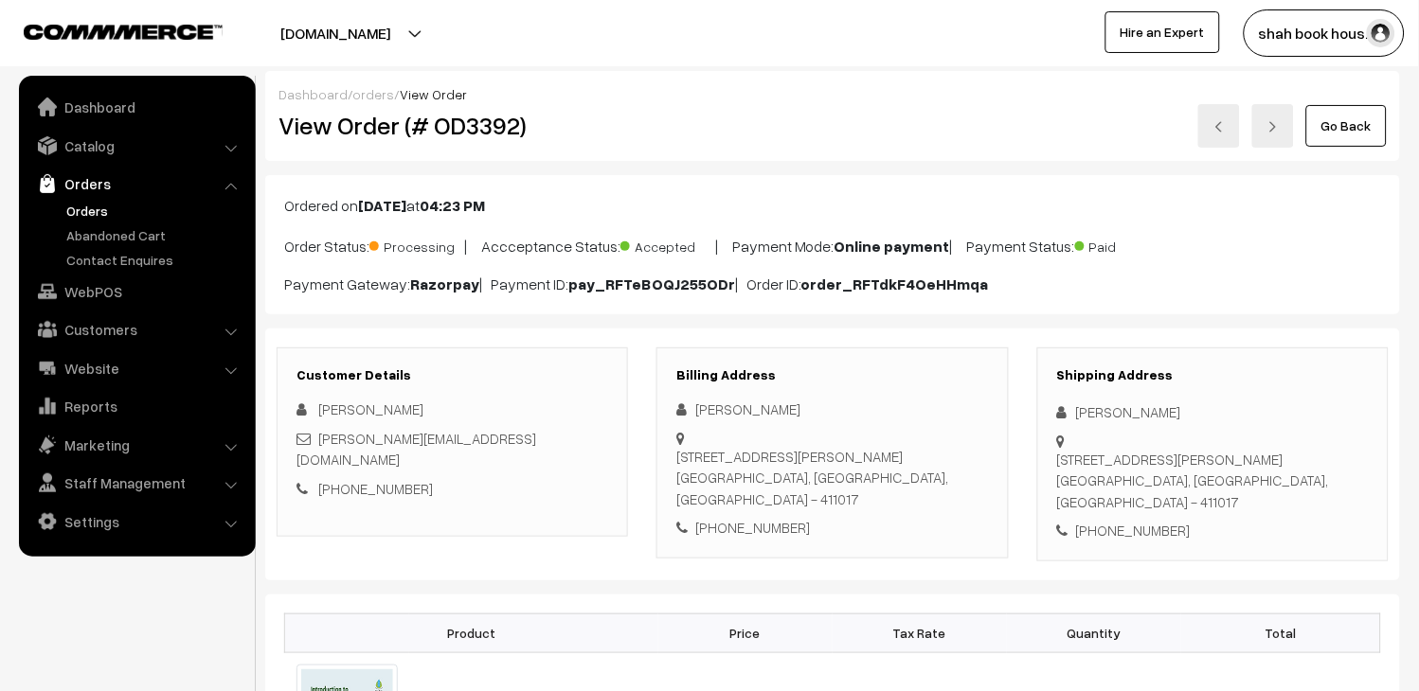
click at [497, 124] on h2 "View Order (# OD3392)" at bounding box center [453, 125] width 350 height 29
copy h2 "OD3392"
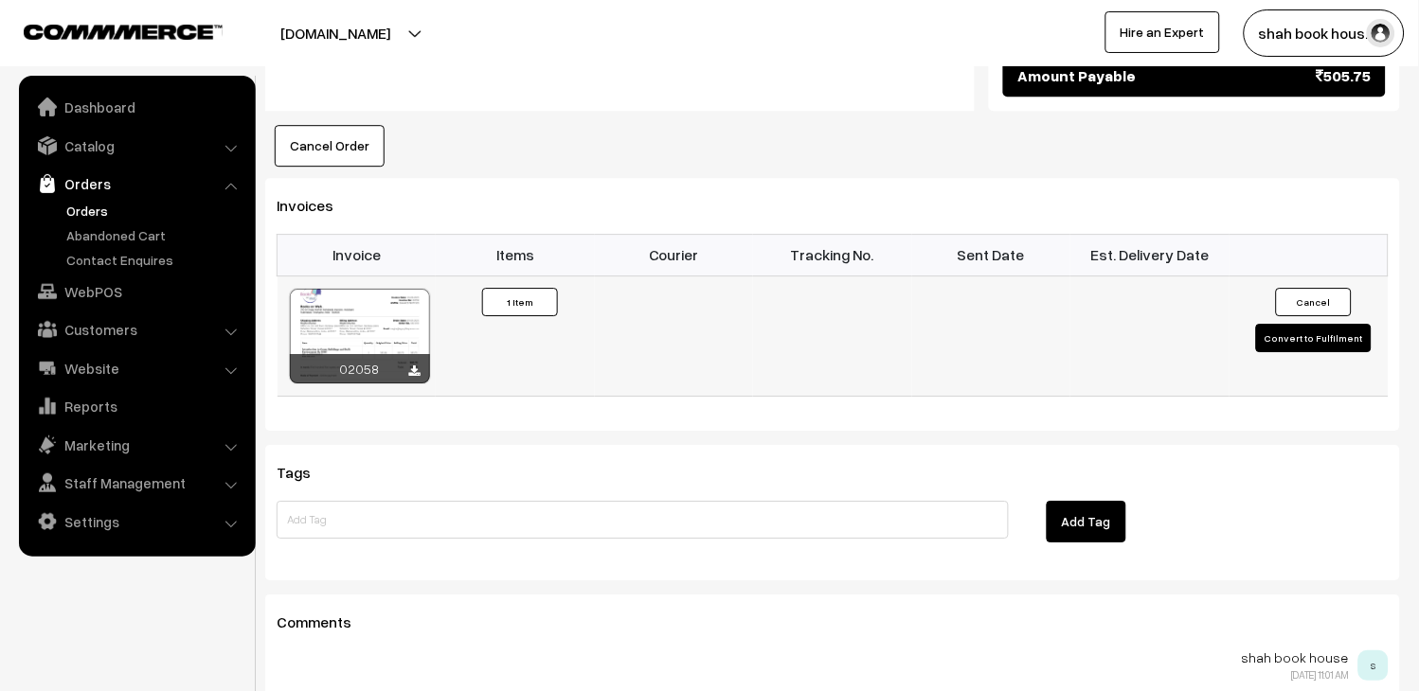
click at [1320, 335] on button "Convert to Fulfilment" at bounding box center [1314, 338] width 116 height 28
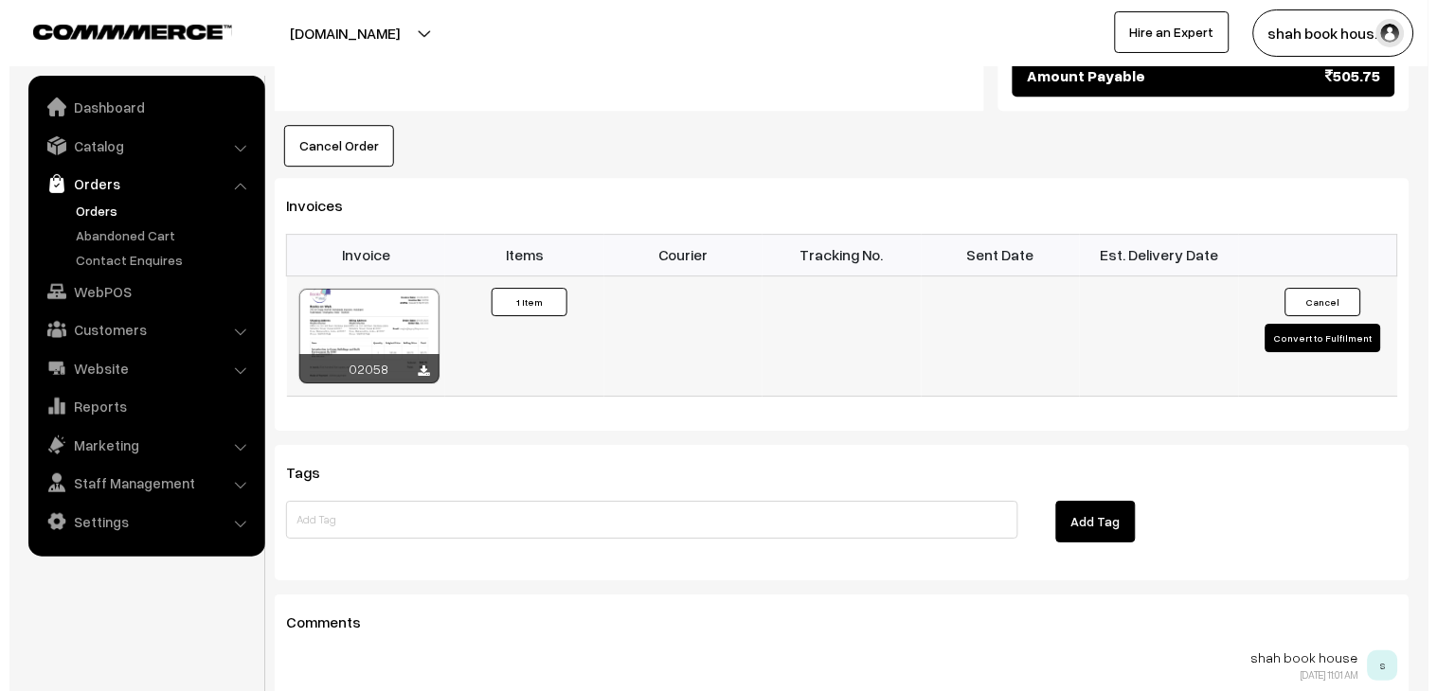
scroll to position [1159, 0]
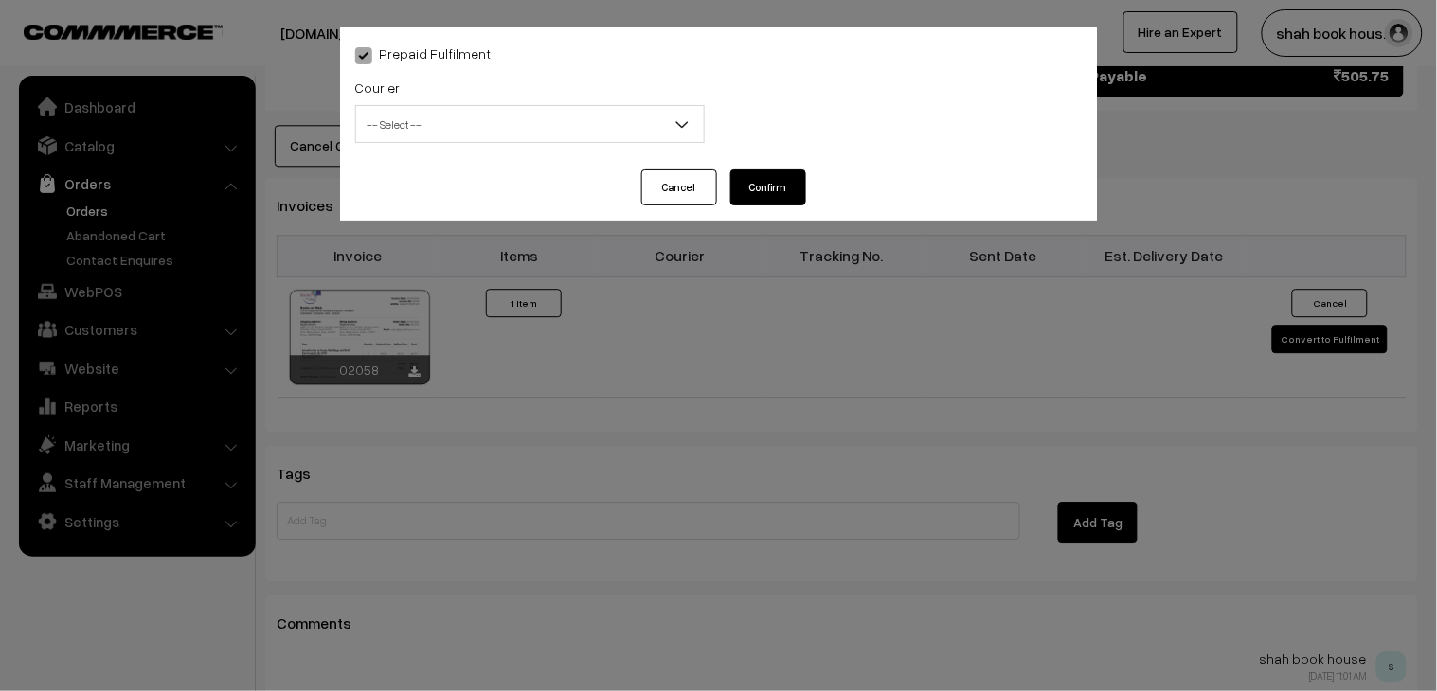
click at [474, 124] on span "-- Select --" at bounding box center [530, 124] width 348 height 33
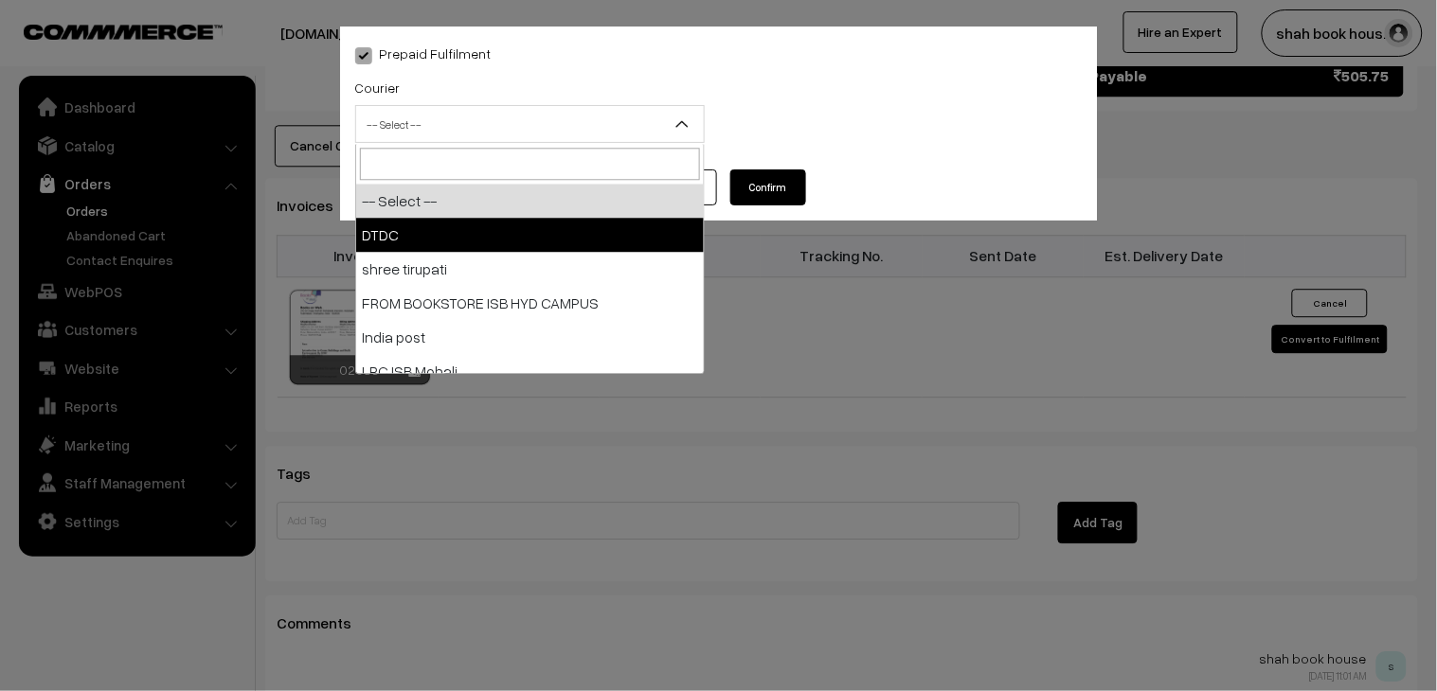
select select "1"
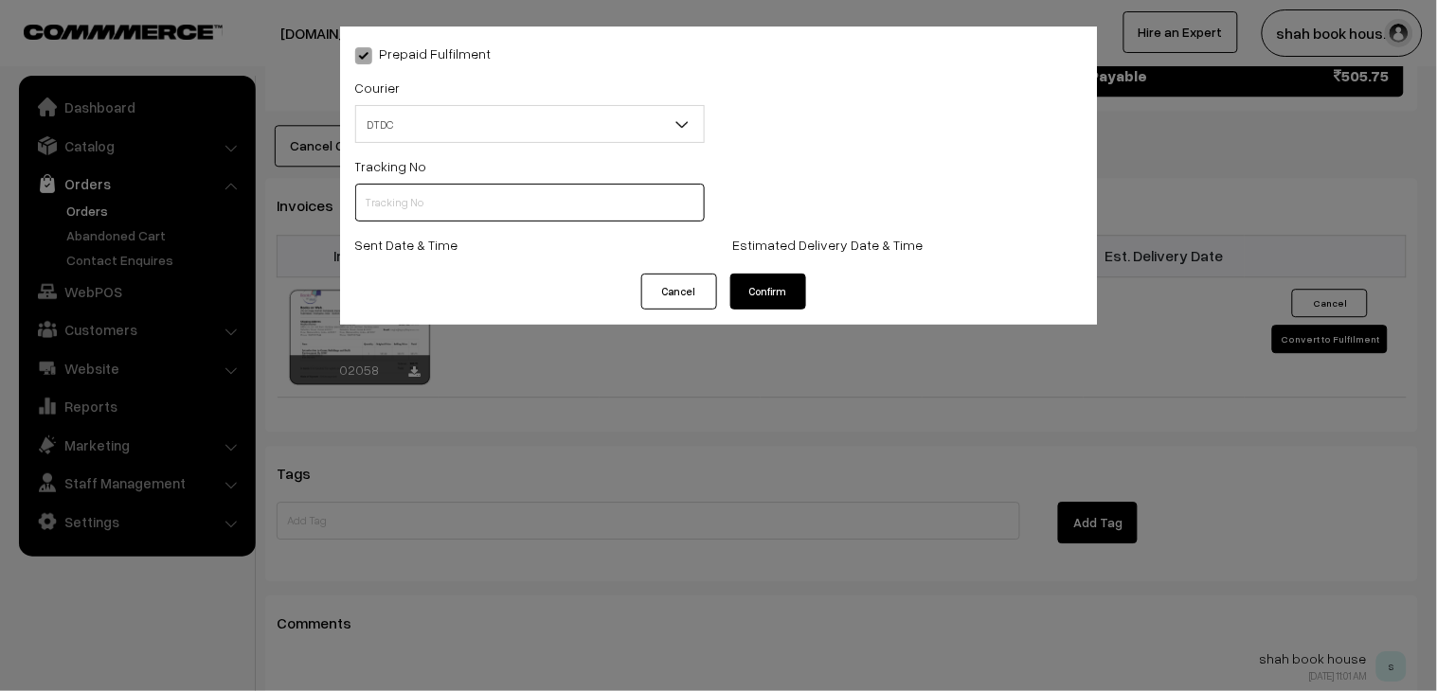
click at [403, 199] on input "text" at bounding box center [529, 203] width 349 height 38
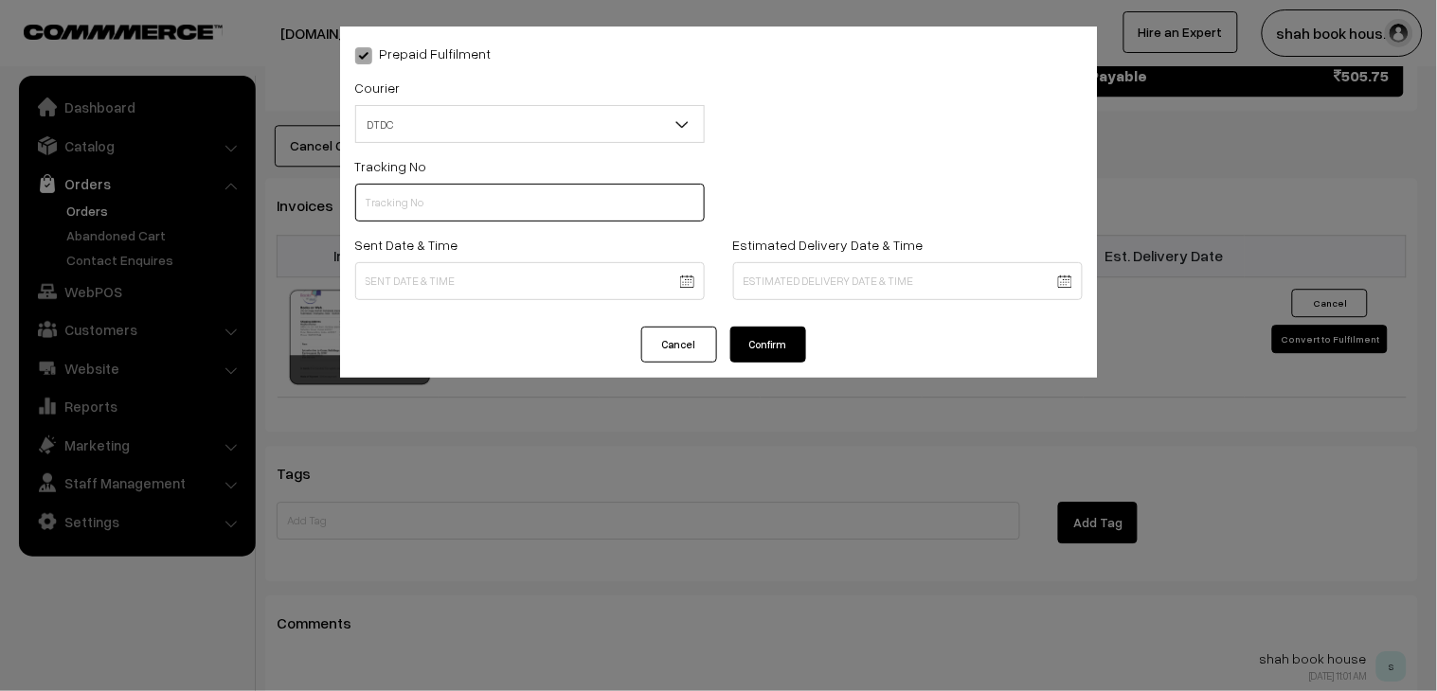
paste input "H84036729"
type input "H84036729"
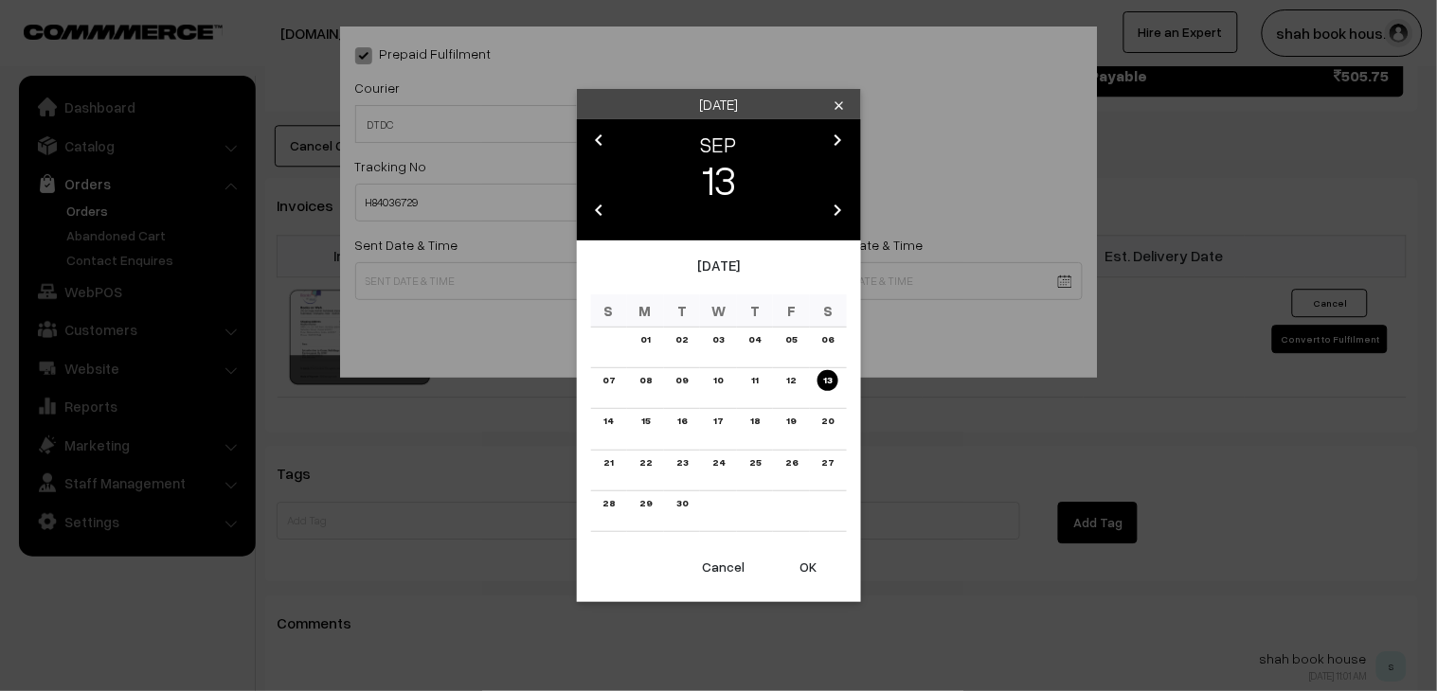
click at [759, 384] on link "11" at bounding box center [754, 380] width 18 height 20
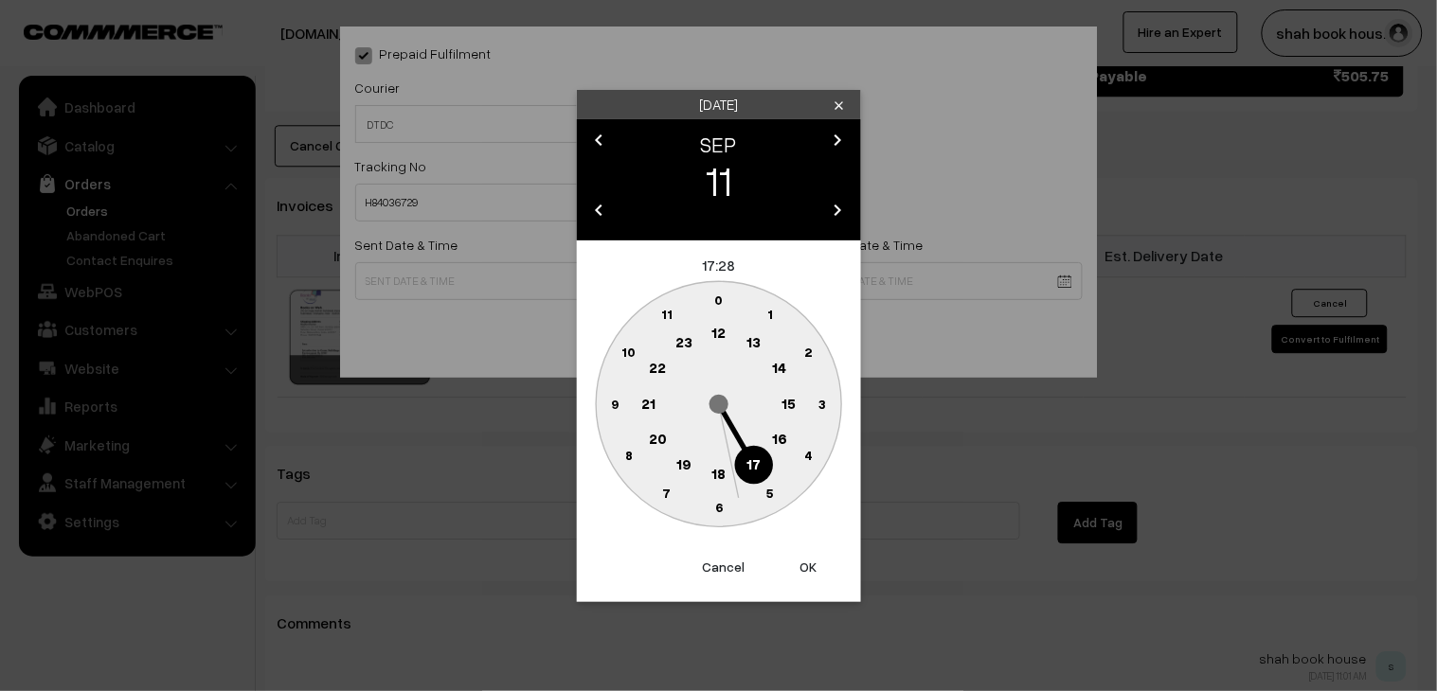
click at [724, 474] on text "18" at bounding box center [718, 472] width 14 height 17
click at [763, 488] on text "25" at bounding box center [770, 493] width 16 height 16
type input "[DATE] 18:25"
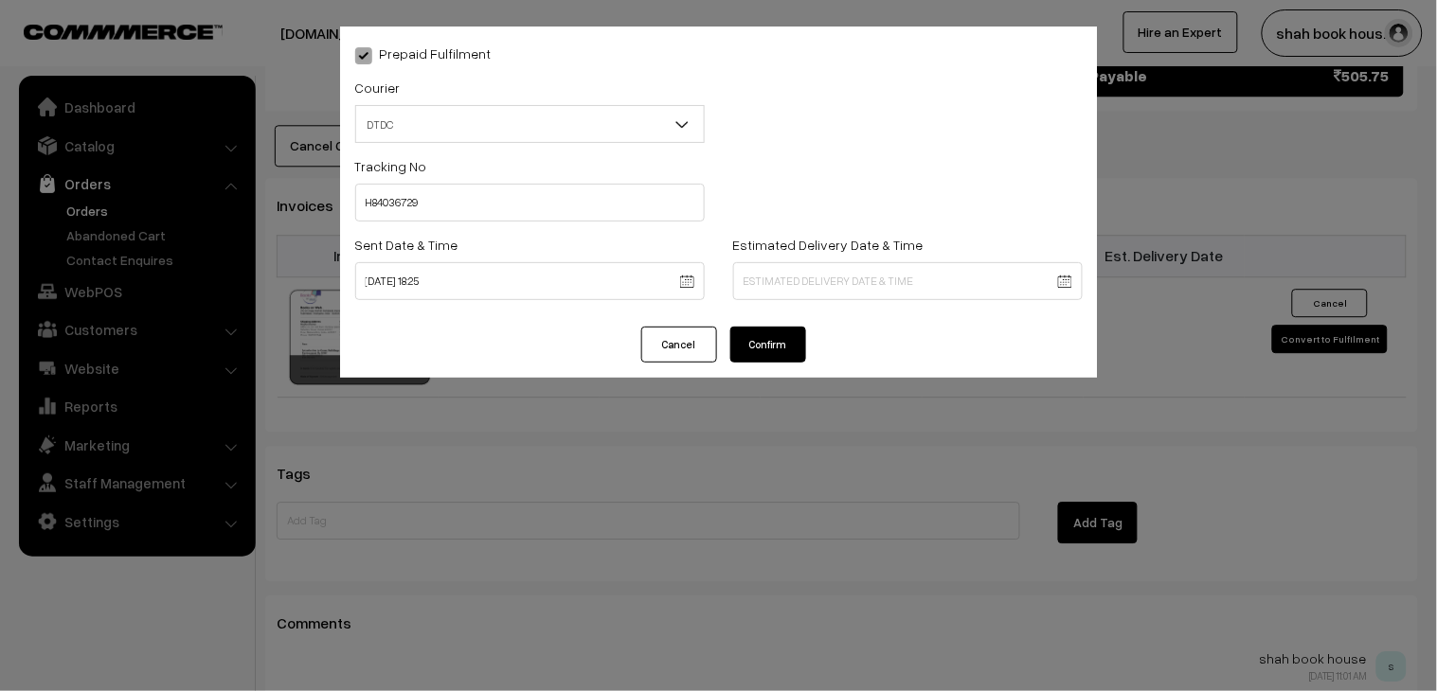
click at [780, 337] on button "Confirm" at bounding box center [768, 345] width 76 height 36
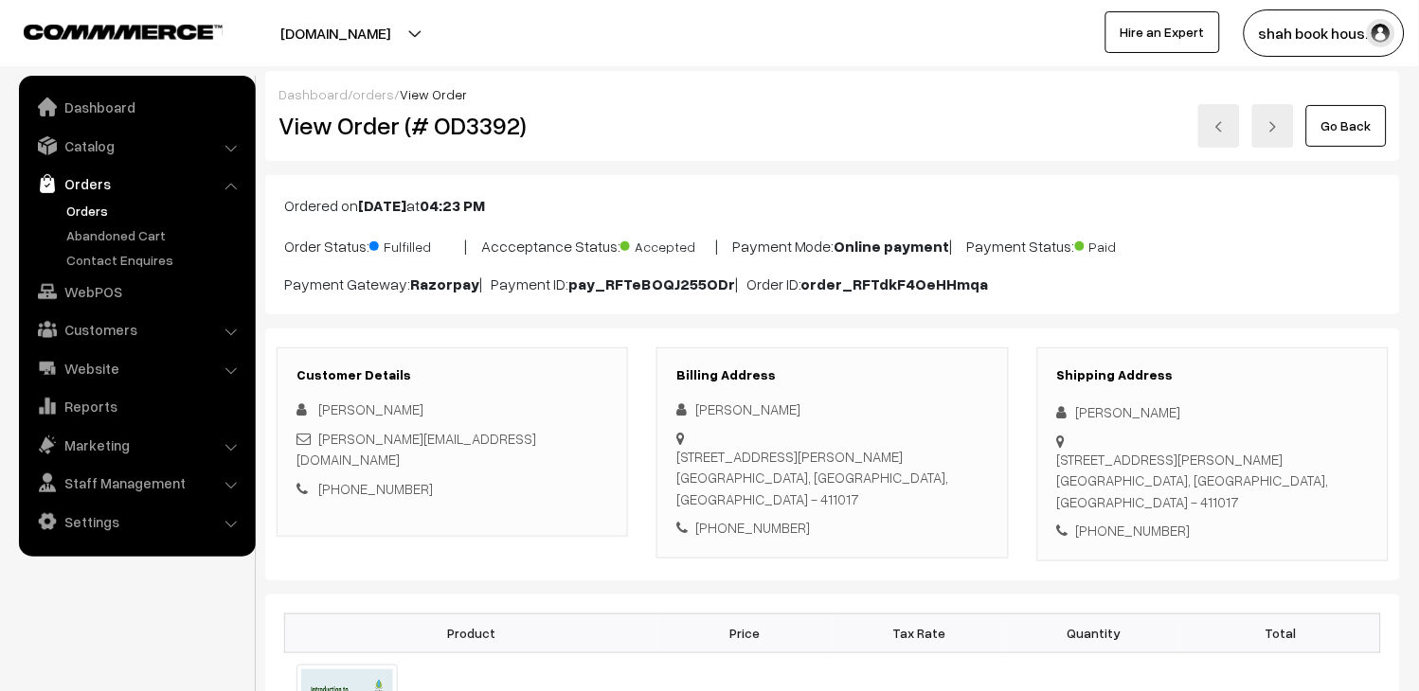
click at [1228, 144] on link at bounding box center [1219, 126] width 42 height 44
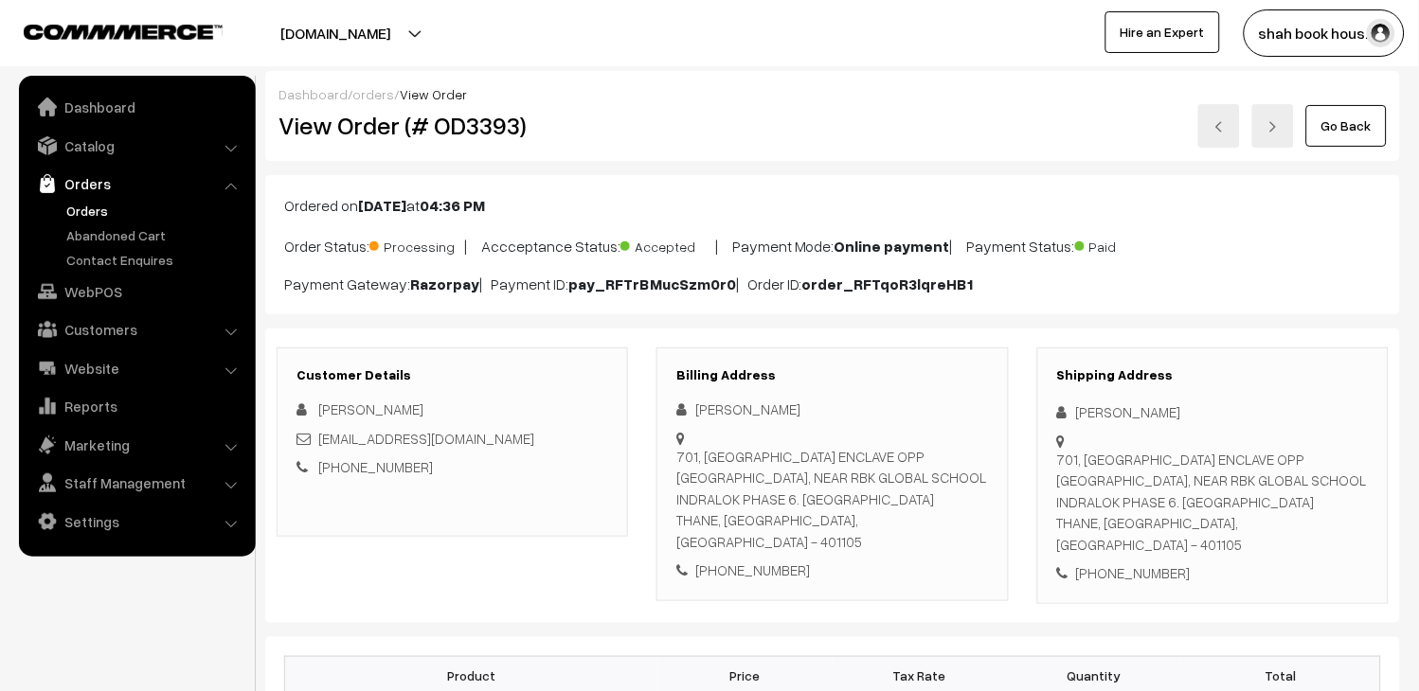
click at [477, 133] on h2 "View Order (# OD3393)" at bounding box center [453, 125] width 350 height 29
copy h2 "OD3393"
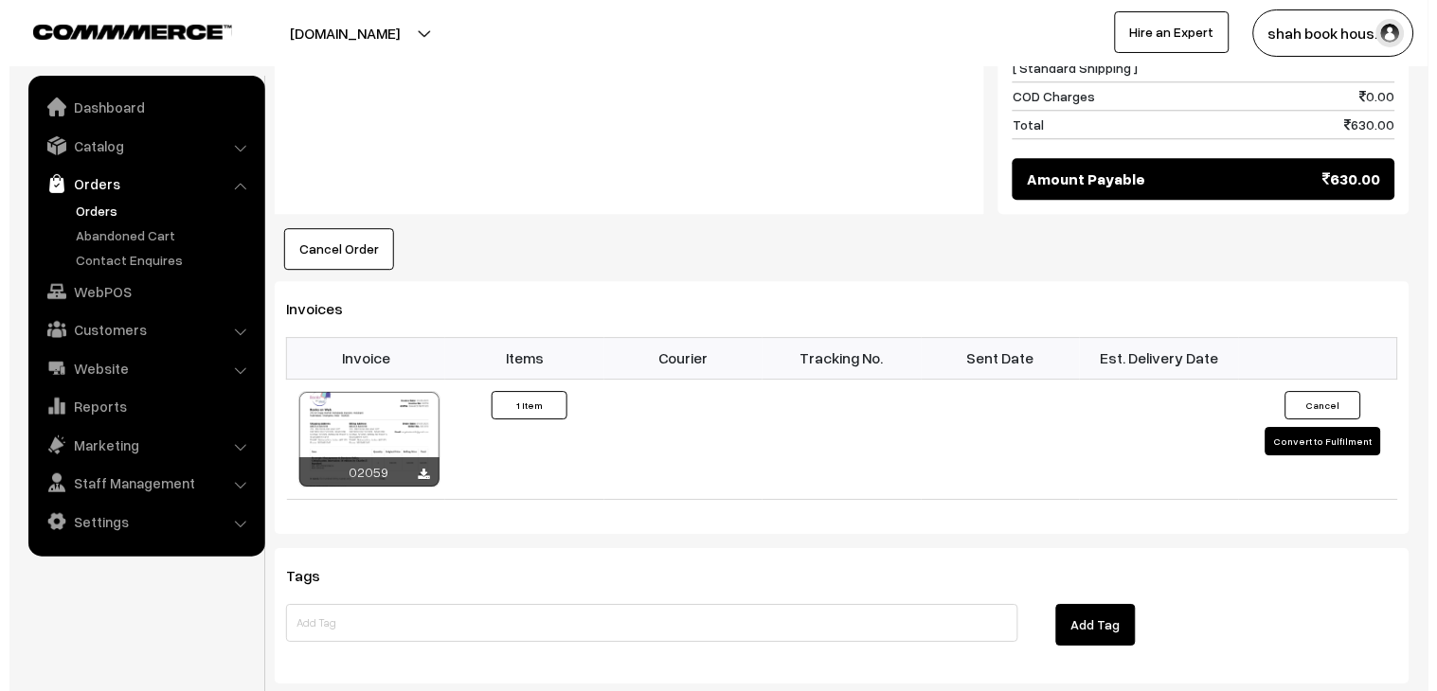
scroll to position [1157, 0]
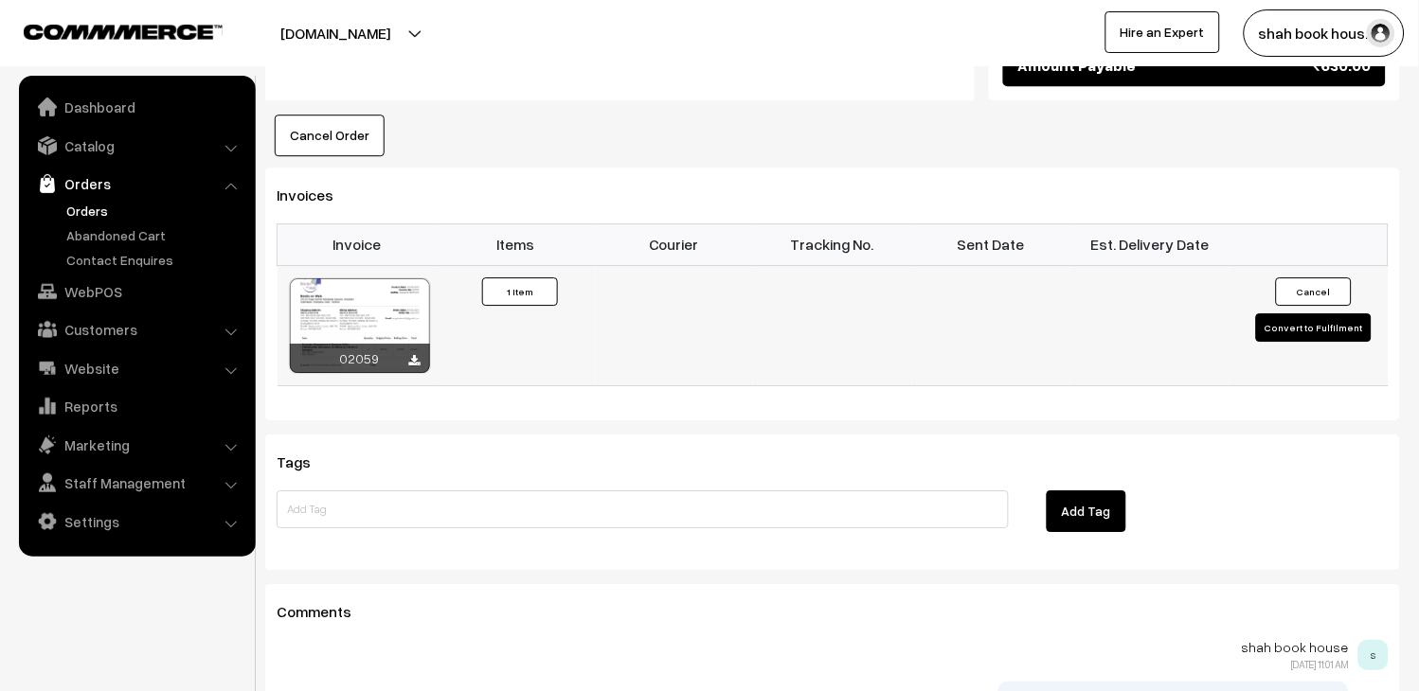
click at [1279, 313] on button "Convert to Fulfilment" at bounding box center [1314, 327] width 116 height 28
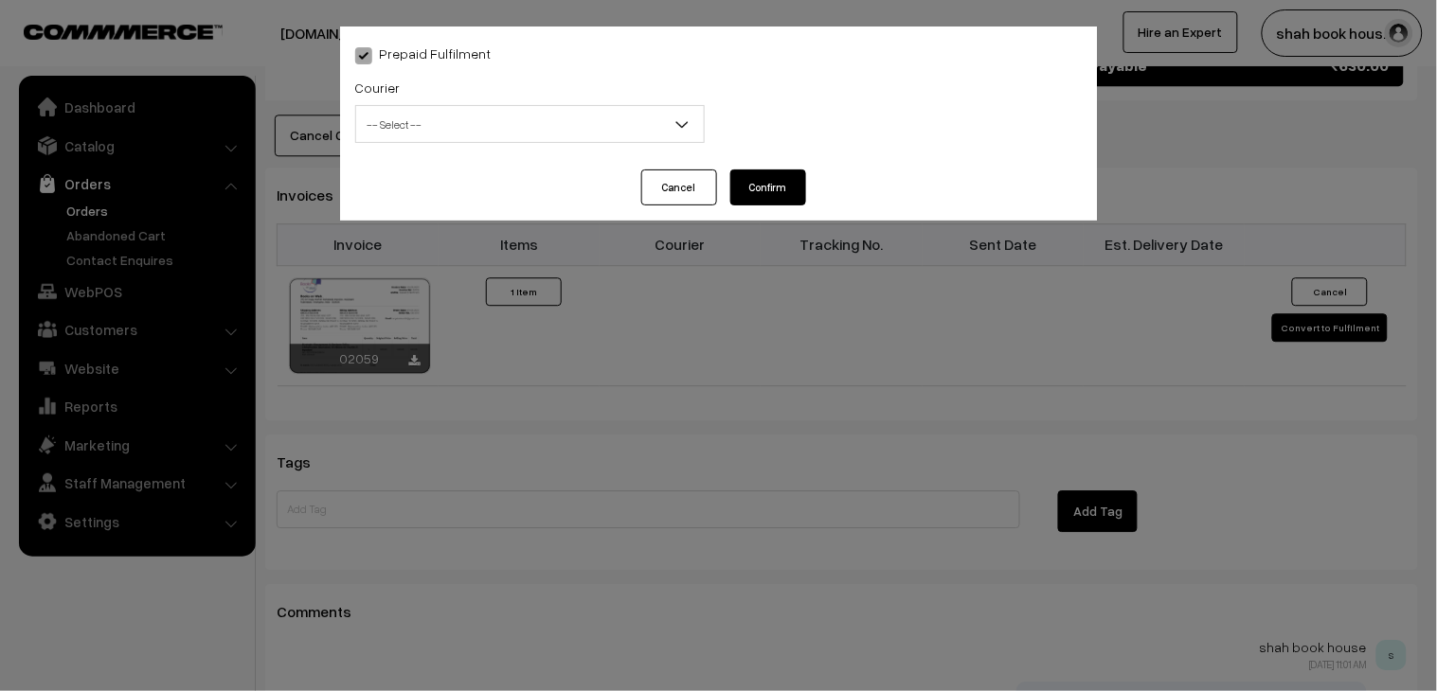
click at [528, 120] on span "-- Select --" at bounding box center [530, 124] width 348 height 33
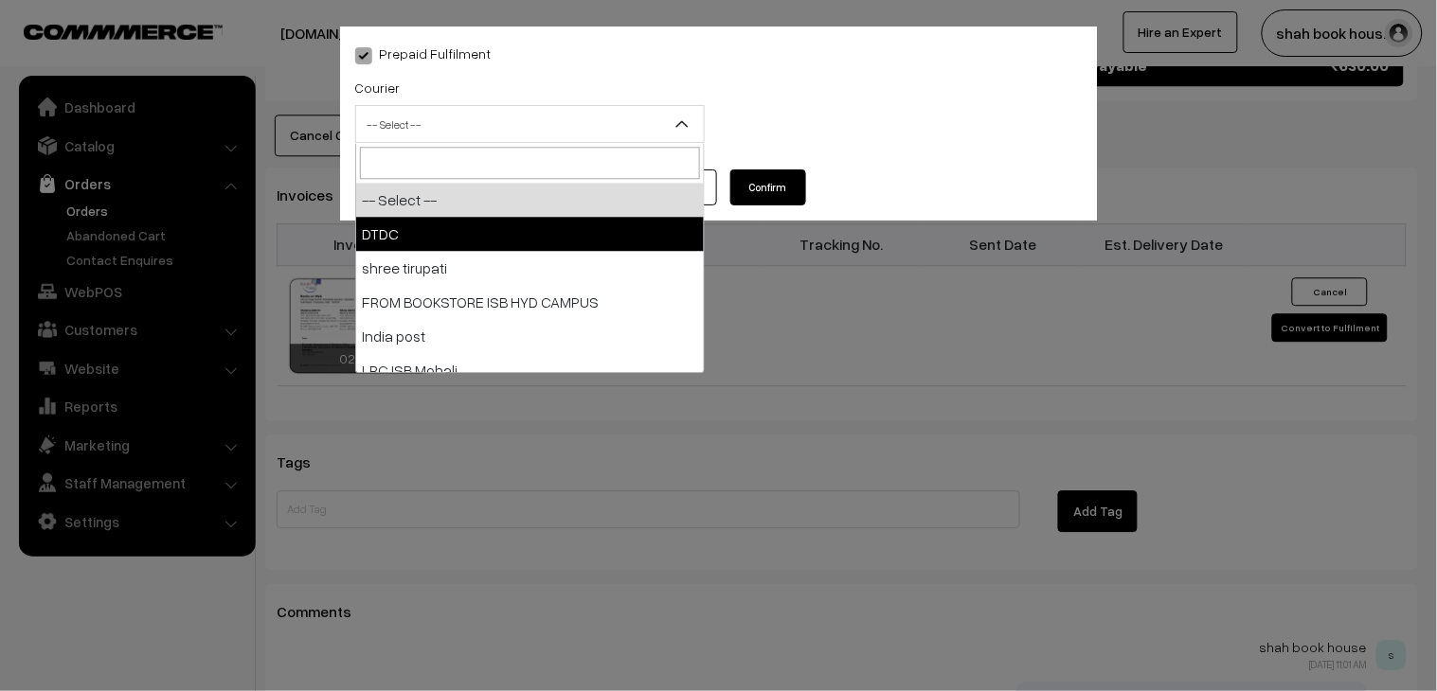
select select "1"
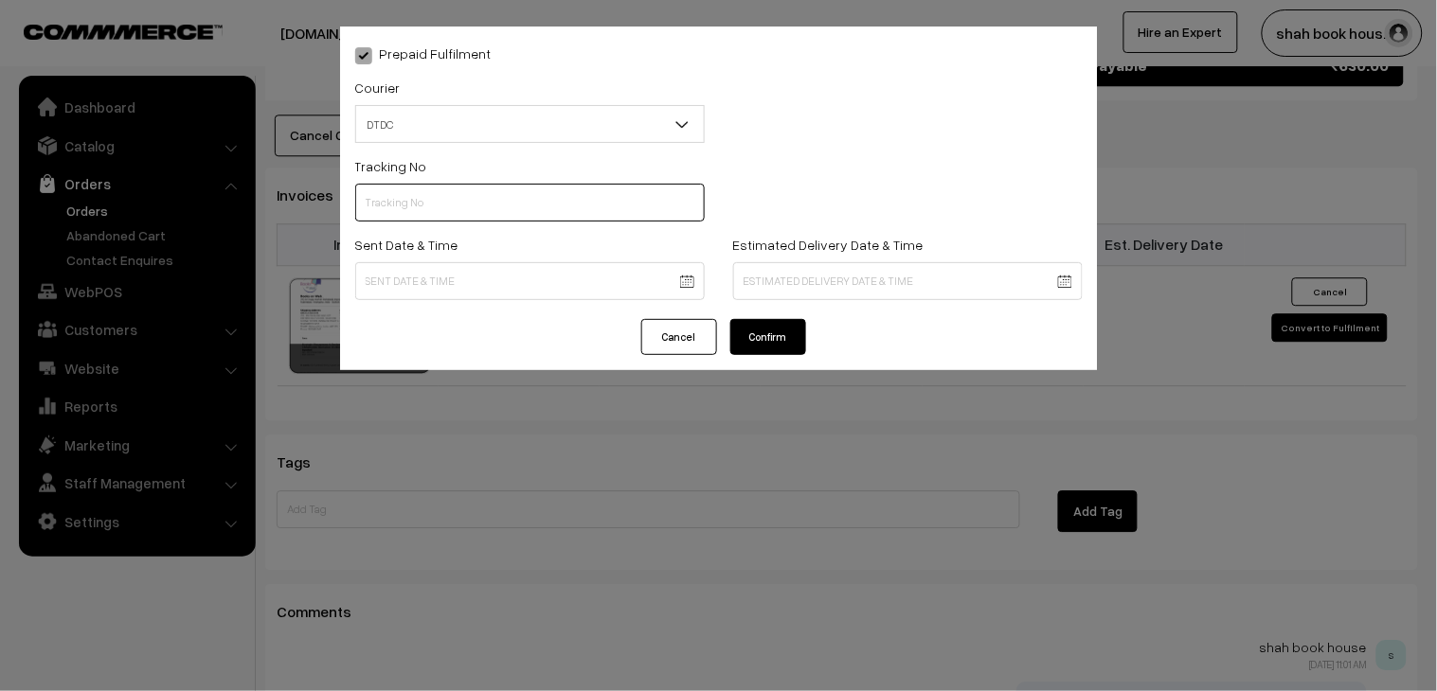
click at [492, 184] on input "text" at bounding box center [529, 203] width 349 height 38
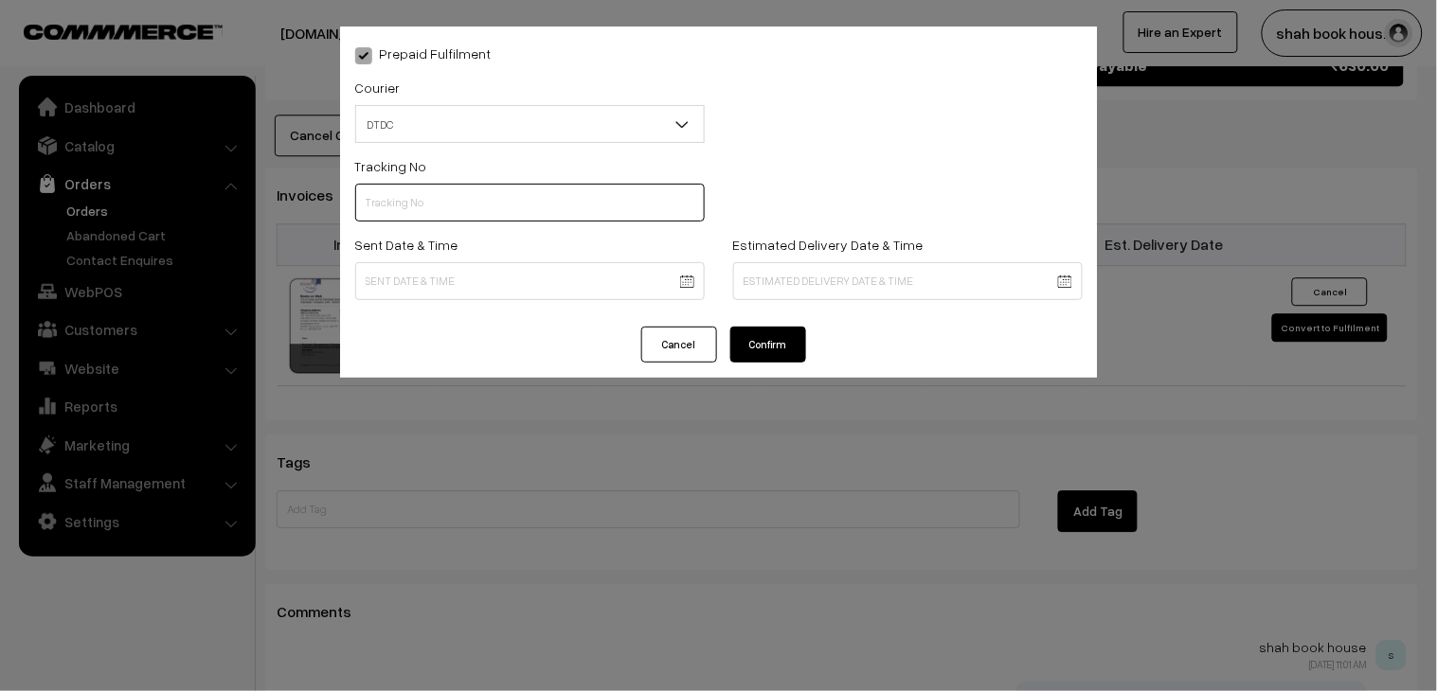
paste input "H84036726"
type input "H84036726"
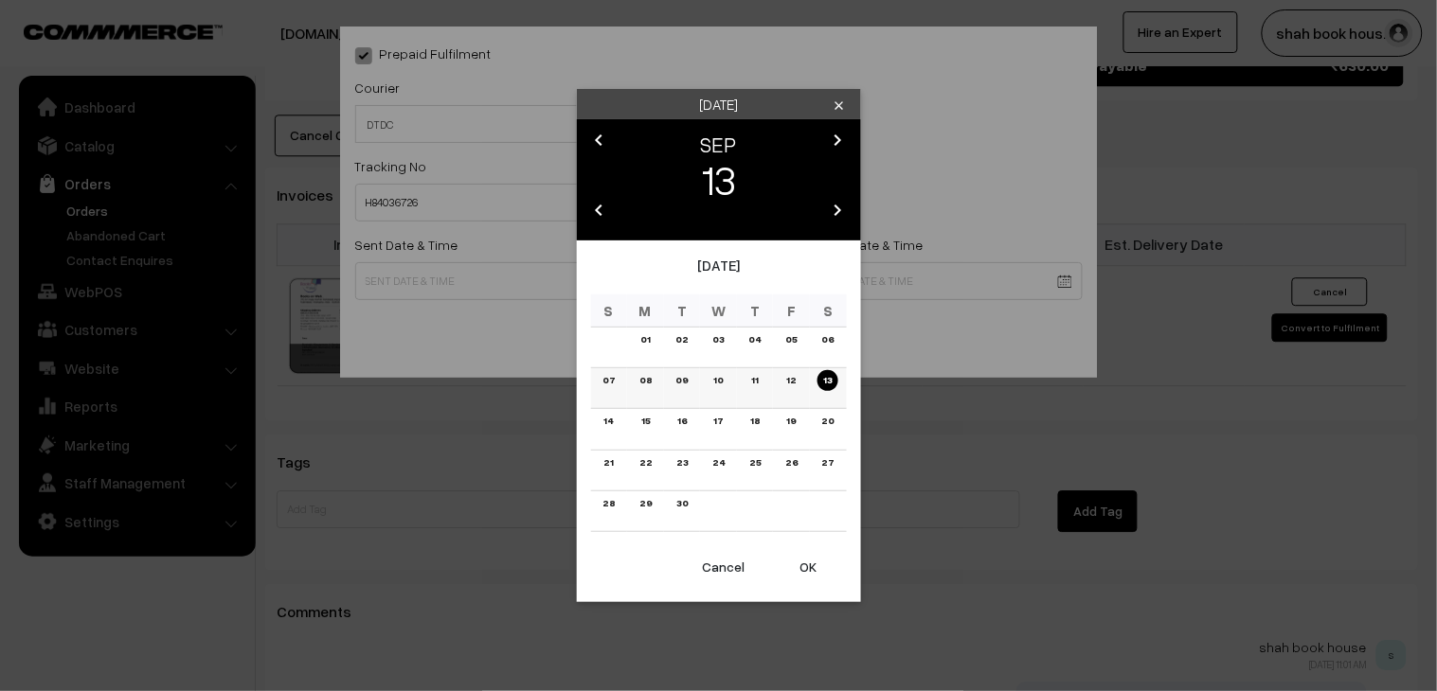
click at [760, 380] on link "11" at bounding box center [754, 380] width 18 height 20
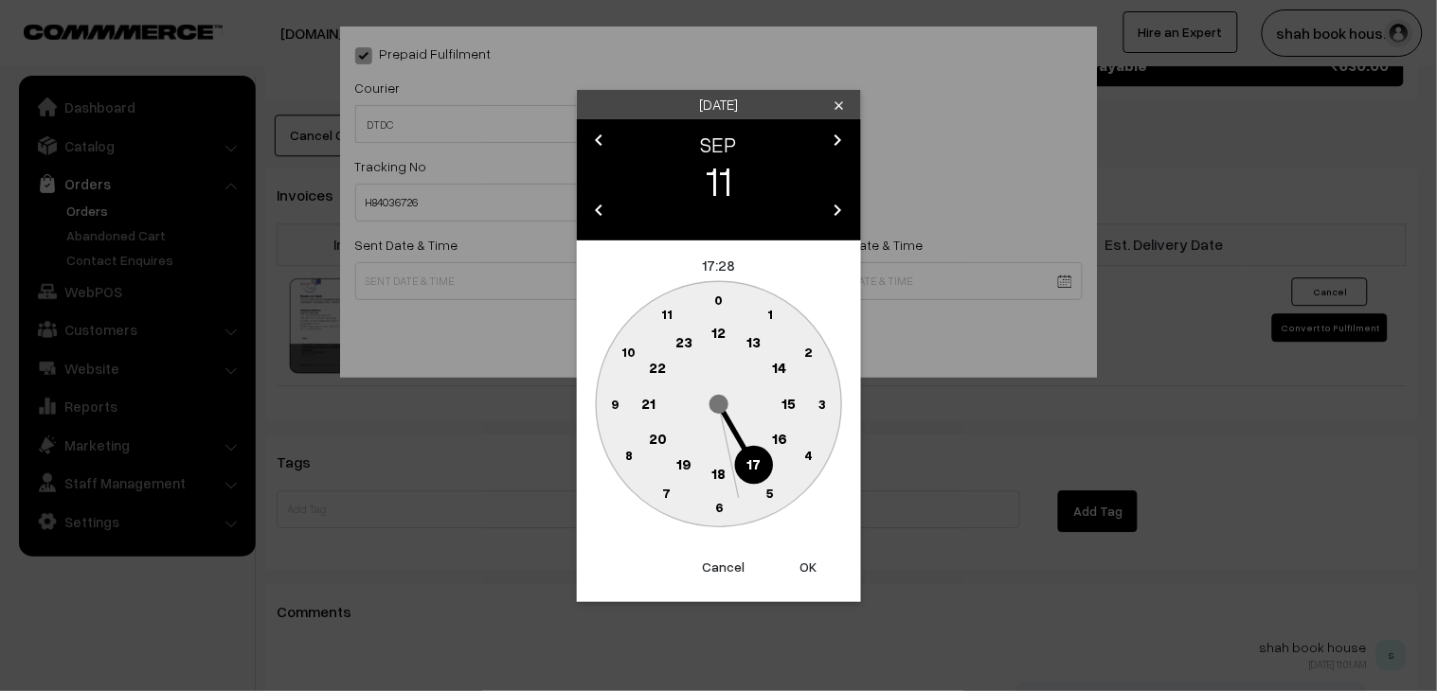
click at [717, 475] on text "18" at bounding box center [718, 472] width 14 height 17
click at [771, 489] on text "25" at bounding box center [770, 493] width 16 height 16
type input "[DATE] 18:25"
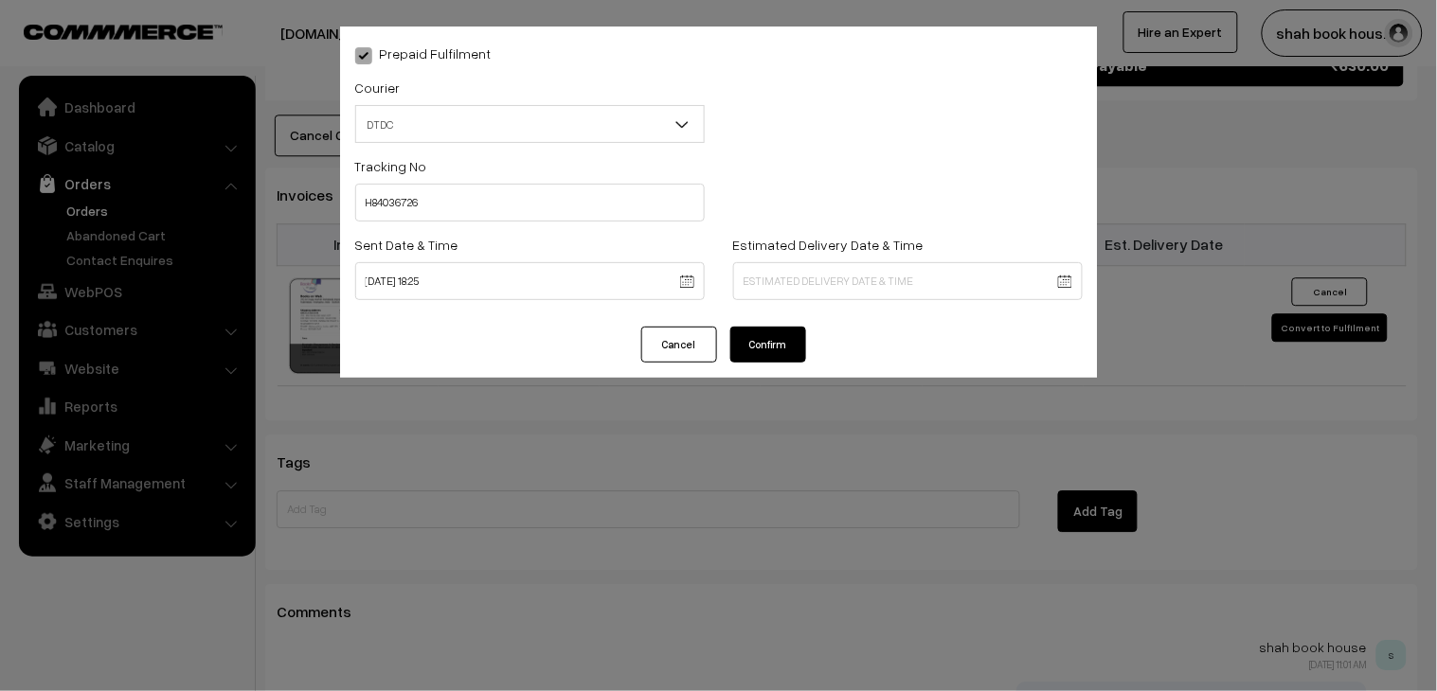
click at [762, 342] on button "Confirm" at bounding box center [768, 345] width 76 height 36
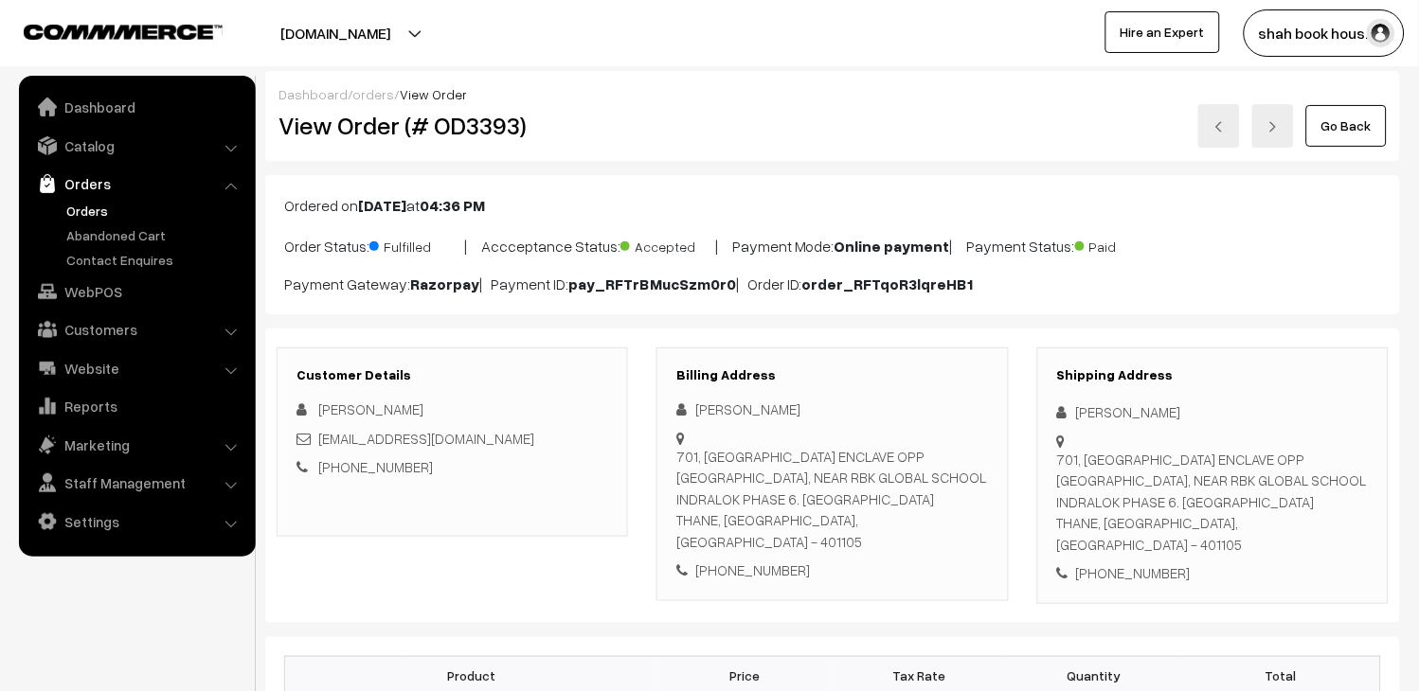
click at [1232, 133] on link at bounding box center [1219, 126] width 42 height 44
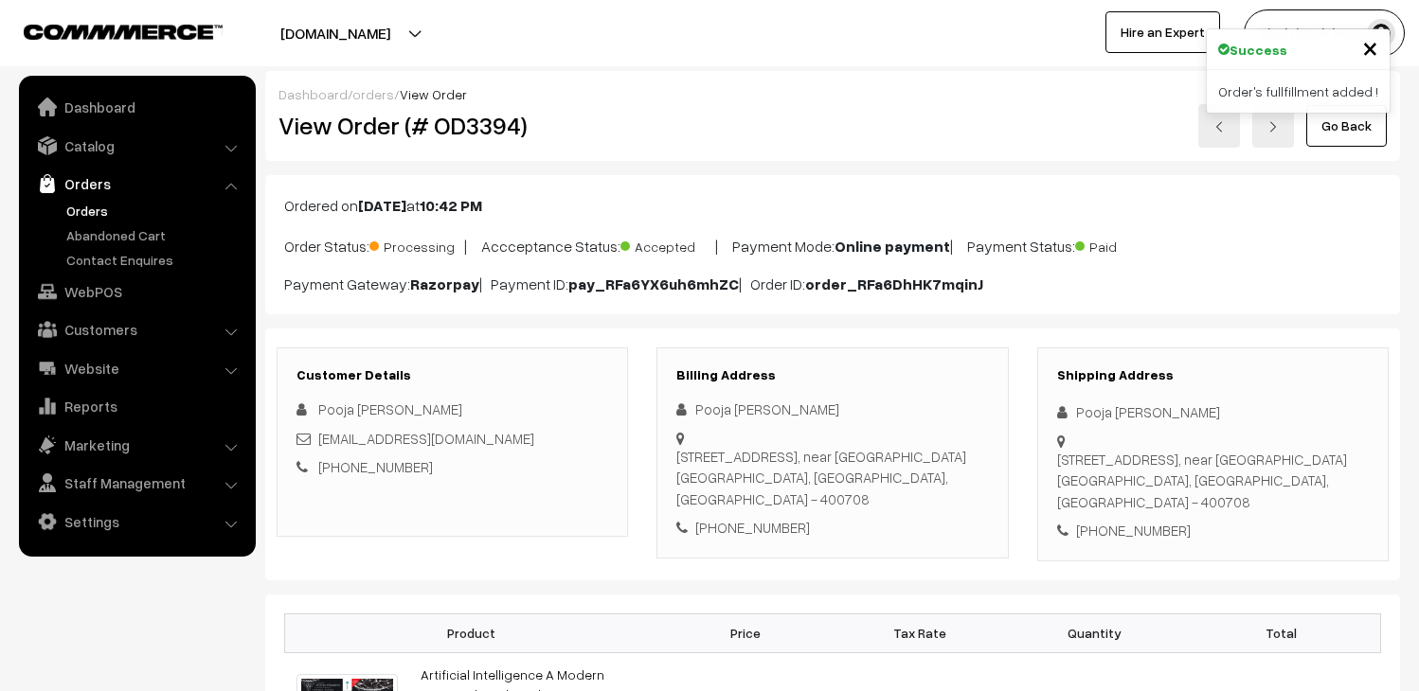
click at [464, 130] on h2 "View Order (# OD3394)" at bounding box center [453, 125] width 350 height 29
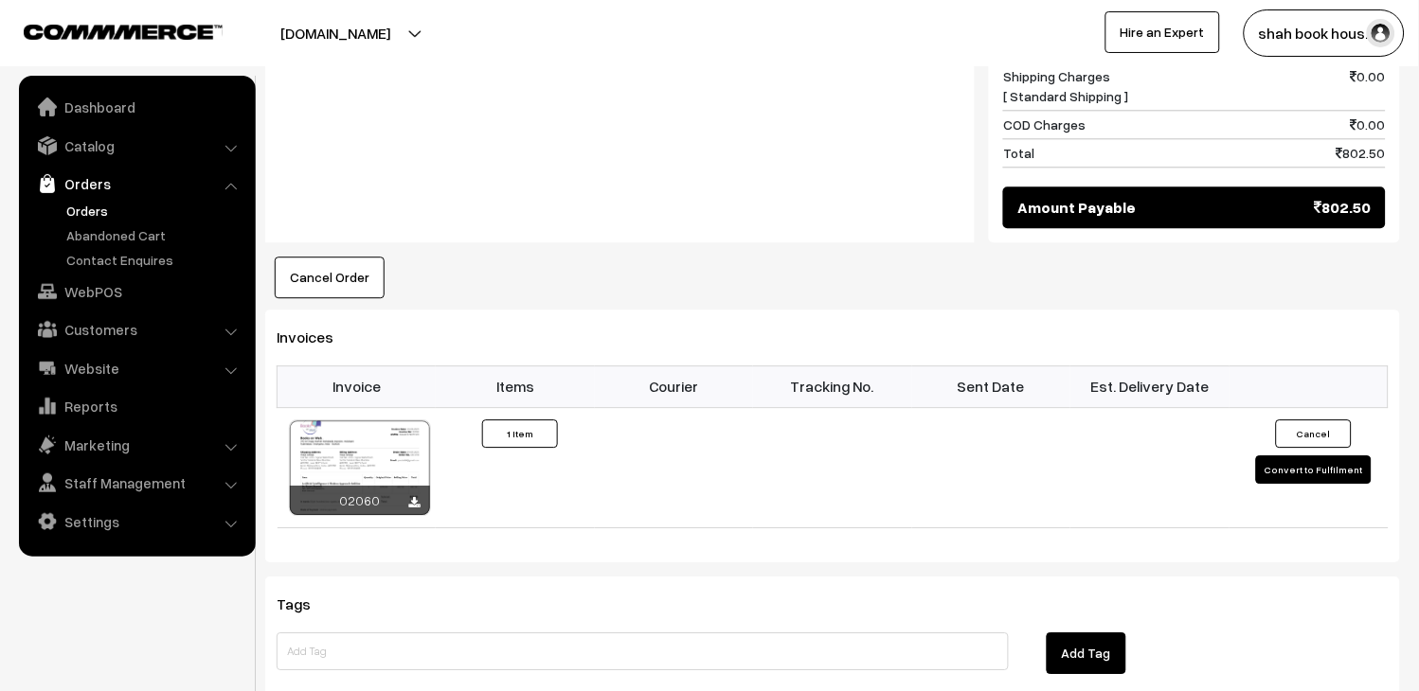
scroll to position [1157, 0]
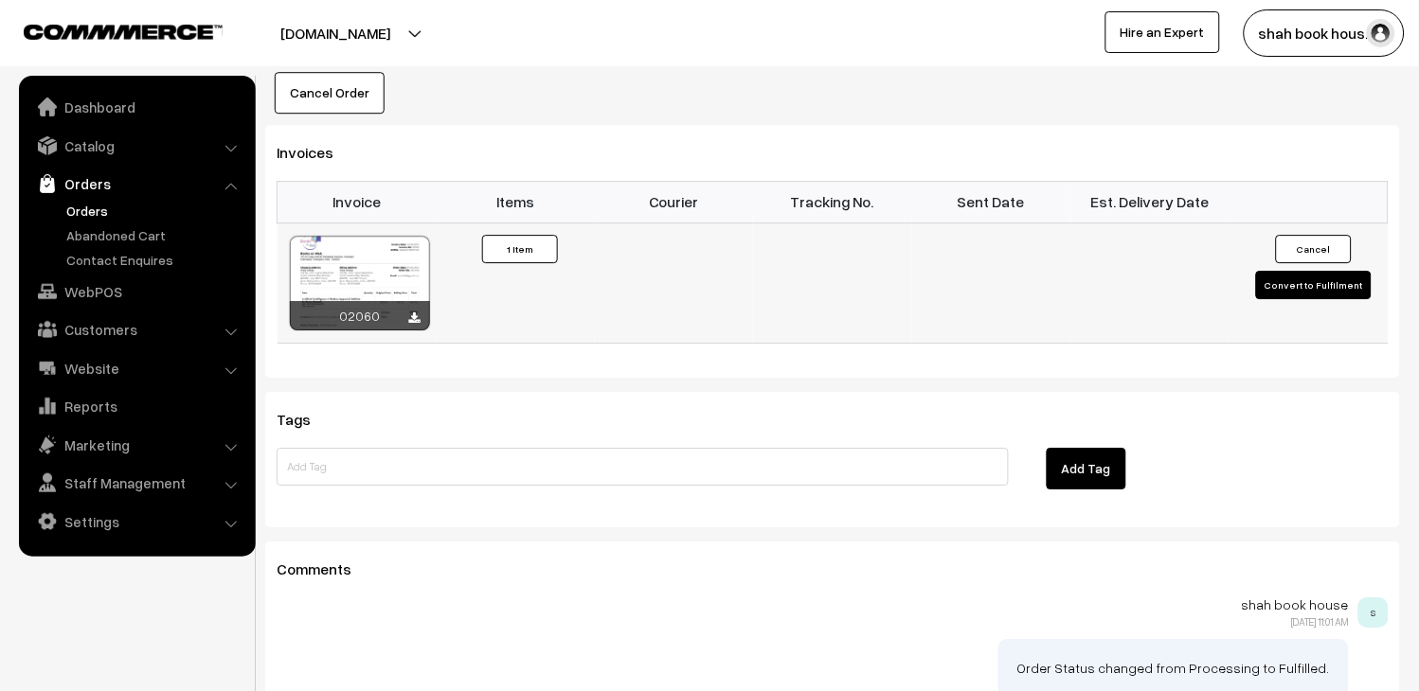
click at [1278, 271] on button "Convert to Fulfilment" at bounding box center [1314, 285] width 116 height 28
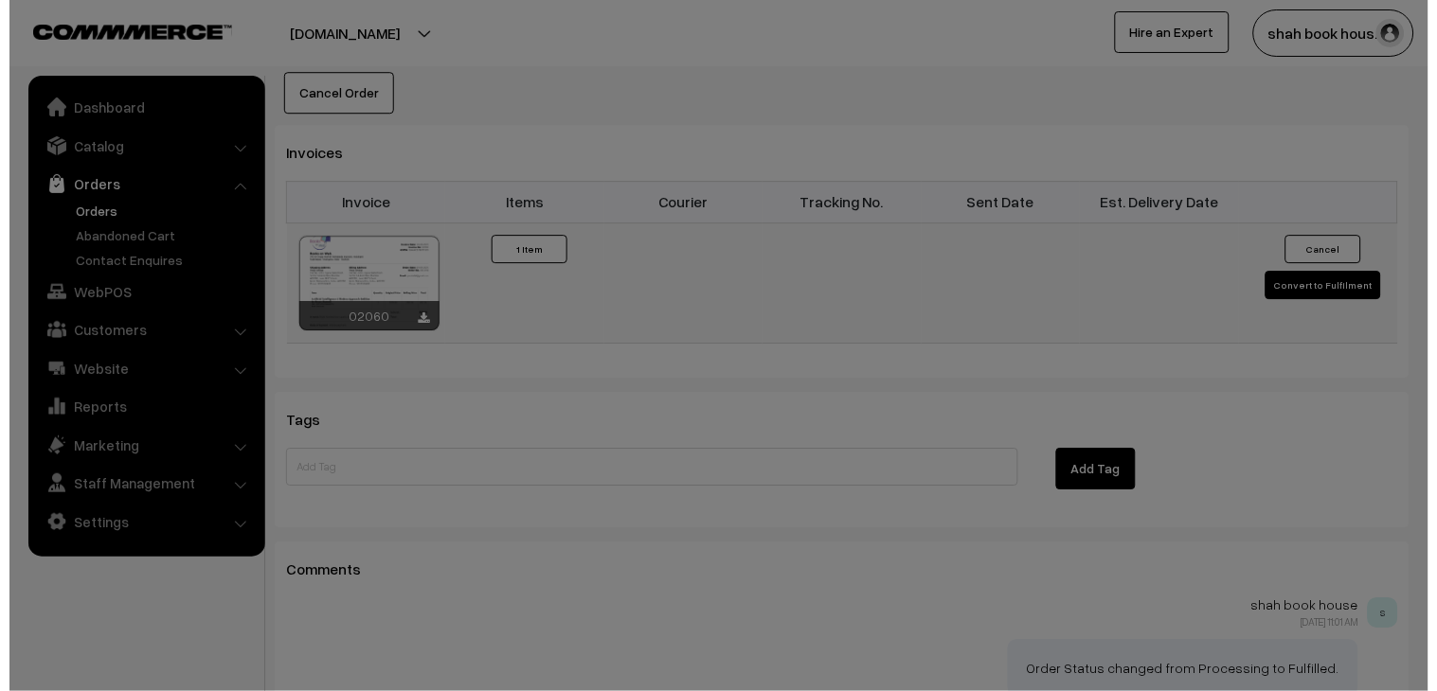
scroll to position [1158, 0]
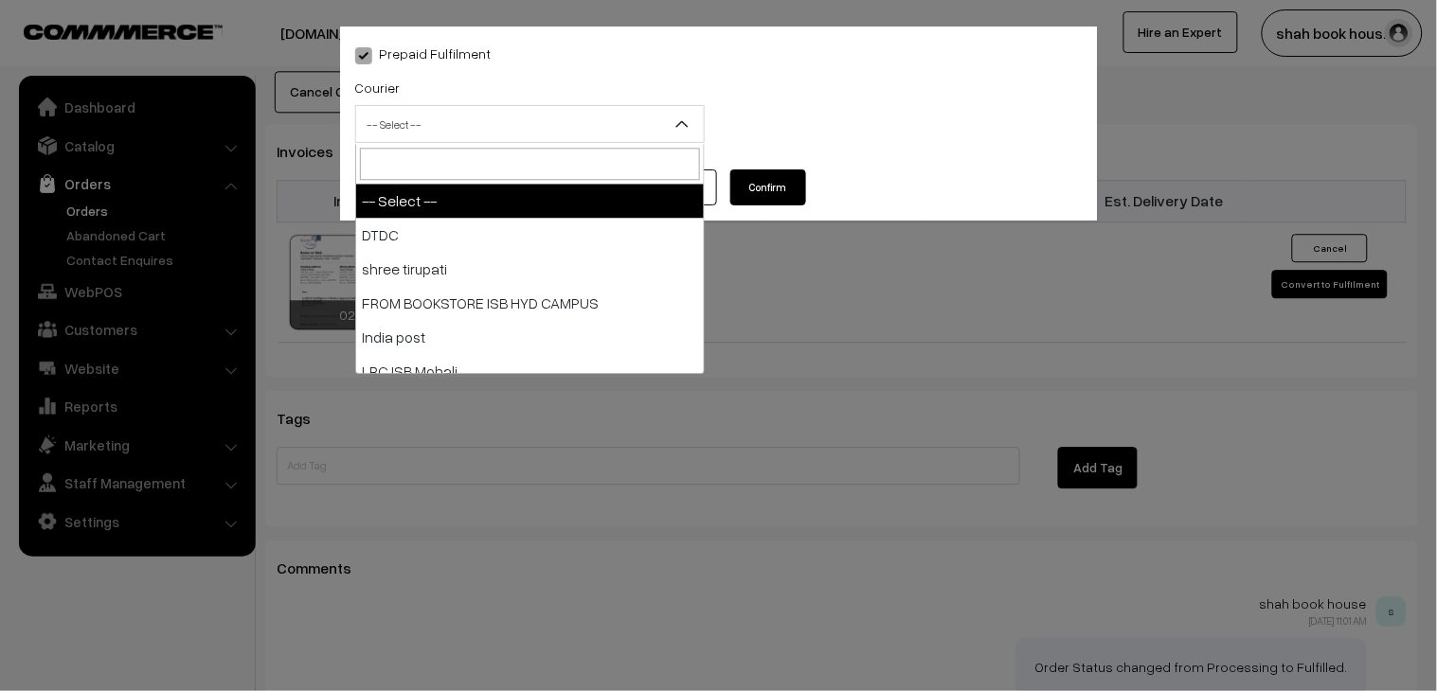
click at [452, 109] on span "-- Select --" at bounding box center [530, 124] width 348 height 33
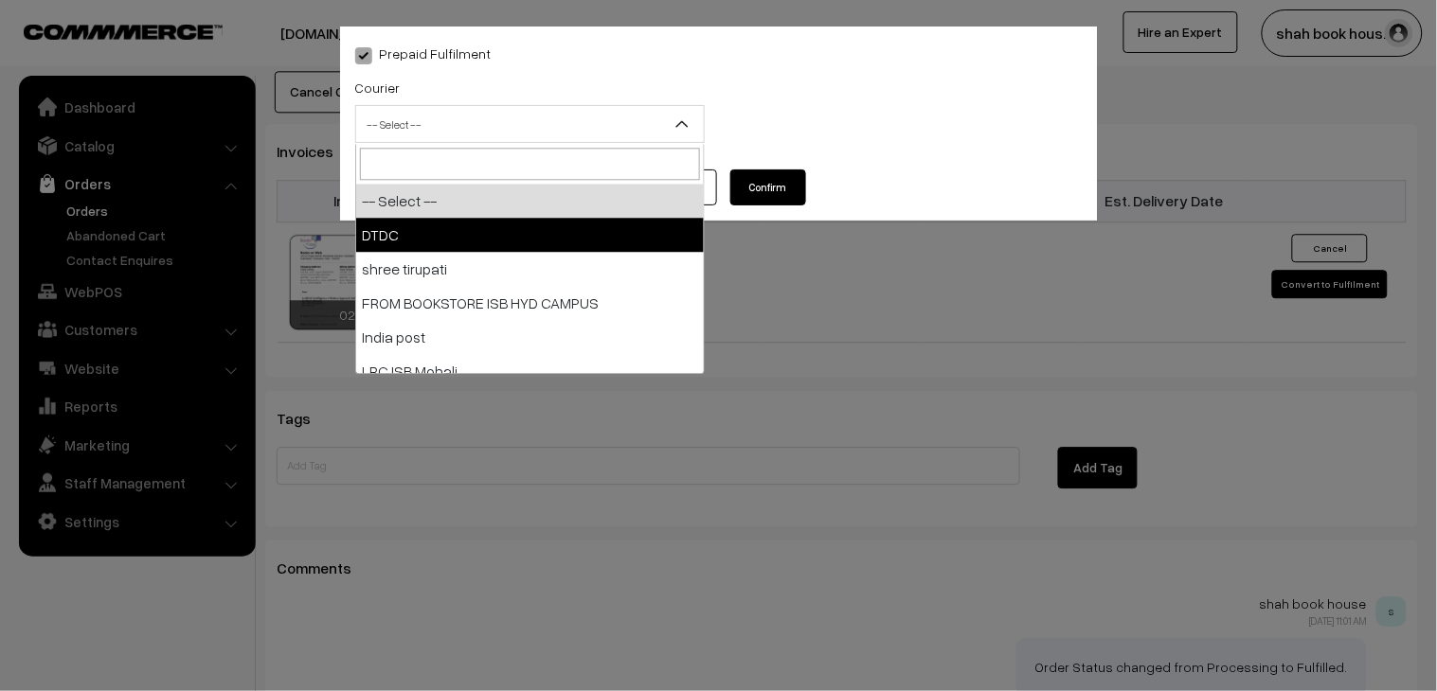
select select "1"
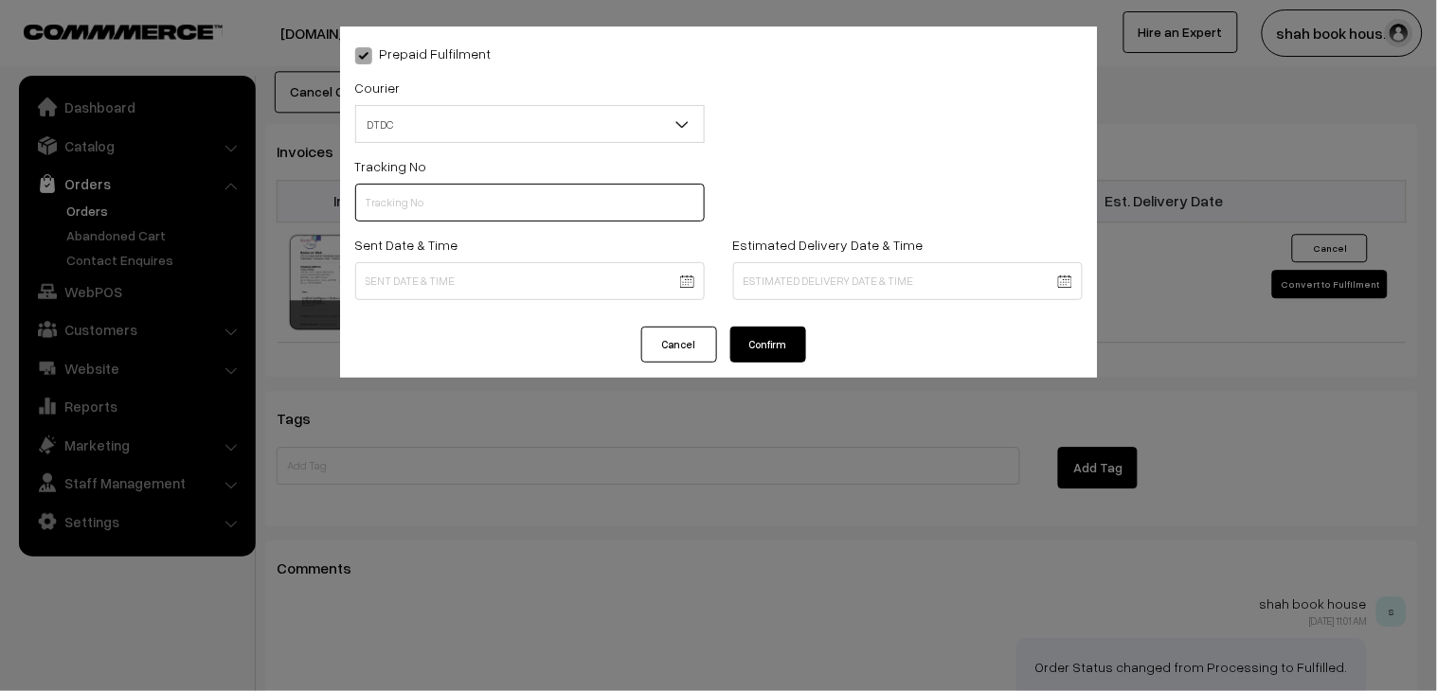
click at [431, 201] on input "text" at bounding box center [529, 203] width 349 height 38
paste input "H84036727"
type input "H84036727"
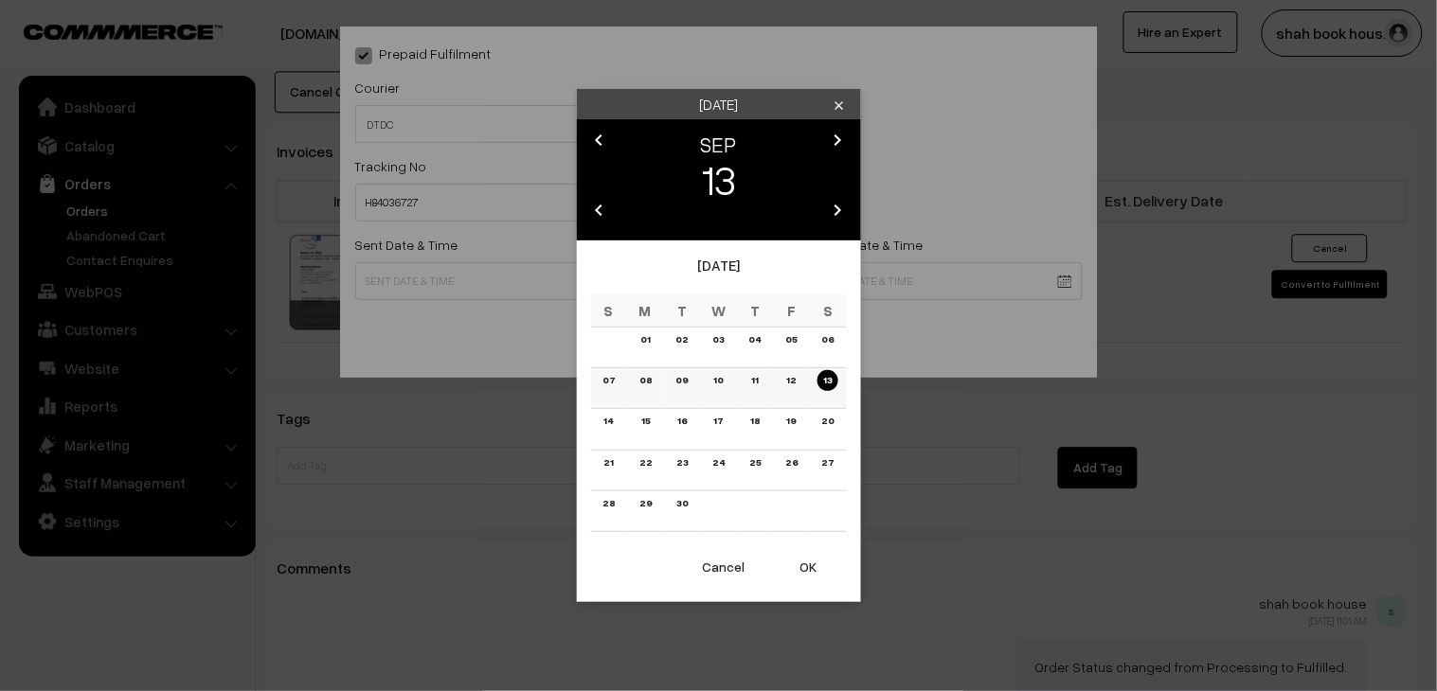
click at [748, 379] on link "11" at bounding box center [754, 380] width 18 height 20
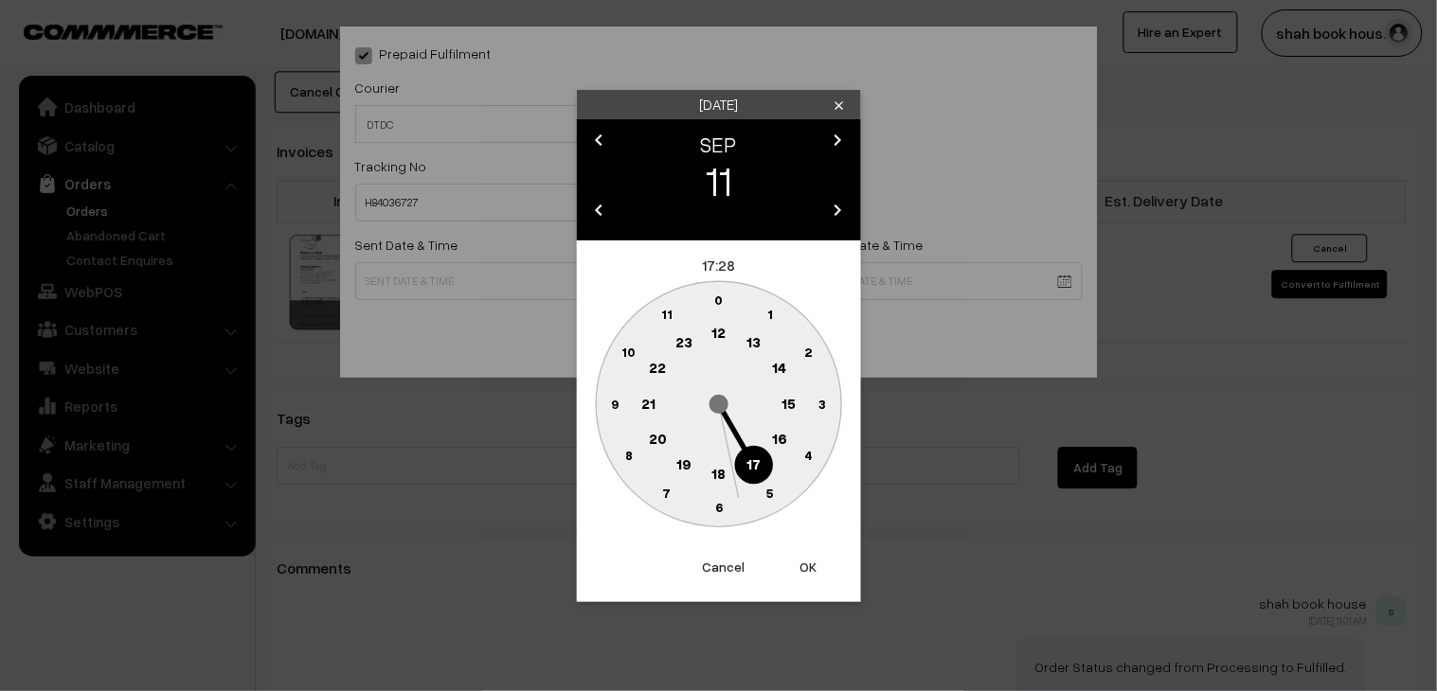
click at [724, 471] on text "18" at bounding box center [718, 472] width 14 height 17
click at [778, 486] on circle at bounding box center [770, 493] width 39 height 39
type input "11-09-2025 18:25"
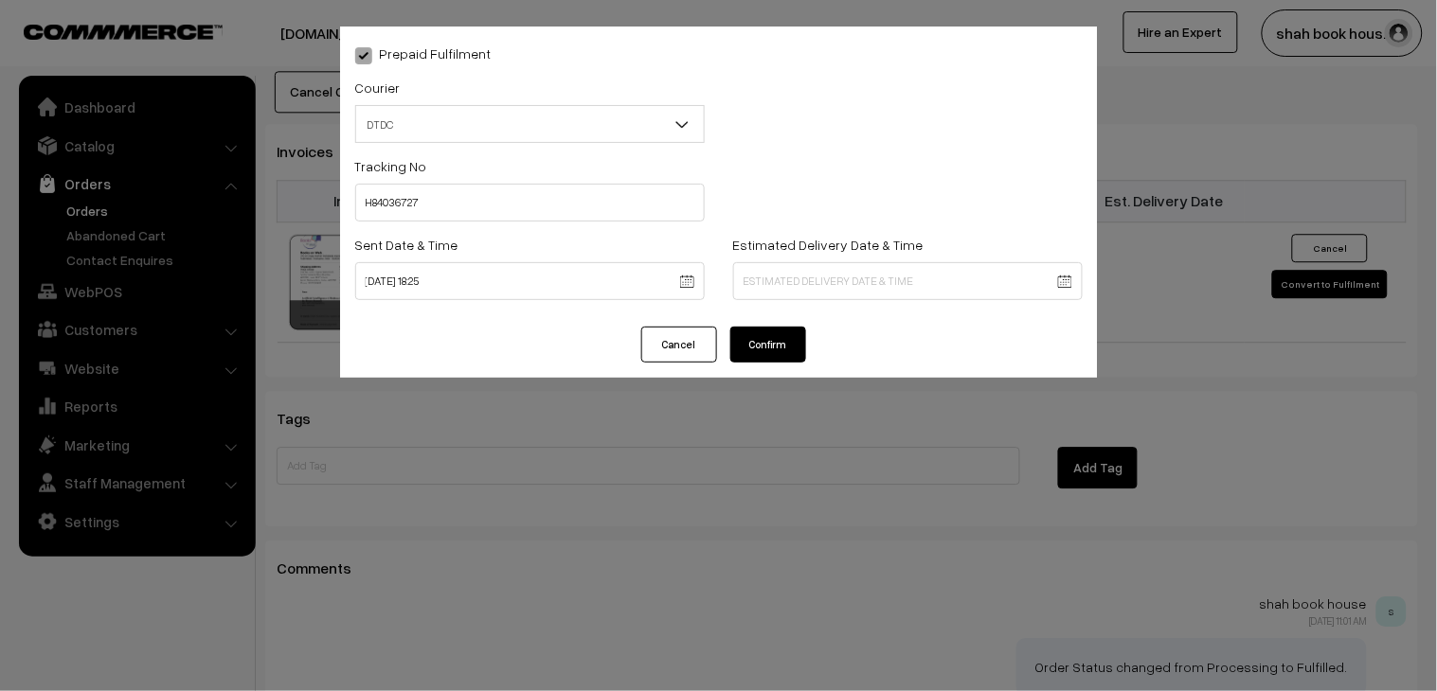
click at [798, 344] on button "Confirm" at bounding box center [768, 345] width 76 height 36
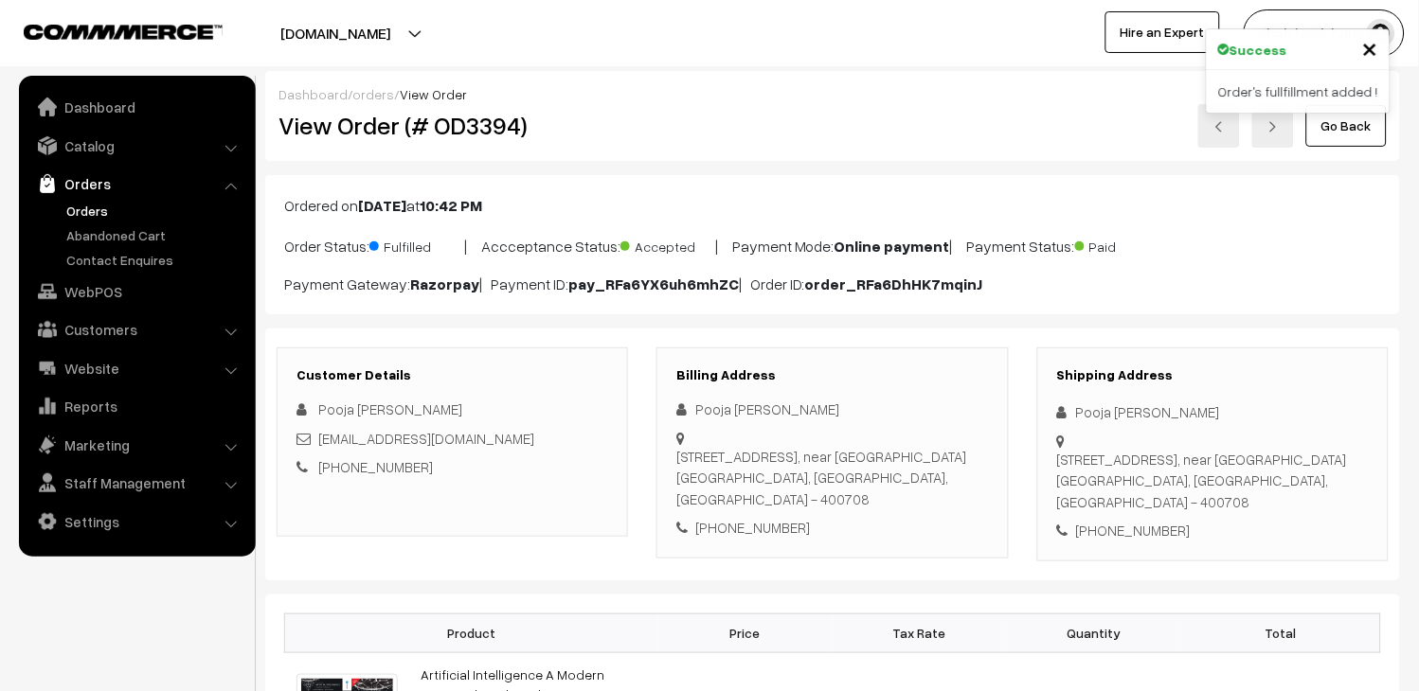
click at [1226, 129] on link at bounding box center [1219, 126] width 42 height 44
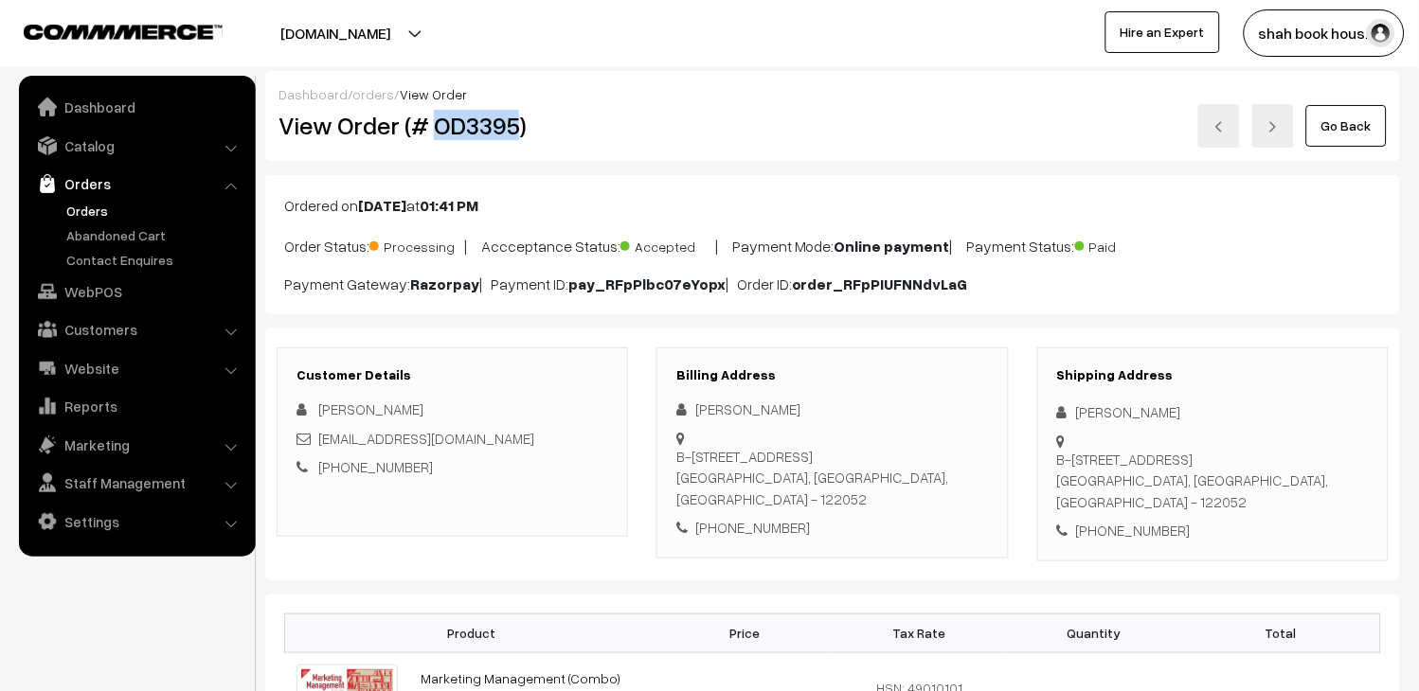
click at [481, 134] on h2 "View Order (# OD3395)" at bounding box center [453, 125] width 350 height 29
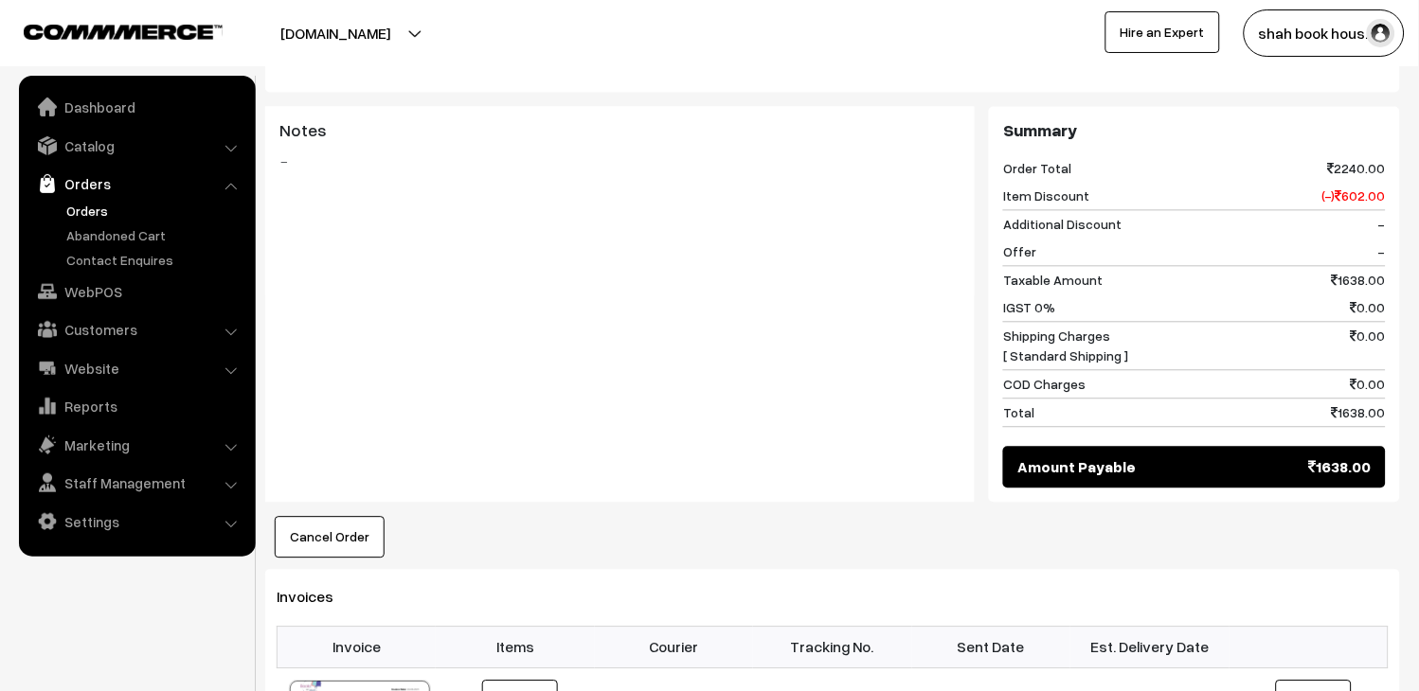
scroll to position [1157, 0]
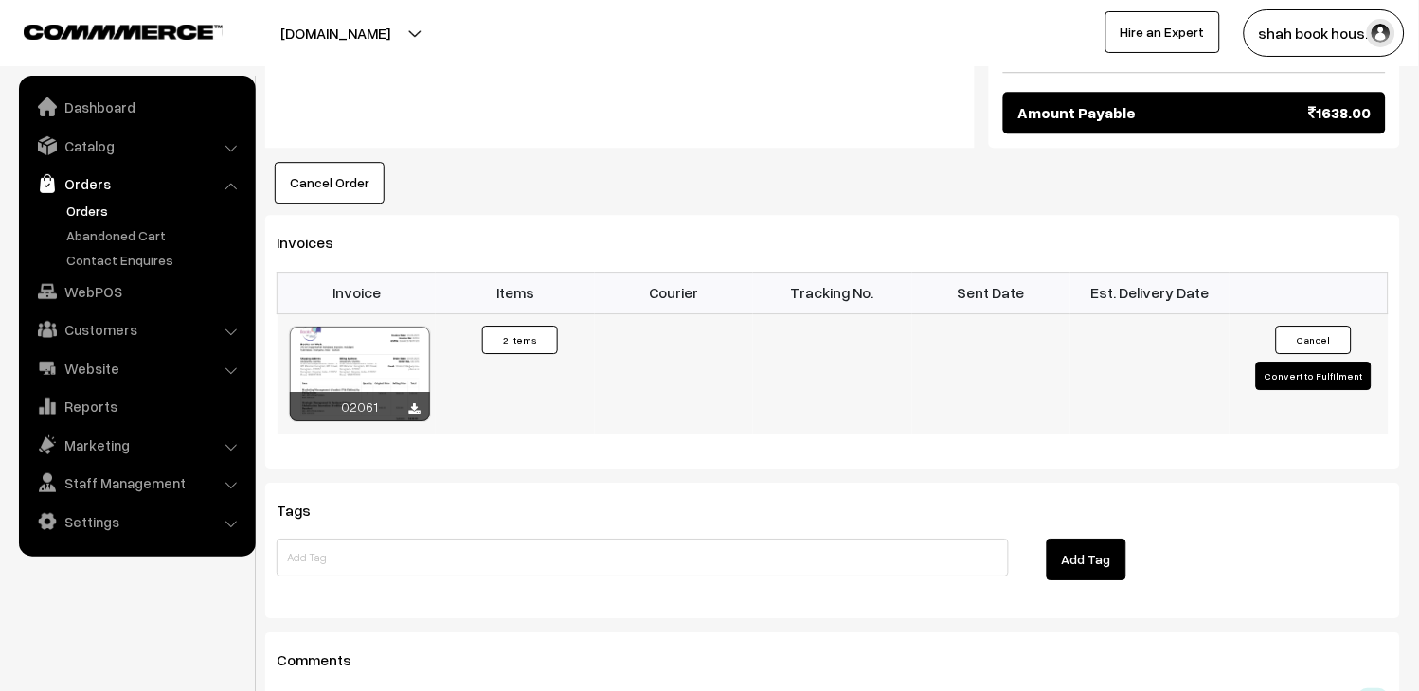
click at [1302, 376] on button "Convert to Fulfilment" at bounding box center [1314, 376] width 116 height 28
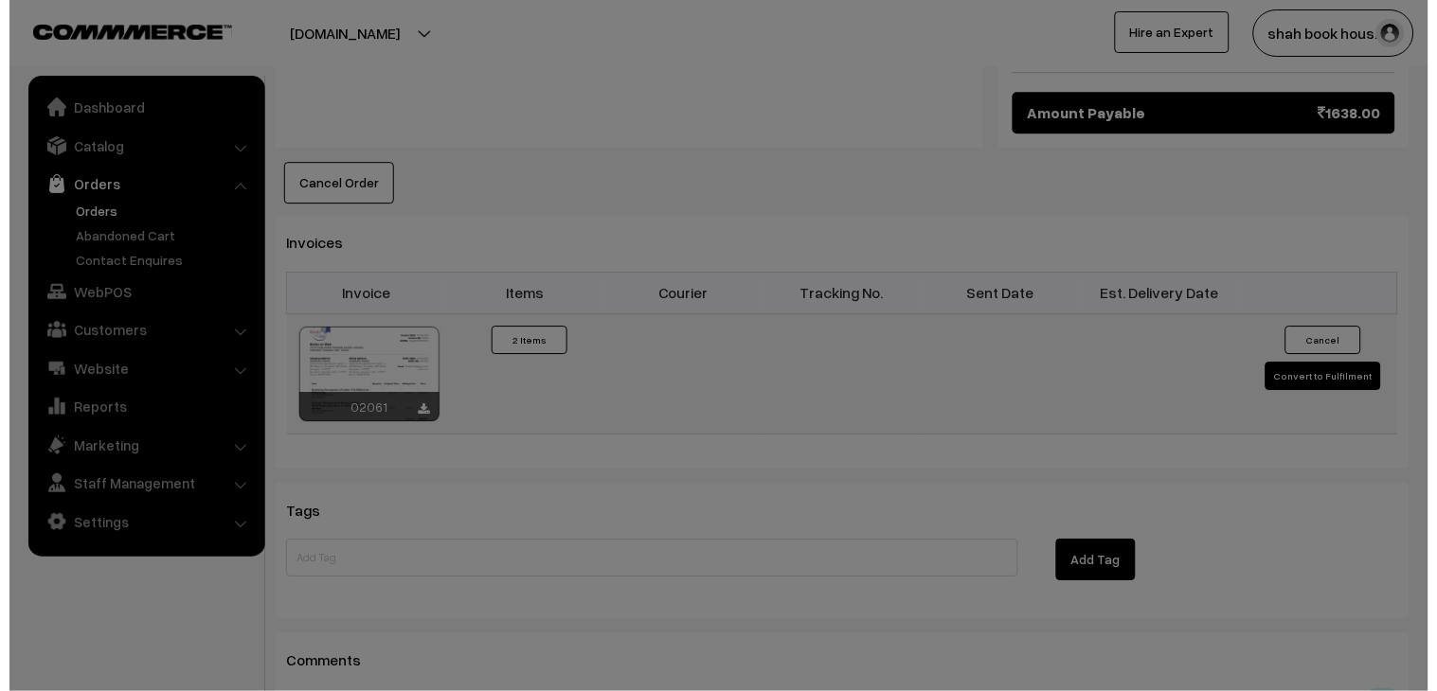
scroll to position [1158, 0]
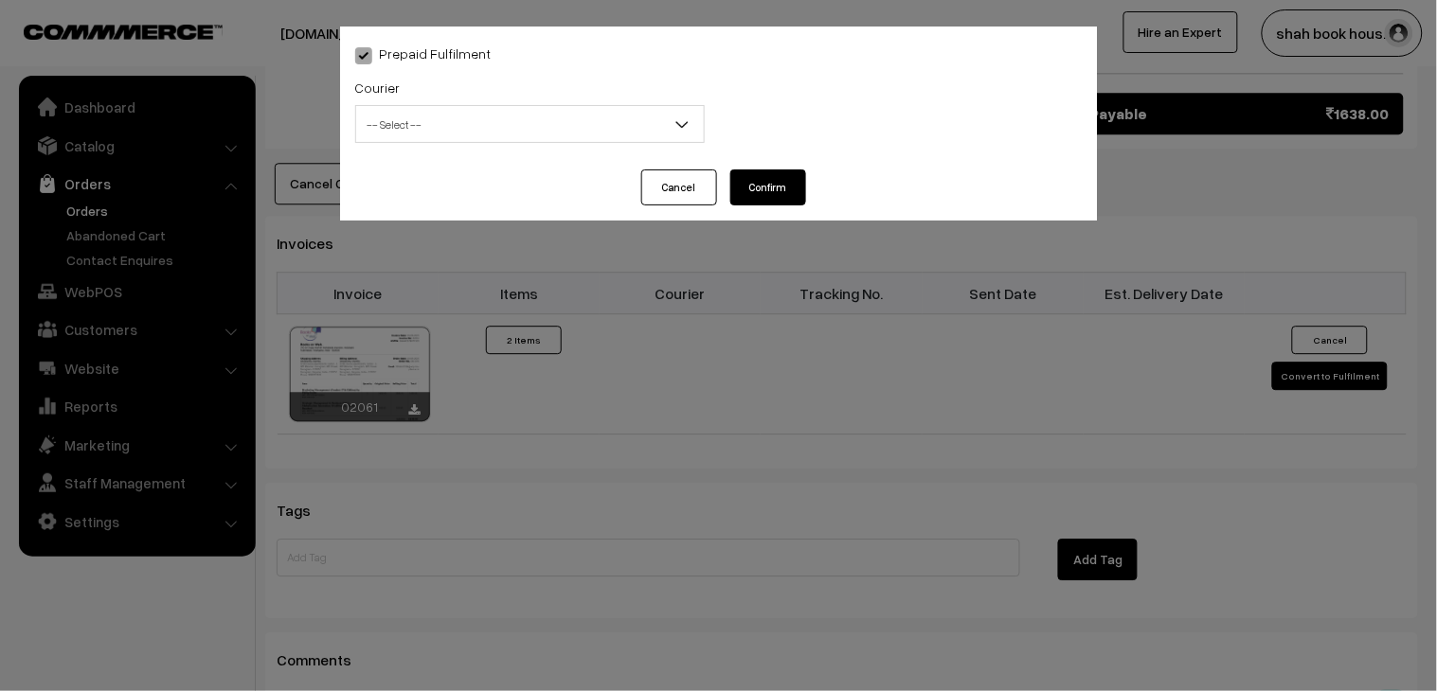
click at [534, 126] on span "-- Select --" at bounding box center [530, 124] width 348 height 33
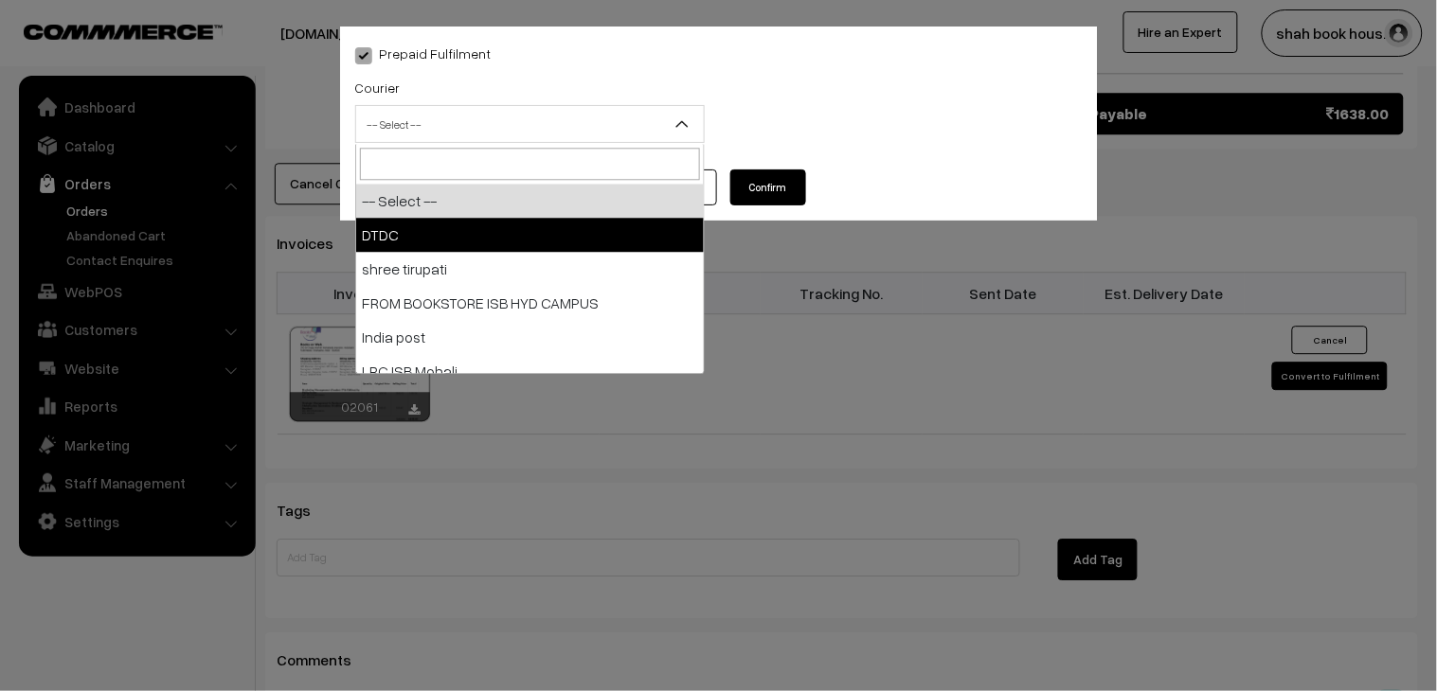
select select "1"
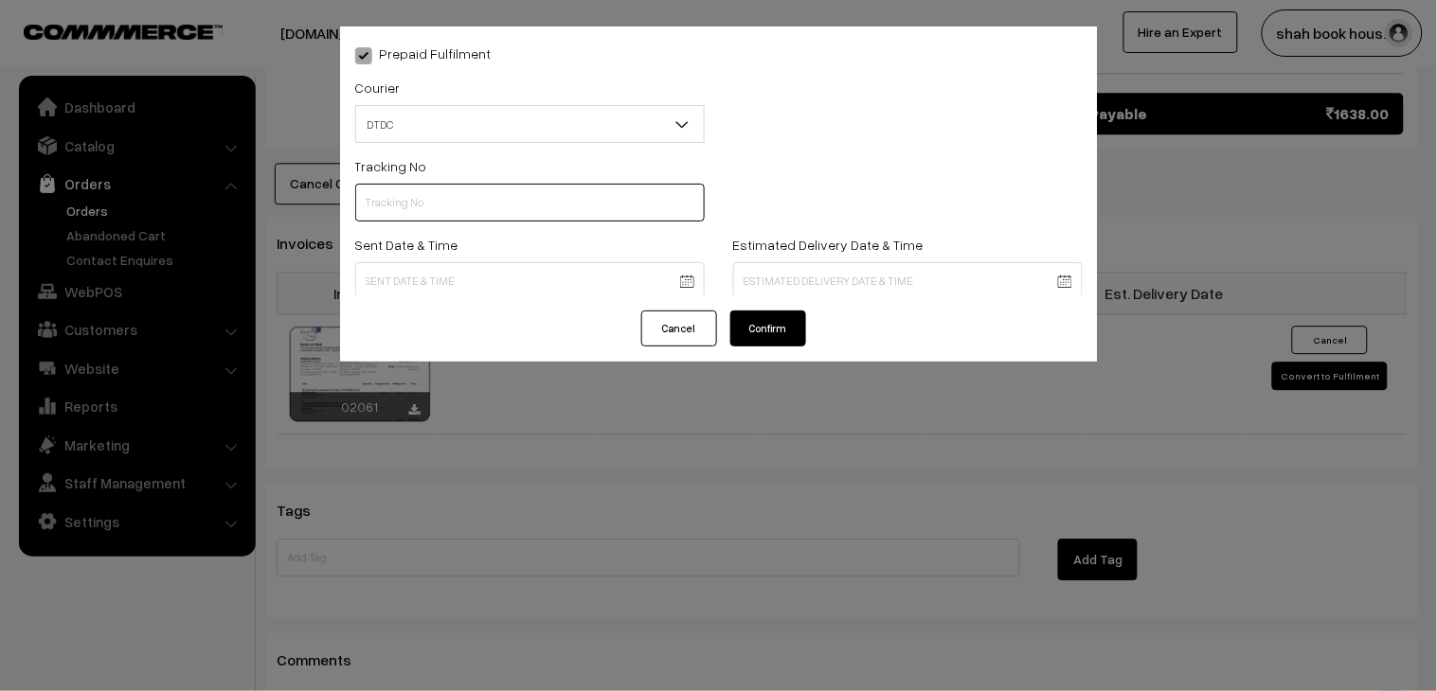
click at [439, 202] on input "text" at bounding box center [529, 203] width 349 height 38
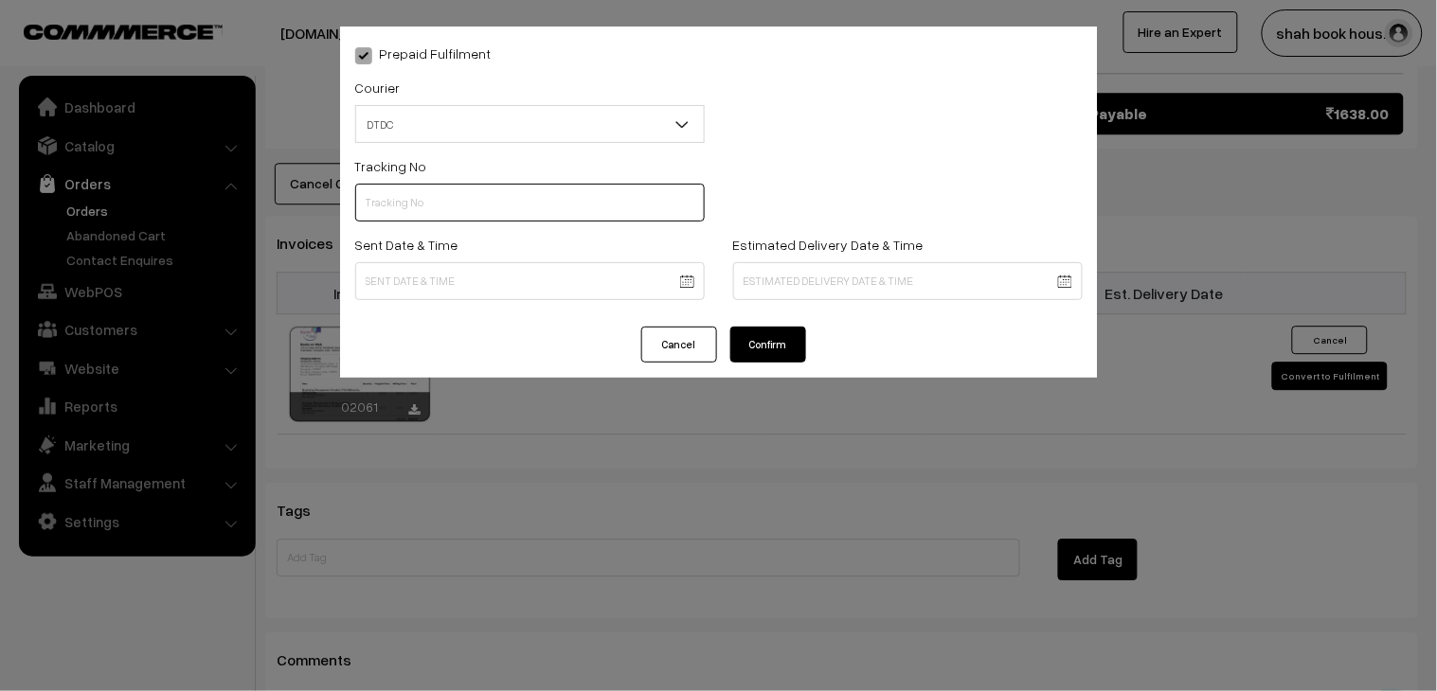
paste input "H84036724"
type input "H84036724"
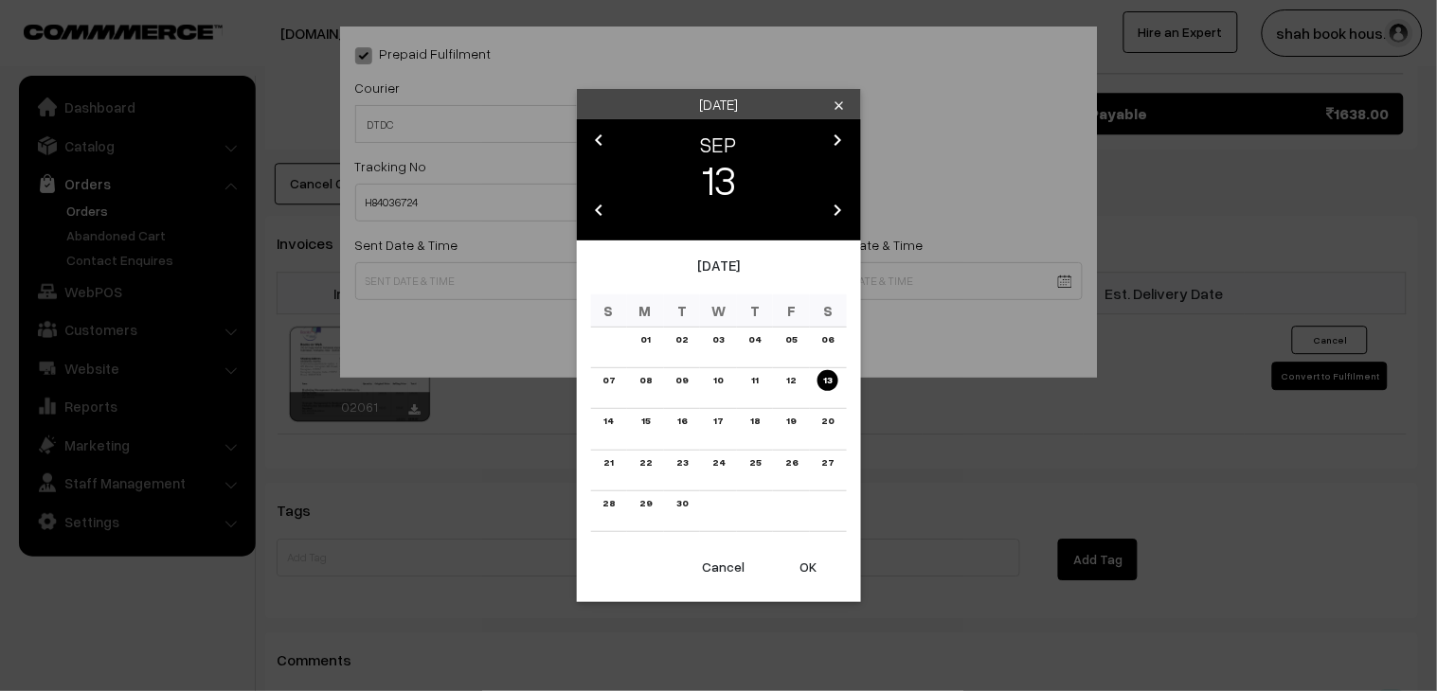
click at [762, 382] on link "11" at bounding box center [754, 380] width 18 height 20
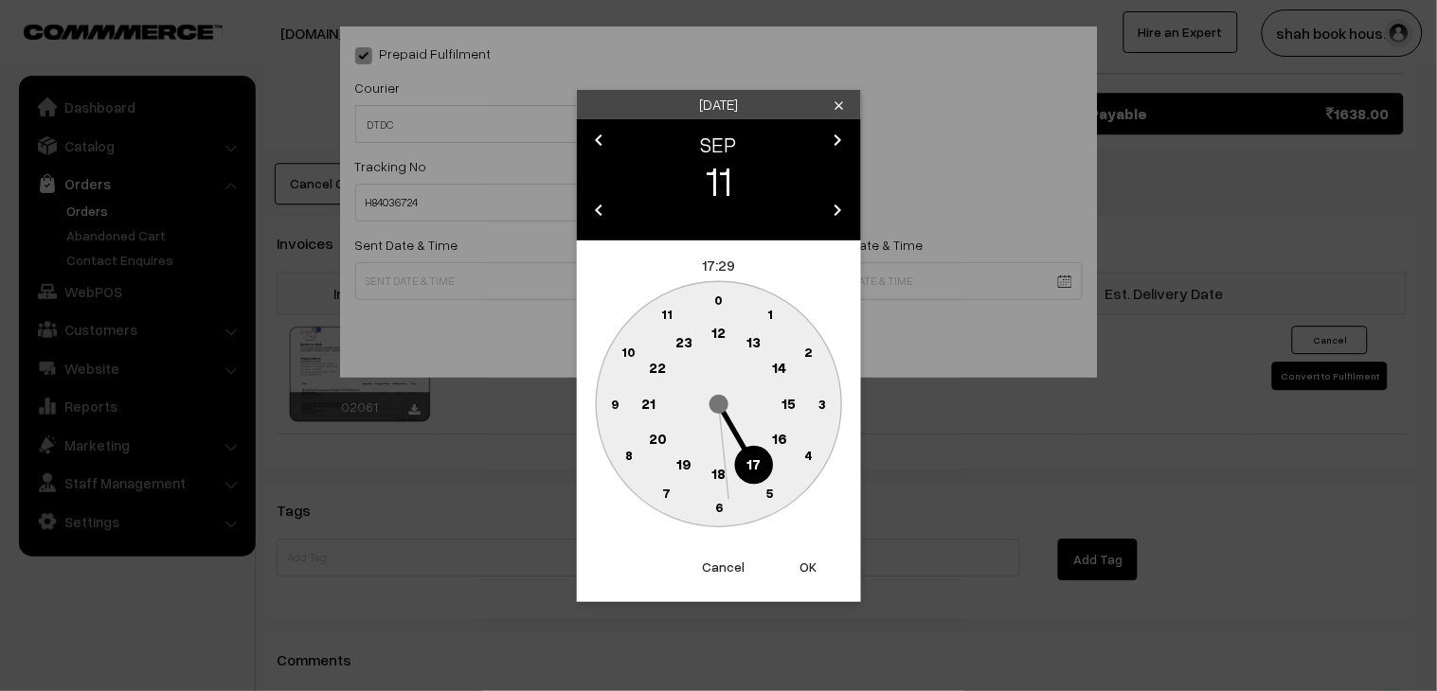
click at [716, 467] on text "18" at bounding box center [718, 472] width 14 height 17
click at [774, 493] on text "25" at bounding box center [770, 493] width 16 height 16
type input "[DATE] 18:25"
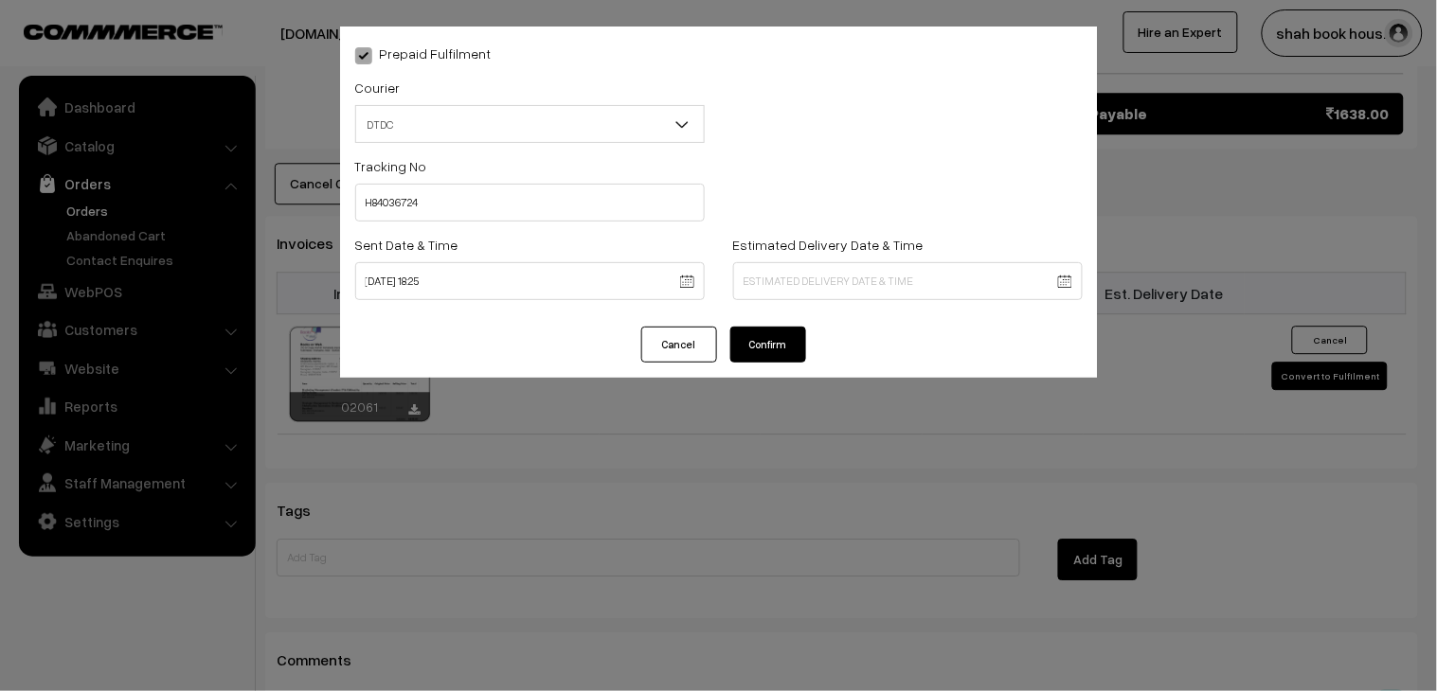
click at [794, 346] on button "Confirm" at bounding box center [768, 345] width 76 height 36
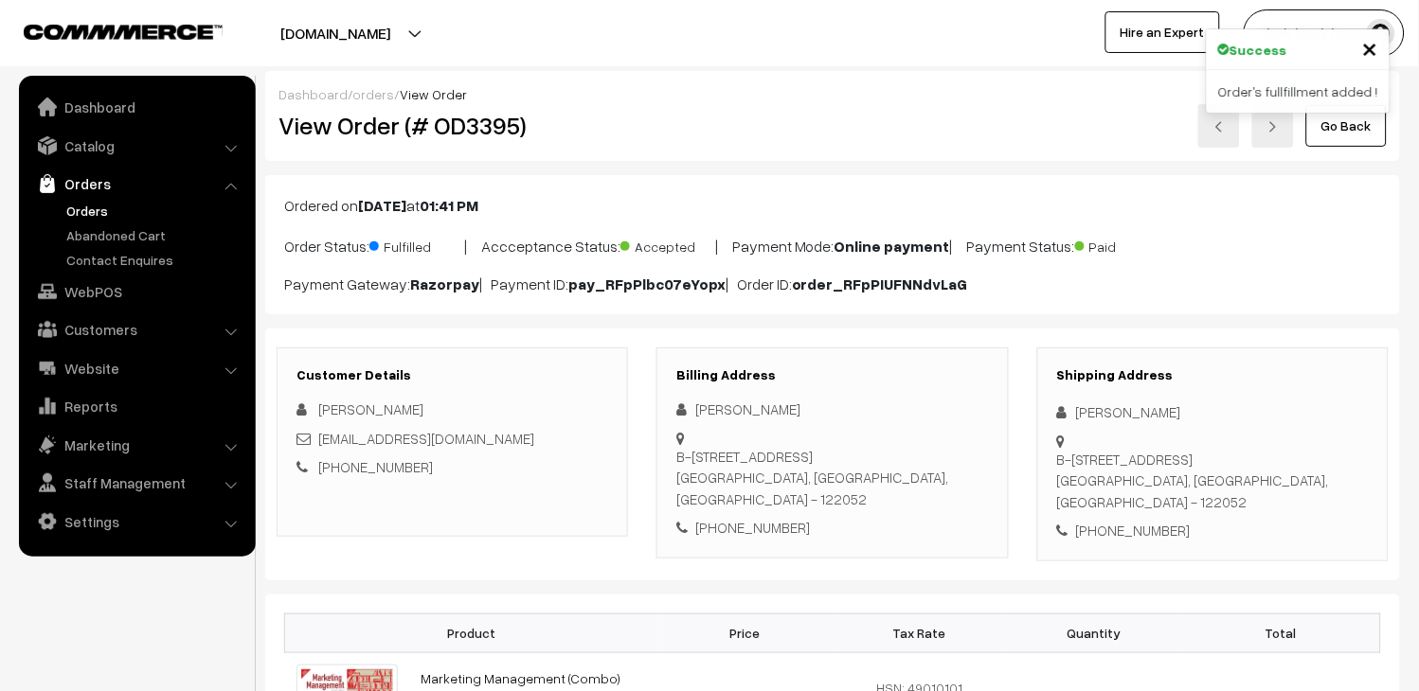
click at [1234, 140] on link at bounding box center [1219, 126] width 42 height 44
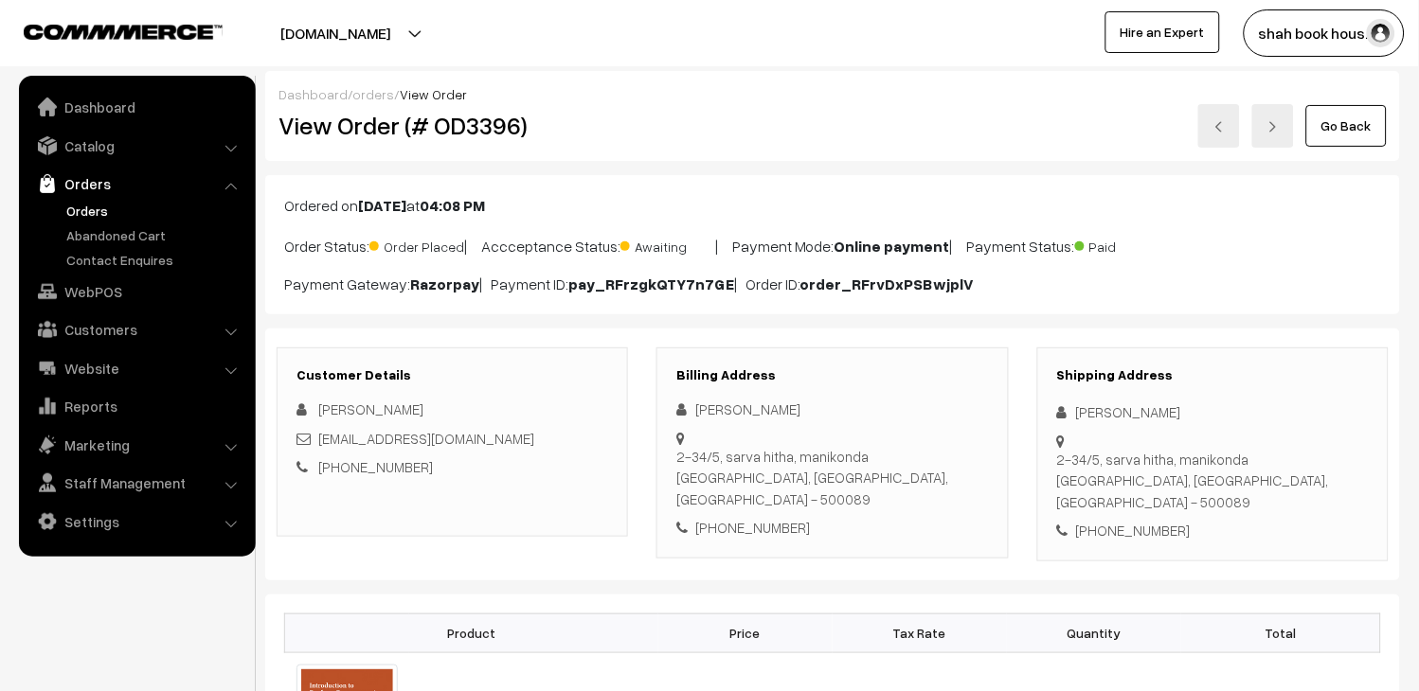
click at [488, 126] on h2 "View Order (# OD3396)" at bounding box center [453, 125] width 350 height 29
drag, startPoint x: 0, startPoint y: 0, endPoint x: 488, endPoint y: 126, distance: 503.7
click at [488, 126] on h2 "View Order (# OD3396)" at bounding box center [453, 125] width 350 height 29
copy h2 "OD3396"
click at [1350, 131] on link "Go Back" at bounding box center [1346, 126] width 80 height 42
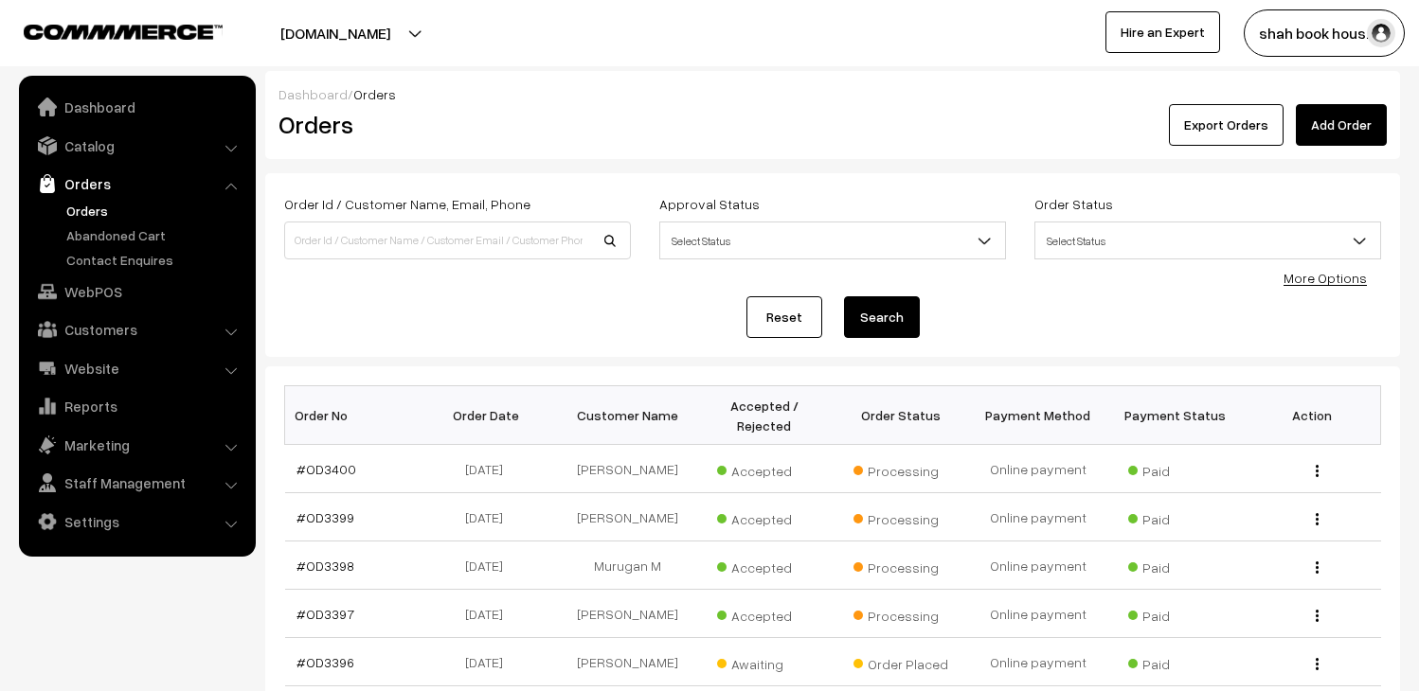
scroll to position [210, 0]
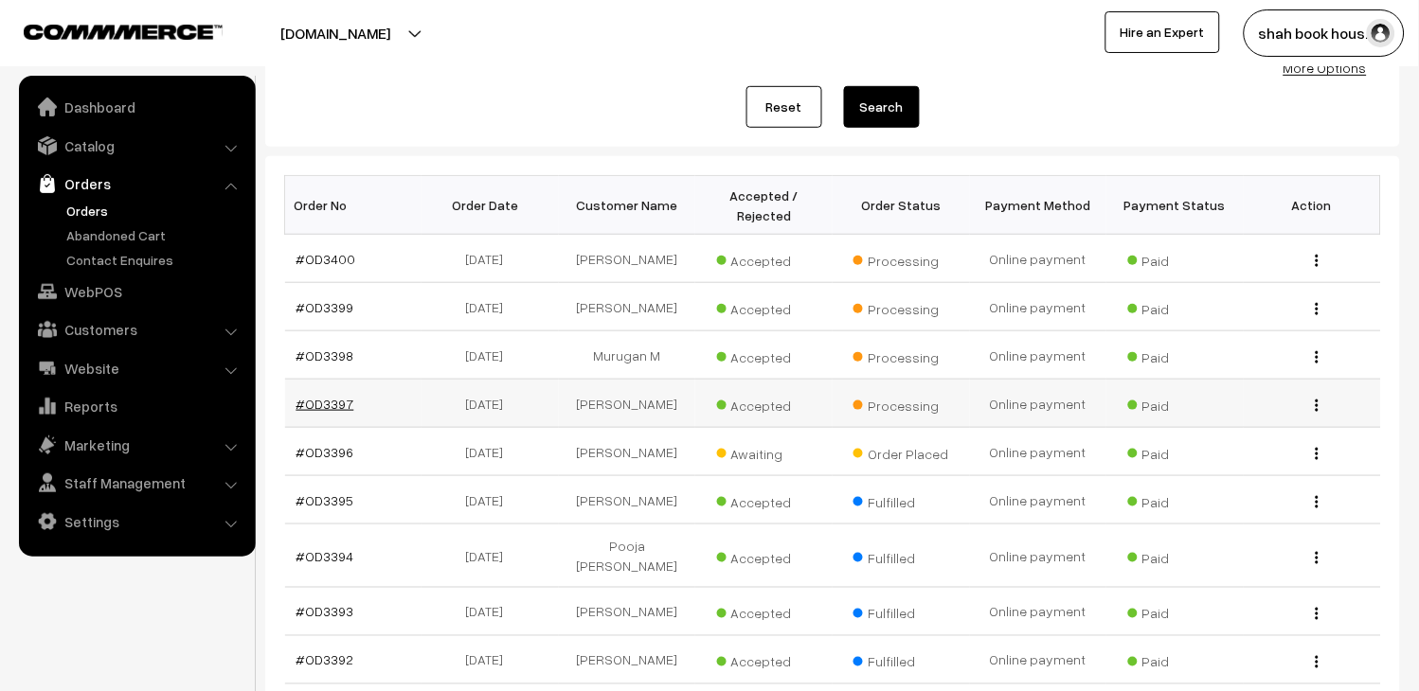
click at [328, 401] on link "#OD3397" at bounding box center [325, 404] width 58 height 16
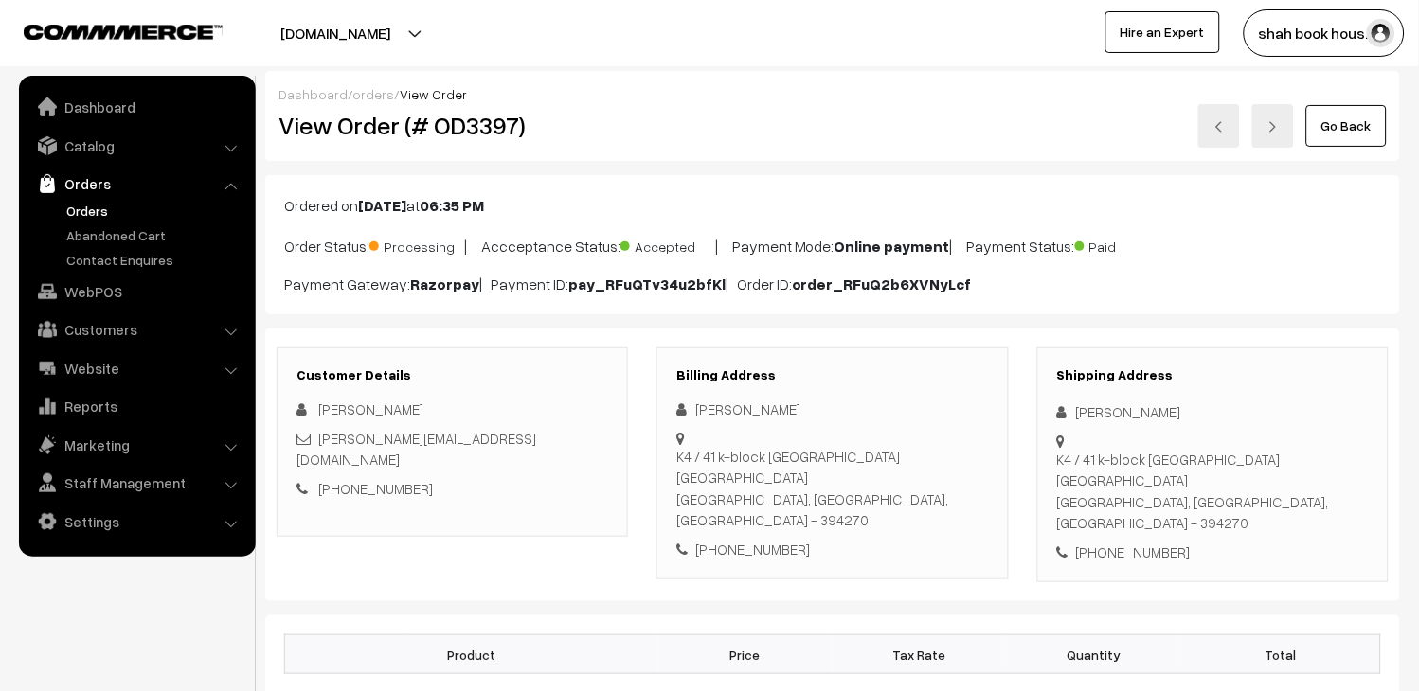
click at [458, 119] on h2 "View Order (# OD3397)" at bounding box center [453, 125] width 350 height 29
copy h2 "OD3397"
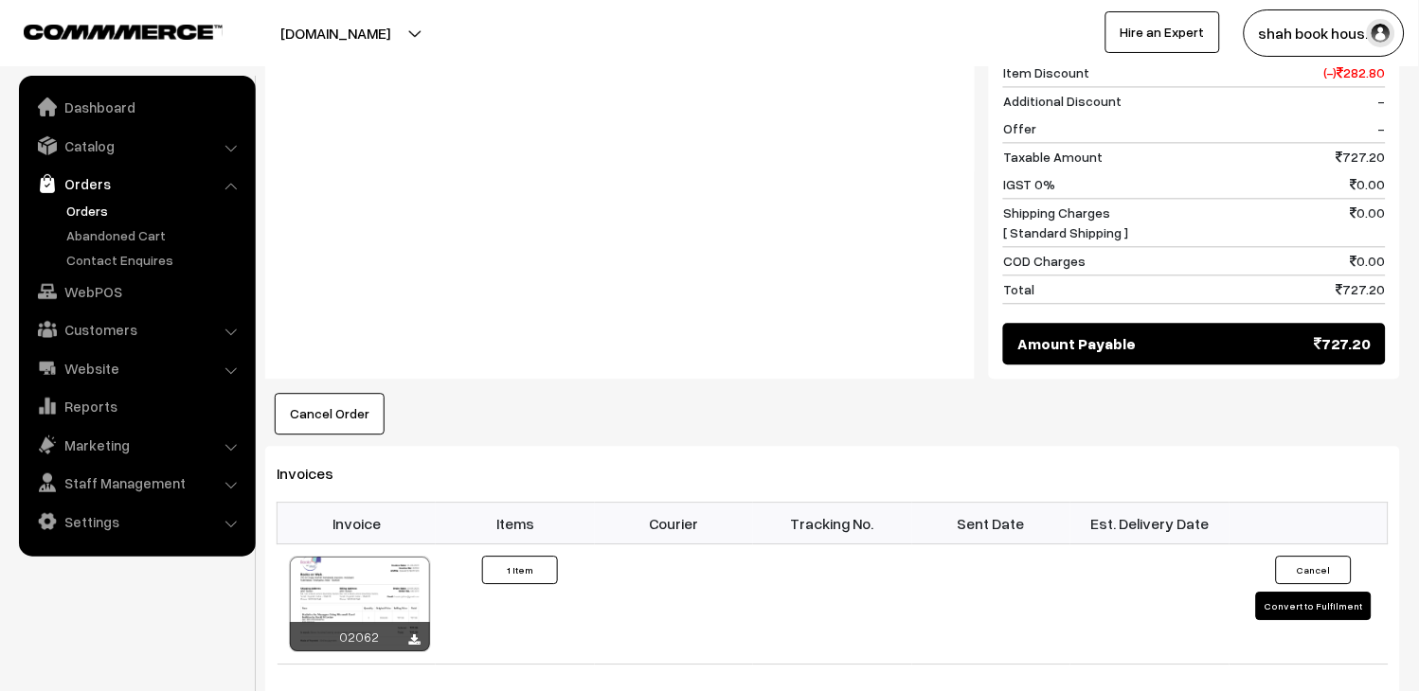
scroll to position [1262, 0]
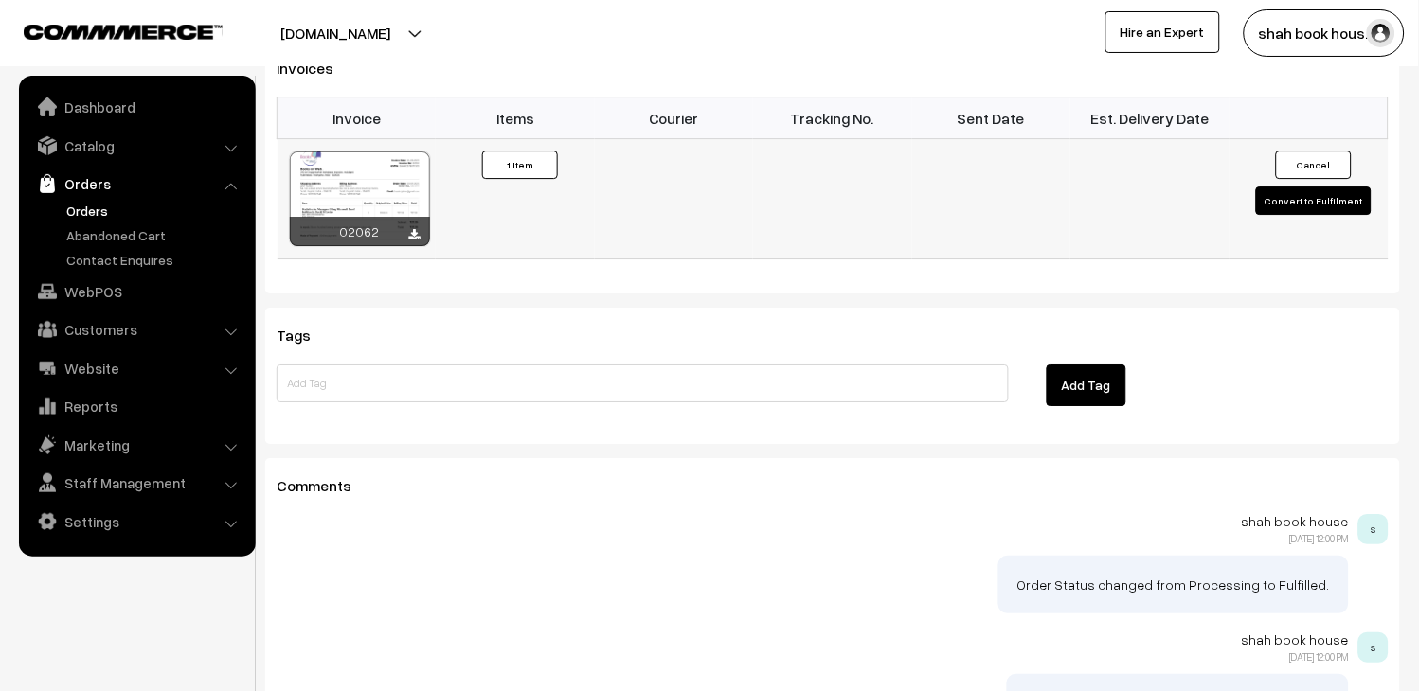
click at [1286, 187] on button "Convert to Fulfilment" at bounding box center [1314, 201] width 116 height 28
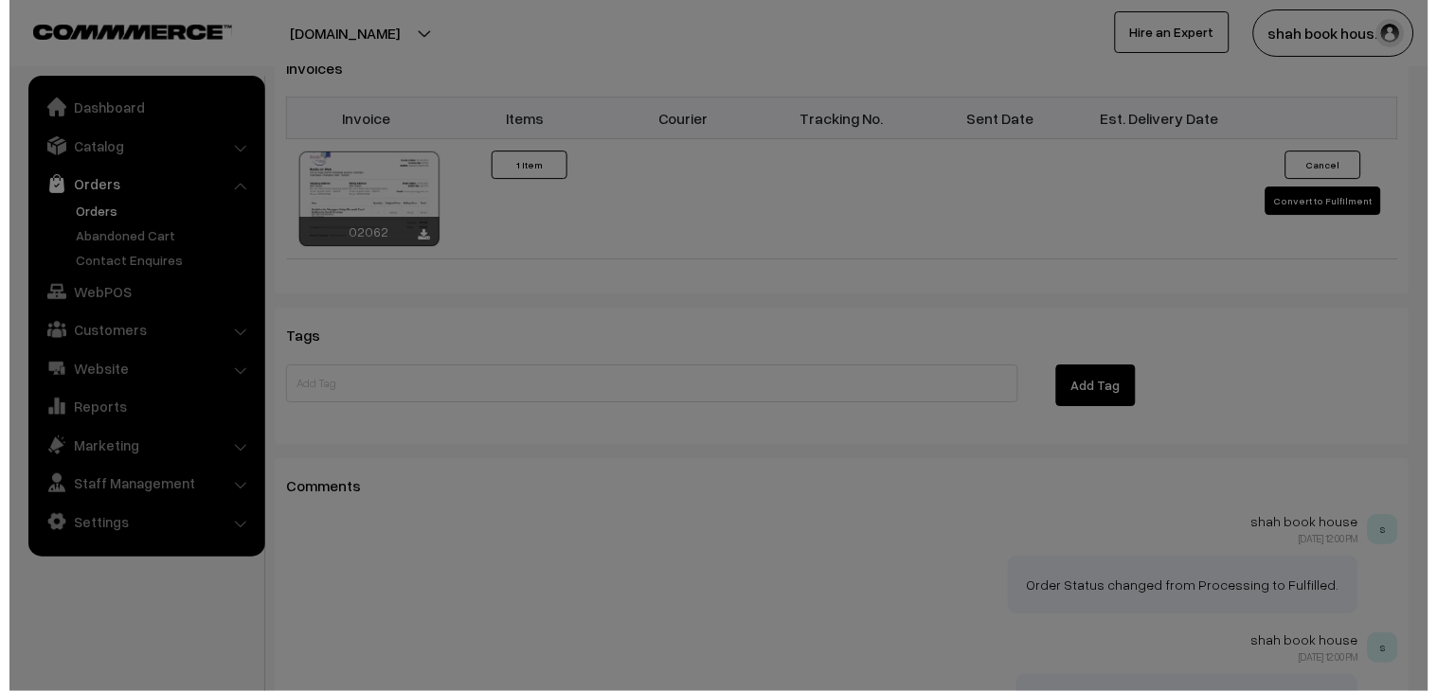
scroll to position [1263, 0]
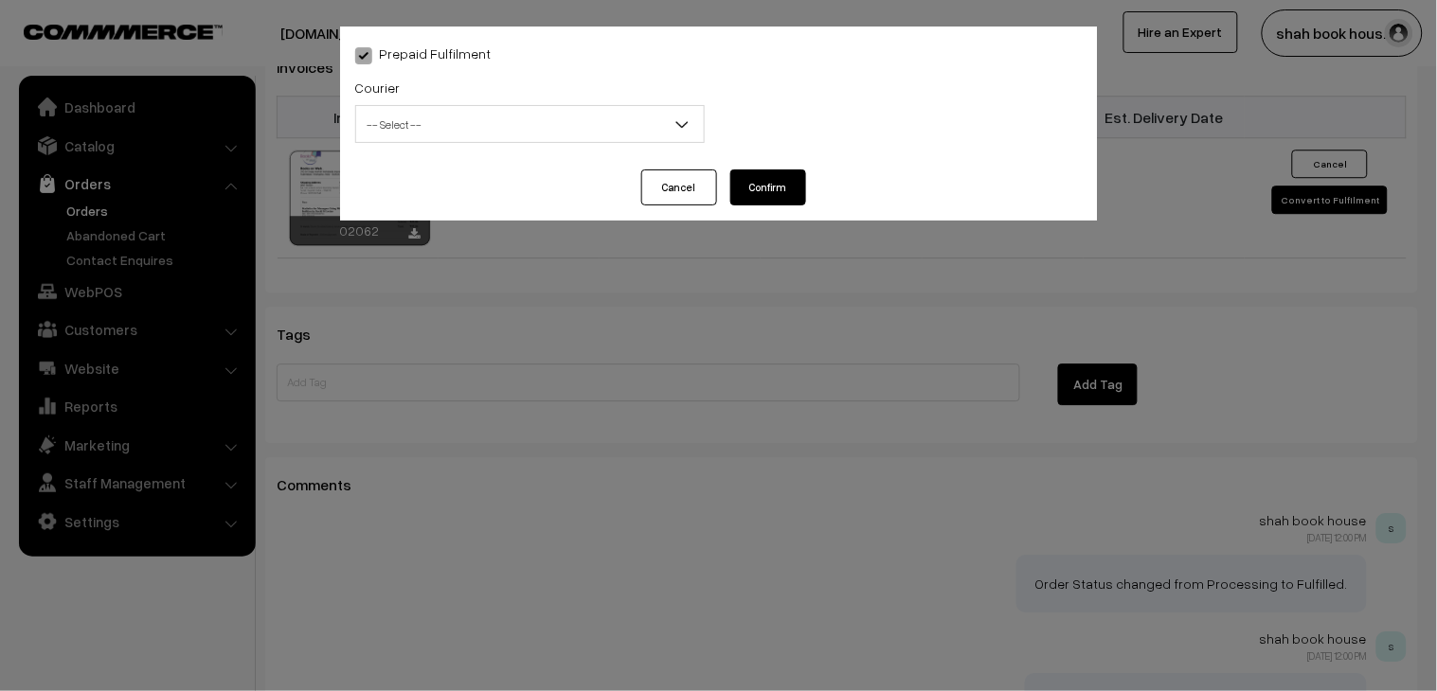
click at [479, 134] on span "-- Select --" at bounding box center [530, 124] width 348 height 33
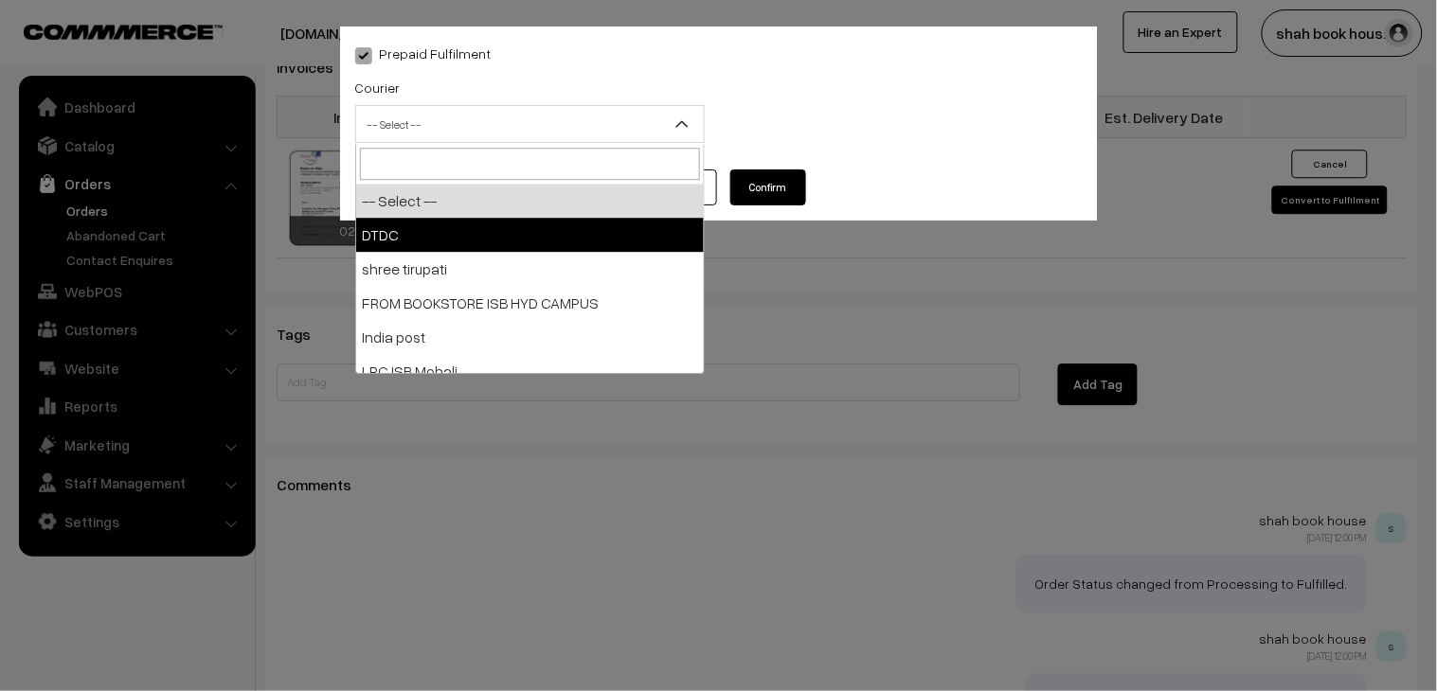
select select "1"
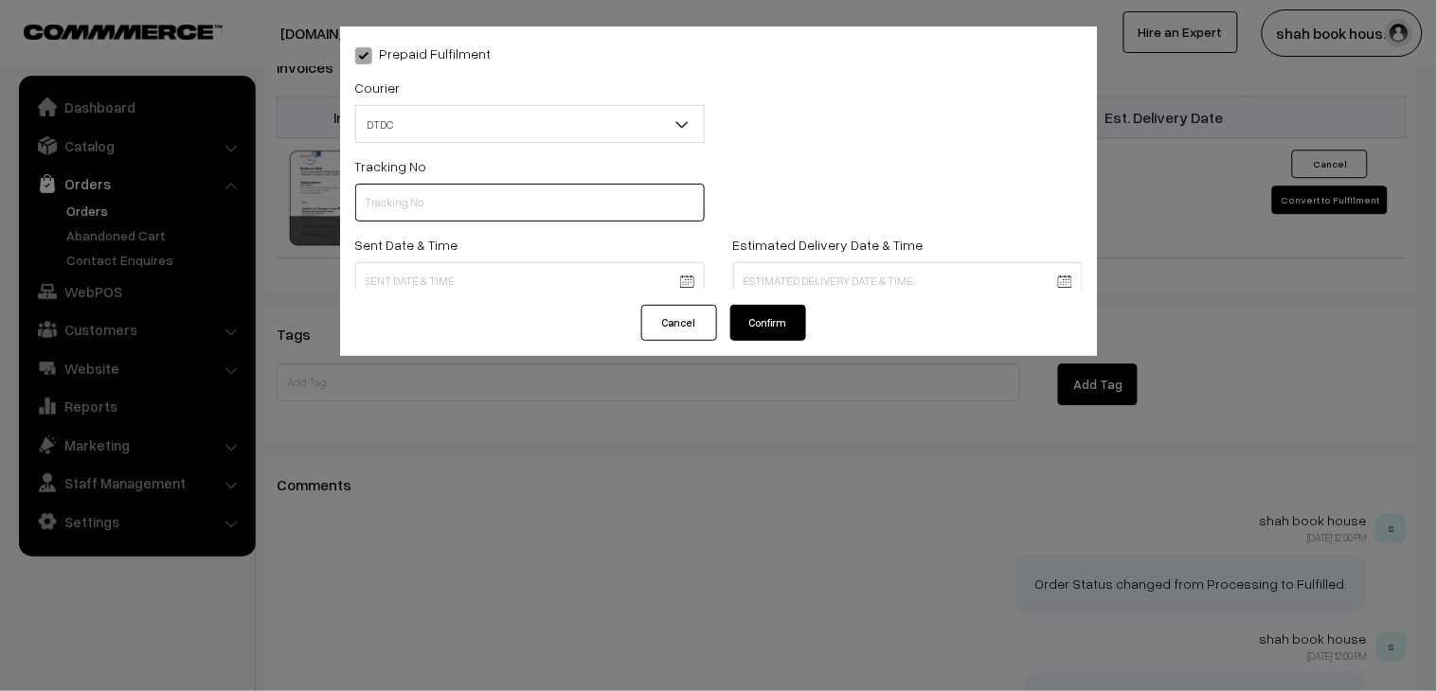
click at [458, 208] on input "text" at bounding box center [529, 203] width 349 height 38
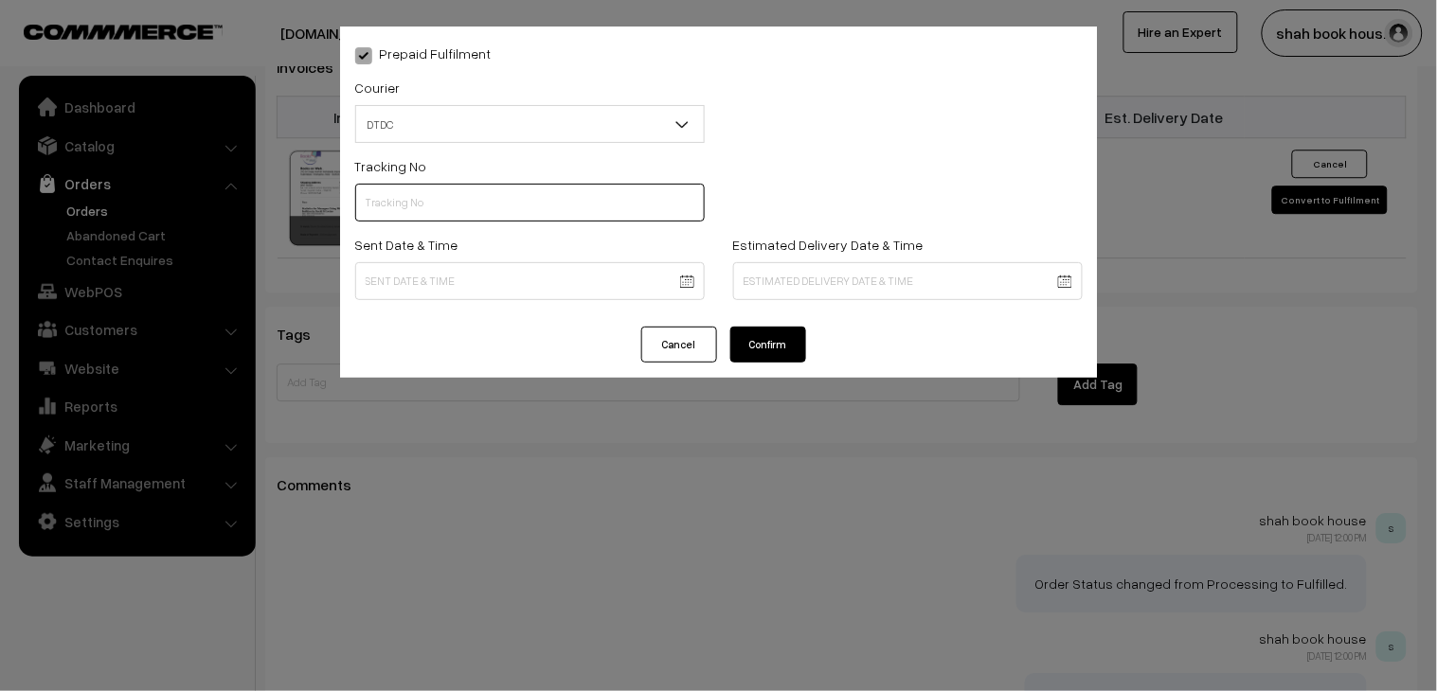
paste input "H84036302"
type input "H84036302"
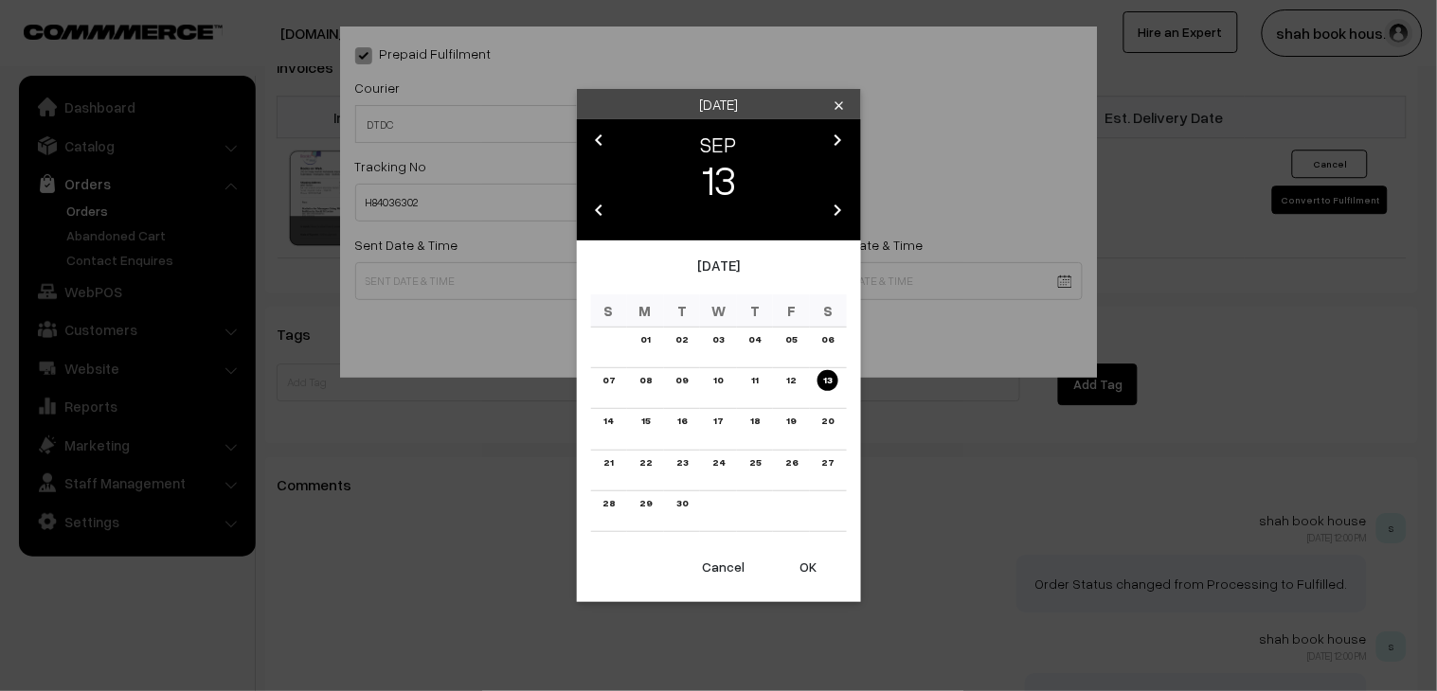
click at [752, 382] on link "11" at bounding box center [754, 380] width 18 height 20
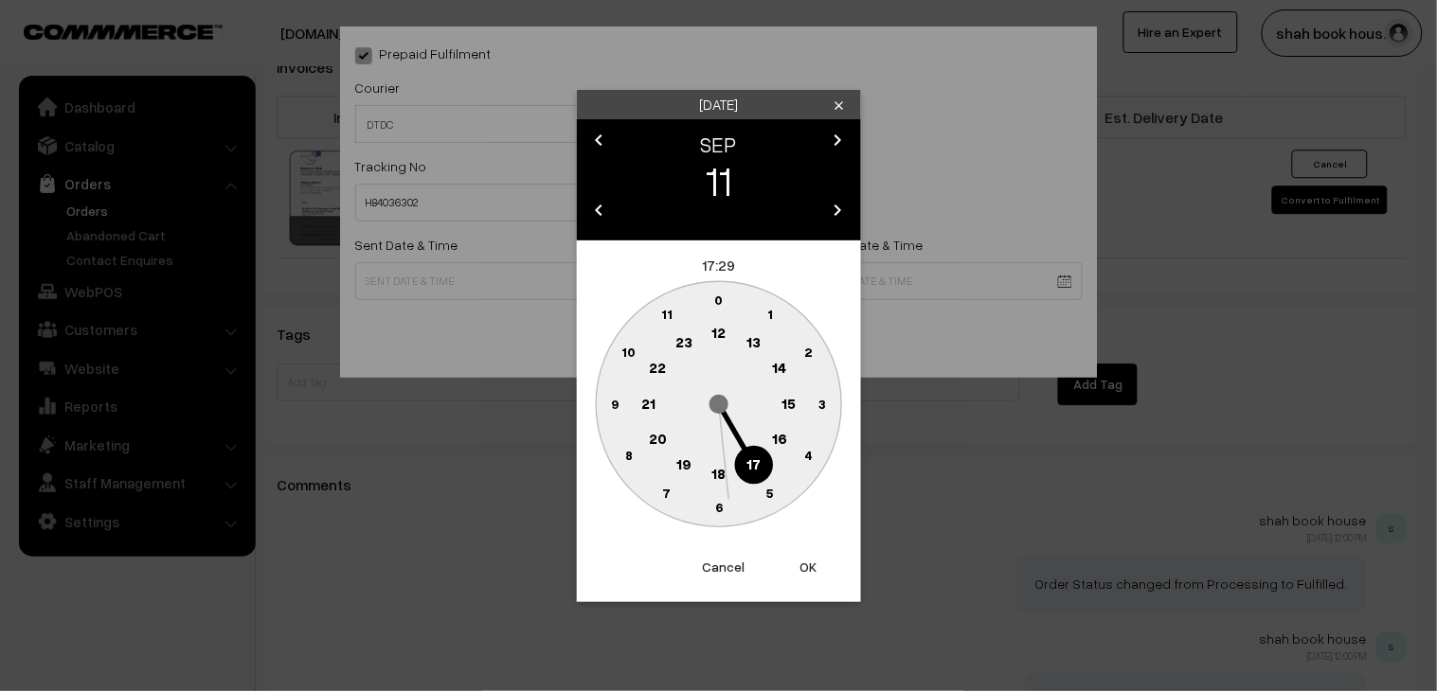
click at [724, 471] on text "18" at bounding box center [718, 472] width 14 height 17
click at [786, 490] on circle at bounding box center [770, 493] width 39 height 39
type input "11-09-2025 18:25"
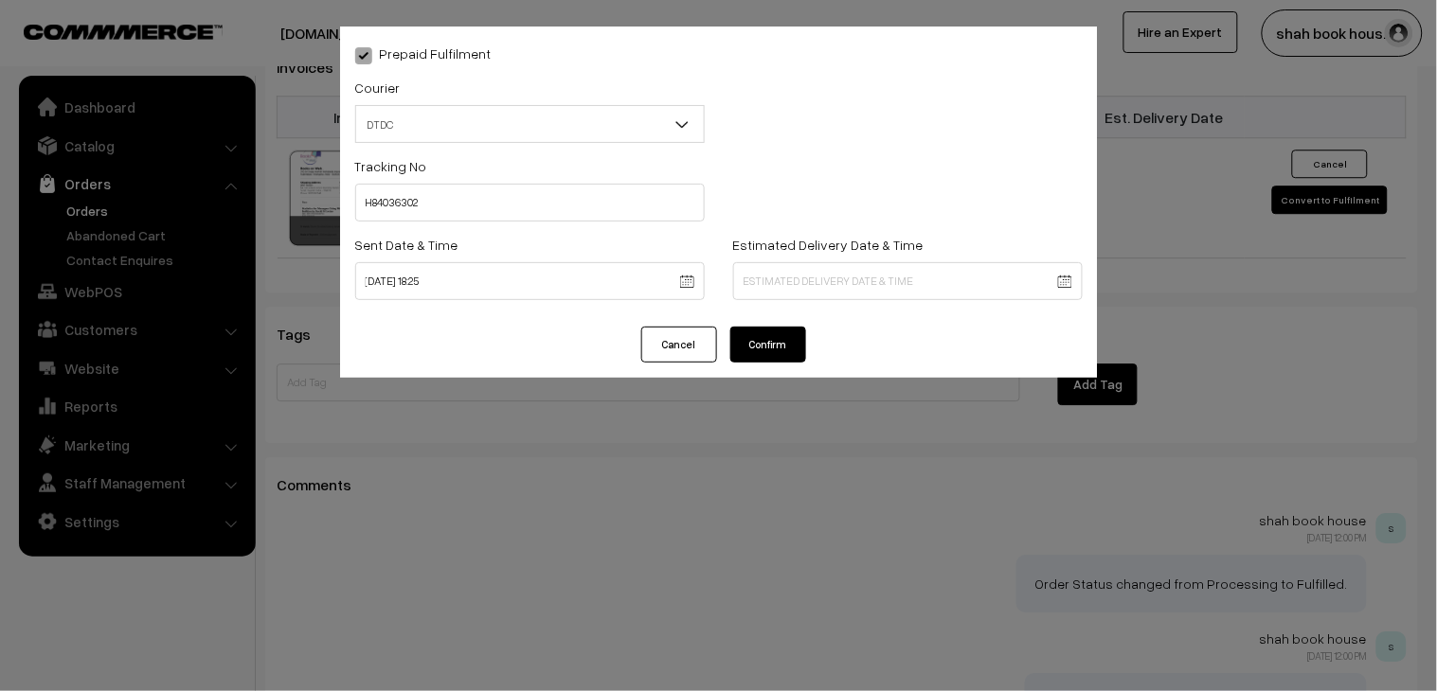
click at [794, 360] on button "Confirm" at bounding box center [768, 345] width 76 height 36
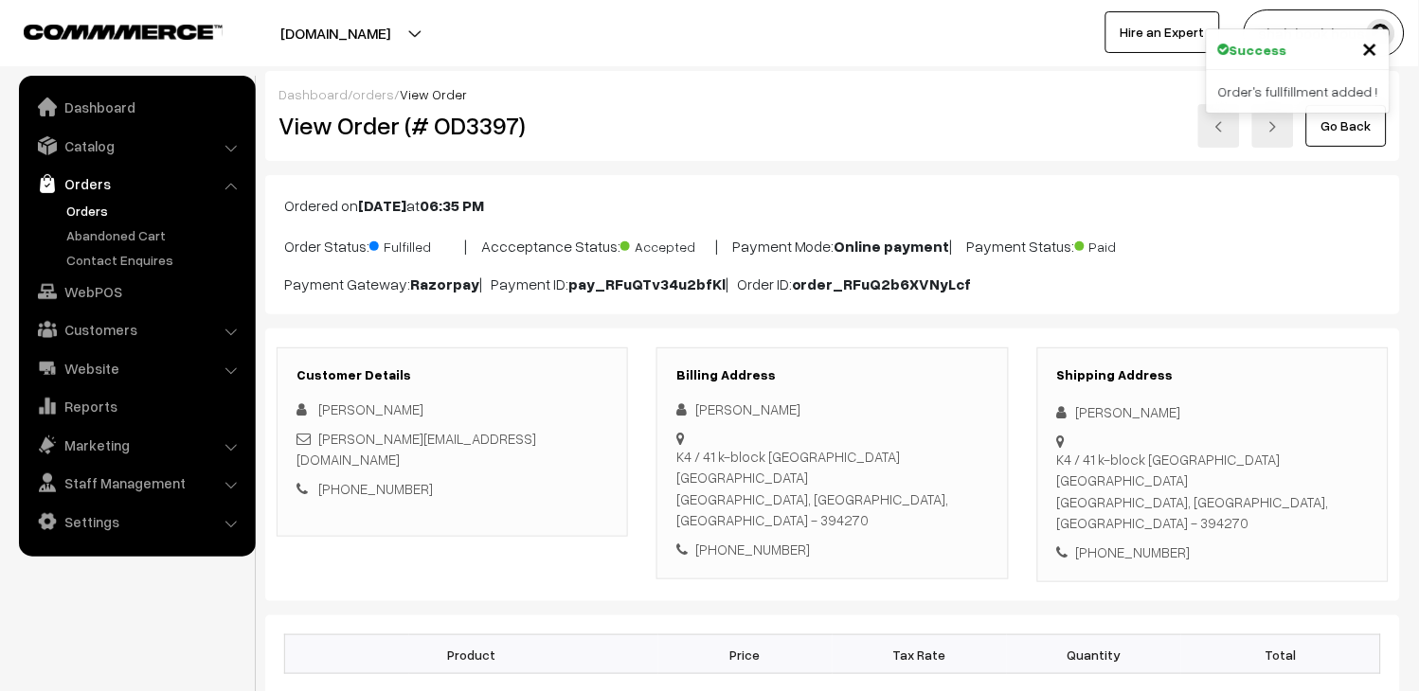
click at [93, 208] on link "Orders" at bounding box center [156, 211] width 188 height 20
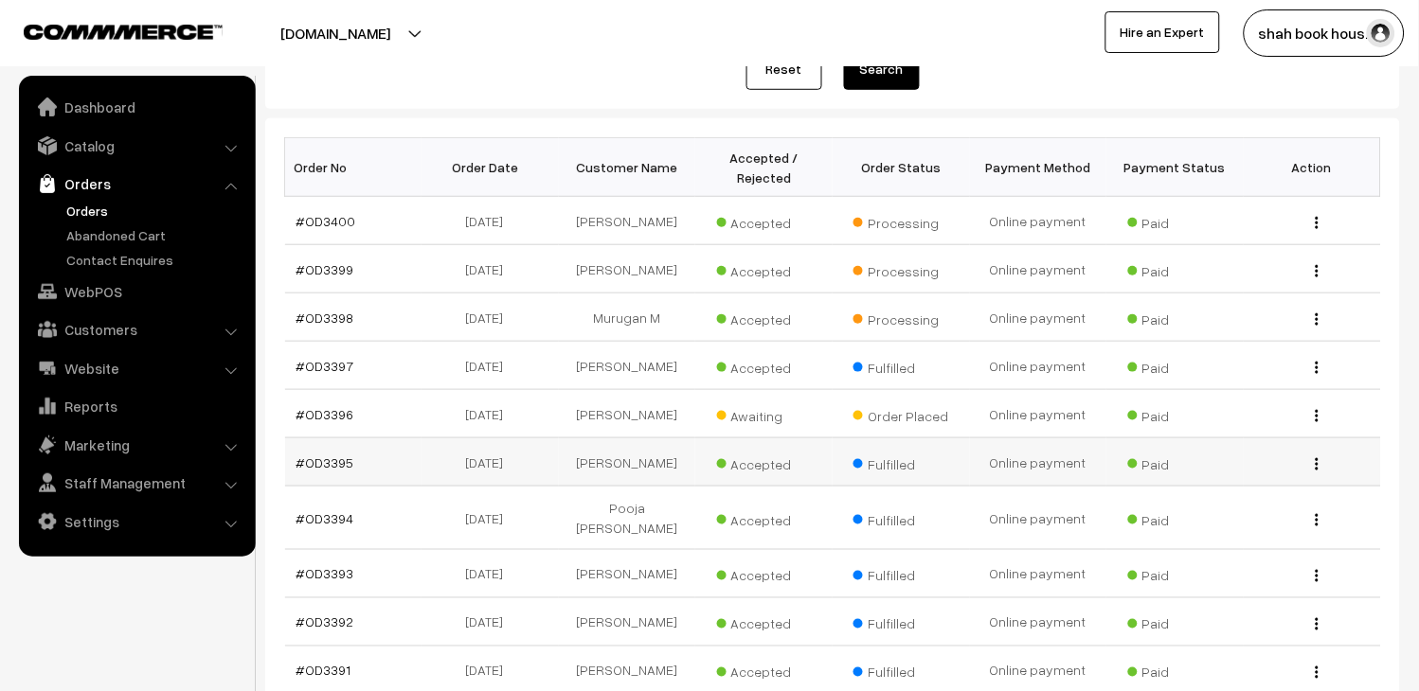
scroll to position [210, 0]
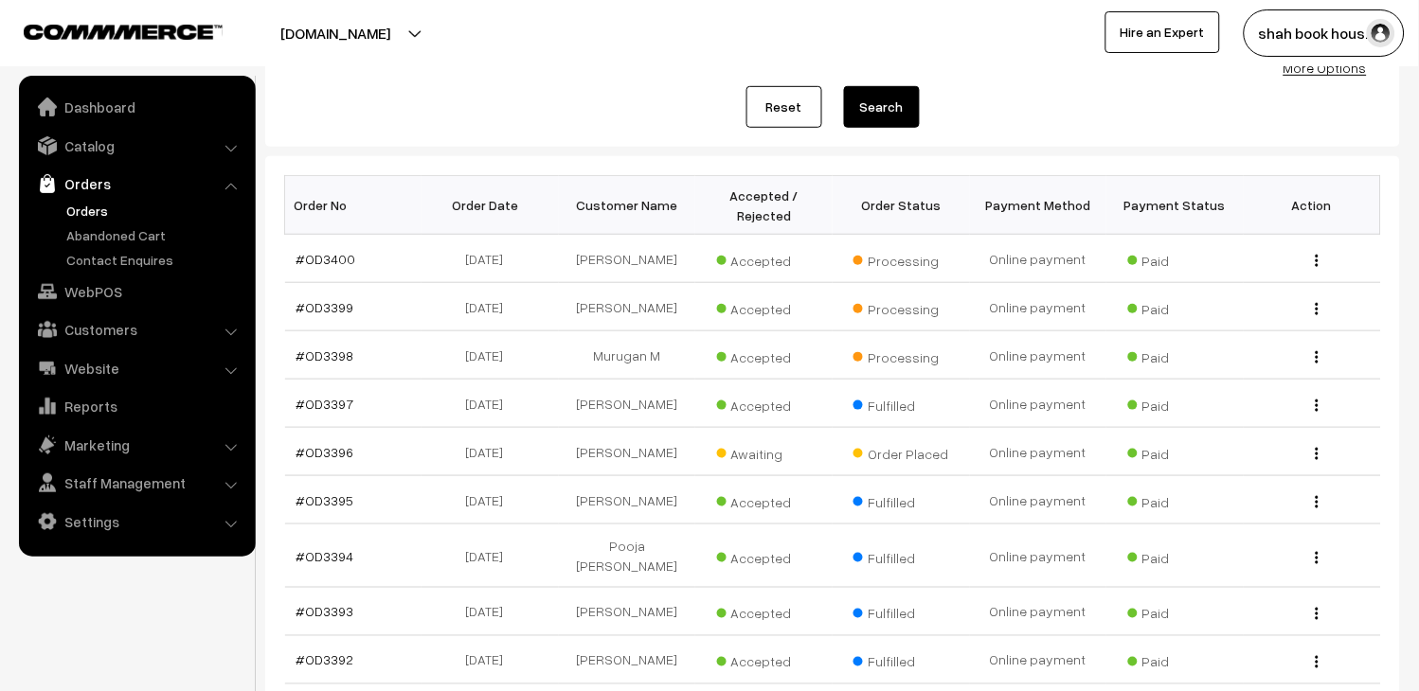
click at [87, 208] on link "Orders" at bounding box center [156, 211] width 188 height 20
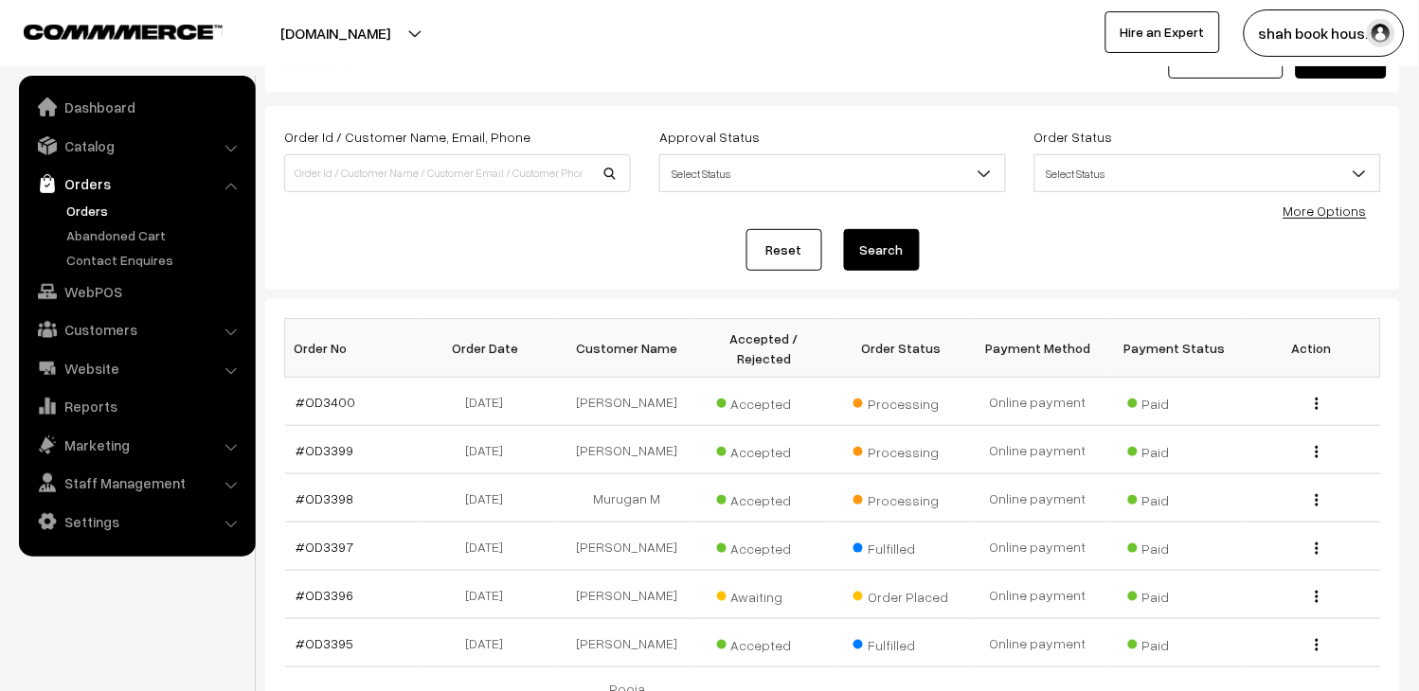
scroll to position [105, 0]
